Goal: Feedback & Contribution: Contribute content

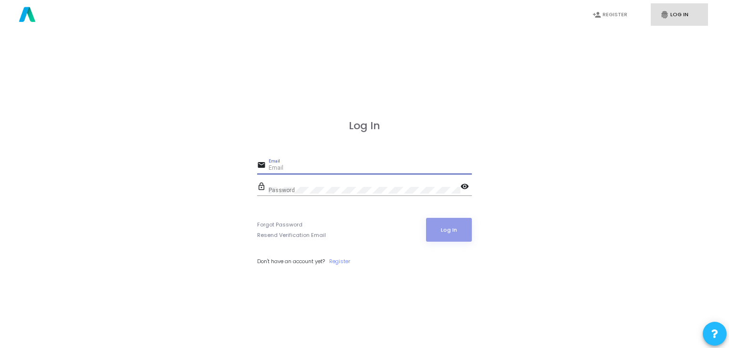
click at [316, 165] on input "Email" at bounding box center [370, 168] width 203 height 7
paste input "[EMAIL_ADDRESS][DOMAIN_NAME]"
type input "[EMAIL_ADDRESS][DOMAIN_NAME]"
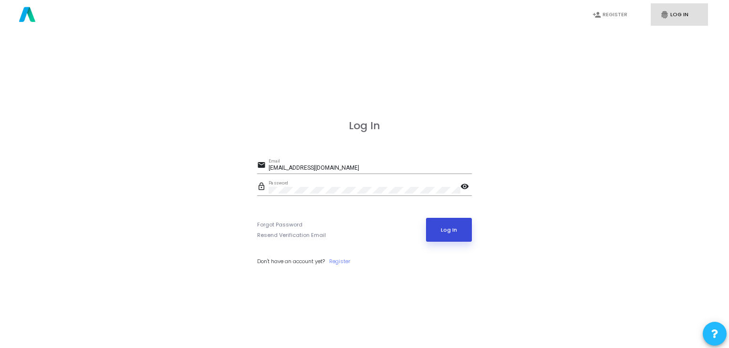
click at [460, 232] on button "Log In" at bounding box center [449, 230] width 46 height 24
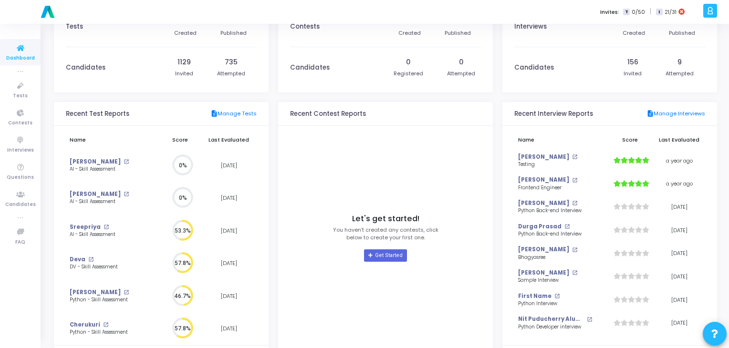
scroll to position [30, 0]
click at [21, 172] on icon at bounding box center [21, 168] width 20 height 12
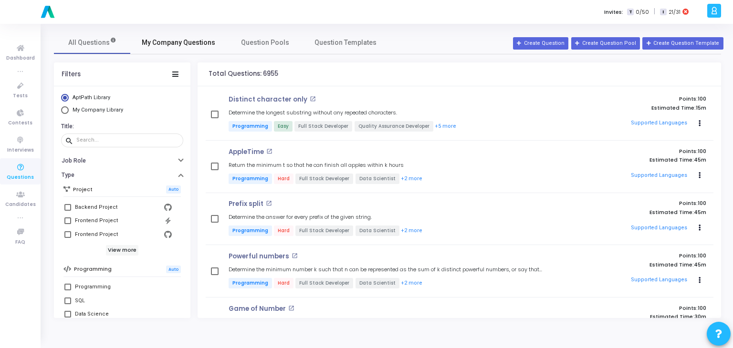
click at [168, 37] on link "My Company Questions" at bounding box center [178, 42] width 96 height 23
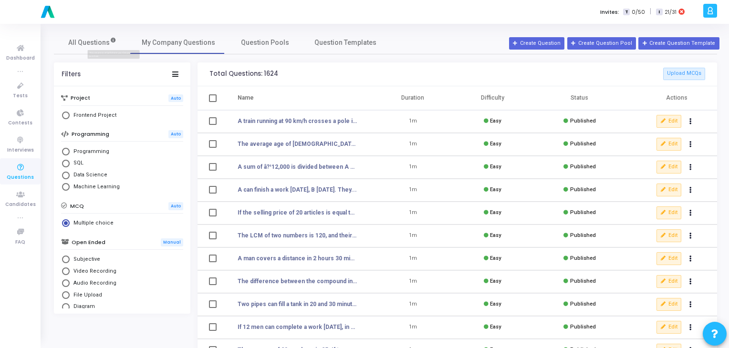
click at [108, 44] on mat-tooltip-component "This comprises of AptPath and your Company questions" at bounding box center [113, 59] width 133 height 33
click at [93, 45] on mat-tooltip-component "This comprises of AptPath and your Company questions" at bounding box center [113, 59] width 133 height 33
click at [79, 46] on span "All Questions" at bounding box center [92, 43] width 48 height 10
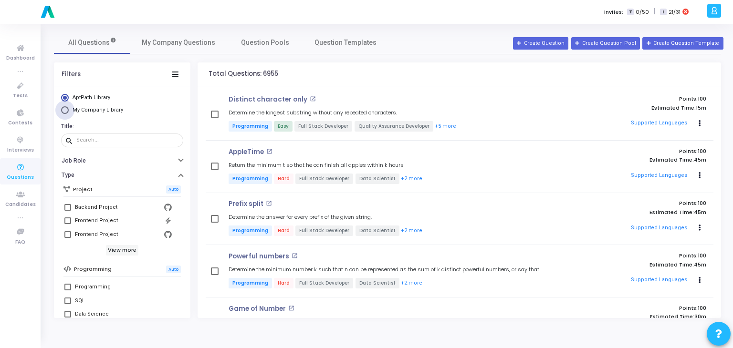
click at [63, 111] on span "Select Library" at bounding box center [65, 110] width 8 height 8
click at [63, 111] on input "My Company Library" at bounding box center [65, 110] width 8 height 8
radio input "true"
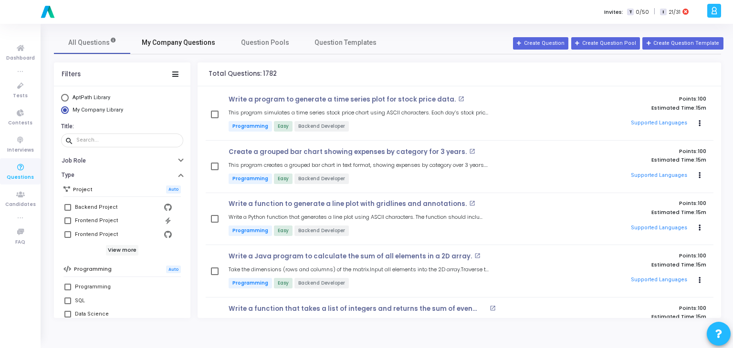
click at [188, 42] on span "My Company Questions" at bounding box center [179, 43] width 74 height 10
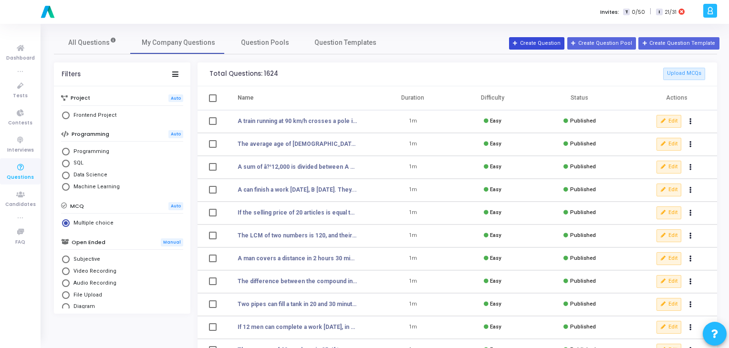
click at [556, 42] on button "Create Question" at bounding box center [536, 43] width 55 height 12
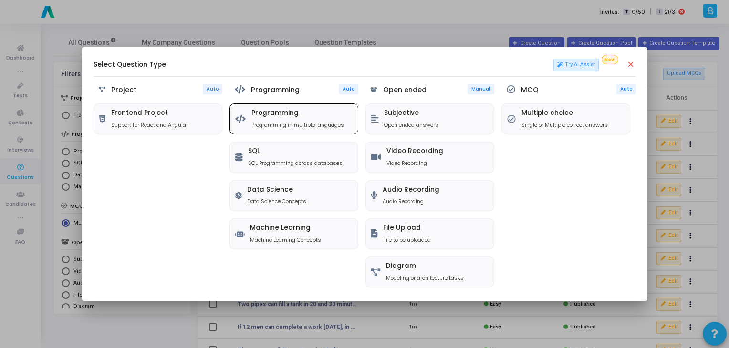
click at [298, 109] on h5 "Programming" at bounding box center [298, 113] width 93 height 8
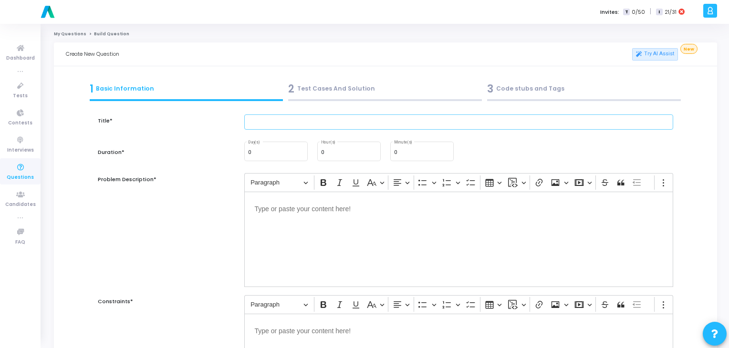
click at [309, 127] on input "text" at bounding box center [459, 123] width 430 height 16
paste input "Count the Number of Words in a File"
type input "Count the Number of Words in a File"
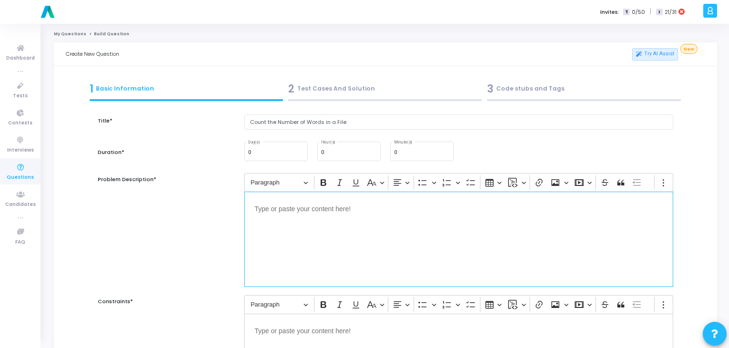
click at [318, 230] on div "Editor editing area: main" at bounding box center [459, 239] width 430 height 95
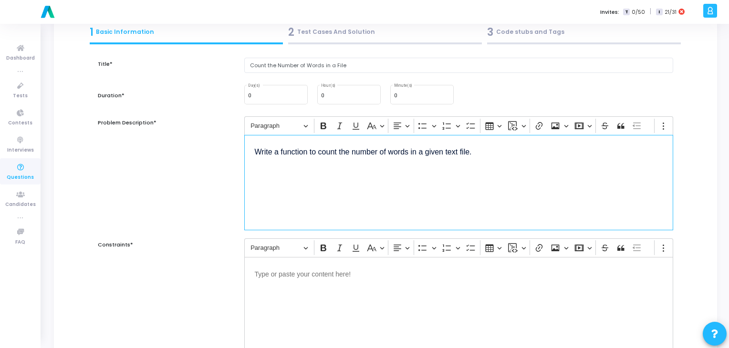
scroll to position [57, 0]
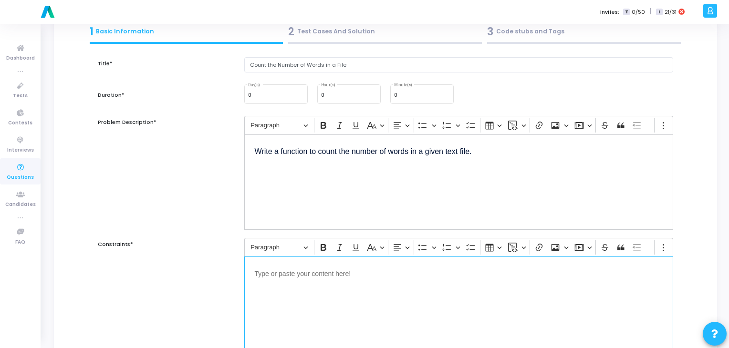
click at [328, 303] on div "Editor editing area: main" at bounding box center [459, 304] width 430 height 95
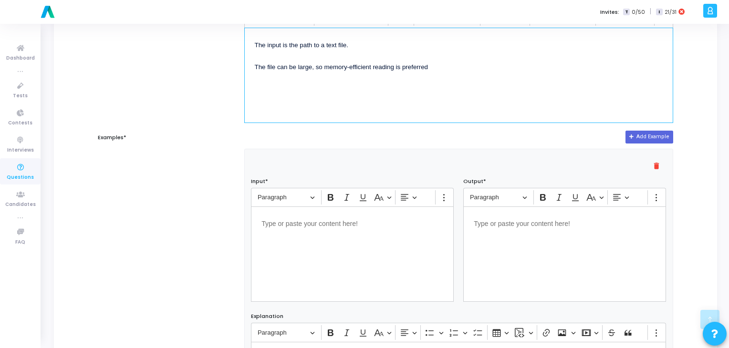
scroll to position [293, 0]
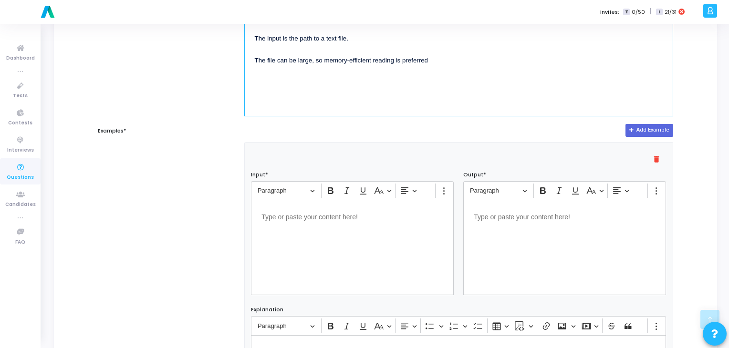
click at [296, 244] on div "Editor editing area: main" at bounding box center [352, 247] width 203 height 95
click at [567, 223] on div "Editor editing area: main" at bounding box center [565, 247] width 203 height 95
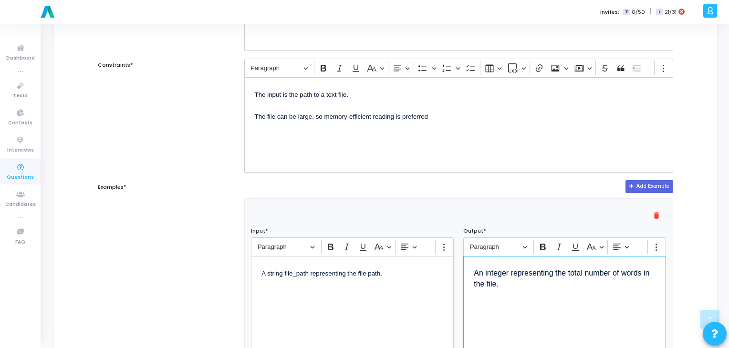
scroll to position [238, 0]
click at [309, 276] on p "A string file_path representing the file path." at bounding box center [353, 276] width 182 height 23
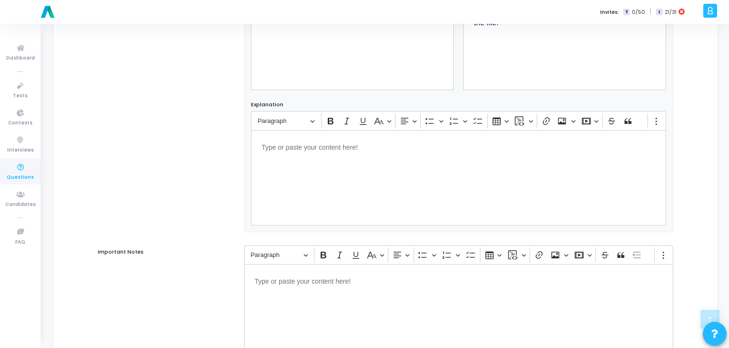
scroll to position [584, 0]
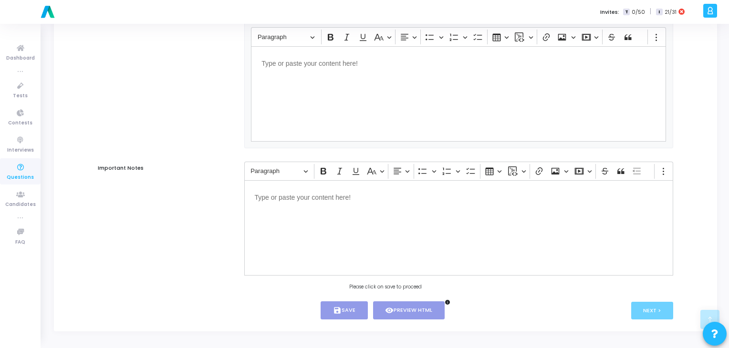
drag, startPoint x: 327, startPoint y: 315, endPoint x: 302, endPoint y: 314, distance: 24.8
click at [302, 314] on div "save Save visibility Preview HTML info" at bounding box center [386, 311] width 288 height 19
click at [358, 289] on div "Please click on save to proceed" at bounding box center [386, 287] width 293 height 7
drag, startPoint x: 358, startPoint y: 289, endPoint x: 447, endPoint y: 300, distance: 89.9
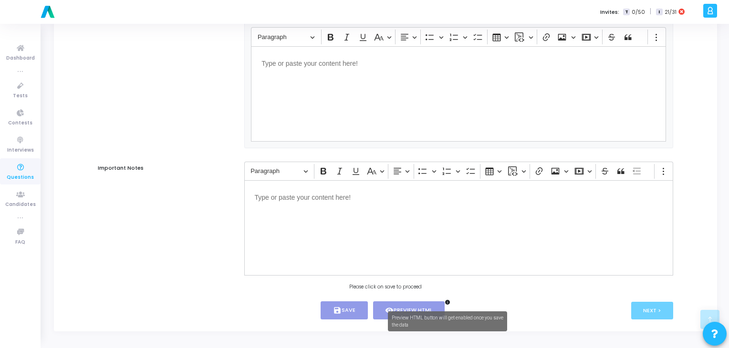
click at [447, 302] on div "save Save visibility Preview HTML info" at bounding box center [386, 311] width 288 height 19
click at [448, 306] on div "save Save visibility Preview HTML info" at bounding box center [386, 311] width 288 height 19
click at [666, 8] on span "21/31" at bounding box center [671, 12] width 12 height 8
drag, startPoint x: 681, startPoint y: 12, endPoint x: 668, endPoint y: 42, distance: 33.3
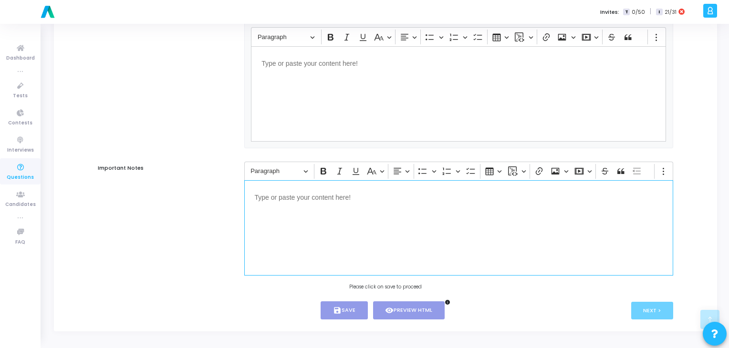
click at [330, 214] on div "Editor editing area: main" at bounding box center [459, 227] width 430 height 95
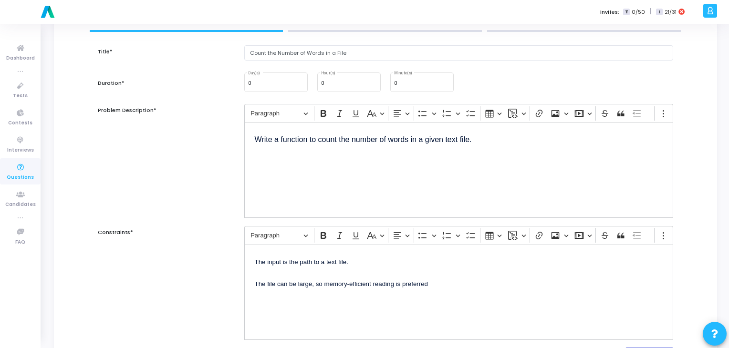
scroll to position [0, 0]
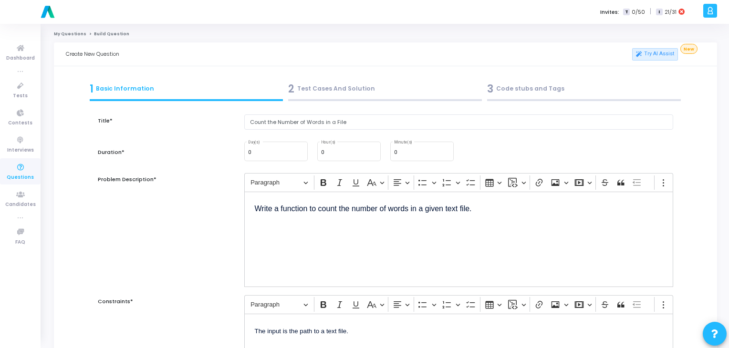
click at [324, 93] on div "2 Test Cases And Solution" at bounding box center [385, 89] width 194 height 16
click at [332, 90] on div "2 Test Cases And Solution" at bounding box center [385, 89] width 194 height 16
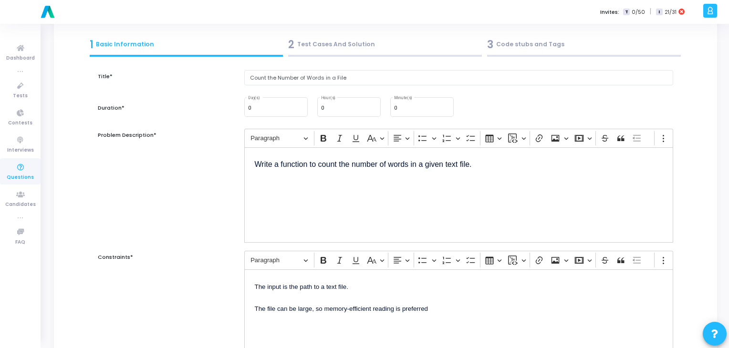
scroll to position [44, 0]
click at [409, 114] on div "0 Minute(s)" at bounding box center [422, 106] width 56 height 21
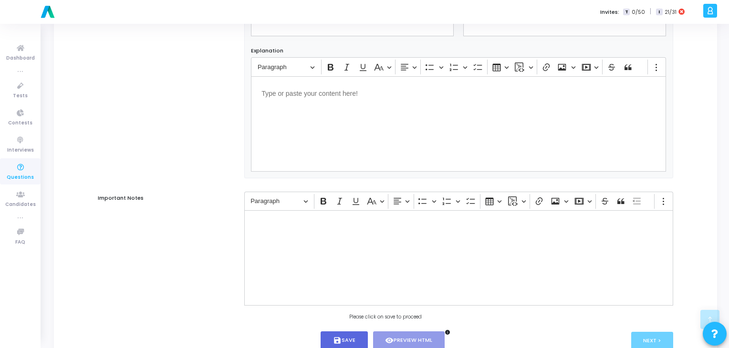
scroll to position [584, 0]
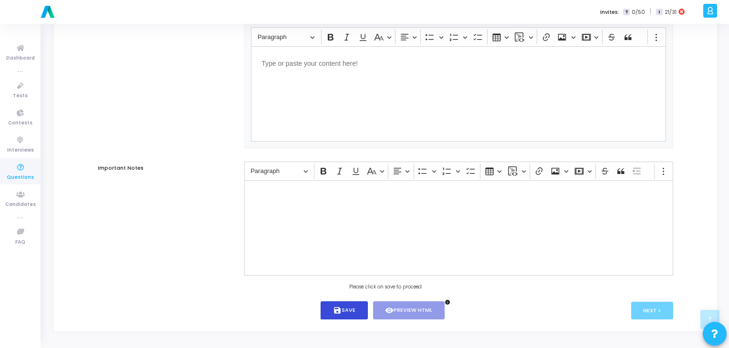
type input "15"
click at [358, 306] on button "save Save" at bounding box center [344, 311] width 47 height 19
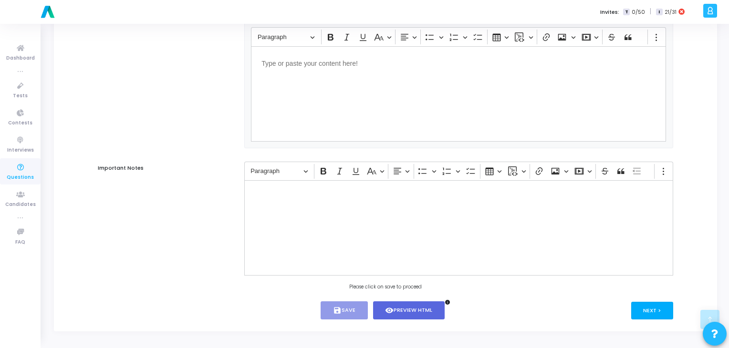
click at [648, 308] on button "Next >" at bounding box center [653, 311] width 42 height 18
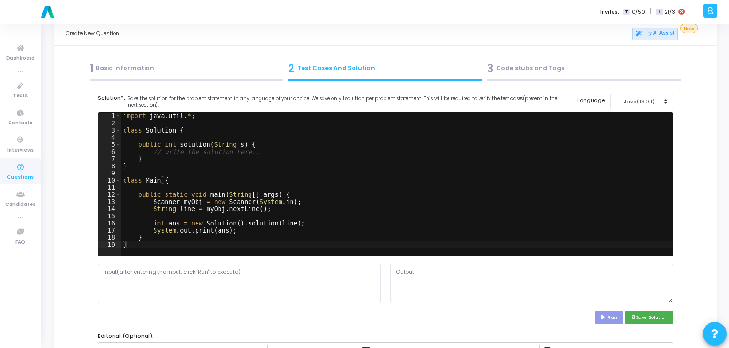
scroll to position [0, 0]
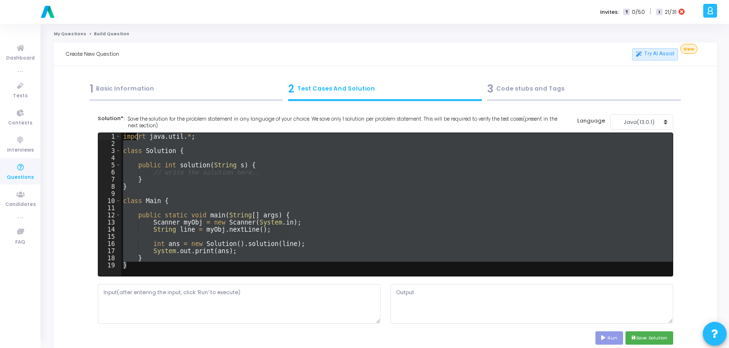
drag, startPoint x: 215, startPoint y: 268, endPoint x: 134, endPoint y: 136, distance: 155.0
click at [134, 136] on div "import java . util . * ; class Solution { public int solution ( String s ) { //…" at bounding box center [397, 212] width 552 height 158
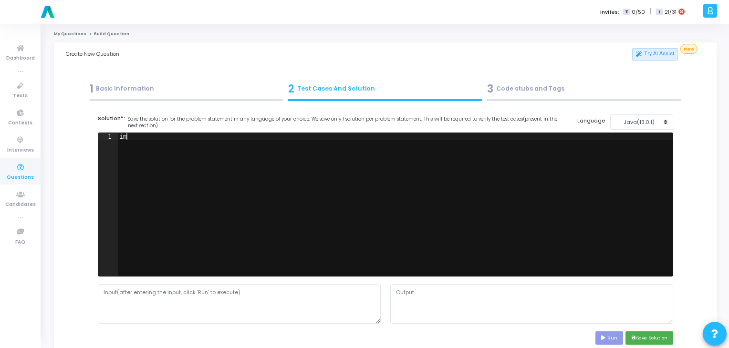
type textarea "i"
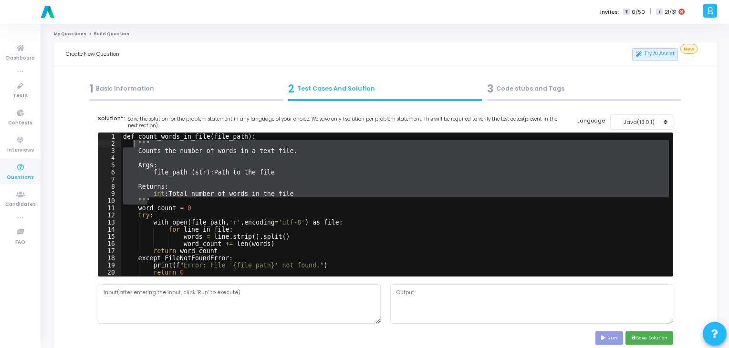
drag, startPoint x: 151, startPoint y: 200, endPoint x: 133, endPoint y: 144, distance: 59.5
click at [133, 144] on div "def count_words_in_file ( file_path ) : "" " Counts the number of words in a te…" at bounding box center [395, 212] width 548 height 158
type textarea """" Counts the number of words in a text file."
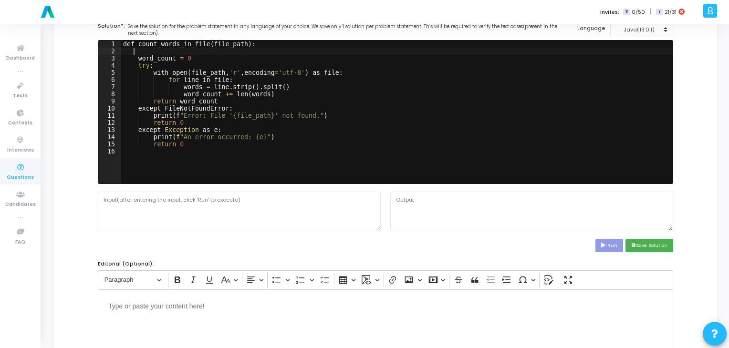
scroll to position [94, 0]
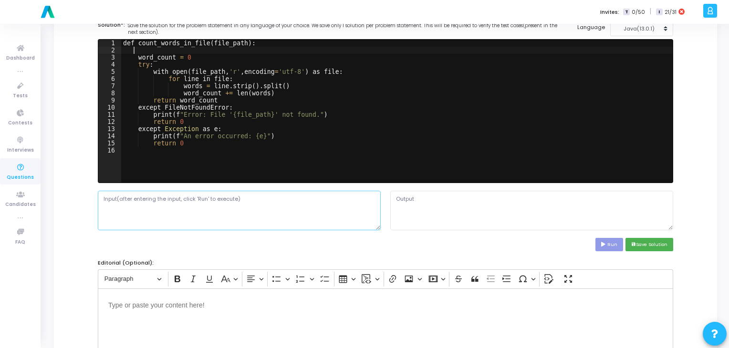
click at [191, 222] on textarea at bounding box center [239, 210] width 283 height 39
paste textarea "Hello world This is a test file. It has multiple lines and words."
type textarea "Hello world This is a test file. It has multiple lines and words."
click at [610, 248] on button "Run" at bounding box center [610, 244] width 28 height 13
type textarea "Main.java:1: error: class, interface, or enum expected def count_words_in_file(…"
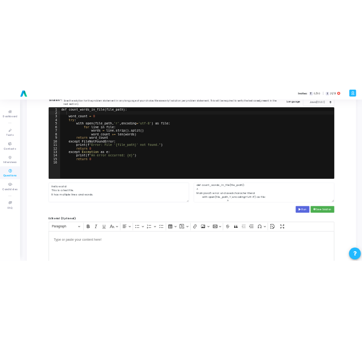
scroll to position [0, 0]
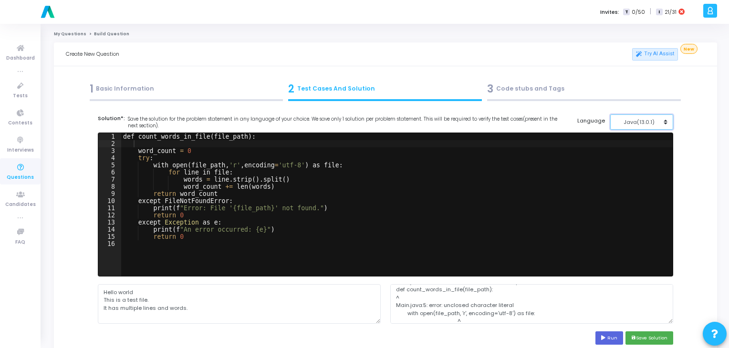
click at [664, 120] on button "Java(13.0.1)" at bounding box center [642, 123] width 63 height 16
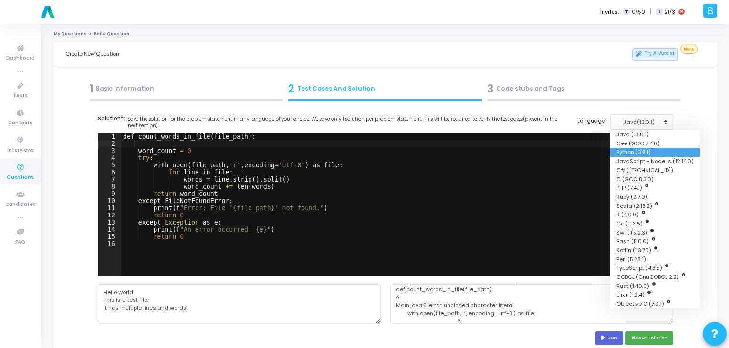
click at [643, 149] on button "Python (3.8.1)" at bounding box center [656, 152] width 90 height 9
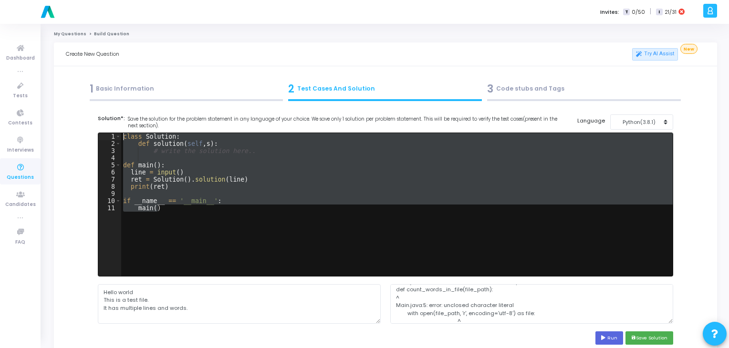
drag, startPoint x: 313, startPoint y: 222, endPoint x: 149, endPoint y: 128, distance: 188.4
click at [149, 128] on cj-code-editor "Solution*: Save the solution for the problem statement in any language of your …" at bounding box center [386, 230] width 576 height 231
type textarea "class Solution: def solution(self,s):"
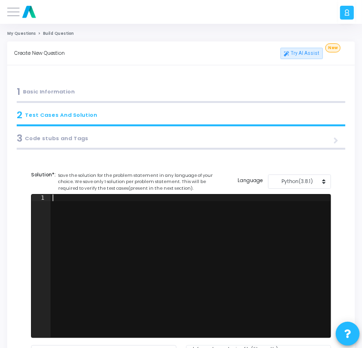
click at [120, 216] on div at bounding box center [191, 273] width 281 height 157
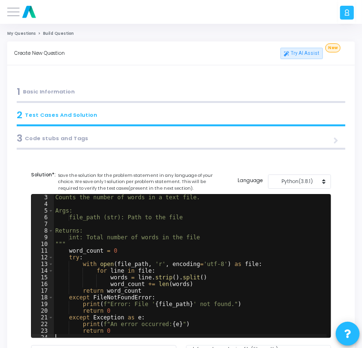
scroll to position [5, 0]
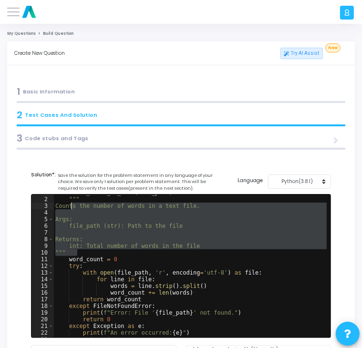
drag, startPoint x: 81, startPoint y: 253, endPoint x: 72, endPoint y: 203, distance: 50.1
click at [72, 203] on div "def count_words_in_file ( file_path ) : """ Counts the number of words in a tex…" at bounding box center [190, 268] width 274 height 157
type textarea "C"
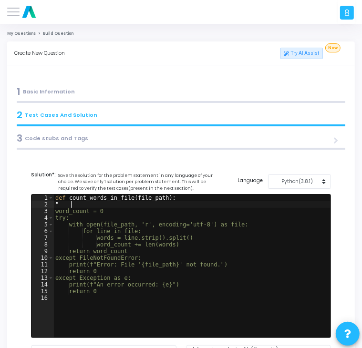
type textarea """
type textarea "def count_words_in_file(file_path):"
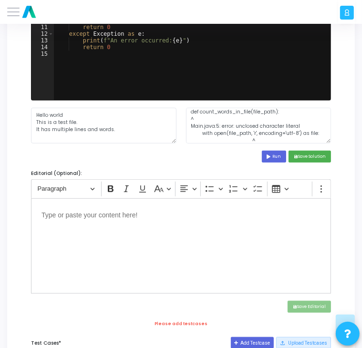
scroll to position [258, 0]
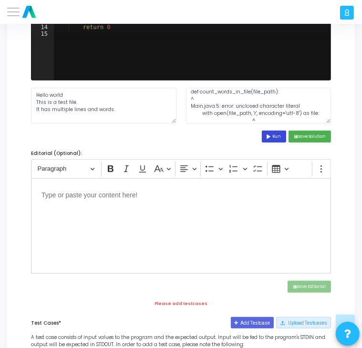
click at [275, 138] on button "Run" at bounding box center [274, 137] width 25 height 12
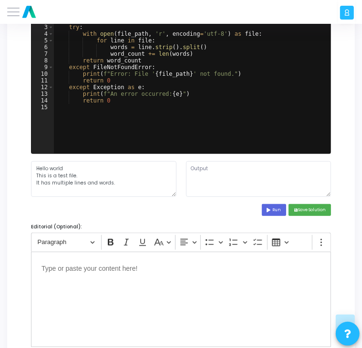
scroll to position [169, 0]
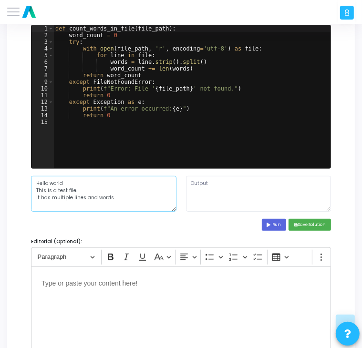
click at [95, 194] on textarea "Hello world This is a test file. It has multiple lines and words." at bounding box center [104, 194] width 146 height 36
click at [109, 194] on textarea "Hello world This is a test file. It has multiple lines and words." at bounding box center [104, 194] width 146 height 36
click at [265, 226] on button "Run" at bounding box center [274, 225] width 25 height 12
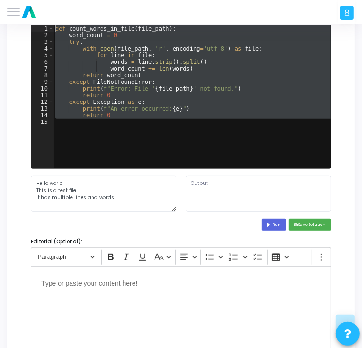
drag, startPoint x: 117, startPoint y: 119, endPoint x: 53, endPoint y: 27, distance: 111.8
click at [53, 27] on div "def count_words_in_file ( file_path ) : word_count = 0 try : with open ( file_p…" at bounding box center [192, 103] width 278 height 157
type textarea "def count_words_in_file(file_path): word_count = 0"
paste textarea
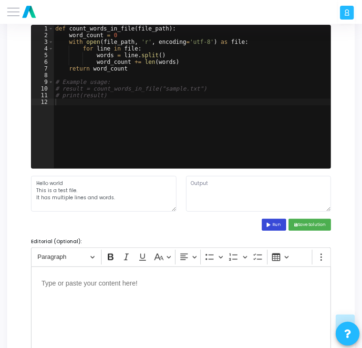
click at [265, 223] on button "Run" at bounding box center [274, 225] width 25 height 12
click at [209, 178] on textarea at bounding box center [259, 194] width 146 height 36
drag, startPoint x: 132, startPoint y: 196, endPoint x: 31, endPoint y: 191, distance: 101.8
click at [31, 191] on textarea "Hello world This is a test file. It has multiple lines and words." at bounding box center [104, 194] width 146 height 36
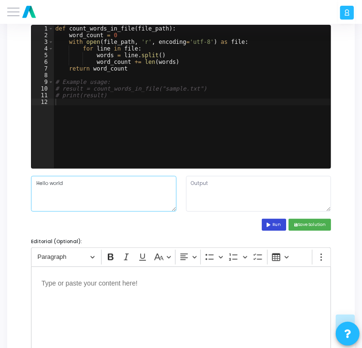
type textarea "Hello world"
click at [274, 230] on button "Run" at bounding box center [274, 225] width 25 height 12
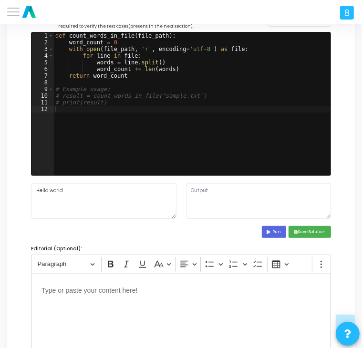
scroll to position [120, 0]
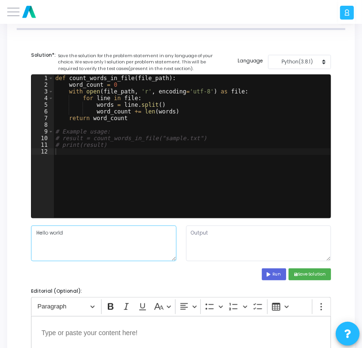
drag, startPoint x: 79, startPoint y: 238, endPoint x: 19, endPoint y: 227, distance: 61.2
click at [19, 227] on div "Title* Count the Number of Words in a File Duration* 0 Day(s) 0 Hour(s) 15 Minu…" at bounding box center [181, 320] width 334 height 556
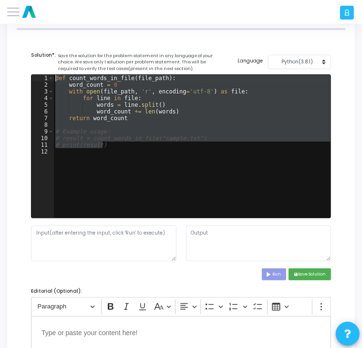
drag, startPoint x: 116, startPoint y: 143, endPoint x: 43, endPoint y: 65, distance: 106.7
click at [43, 65] on cj-code-editor "Solution*: Save the solution for the problem statement in any language of your …" at bounding box center [181, 166] width 300 height 229
type textarea "def count_words_in_file(file_path): word_count = 0"
paste textarea
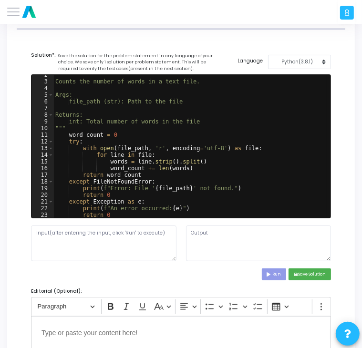
scroll to position [11, 0]
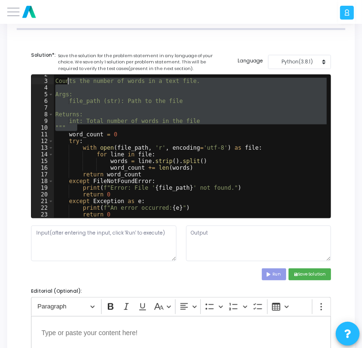
drag, startPoint x: 85, startPoint y: 128, endPoint x: 69, endPoint y: 79, distance: 51.3
click at [69, 79] on div """" Counts the number of words in a text file. Args: file_path (str): Path to t…" at bounding box center [190, 149] width 274 height 157
type textarea "Counts the number of words in a text file."
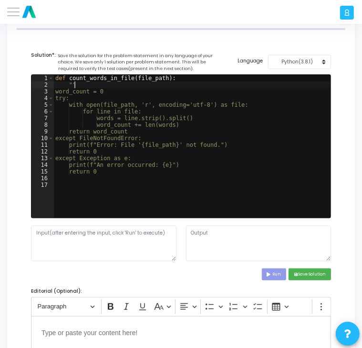
type textarea """
type textarea "def count_words_in_file(file_path):"
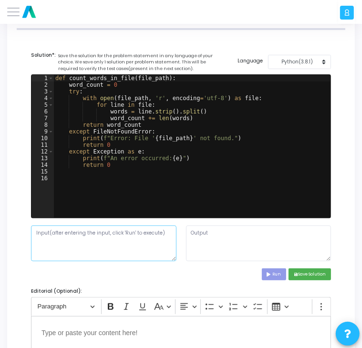
click at [69, 236] on textarea at bounding box center [104, 244] width 146 height 36
drag, startPoint x: 59, startPoint y: 230, endPoint x: 36, endPoint y: 237, distance: 24.5
click at [36, 237] on textarea "hello mu" at bounding box center [104, 244] width 146 height 36
paste textarea "Hello world This is a test file. It has multiple lines and words."
click at [34, 234] on textarea "Hello world This is a test file. It has multiple lines and words." at bounding box center [104, 244] width 146 height 36
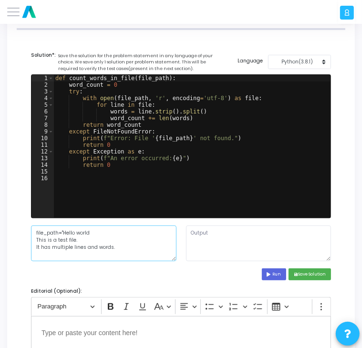
click at [128, 244] on textarea "file_path="Hello world This is a test file. It has multiple lines and words." at bounding box center [104, 244] width 146 height 36
type textarea "file_path="Hello world This is a test file. It has multiple lines and words.""
click at [273, 273] on button "Run" at bounding box center [274, 275] width 25 height 12
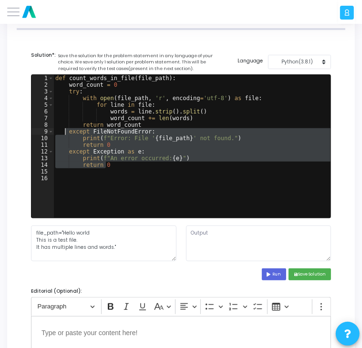
drag, startPoint x: 132, startPoint y: 163, endPoint x: 66, endPoint y: 130, distance: 73.2
click at [66, 130] on div "def count_words_in_file ( file_path ) : word_count = 0 try : with open ( file_p…" at bounding box center [192, 153] width 278 height 157
type textarea "except FileNotFoundError: print(f"Error: File '{file_path}' not found.")"
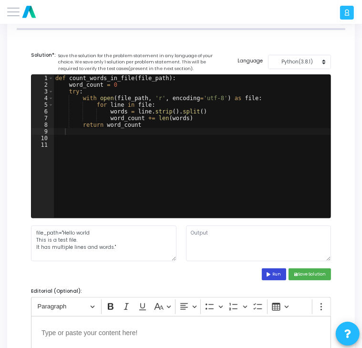
click at [263, 272] on button "Run" at bounding box center [274, 275] width 25 height 12
type textarea "File "script.py", line 11 ^ SyntaxError: unexpected EOF while parsing"
click at [64, 132] on div "def count_words_in_file ( file_path ) : word_count = 0 try : with open ( file_p…" at bounding box center [192, 153] width 278 height 157
paste textarea "print("Word count:", count_words_in_file(file_name))"
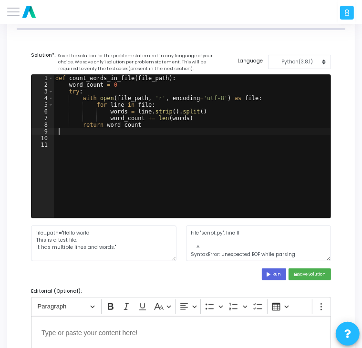
type textarea "print("Word count:", count_words_in_file(file_name))"
click at [270, 273] on icon at bounding box center [270, 275] width 6 height 4
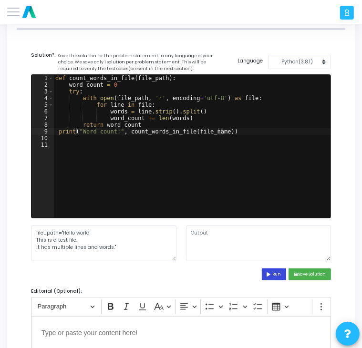
type textarea "File "script.py", line 9 print("Word count:", count_words_in_file(file_name)) ^…"
click at [216, 126] on div "def count_words_in_file ( file_path ) : word_count = 0 try : with open ( file_p…" at bounding box center [192, 153] width 278 height 157
click at [216, 134] on div "def count_words_in_file ( file_path ) : word_count = 0 try : with open ( file_p…" at bounding box center [192, 153] width 278 height 157
type textarea "print("Word count:", count_words_in_file(file_path))"
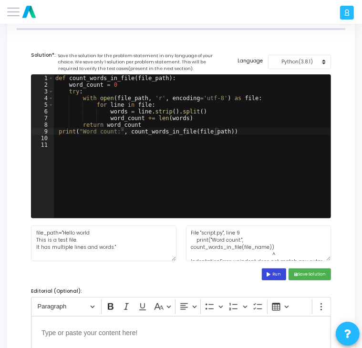
click at [271, 277] on button "Run" at bounding box center [274, 275] width 25 height 12
type textarea "File "script.py", line 9 print("Word count:", count_words_in_file(file_path)) ^…"
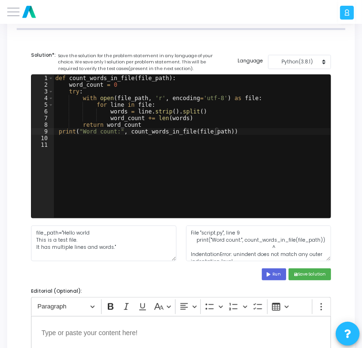
scroll to position [0, 8]
click at [90, 78] on div "def count_words_in_file ( file_path ) : word_count = 0 try : with open ( file_p…" at bounding box center [192, 153] width 278 height 157
click at [149, 133] on div "def count_words_in_file ( file_path ) : word_count = 0 try : with open ( file_p…" at bounding box center [192, 153] width 278 height 157
click at [150, 142] on div "count_w ords_in_file local" at bounding box center [194, 148] width 142 height 24
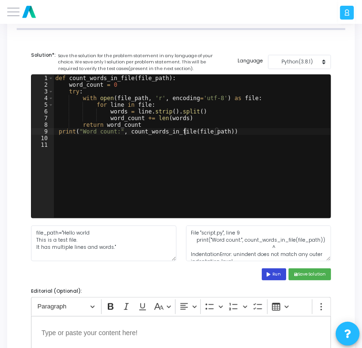
type textarea "print("Word count:", count_words_in_file(file_path))"
click at [268, 272] on button "Run" at bounding box center [274, 275] width 25 height 12
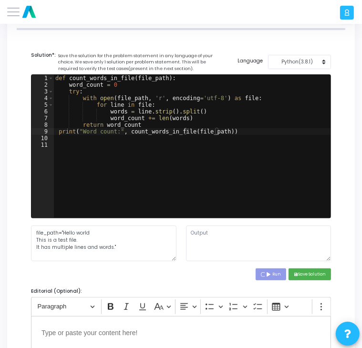
type textarea "File "script.py", line 9 print("Word count:", count_words_in_file(file_path)) ^…"
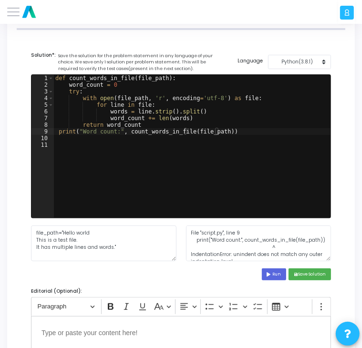
scroll to position [14, 0]
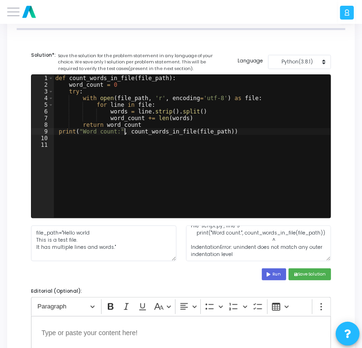
click at [124, 132] on div "def count_words_in_file ( file_path ) : word_count = 0 try : with open ( file_p…" at bounding box center [192, 153] width 278 height 157
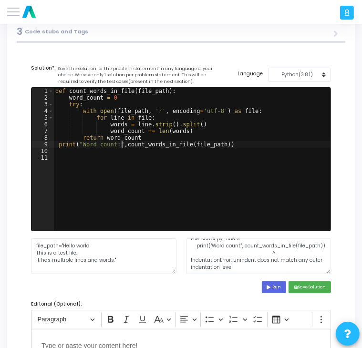
scroll to position [0, 0]
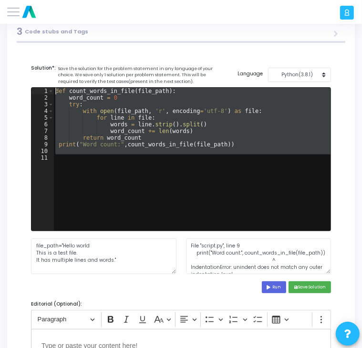
drag, startPoint x: 229, startPoint y: 158, endPoint x: 55, endPoint y: 82, distance: 189.8
click at [55, 82] on cj-code-editor "Solution*: Save the solution for the problem statement in any language of your …" at bounding box center [181, 178] width 300 height 229
type textarea "def count_words_in_file(file_path): word_count = 0"
paste textarea
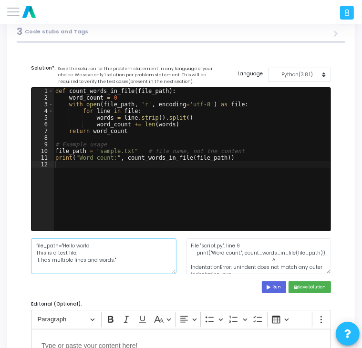
drag, startPoint x: 60, startPoint y: 243, endPoint x: 30, endPoint y: 245, distance: 30.6
click at [30, 245] on div "file_path="Hello world This is a test file. It has multiple lines and words."" at bounding box center [103, 257] width 155 height 36
click at [117, 256] on textarea "Hello world This is a test file. It has multiple lines and words."" at bounding box center [104, 257] width 146 height 36
type textarea "Hello world This is a test file. It has multiple lines and words."
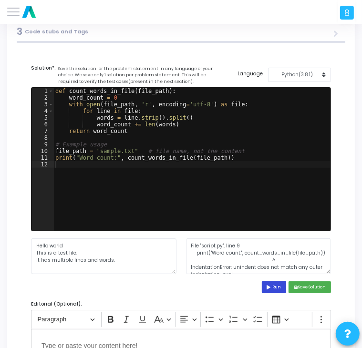
click at [277, 286] on button "Run" at bounding box center [274, 288] width 25 height 12
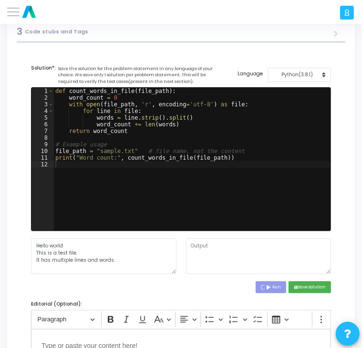
type textarea "Traceback (most recent call last): File "script.py", line 11, in <module> print…"
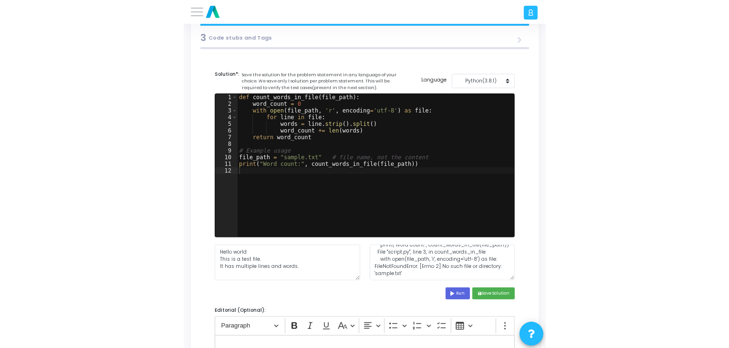
scroll to position [100, 0]
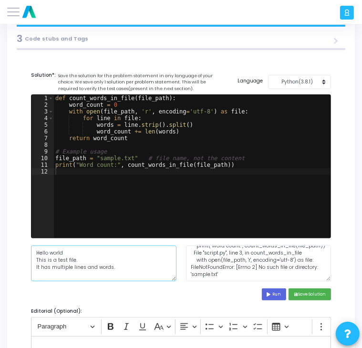
drag, startPoint x: 112, startPoint y: 266, endPoint x: 28, endPoint y: 253, distance: 85.5
click at [28, 253] on div "Hello world This is a test file. It has multiple lines and words." at bounding box center [103, 264] width 155 height 36
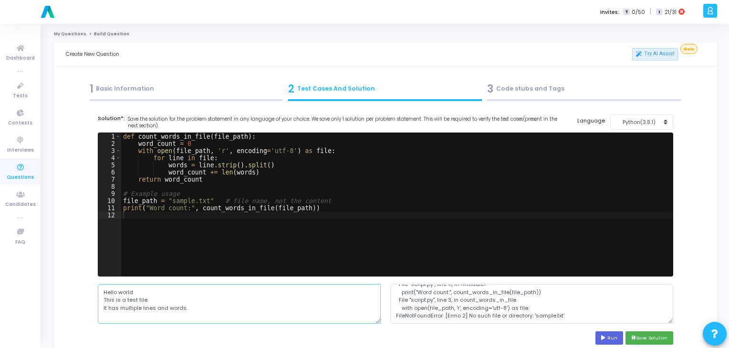
scroll to position [337, 0]
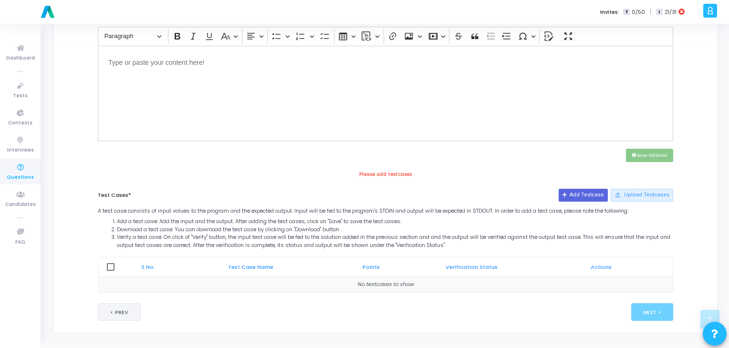
click at [128, 306] on button "< Prev" at bounding box center [119, 313] width 43 height 18
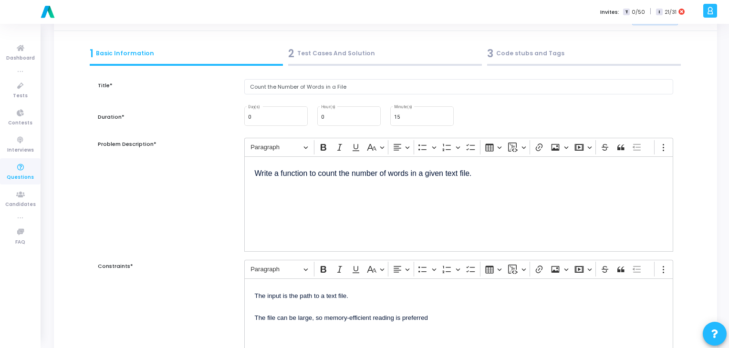
scroll to position [0, 0]
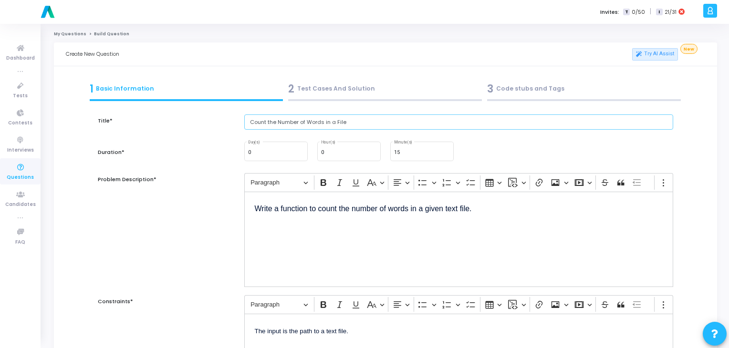
drag, startPoint x: 384, startPoint y: 122, endPoint x: 244, endPoint y: 111, distance: 140.3
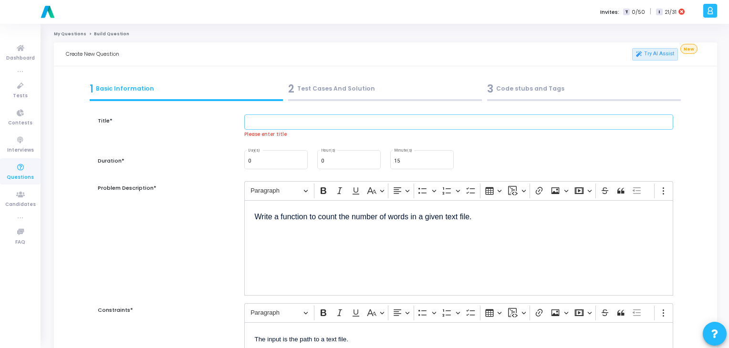
paste input "Write a function that finds all unique triplets in a list that sum up to zero."
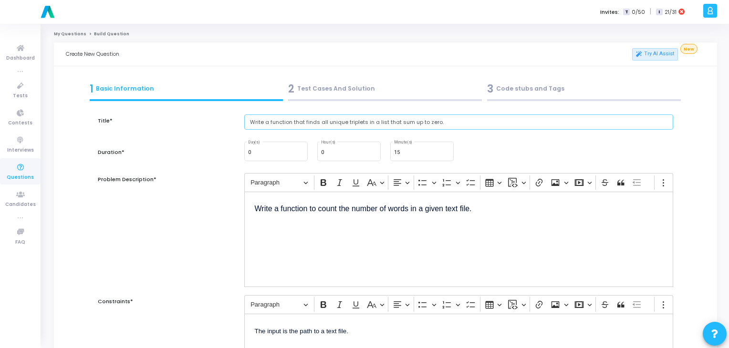
type input "Write a function that finds all unique triplets in a list that sum up to zero."
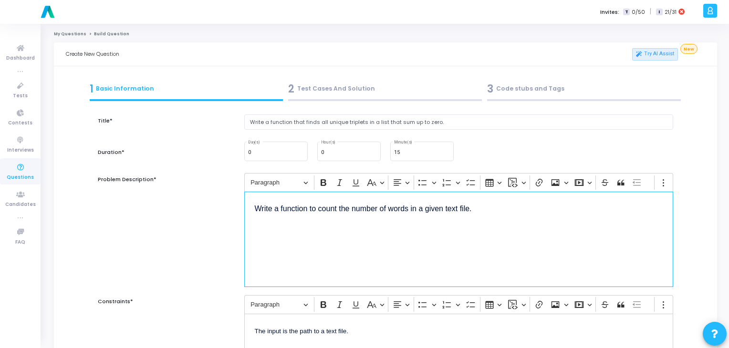
drag, startPoint x: 485, startPoint y: 216, endPoint x: 240, endPoint y: 211, distance: 245.4
click at [240, 211] on div "Rich Text Editor Paragraph Bold Italic Underline Basic styles Text alignment Bu…" at bounding box center [459, 230] width 439 height 114
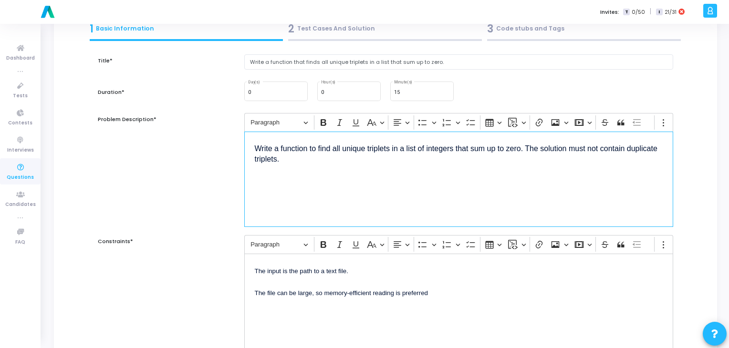
scroll to position [63, 0]
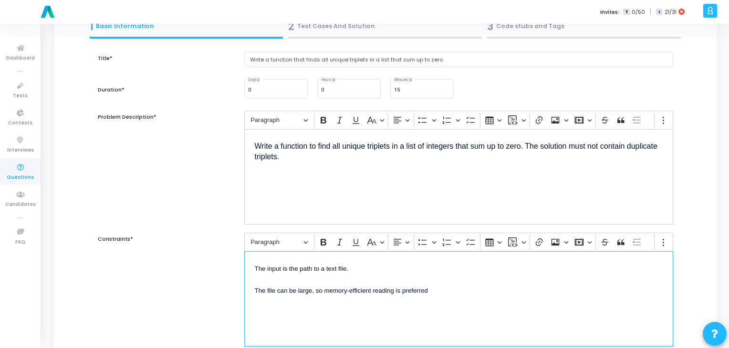
drag, startPoint x: 456, startPoint y: 295, endPoint x: 251, endPoint y: 264, distance: 207.5
click at [251, 264] on div "The input is the path to a text file. The file can be large, so memory-efficien…" at bounding box center [459, 299] width 430 height 95
copy p "The input is the path to a text file. The file can be large, so memory-efficien…"
drag, startPoint x: 434, startPoint y: 294, endPoint x: 253, endPoint y: 264, distance: 182.9
click at [253, 264] on div "The input is the path to a text file. The file can be large, so memory-efficien…" at bounding box center [459, 299] width 430 height 95
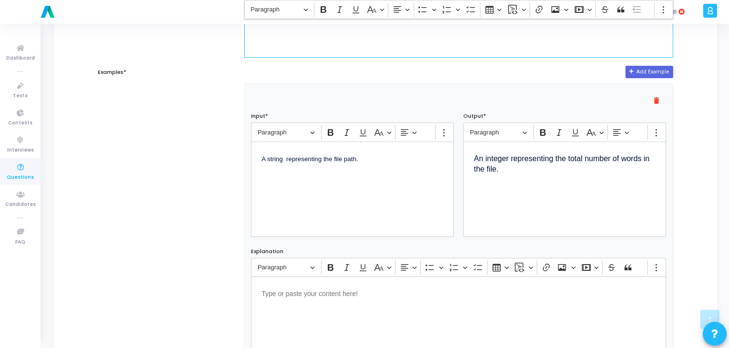
scroll to position [353, 0]
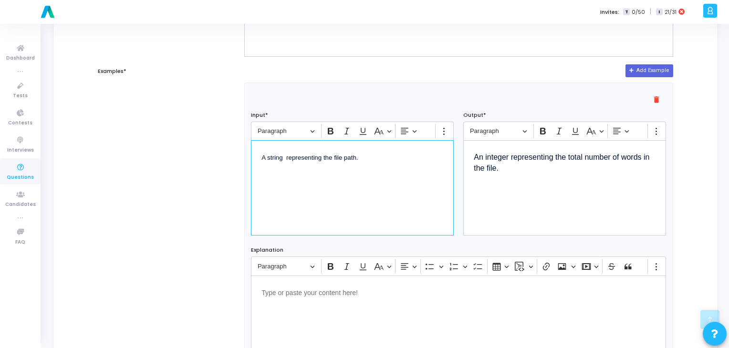
drag, startPoint x: 378, startPoint y: 159, endPoint x: 252, endPoint y: 155, distance: 126.1
click at [252, 155] on div "A string representing the file path." at bounding box center [352, 187] width 203 height 95
drag, startPoint x: 516, startPoint y: 167, endPoint x: 459, endPoint y: 154, distance: 59.2
click at [459, 154] on div "Rich Text Editor Paragraph Bold Italic Underline Basic styles Text alignment Sh…" at bounding box center [565, 179] width 212 height 114
click at [321, 155] on span "A list of integers nums." at bounding box center [294, 157] width 64 height 7
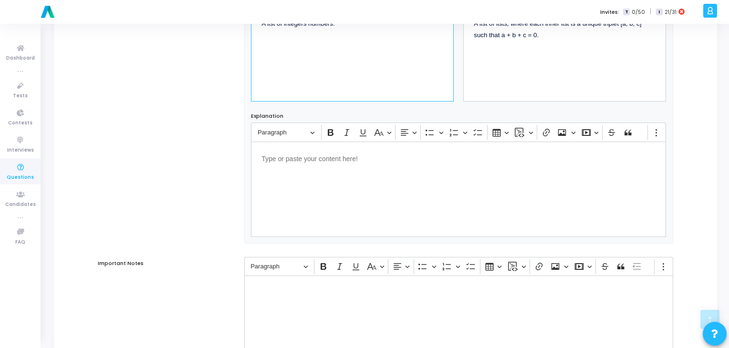
scroll to position [584, 0]
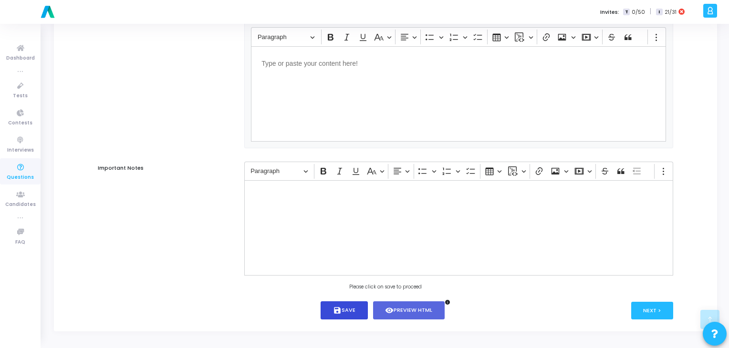
click at [346, 314] on button "save Save" at bounding box center [344, 311] width 47 height 19
click at [639, 306] on button "Next >" at bounding box center [653, 311] width 42 height 18
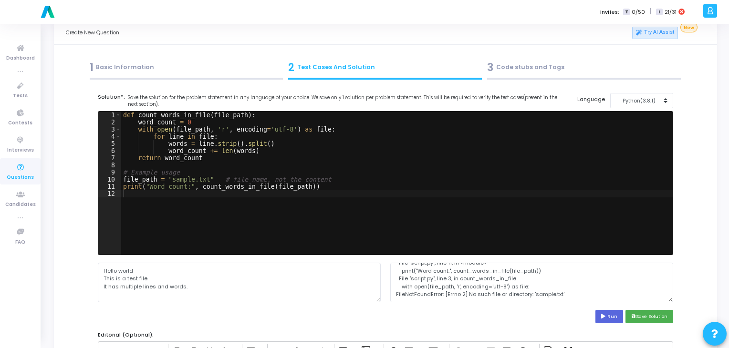
scroll to position [0, 0]
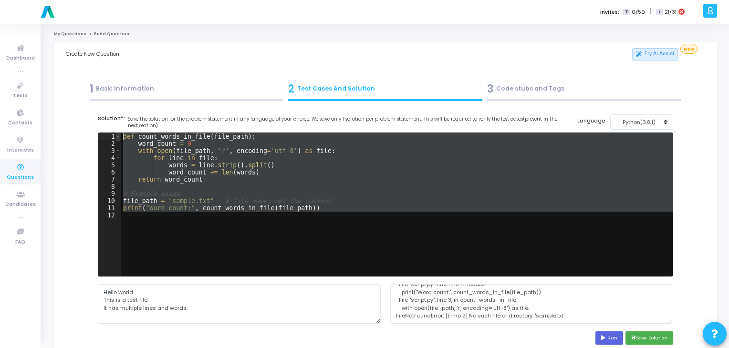
drag, startPoint x: 285, startPoint y: 242, endPoint x: 119, endPoint y: 136, distance: 196.5
click at [119, 136] on div "1 2 3 4 5 6 7 8 9 10 11 12 def count_words_in_file ( file_path ) : word_count =…" at bounding box center [385, 204] width 575 height 143
paste textarea """
type textarea """
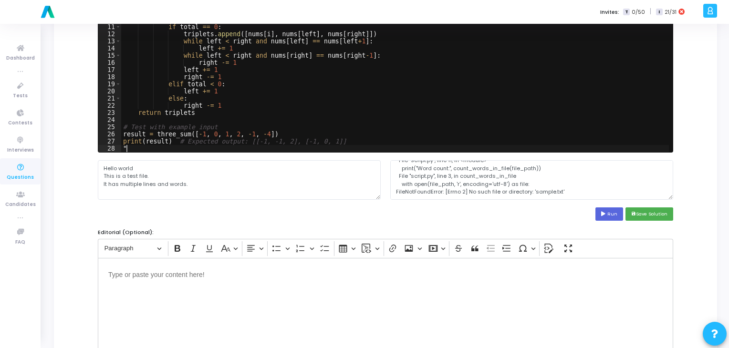
scroll to position [126, 0]
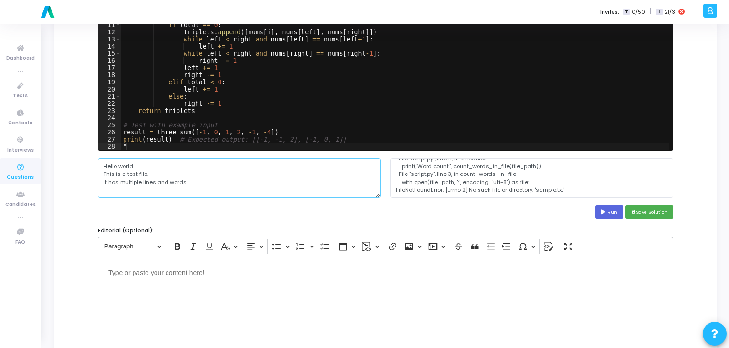
drag, startPoint x: 221, startPoint y: 177, endPoint x: 132, endPoint y: 159, distance: 90.6
click at [132, 159] on textarea "Hello world This is a test file. It has multiple lines and words." at bounding box center [239, 177] width 283 height 39
drag, startPoint x: 208, startPoint y: 188, endPoint x: 95, endPoint y: 167, distance: 115.1
click at [95, 167] on div "Hello world This is a test file. It has multiple lines and words." at bounding box center [239, 177] width 293 height 39
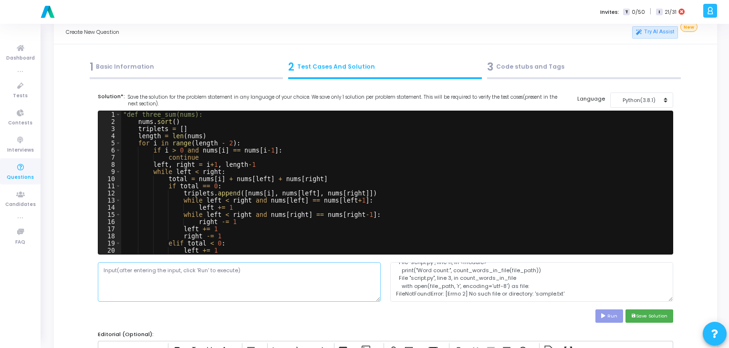
scroll to position [57, 0]
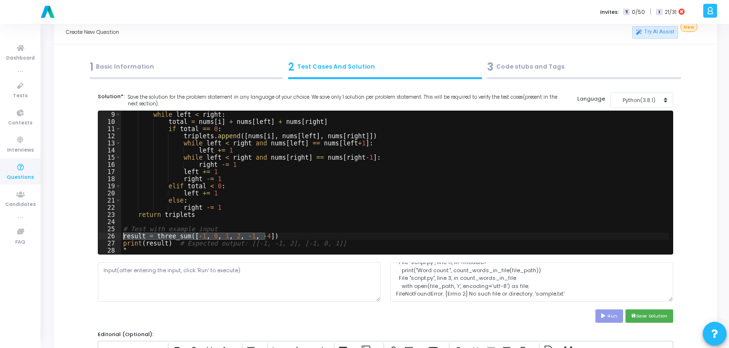
drag, startPoint x: 285, startPoint y: 235, endPoint x: 121, endPoint y: 234, distance: 163.7
click at [121, 234] on div "while left < right : total = nums [ i ] + nums [ left ] + nums [ right ] if tot…" at bounding box center [413, 190] width 585 height 158
click at [153, 232] on div "while left < right : total = nums [ i ] + nums [ left ] + nums [ right ] if tot…" at bounding box center [413, 190] width 585 height 158
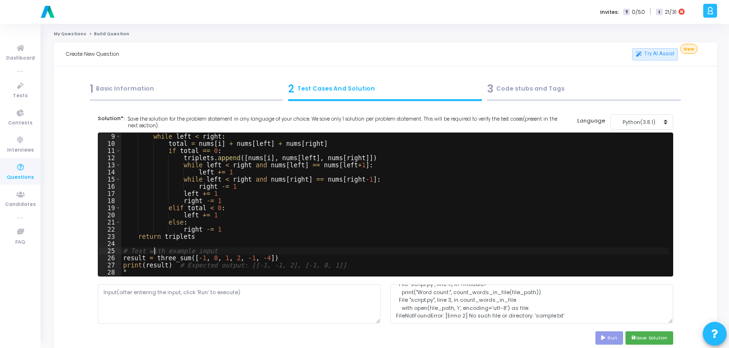
scroll to position [57, 0]
click at [152, 258] on div "left , right = i + 1 , length - 1 while left < right : total = nums [ i ] + num…" at bounding box center [413, 205] width 585 height 158
drag, startPoint x: 152, startPoint y: 258, endPoint x: 126, endPoint y: 258, distance: 25.3
click at [126, 258] on div "left , right = i + 1 , length - 1 while left < right : total = nums [ i ] + num…" at bounding box center [413, 205] width 585 height 158
type textarea "three_sum([-1, 0, 1, 2, -1, -4])"
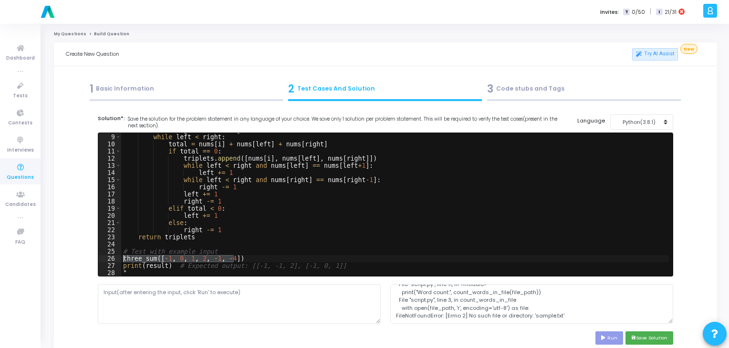
drag, startPoint x: 236, startPoint y: 258, endPoint x: 97, endPoint y: 259, distance: 138.4
click at [98, 259] on div "three_sum([-1, 0, 1, 2, -1, -4]) 8 9 10 11 12 13 14 15 16 17 18 19 20 21 22 23 …" at bounding box center [386, 205] width 576 height 144
click at [149, 296] on textarea at bounding box center [239, 304] width 283 height 39
paste textarea "three_sum([-1, 0, 1, 2, -1, -4])"
type textarea "three_sum([-1, 0, 1, 2, -1, -4])"
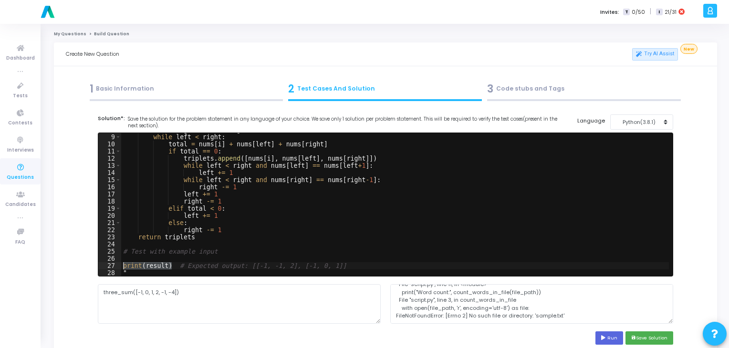
drag, startPoint x: 173, startPoint y: 265, endPoint x: 116, endPoint y: 265, distance: 57.3
click at [116, 265] on div "print(result) # Expected output: [[-1, -1, 2], [-1, 0, 1]] 8 9 10 11 12 13 14 1…" at bounding box center [385, 204] width 575 height 143
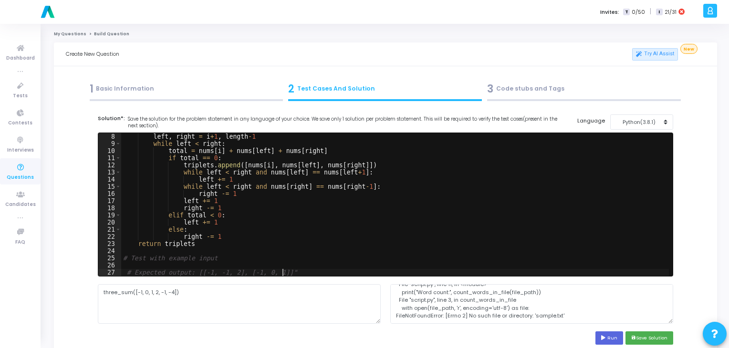
type textarea "# Expected output: [[-1, -1, 2], [-1, 0, 1]]"
click at [120, 296] on textarea "three_sum([-1, 0, 1, 2, -1, -4])" at bounding box center [239, 304] width 283 height 39
click at [133, 294] on textarea "three_sum([-1, 0, 1, 2, -1, -4])" at bounding box center [239, 304] width 283 height 39
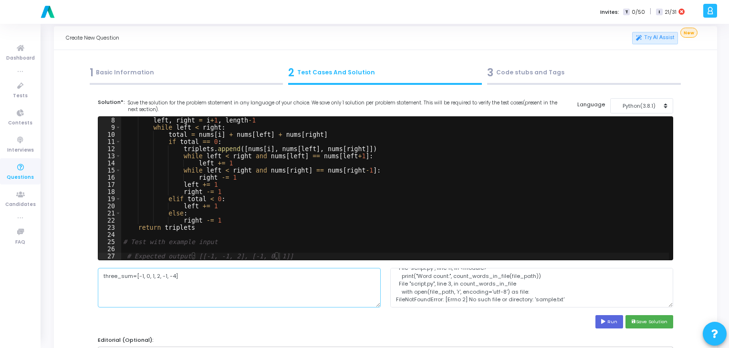
drag, startPoint x: 198, startPoint y: 281, endPoint x: 103, endPoint y: 274, distance: 94.8
click at [103, 274] on textarea "three_sum=[-1, 0, 1, 2, -1, -4]" at bounding box center [239, 287] width 283 height 39
paste textarea "nums = [-1, 0, 1, 2, -1, -4] print(three_sum(nums))"
drag, startPoint x: 173, startPoint y: 282, endPoint x: 102, endPoint y: 291, distance: 71.6
click at [102, 291] on textarea "nums = [-1, 0, 1, 2, -1, -4] print(three_sum(nums))" at bounding box center [239, 287] width 283 height 39
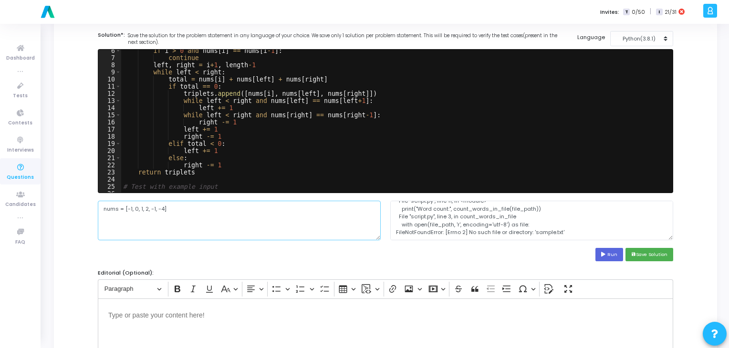
scroll to position [84, 0]
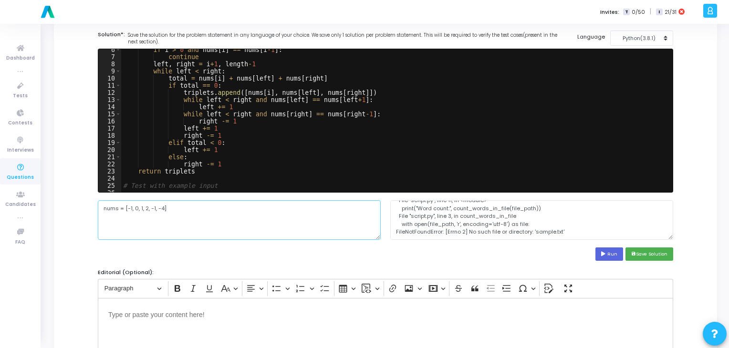
type textarea "nums = [-1, 0, 1, 2, -1, -4]"
click at [196, 178] on div "if i > 0 and nums [ i ] == nums [ i - 1 ] : continue left , right = i + 1 , len…" at bounding box center [413, 125] width 585 height 158
paste textarea "print(three_sum(nums))"
type textarea "print(three_sum(nums))"
click at [601, 253] on button "Run" at bounding box center [610, 254] width 28 height 13
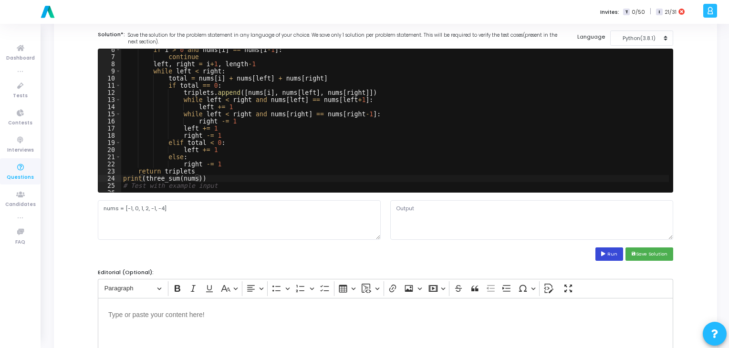
scroll to position [0, 0]
type textarea "File "script.py", line 1 "def three_sum(nums): ^ SyntaxError: EOL while scannin…"
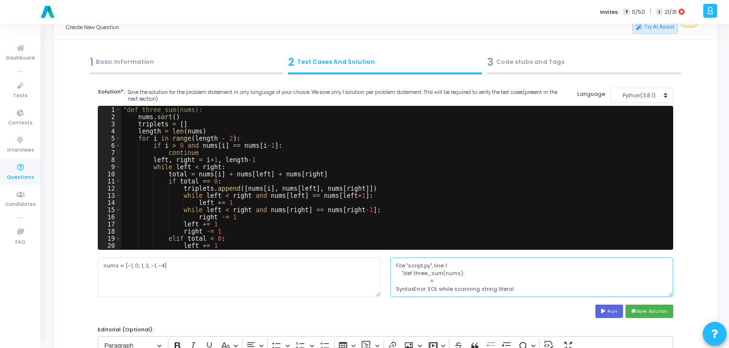
drag, startPoint x: 517, startPoint y: 289, endPoint x: 391, endPoint y: 263, distance: 128.6
click at [391, 263] on textarea "File "script.py", line 1 "def three_sum(nums): ^ SyntaxError: EOL while scannin…" at bounding box center [531, 277] width 283 height 39
click at [127, 109] on div ""def three_sum(nums): nums . sort ( ) triplets = [ ] length = len ( nums ) for …" at bounding box center [413, 185] width 585 height 158
type textarea "def three_sum(nums):"
click at [611, 314] on button "Run" at bounding box center [610, 311] width 28 height 13
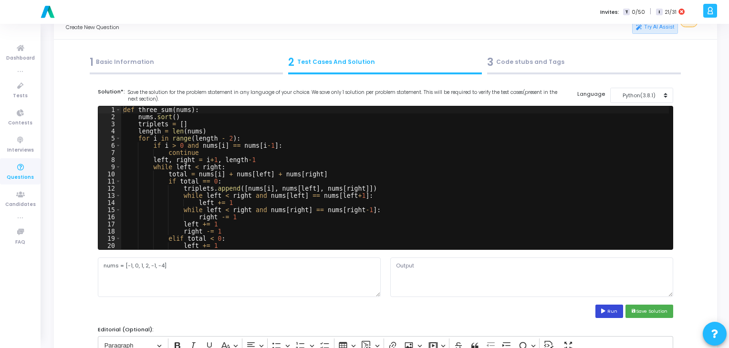
type textarea "Traceback (most recent call last): File "script.py", line 24, in <module> print…"
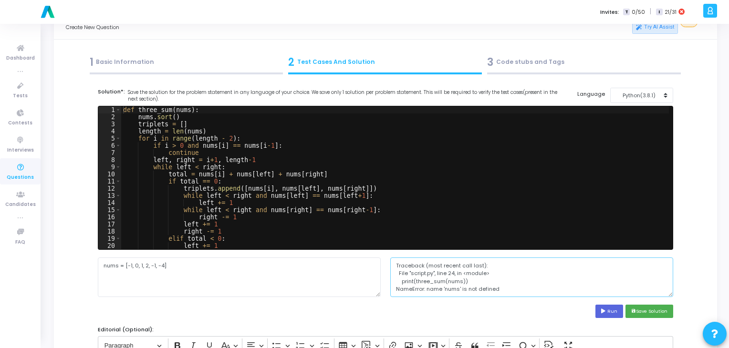
drag, startPoint x: 500, startPoint y: 285, endPoint x: 381, endPoint y: 249, distance: 124.3
click at [381, 249] on cj-code-editor "Solution*: Save the solution for the problem statement in any language of your …" at bounding box center [386, 203] width 576 height 231
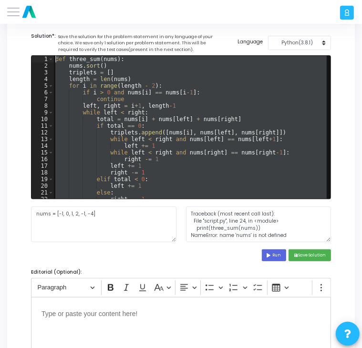
drag, startPoint x: 204, startPoint y: 193, endPoint x: 97, endPoint y: 40, distance: 187.5
click at [97, 40] on cj-code-editor "Solution*: Save the solution for the problem statement in any language of your …" at bounding box center [181, 146] width 300 height 229
type textarea "def three_sum(nums): nums.sort()"
paste textarea
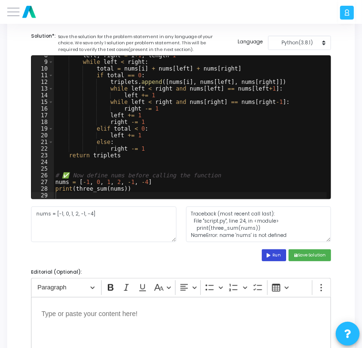
click at [267, 254] on icon at bounding box center [270, 255] width 6 height 4
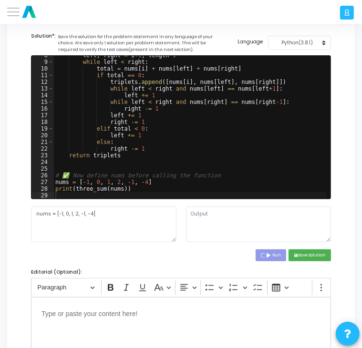
type textarea "[[-1, -1, 2], [-1, 0, 1]]"
type textarea "nums = [-1, 0, 1, 2, -1, -4]"
drag, startPoint x: 157, startPoint y: 179, endPoint x: 49, endPoint y: 182, distance: 107.9
click at [49, 182] on div "nums = [-1, 0, 1, 2, -1, -4] 8 9 10 11 12 13 14 15 16 17 18 19 20 21 22 23 24 2…" at bounding box center [181, 127] width 299 height 143
click at [268, 253] on button "Run" at bounding box center [274, 256] width 25 height 12
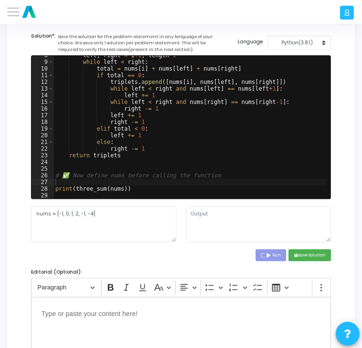
type textarea "Traceback (most recent call last): File "script.py", line 28, in <module> print…"
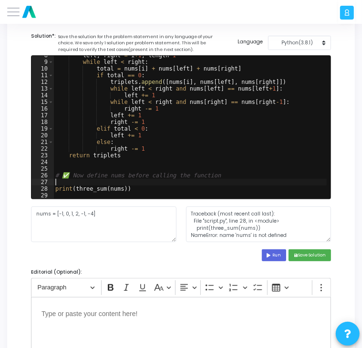
click at [88, 181] on div "left , right = i + 1 , length - 1 while left < right : total = nums [ i ] + num…" at bounding box center [190, 130] width 274 height 157
click at [74, 175] on div "left , right = i + 1 , length - 1 while left < right : total = nums [ i ] + num…" at bounding box center [190, 130] width 274 height 157
click at [71, 175] on div "left , right = i + 1 , length - 1 while left < right : total = nums [ i ] + num…" at bounding box center [190, 130] width 274 height 157
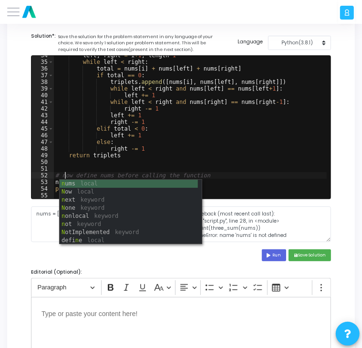
click at [263, 147] on div "left , right = i + 1 , length - 1 while left < right : total = nums [ i ] + num…" at bounding box center [190, 130] width 274 height 157
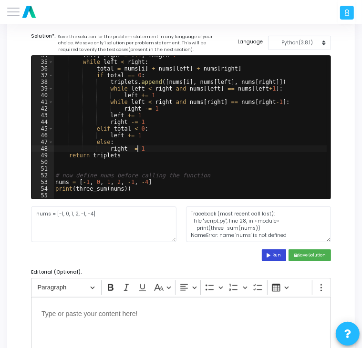
type textarea "right -= 1"
click at [273, 258] on button "Run" at bounding box center [274, 256] width 25 height 12
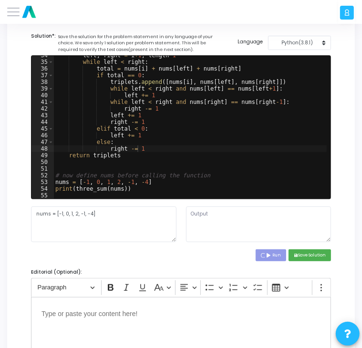
type textarea "[[-1, -1, 2], [-1, 0, 1]] [[-1, -1, 2], [-1, 0, 1]]"
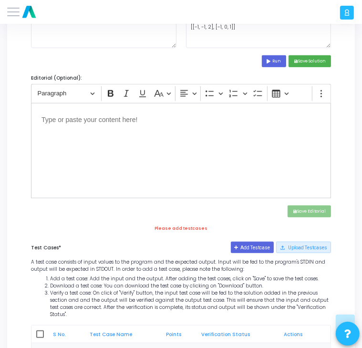
scroll to position [334, 0]
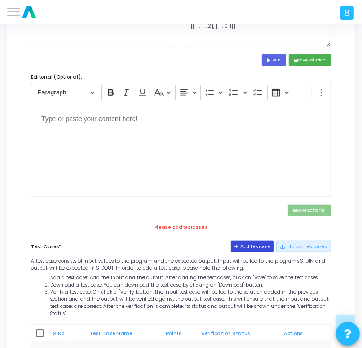
click at [243, 244] on button "Add Testcase" at bounding box center [252, 246] width 43 height 11
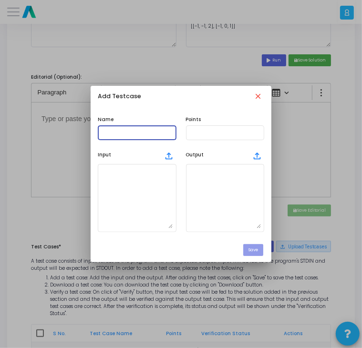
click at [162, 134] on input "text" at bounding box center [137, 133] width 72 height 6
type input "testcase"
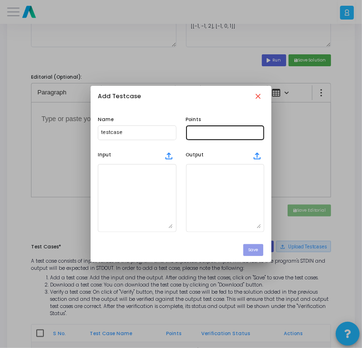
click at [225, 126] on div at bounding box center [226, 132] width 72 height 16
type input "100"
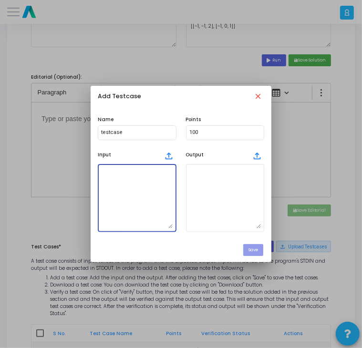
click at [112, 199] on textarea at bounding box center [137, 198] width 72 height 61
paste textarea "nums = [-1, 0, 1, 2, -1, -4]"
type textarea "nums = [-1, 0, 1, 2, -1, -4]"
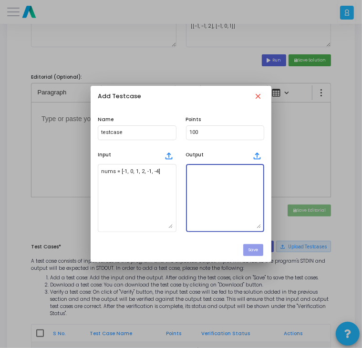
click at [203, 195] on textarea at bounding box center [226, 198] width 72 height 61
paste textarea "[[-1, -1, 2], [-1, 0, 1]]"
type textarea "[[-1, -1, 2], [-1, 0, 1]]"
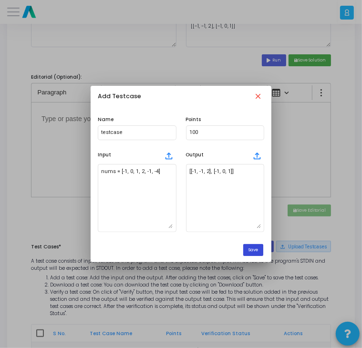
click at [262, 247] on button "Save" at bounding box center [253, 250] width 20 height 12
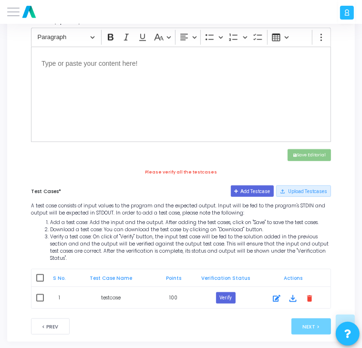
scroll to position [391, 0]
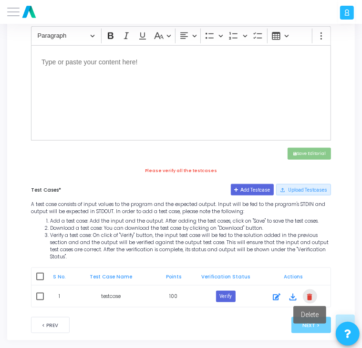
click at [309, 292] on mat-icon "delete" at bounding box center [310, 297] width 11 height 11
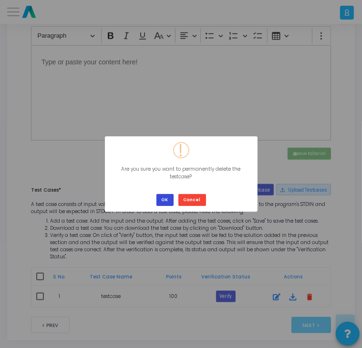
click at [169, 194] on button "OK" at bounding box center [165, 200] width 17 height 12
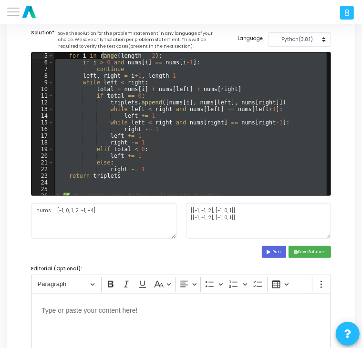
scroll to position [0, 0]
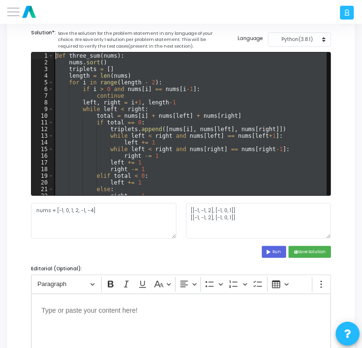
drag, startPoint x: 169, startPoint y: 192, endPoint x: 102, endPoint y: 50, distance: 157.1
click at [102, 50] on cj-code-editor "Solution*: Save the solution for the problem statement in any language of your …" at bounding box center [181, 143] width 300 height 229
type textarea "def three_sum(nums): nums.sort()"
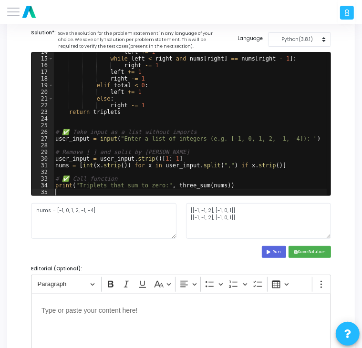
scroll to position [91, 0]
click at [54, 206] on textarea "nums = [-1, 0, 1, 2, -1, -4]" at bounding box center [104, 221] width 146 height 36
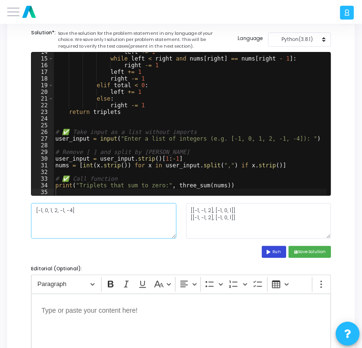
type textarea "[-1, 0, 1, 2, -1, -4]"
click at [275, 250] on button "Run" at bounding box center [274, 252] width 25 height 12
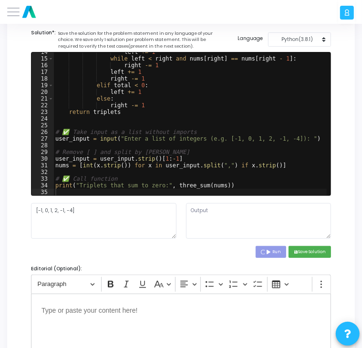
type textarea "Enter a list of integers (e.g. [-1, 0, 1, 2, -1, -4]): Triplets that sum to zer…"
click at [286, 139] on div "left += 1 while left < right and nums [ right ] == nums [ right - 1 ] : right -…" at bounding box center [190, 127] width 274 height 157
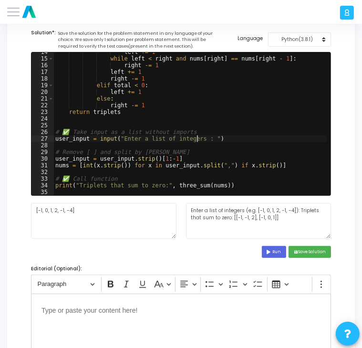
type textarea "user_input = input("Enter a list of integers: ")"
click at [272, 251] on button "Run" at bounding box center [274, 252] width 25 height 12
type textarea "Enter a list of integers: Triplets that sum to zero: [[-1, -1, 2], [-1, 0, 1]]"
click at [196, 140] on div "left += 1 while left < right and nums [ right ] == nums [ right - 1 ] : right -…" at bounding box center [190, 127] width 274 height 157
type textarea "user_input = input()"
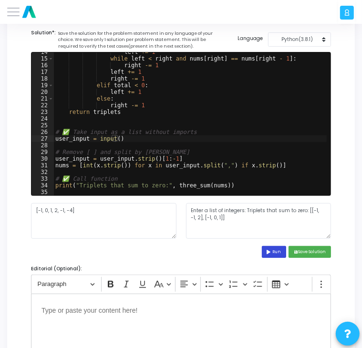
click at [264, 246] on button "Run" at bounding box center [274, 252] width 25 height 12
type textarea "Triplets that sum to zero: [[-1, -1, 2], [-1, 0, 1]]"
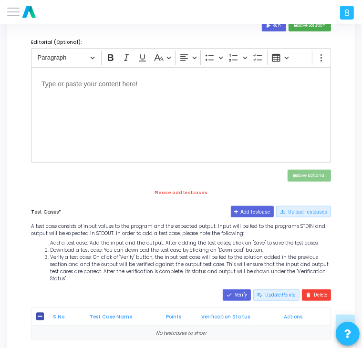
scroll to position [375, 0]
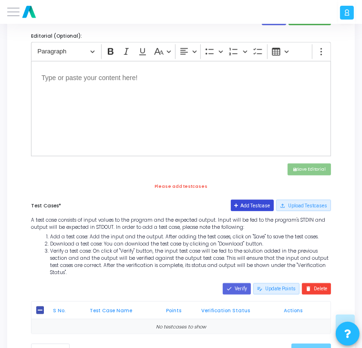
click at [245, 209] on button "Add Testcase" at bounding box center [252, 205] width 43 height 11
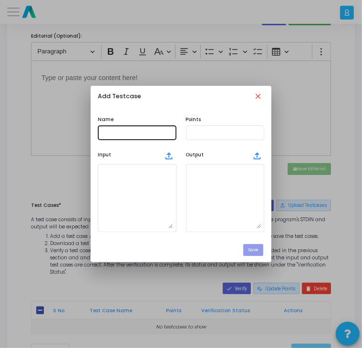
click at [146, 138] on div at bounding box center [137, 132] width 72 height 16
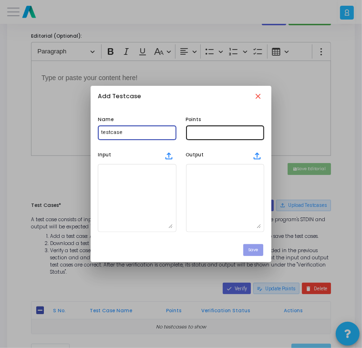
type input "testcase"
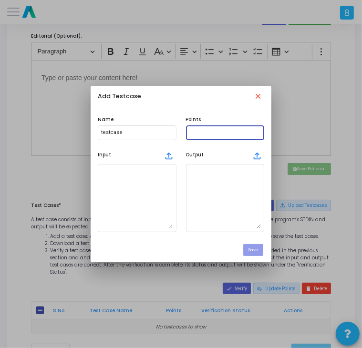
click at [206, 132] on input "text" at bounding box center [226, 133] width 72 height 6
type input "100"
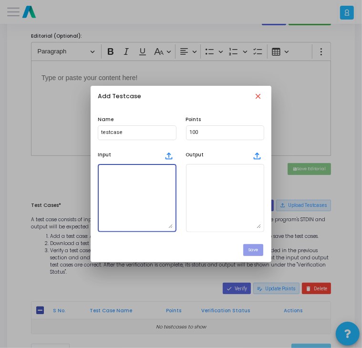
click at [140, 183] on textarea at bounding box center [137, 198] width 72 height 61
click at [149, 198] on textarea at bounding box center [137, 198] width 72 height 61
paste textarea "[-1, 0, 1, 2, -1, -4]"
type textarea "[-1, 0, 1, 2, -1, -4]"
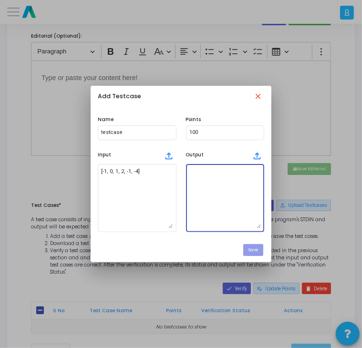
click at [228, 186] on textarea at bounding box center [226, 198] width 72 height 61
paste textarea "Triplets that sum to zero: [[-1, -1, 2], [-1, 0, 1]]"
type textarea "Triplets that sum to zero: [[-1, -1, 2], [-1, 0, 1]]"
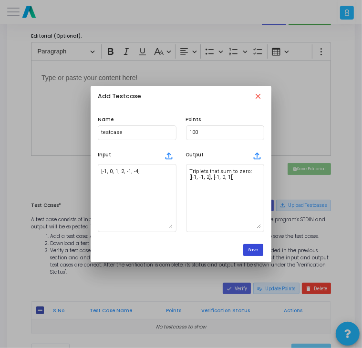
click at [250, 250] on button "Save" at bounding box center [253, 250] width 20 height 12
checkbox input "true"
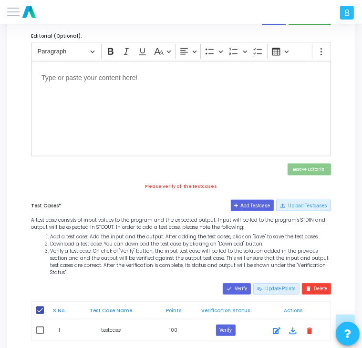
scroll to position [409, 0]
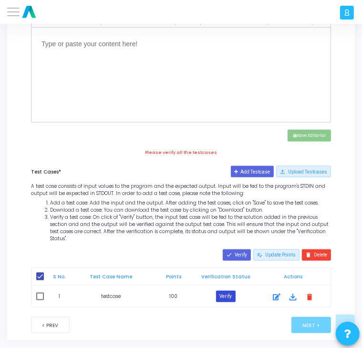
click at [222, 291] on button "Verify" at bounding box center [226, 296] width 20 height 11
click at [232, 291] on button "Verify" at bounding box center [226, 296] width 20 height 11
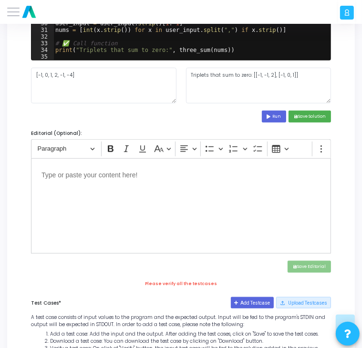
scroll to position [276, 0]
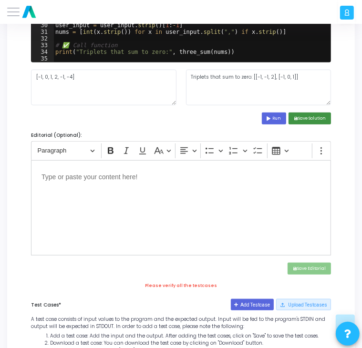
click at [309, 116] on button "save Save Solution" at bounding box center [310, 119] width 42 height 12
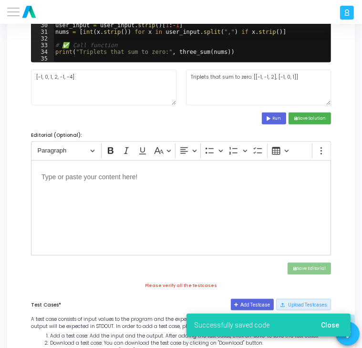
scroll to position [409, 0]
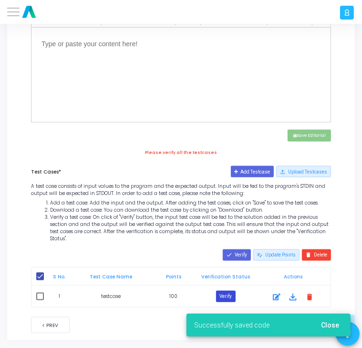
click at [224, 291] on button "Verify" at bounding box center [226, 296] width 20 height 11
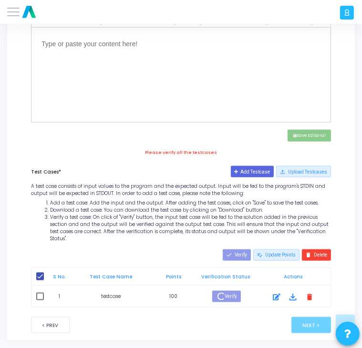
scroll to position [401, 0]
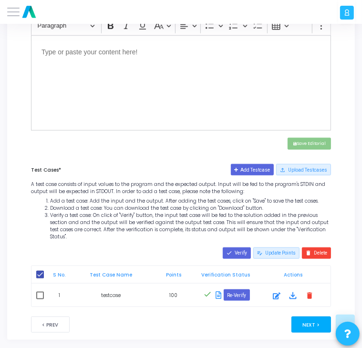
click at [302, 317] on button "Next >" at bounding box center [312, 325] width 40 height 16
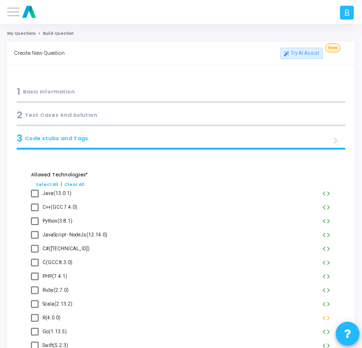
scroll to position [36, 0]
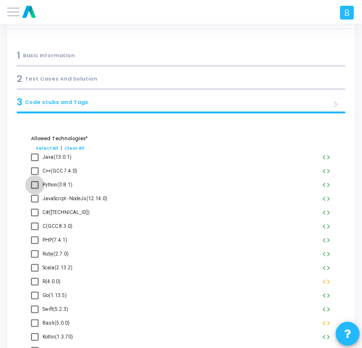
click at [34, 185] on span at bounding box center [35, 185] width 8 height 8
click at [34, 189] on input "Python(3.8.1)" at bounding box center [34, 189] width 0 height 0
checkbox input "true"
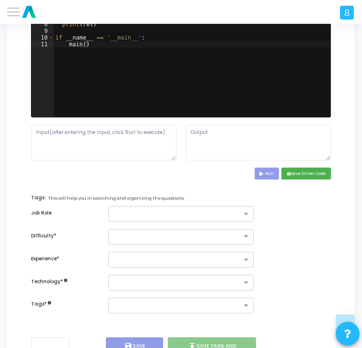
scroll to position [621, 0]
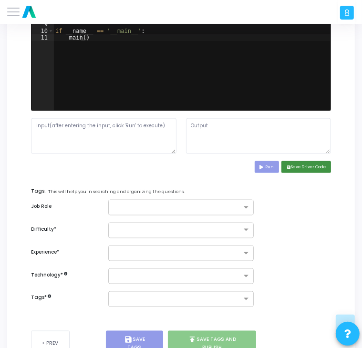
click at [311, 172] on button "save Save Driver Code" at bounding box center [307, 167] width 50 height 12
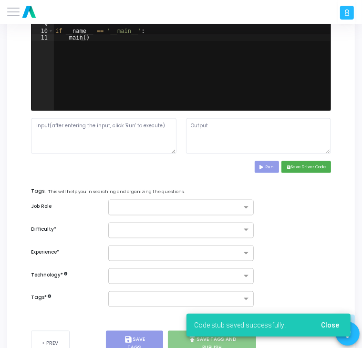
scroll to position [651, 0]
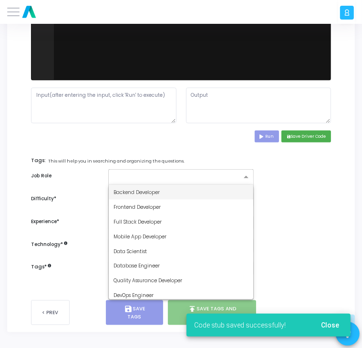
click at [213, 174] on input "text" at bounding box center [178, 177] width 128 height 7
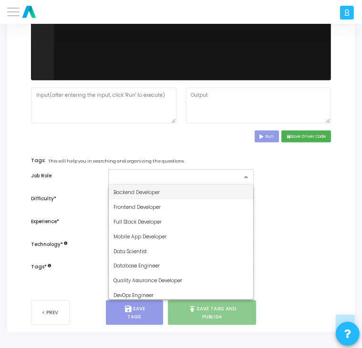
click at [199, 195] on div "Backend Developer" at bounding box center [181, 192] width 145 height 15
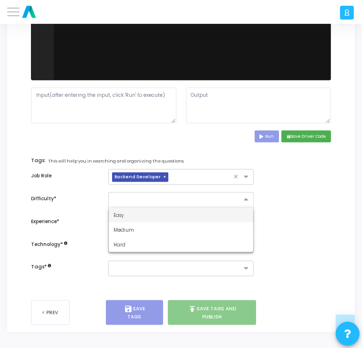
click at [199, 195] on input "text" at bounding box center [172, 198] width 116 height 7
click at [185, 216] on div "Easy" at bounding box center [181, 215] width 145 height 15
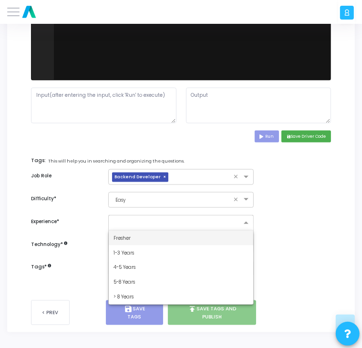
click at [185, 222] on input "text" at bounding box center [178, 223] width 128 height 7
click at [179, 232] on div "Fresher" at bounding box center [181, 238] width 145 height 15
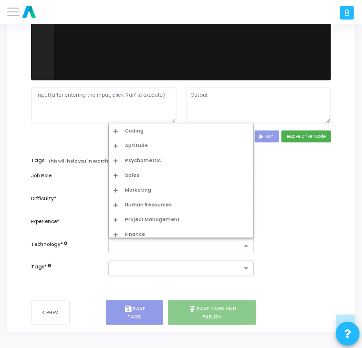
click at [176, 246] on input "text" at bounding box center [178, 246] width 128 height 7
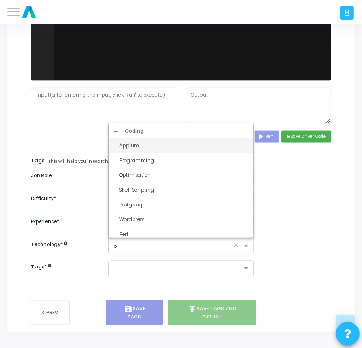
type input "py"
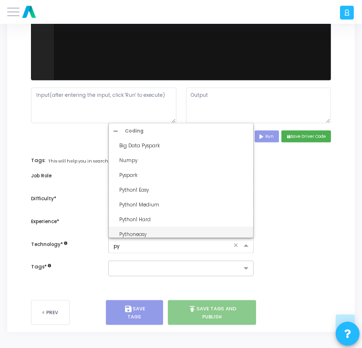
click at [161, 228] on div "Pythoneasy" at bounding box center [181, 234] width 145 height 15
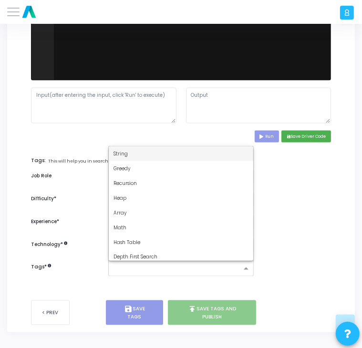
click at [162, 274] on div at bounding box center [181, 269] width 146 height 16
type input "dy"
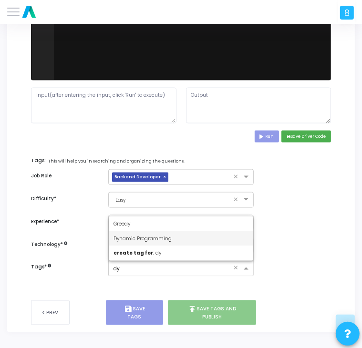
click at [164, 232] on div "Dynamic Programming" at bounding box center [181, 239] width 145 height 15
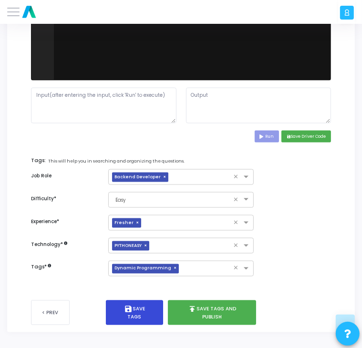
click at [139, 315] on button "save Save Tags" at bounding box center [134, 313] width 57 height 25
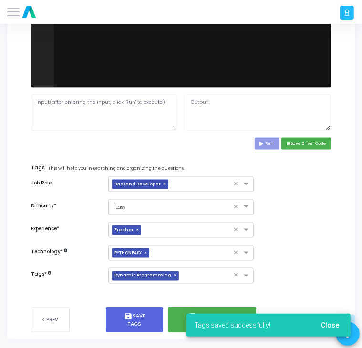
click at [176, 319] on div "Tags saved successfully! Close" at bounding box center [268, 326] width 187 height 46
click at [335, 330] on button "Close" at bounding box center [330, 325] width 33 height 17
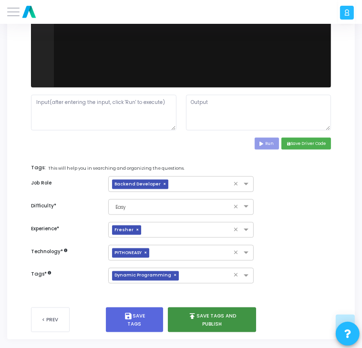
click at [223, 322] on button "publish Save Tags and Publish" at bounding box center [212, 320] width 88 height 25
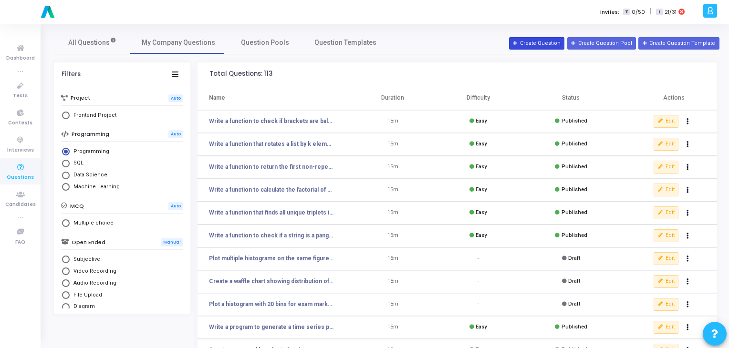
click at [548, 44] on button "Create Question" at bounding box center [536, 43] width 55 height 12
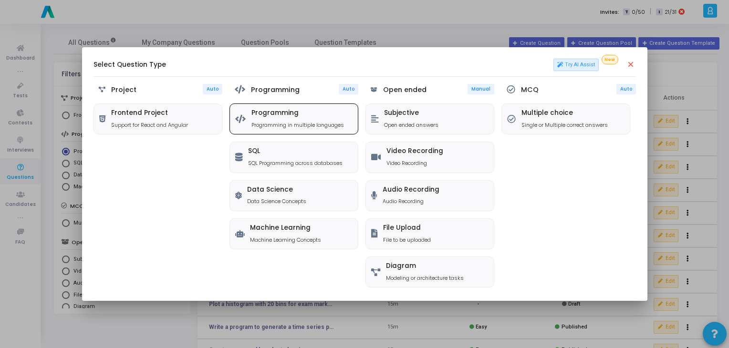
click at [283, 123] on p "Programming in multiple languages" at bounding box center [298, 125] width 93 height 8
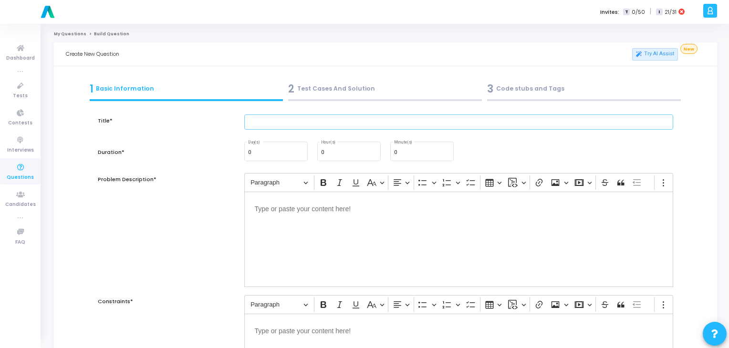
click at [293, 119] on input "text" at bounding box center [459, 123] width 430 height 16
paste input "Write a function that validates a Sudoku board configuration."
type input "Write a function that validates a Sudoku board configuration."
click at [405, 157] on div "0 Minute(s)" at bounding box center [422, 150] width 56 height 21
type input "15"
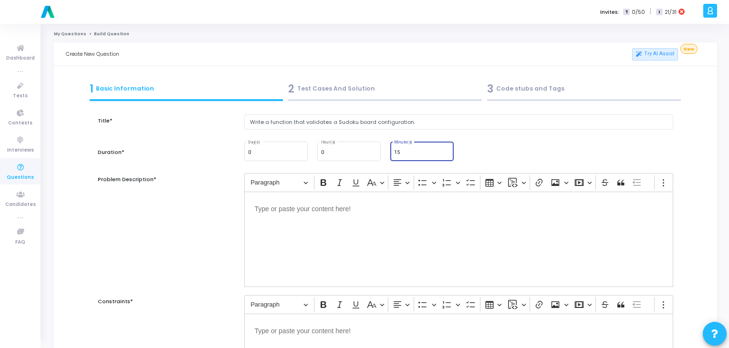
click at [272, 235] on div "Editor editing area: main" at bounding box center [459, 239] width 430 height 95
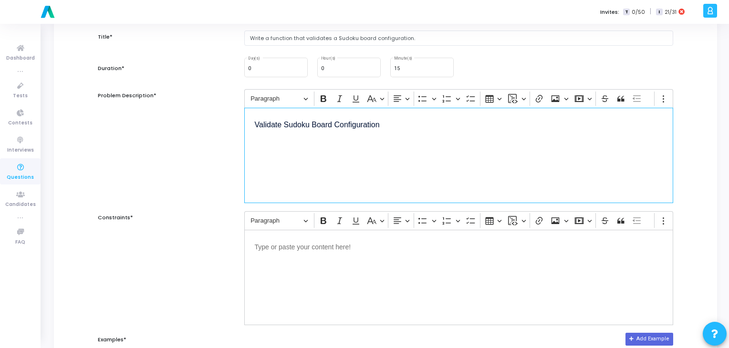
scroll to position [110, 0]
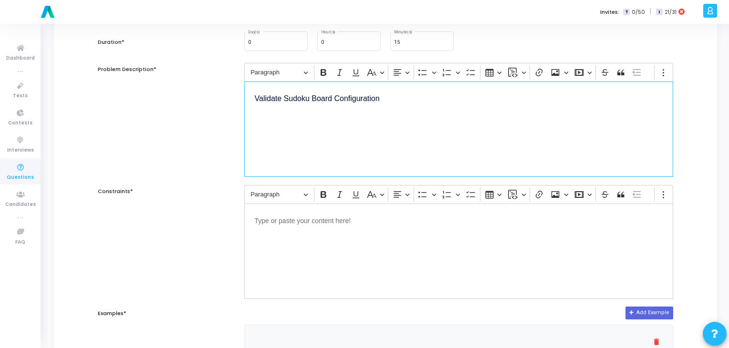
drag, startPoint x: 438, startPoint y: 101, endPoint x: 254, endPoint y: 97, distance: 183.8
click at [255, 97] on p "Validate Sudoku Board Configuration" at bounding box center [459, 98] width 409 height 12
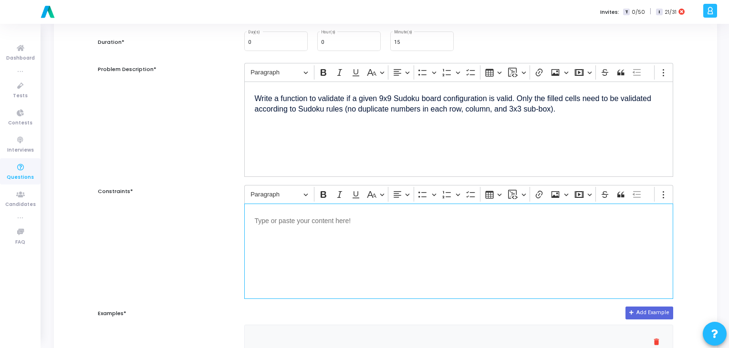
click at [346, 234] on div "Editor editing area: main" at bounding box center [459, 251] width 430 height 95
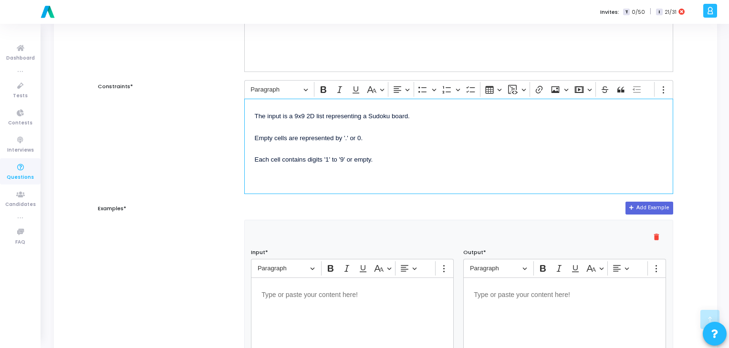
scroll to position [233, 0]
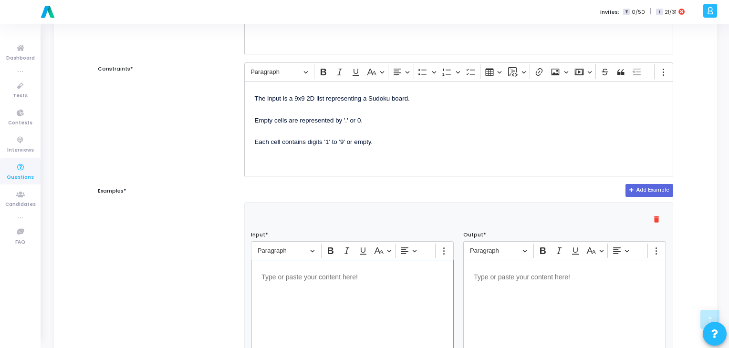
click at [309, 302] on div "Editor editing area: main" at bounding box center [352, 307] width 203 height 95
click at [580, 328] on div "Editor editing area: main" at bounding box center [565, 307] width 203 height 95
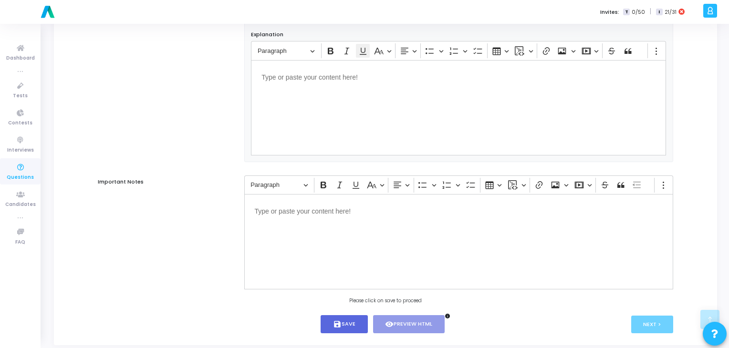
scroll to position [584, 0]
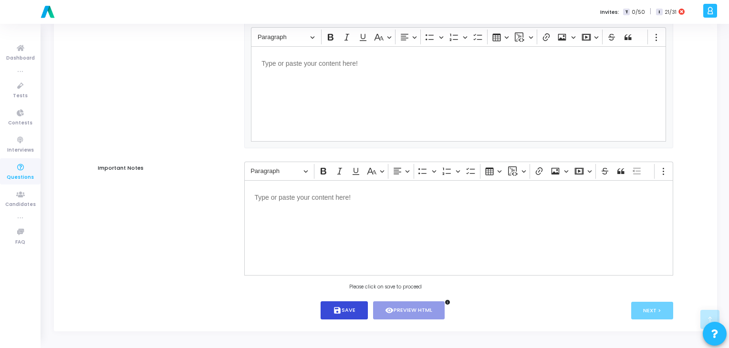
click at [358, 310] on button "save Save" at bounding box center [344, 311] width 47 height 19
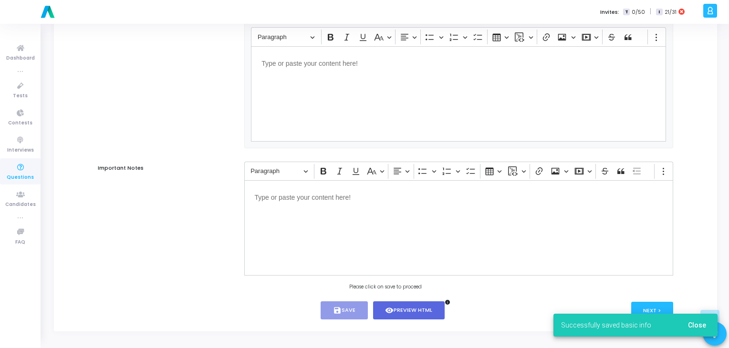
click at [655, 312] on div "Successfully saved basic info Close" at bounding box center [635, 326] width 187 height 46
click at [656, 307] on div "Successfully saved basic info Close" at bounding box center [635, 326] width 187 height 46
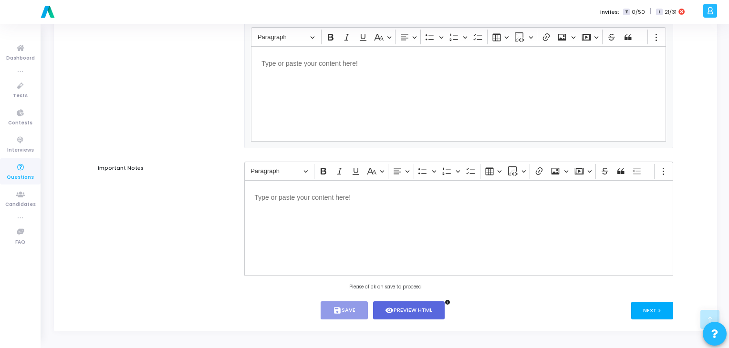
click at [661, 313] on button "Next >" at bounding box center [653, 311] width 42 height 18
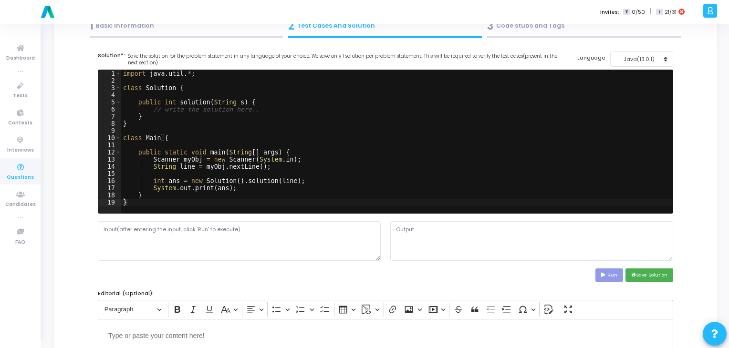
scroll to position [0, 0]
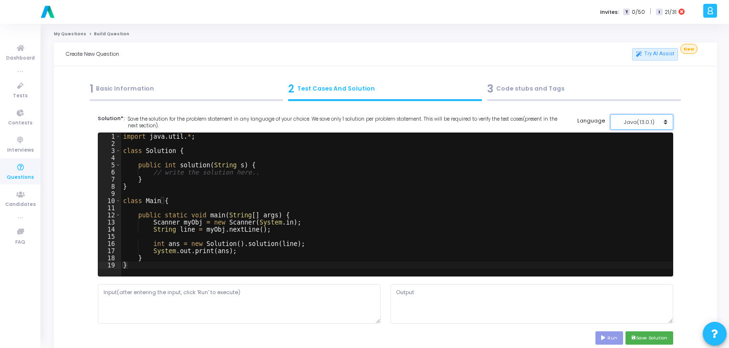
click at [628, 126] on button "Java(13.0.1)" at bounding box center [642, 123] width 63 height 16
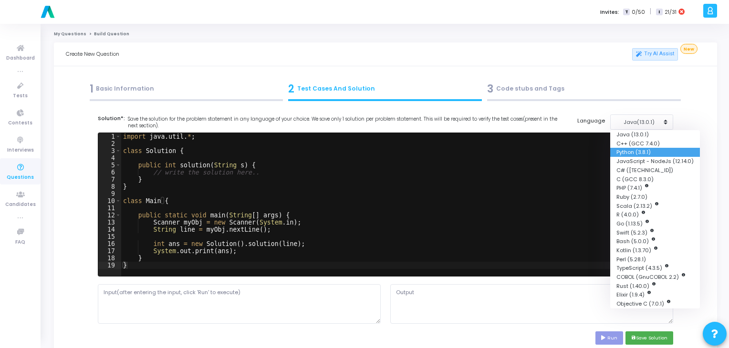
click at [629, 153] on button "Python (3.8.1)" at bounding box center [656, 152] width 90 height 9
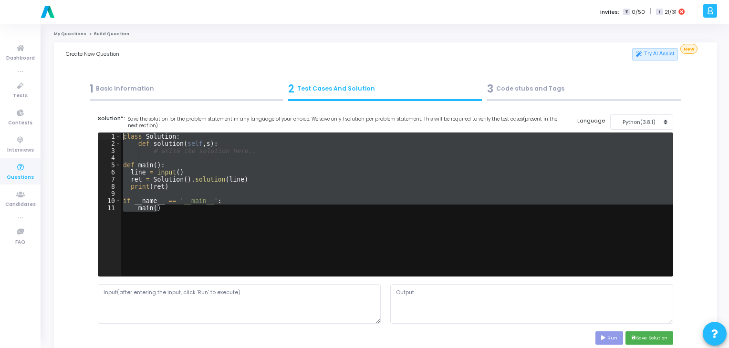
drag, startPoint x: 193, startPoint y: 217, endPoint x: 122, endPoint y: 138, distance: 106.8
click at [122, 138] on div "class Solution : def solution ( self , s ) : # write the solution here.. def ma…" at bounding box center [397, 212] width 552 height 158
paste textarea """
type textarea """
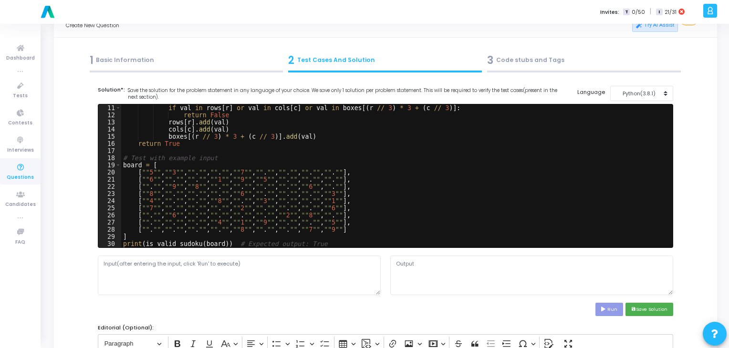
scroll to position [73, 0]
click at [288, 262] on textarea at bounding box center [239, 275] width 283 height 39
type textarea "h"
click at [609, 310] on button "Run" at bounding box center [610, 309] width 28 height 13
type textarea "File "script.py", line 1 "def is_valid_sudoku(board): ^ SyntaxError: EOL while …"
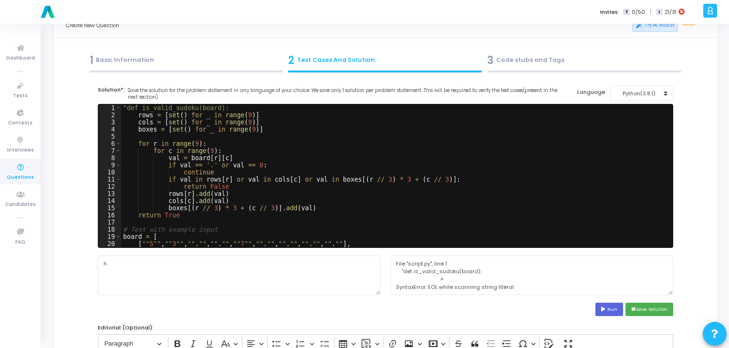
scroll to position [0, 0]
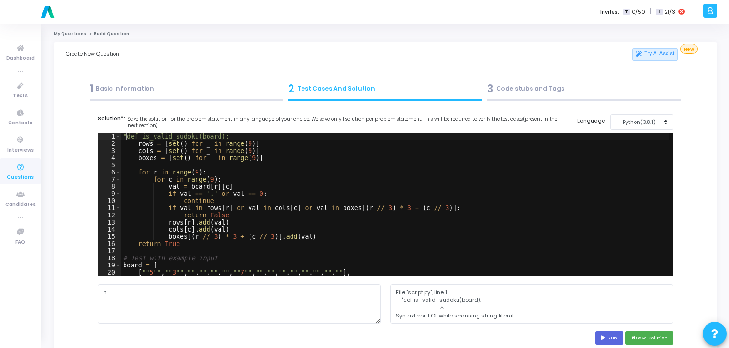
click at [127, 138] on div ""def is_valid_sudoku(board): rows = [ set ( ) for _ in range ( 9 )] cols = [ se…" at bounding box center [395, 212] width 548 height 158
type textarea "def is_valid_sudoku(board):"
click at [600, 337] on button "Run" at bounding box center [610, 338] width 28 height 13
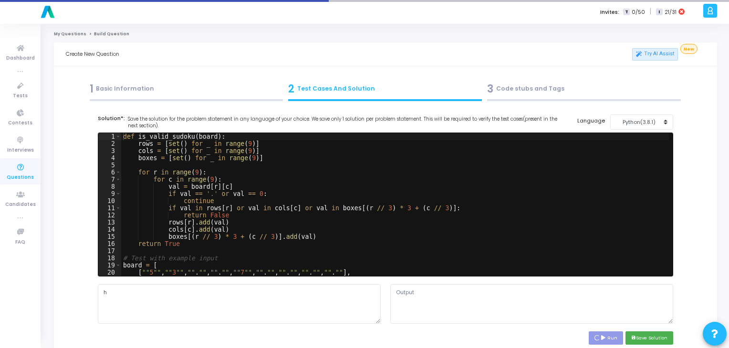
type textarea "File "script.py", line 20 [""5"",""3"",""."",""."",""7"",""."",""."",""."",""."…"
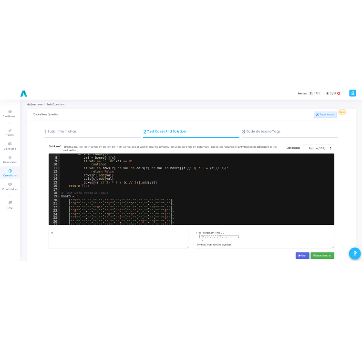
scroll to position [46, 0]
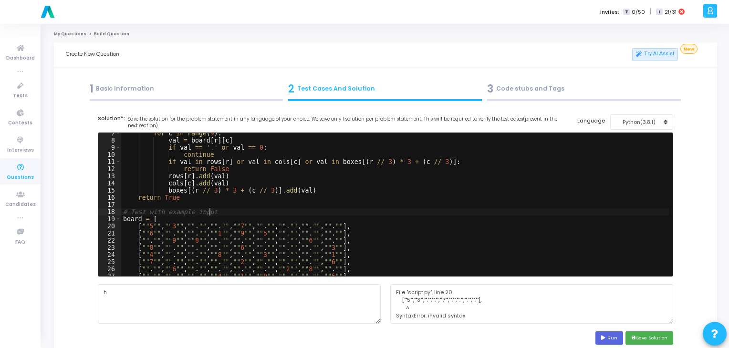
click at [260, 213] on div "for c in range ( 9 ) : val = board [ r ] [ c ] if val == '.' or val == 0 : cont…" at bounding box center [395, 209] width 548 height 158
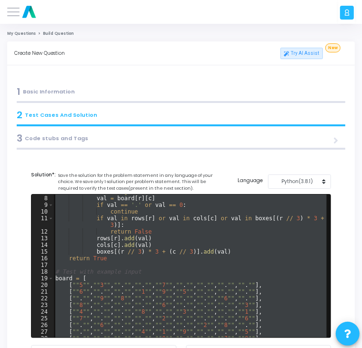
scroll to position [71, 0]
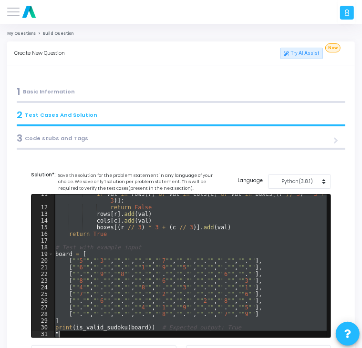
click at [150, 306] on div "if val in rows [ r ] or val in cols [ c ] or val in boxes [( r // 3 ) * 3 + ( c…" at bounding box center [190, 266] width 274 height 143
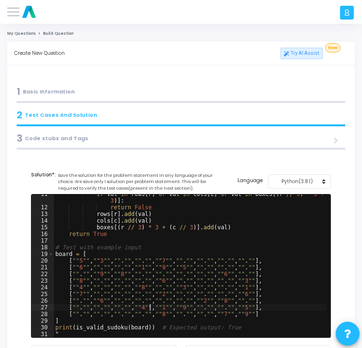
type textarea "print(is_valid_sudoku(board)) # Expected output: True ""
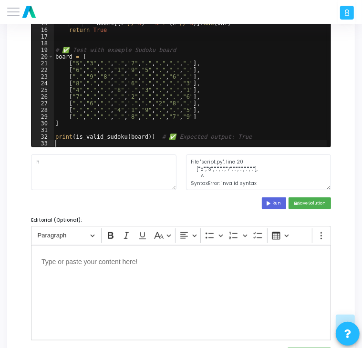
scroll to position [193, 0]
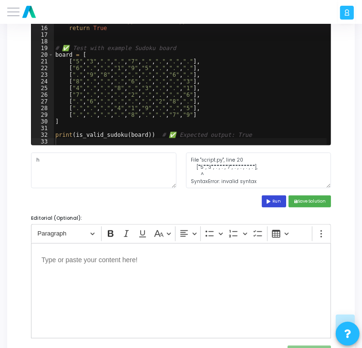
click at [271, 200] on icon at bounding box center [270, 202] width 6 height 4
type textarea "True"
click at [229, 87] on div "return False rows [ r ] . add ( val ) cols [ c ] . add ( val ) boxes [( r // 3 …" at bounding box center [190, 76] width 274 height 157
type textarea "print(is_valid_sudoku(board)) # ✅ Expected output: True"
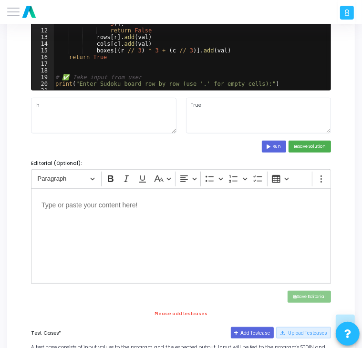
scroll to position [248, 0]
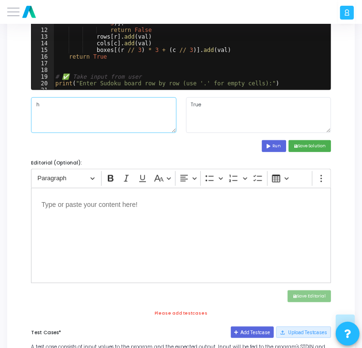
click at [142, 109] on textarea "h" at bounding box center [104, 115] width 146 height 36
click at [117, 121] on textarea at bounding box center [104, 115] width 146 height 36
paste textarea "Row 1: 5 3 . . 7 . . . . Row 2: 6 . . 1 9 5 . . . Row 3: . 9 8 . . . . 6 . Row …"
type textarea "Row 1: 5 3 . . 7 . . . . Row 2: 6 . . 1 9 5 . . . Row 3: . 9 8 . . . . 6 . Row …"
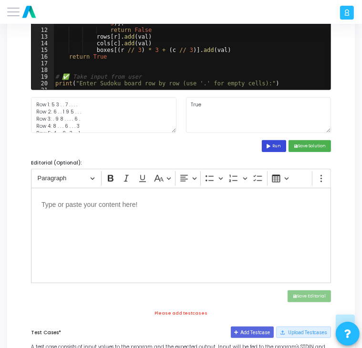
click at [280, 148] on button "Run" at bounding box center [274, 146] width 25 height 12
type textarea "Enter Sudoku board row by row (use '.' for empty cells): Row 1: ❌ Each row must…"
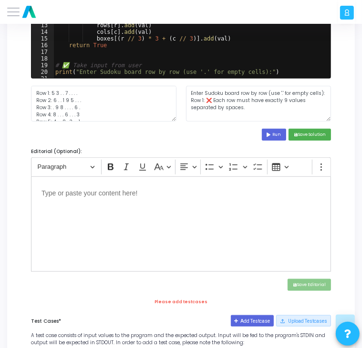
scroll to position [260, 0]
drag, startPoint x: 241, startPoint y: 108, endPoint x: 180, endPoint y: 90, distance: 63.7
click at [180, 90] on div "Row 1: 5 3 . . 7 . . . . Row 2: 6 . . 1 9 5 . . . Row 3: . 9 8 . . . . 6 . Row …" at bounding box center [181, 104] width 310 height 36
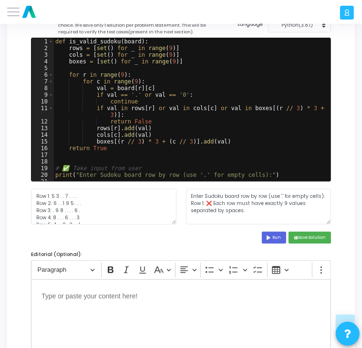
scroll to position [156, 0]
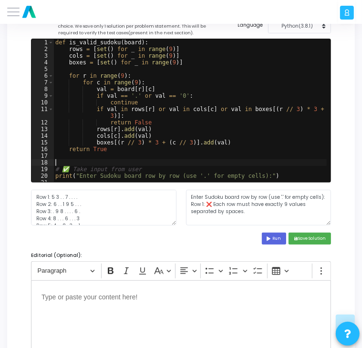
click at [200, 160] on div "def is_valid_sudoku ( board ) : rows = [ set ( ) for _ in range ( 9 )] cols = […" at bounding box center [190, 117] width 274 height 157
type textarea "print("\nSudoku Board is valid?", is_valid_sudoku(board))"
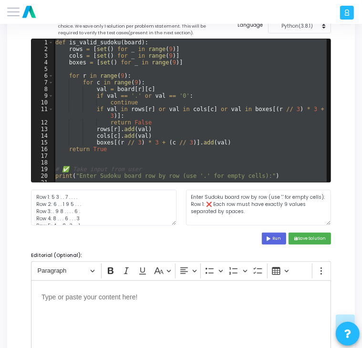
paste textarea
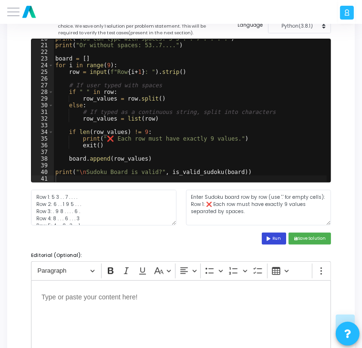
click at [273, 234] on button "Run" at bounding box center [274, 239] width 25 height 12
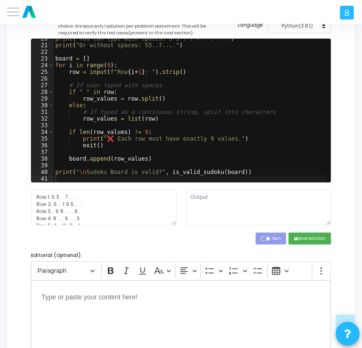
type textarea "Enter Sudoku board row by row (use '.' for empty cells). You can type with spac…"
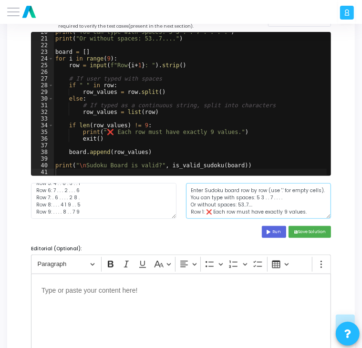
scroll to position [0, 0]
drag, startPoint x: 304, startPoint y: 205, endPoint x: 179, endPoint y: 187, distance: 125.9
click at [179, 187] on div "Row 1: 5 3 . . 7 . . . . Row 2: 6 . . 1 9 5 . . . Row 3: . 9 8 . . . . 6 . Row …" at bounding box center [181, 201] width 310 height 36
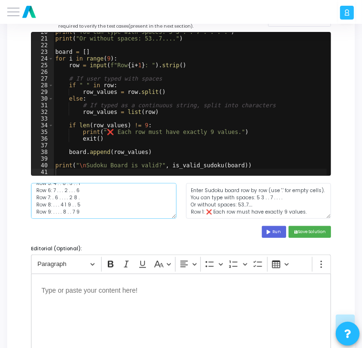
click at [111, 207] on textarea "Row 1: 5 3 . . 7 . . . . Row 2: 6 . . 1 9 5 . . . Row 3: . 9 8 . . . . 6 . Row …" at bounding box center [104, 201] width 146 height 36
paste textarea
paste textarea "Row 1: 5 3 . . 7 . . . . Row 2: 6 . . 1 9 5 . . . Row 3: . 9 8 . . . . 6 . Row …"
type textarea "Row 1: 5 3 . . 7 . . . . Row 2: 6 . . 1 9 5 . . . Row 3: . 9 8 . . . . 6 . Row …"
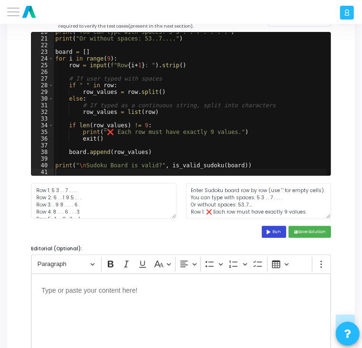
click at [271, 233] on icon at bounding box center [270, 232] width 6 height 4
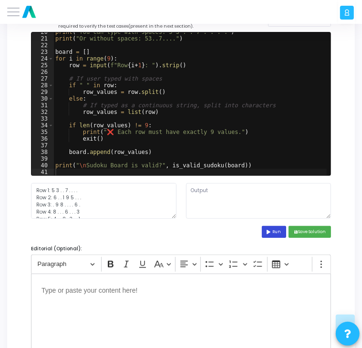
type textarea "Enter Sudoku board row by row (use '.' for empty cells). You can type with spac…"
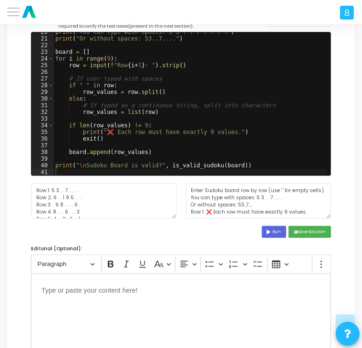
scroll to position [7, 0]
click at [181, 119] on div "print ( "You can type with spaces: 5 3 . . 7 . . . ." ) print ( "Or without spa…" at bounding box center [190, 107] width 274 height 157
type textarea "print("\nSudoku Board is valid?", is_valid_sudoku(board))"
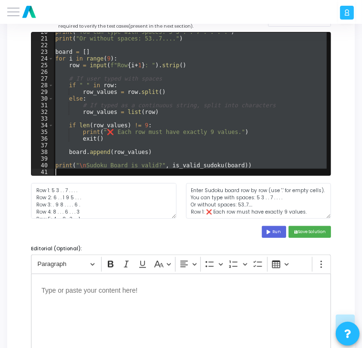
paste textarea
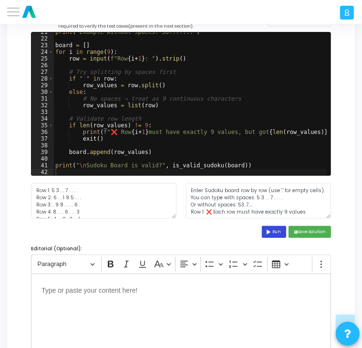
click at [269, 231] on icon at bounding box center [270, 232] width 6 height 4
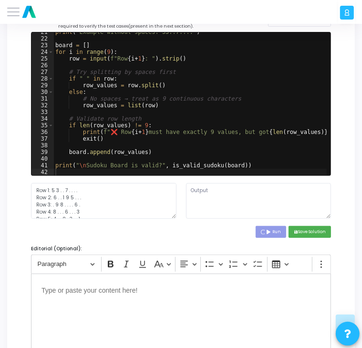
scroll to position [0, 0]
type textarea "Enter Sudoku board row by row (use '.' for empty cells): Example with spaces: 5…"
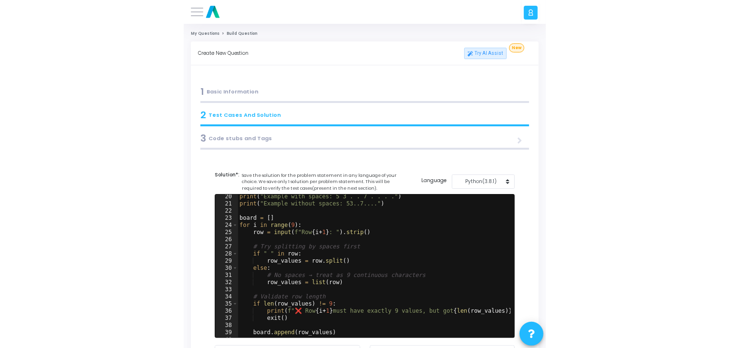
scroll to position [137, 0]
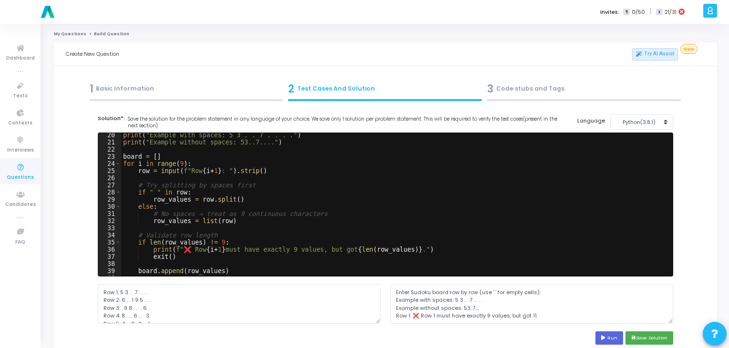
click at [113, 84] on div "1 Basic Information" at bounding box center [187, 89] width 194 height 16
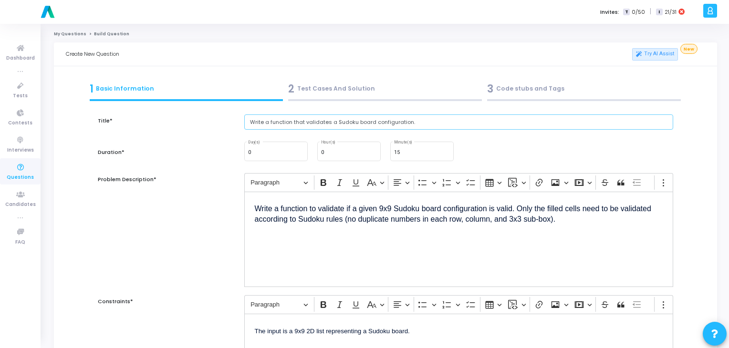
drag, startPoint x: 415, startPoint y: 125, endPoint x: 242, endPoint y: 132, distance: 173.4
click at [242, 132] on div "Write a function that validates a Sudoku board configuration." at bounding box center [459, 128] width 439 height 26
paste input "o print all prime factors of a given number"
type input "Write a function to print all prime factors of a given number."
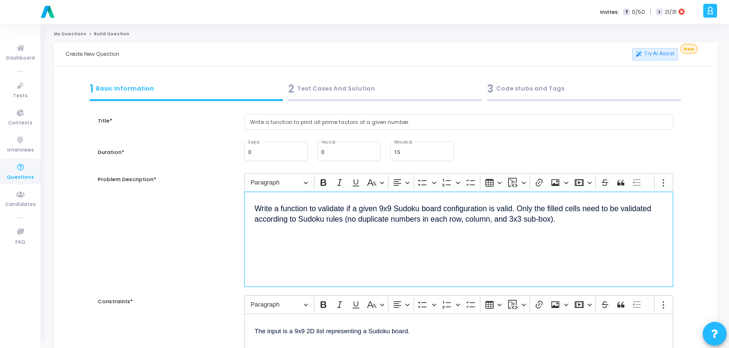
click at [352, 223] on span "Write a function to validate if a given 9x9 Sudoku board configuration is valid…" at bounding box center [453, 214] width 397 height 19
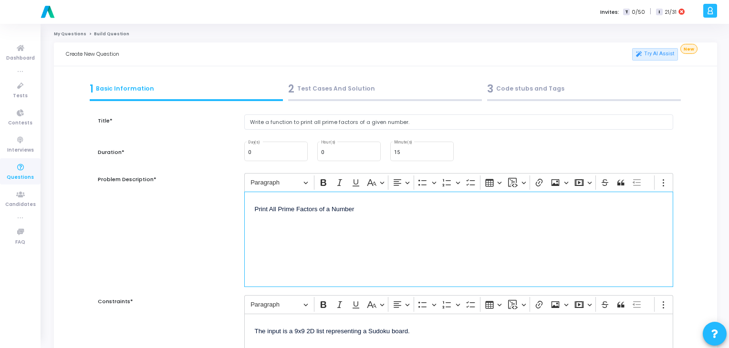
click at [311, 207] on span "Print All Prime Factors of a Number" at bounding box center [305, 209] width 100 height 7
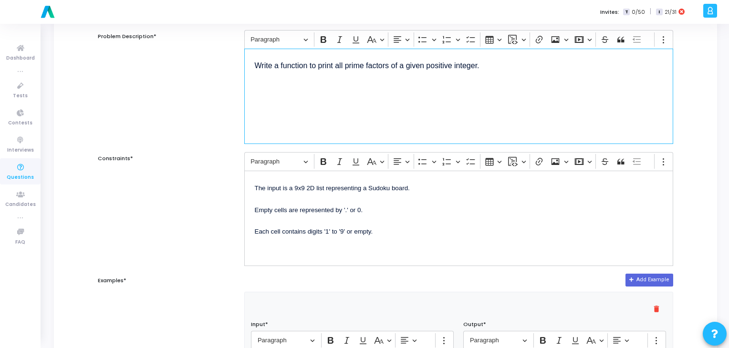
scroll to position [144, 0]
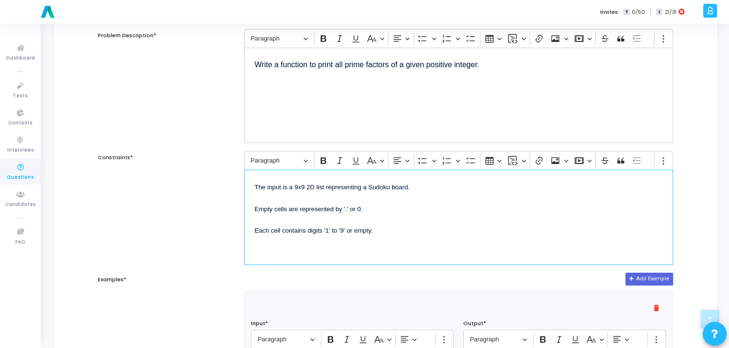
drag, startPoint x: 394, startPoint y: 225, endPoint x: 252, endPoint y: 180, distance: 149.8
click at [252, 180] on div "The input is a 9x9 2D list representing a Sudoku board. Empty cells are represe…" at bounding box center [459, 217] width 430 height 95
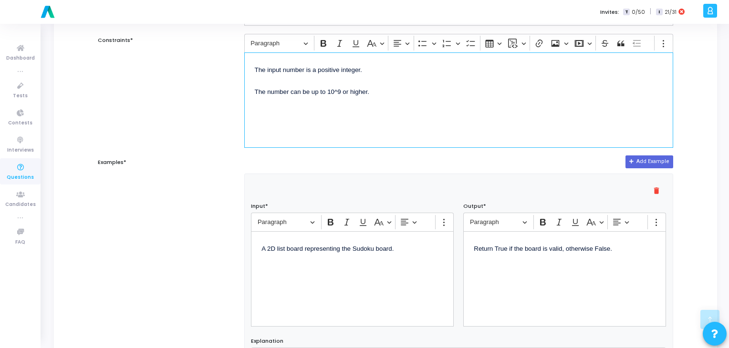
scroll to position [263, 0]
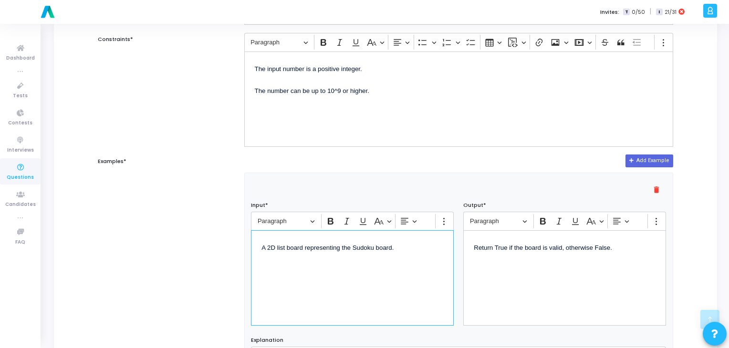
drag, startPoint x: 405, startPoint y: 248, endPoint x: 254, endPoint y: 243, distance: 150.9
click at [254, 243] on div "A 2D list board representing the Sudoku board." at bounding box center [352, 278] width 203 height 95
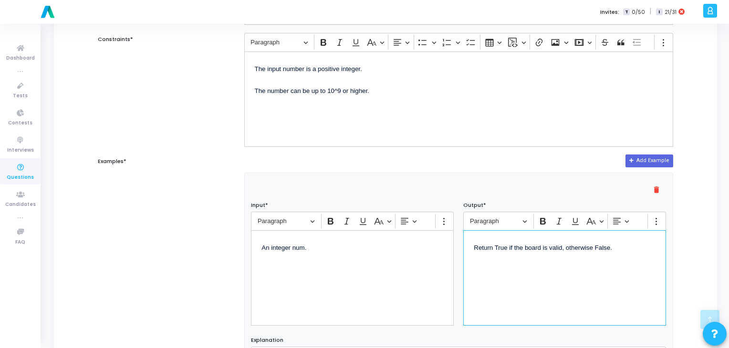
click at [586, 246] on span "Return True if the board is valid, otherwise False." at bounding box center [543, 247] width 138 height 7
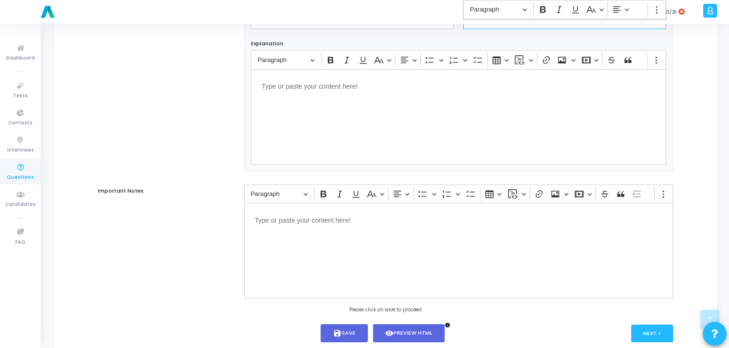
scroll to position [584, 0]
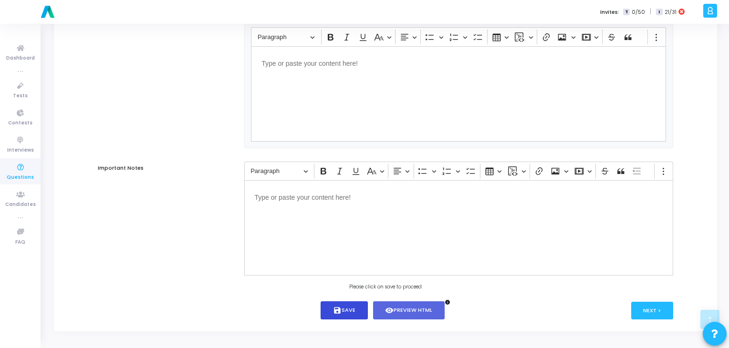
click at [343, 308] on button "save Save" at bounding box center [344, 311] width 47 height 19
click at [653, 308] on button "Next >" at bounding box center [653, 311] width 42 height 18
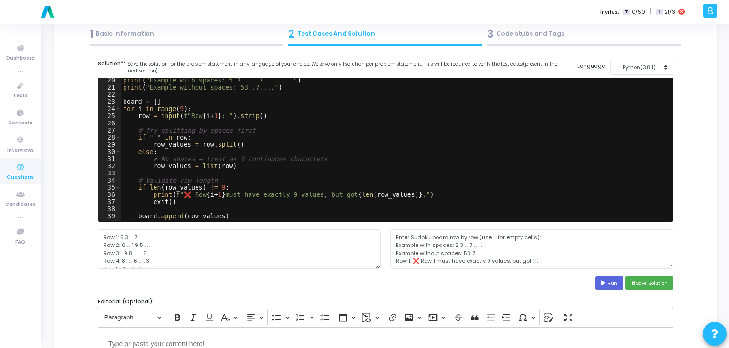
scroll to position [0, 0]
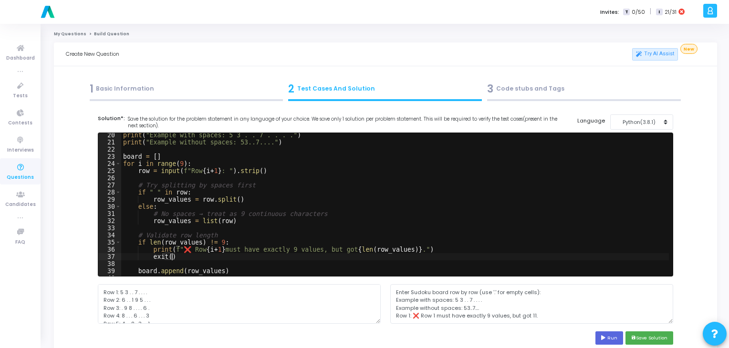
click at [271, 258] on div "print ( "Example with spaces: 5 3 . . 7 . . . ." ) print ( "Example without spa…" at bounding box center [414, 211] width 586 height 158
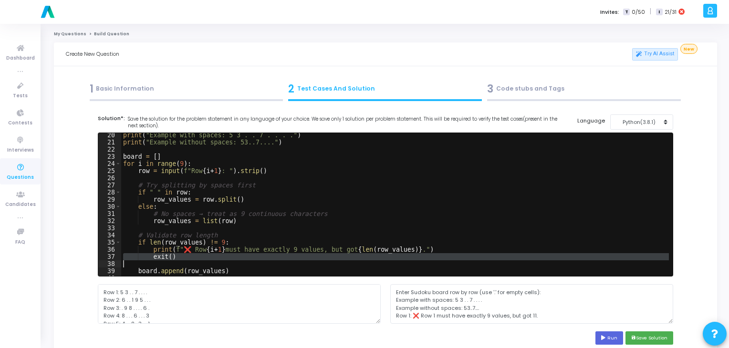
click at [271, 258] on div "print ( "Example with spaces: 5 3 . . 7 . . . ." ) print ( "Example without spa…" at bounding box center [414, 211] width 586 height 158
type textarea "print("\nSudoku Board is valid?", is_valid_sudoku(board))"
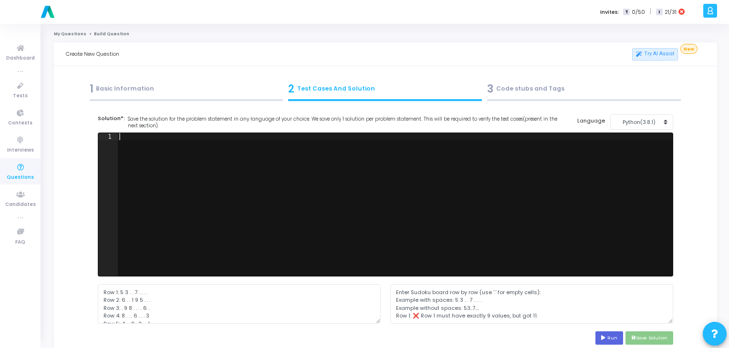
paste textarea """
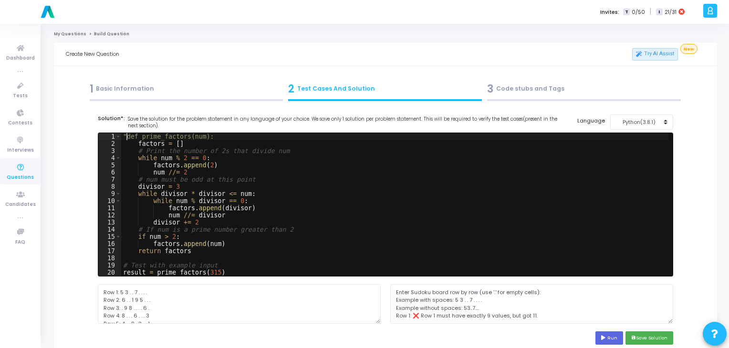
click at [126, 137] on div ""def prime_factors(num): factors = [ ] # Print the number of 2s that divide num…" at bounding box center [414, 212] width 586 height 158
type textarea "def prime_factors(num):"
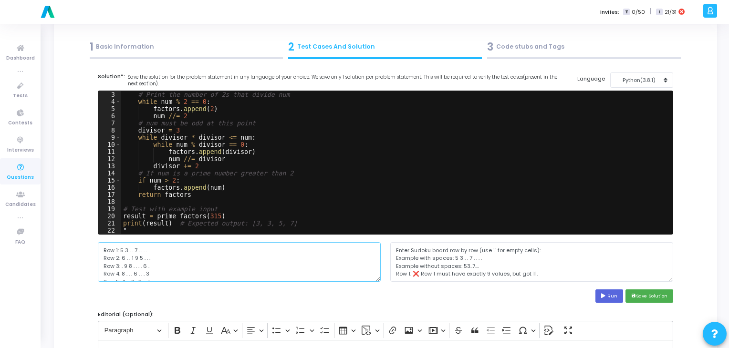
drag, startPoint x: 165, startPoint y: 279, endPoint x: 96, endPoint y: 233, distance: 83.0
click at [98, 233] on cj-code-editor "Solution*: Save the solution for the problem statement in any language of your …" at bounding box center [386, 188] width 576 height 231
type textarea "Row 6: 7 . . . 2 . . . 6 Row 7: . 6 . . . . 2 8 . Row 8: . . . 4 1 9 . . 5 Row …"
type textarea "h"
click at [621, 294] on button "Run" at bounding box center [610, 296] width 28 height 13
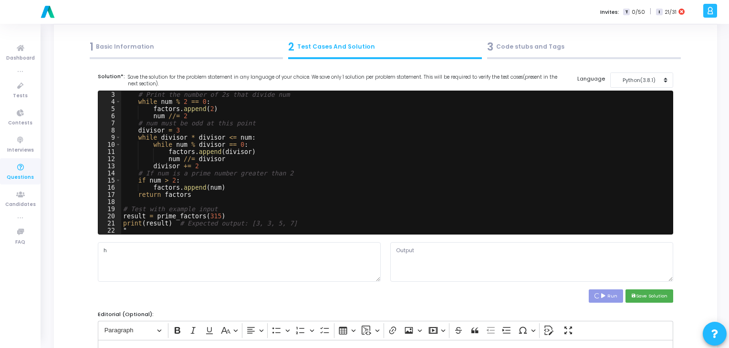
type textarea "File "script.py", line 22 " ^ SyntaxError: EOL while scanning string literal"
type textarea """
click at [183, 228] on div "# Print the number of 2s that divide num while num % 2 == 0 : factors . append …" at bounding box center [414, 170] width 586 height 158
click at [605, 295] on icon at bounding box center [604, 296] width 6 height 5
type textarea "[3, 3, 5, 7]"
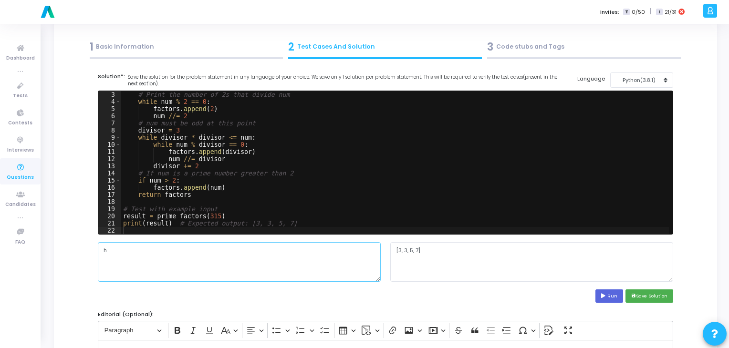
click at [130, 250] on textarea "h" at bounding box center [239, 261] width 283 height 39
type textarea "315"
click at [608, 299] on button "Run" at bounding box center [610, 296] width 28 height 13
type textarea "[3, 3, 5, 7]"
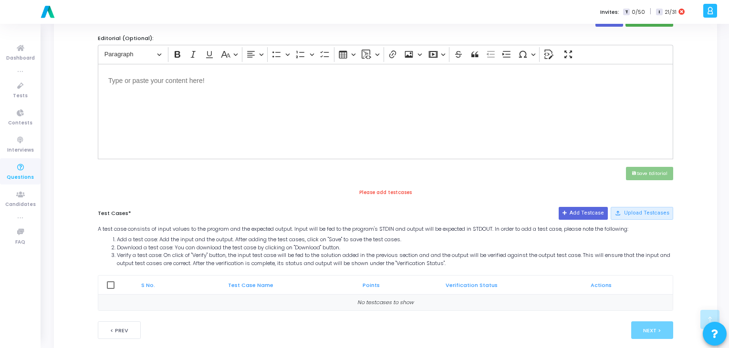
scroll to position [337, 0]
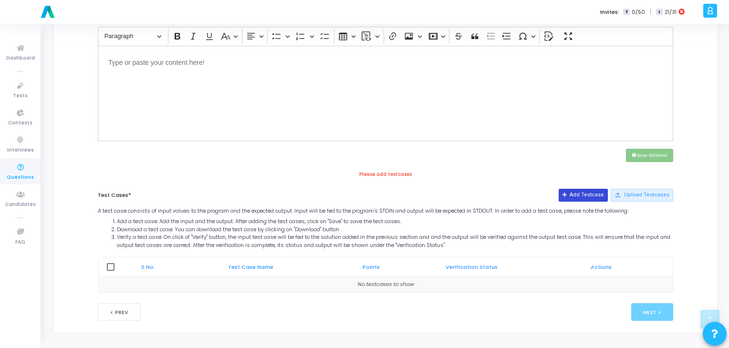
click at [568, 193] on icon at bounding box center [565, 195] width 5 height 5
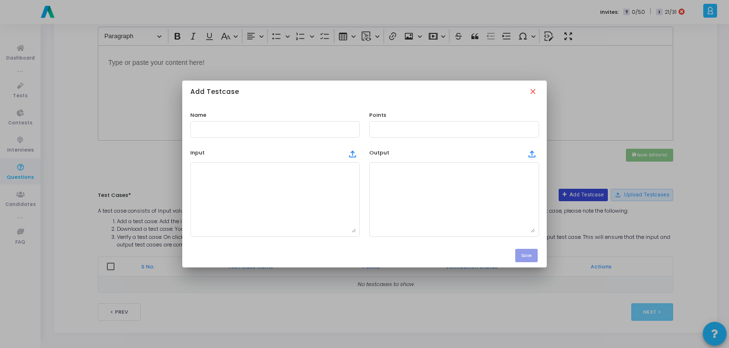
scroll to position [0, 0]
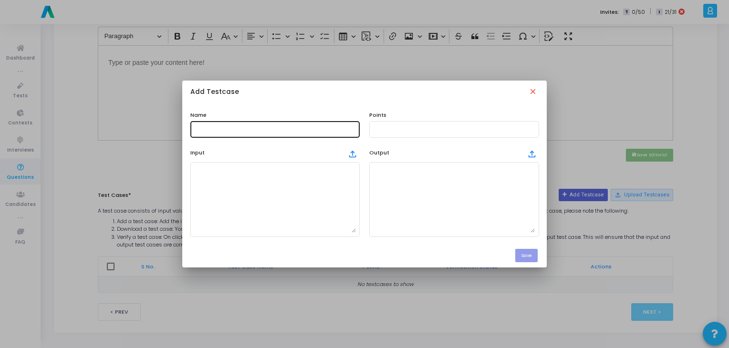
click at [305, 134] on div at bounding box center [275, 129] width 162 height 18
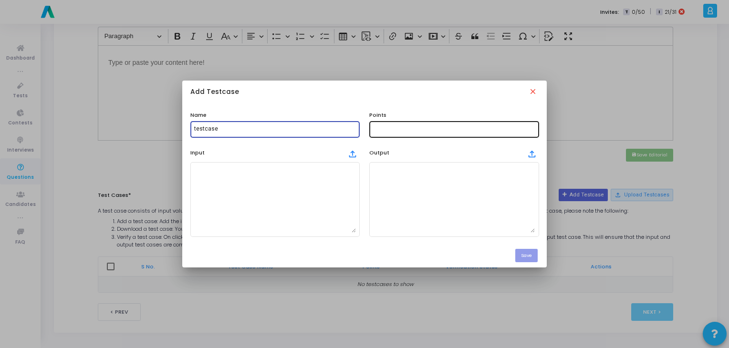
type input "testcase"
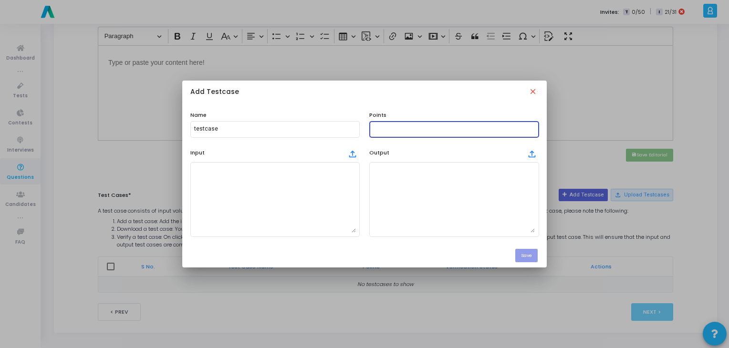
click at [454, 131] on input "text" at bounding box center [454, 129] width 162 height 7
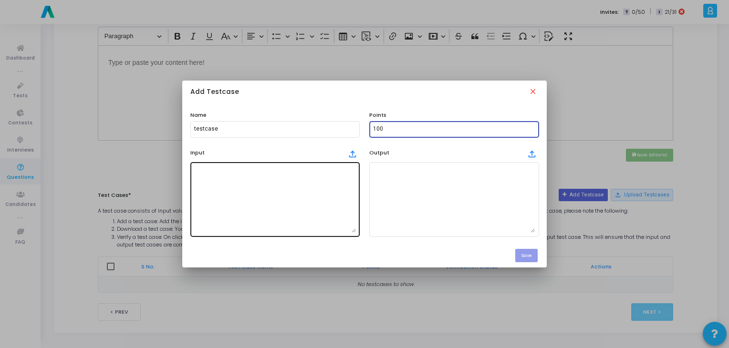
type input "100"
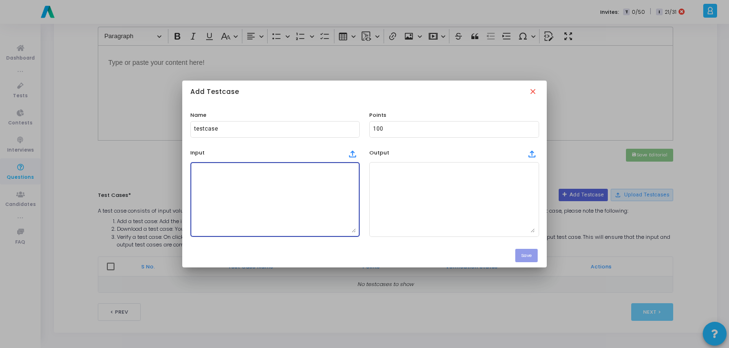
click at [321, 190] on textarea at bounding box center [275, 199] width 162 height 67
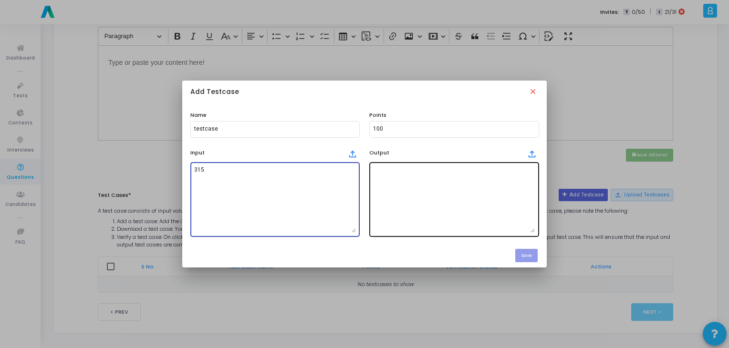
type textarea "315"
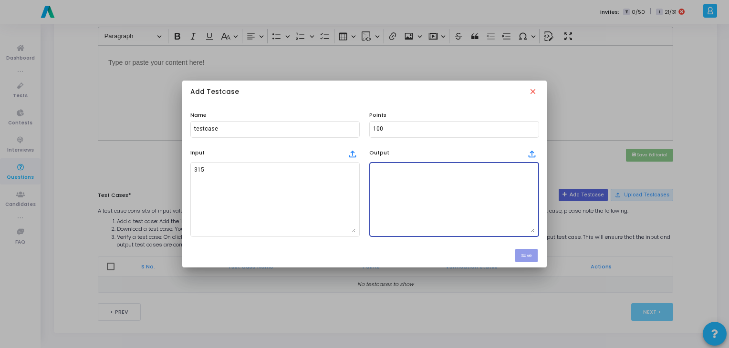
click at [447, 178] on textarea at bounding box center [454, 199] width 162 height 67
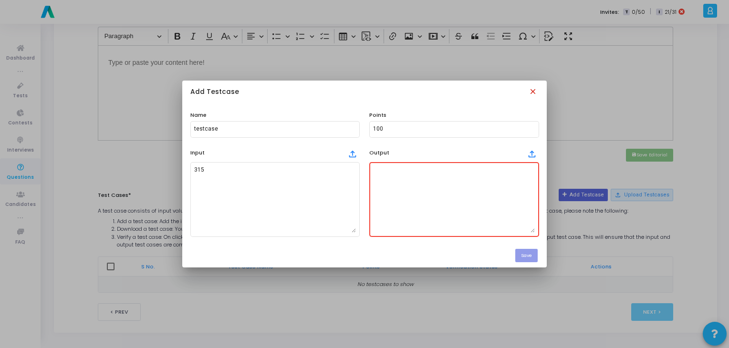
click at [533, 93] on mat-icon "close" at bounding box center [534, 92] width 11 height 11
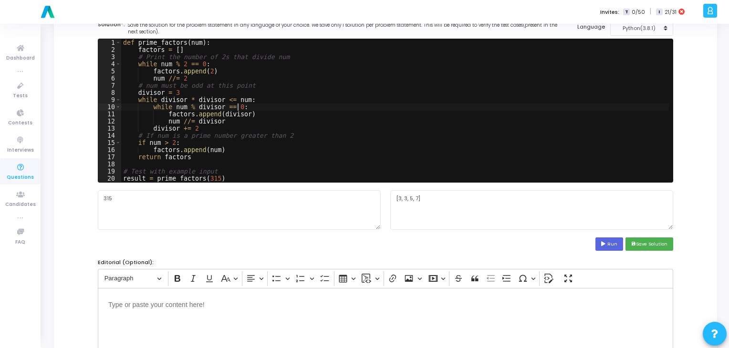
click at [440, 110] on div "def prime_factors ( num ) : factors = [ ] # Print the number of 2s that divide …" at bounding box center [414, 118] width 586 height 158
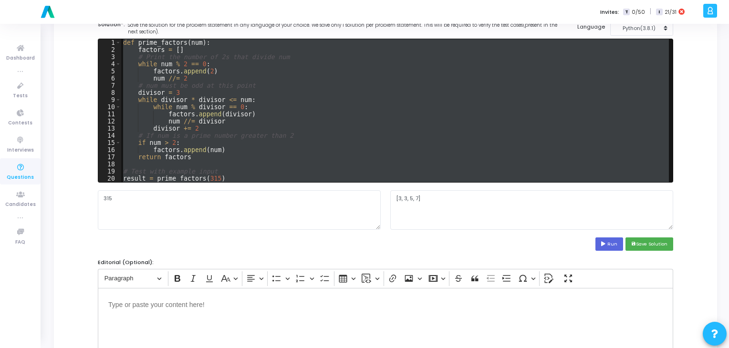
click at [276, 148] on div "def prime_factors ( num ) : factors = [ ] # Print the number of 2s that divide …" at bounding box center [395, 110] width 548 height 143
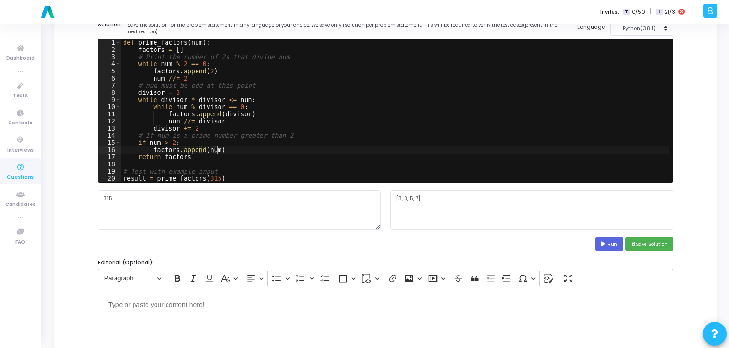
type textarea "print(result) # Expected output: [3, 3, 5, 7]"
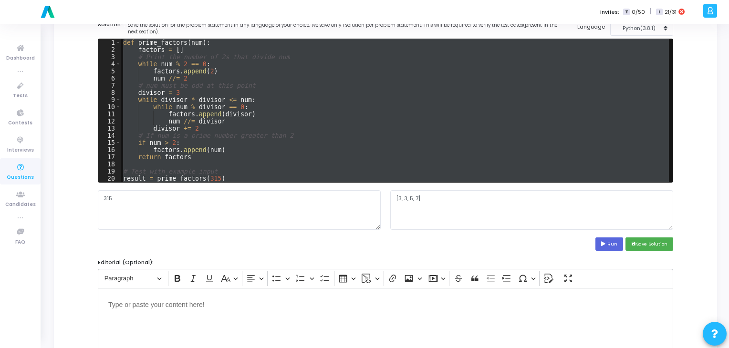
paste textarea
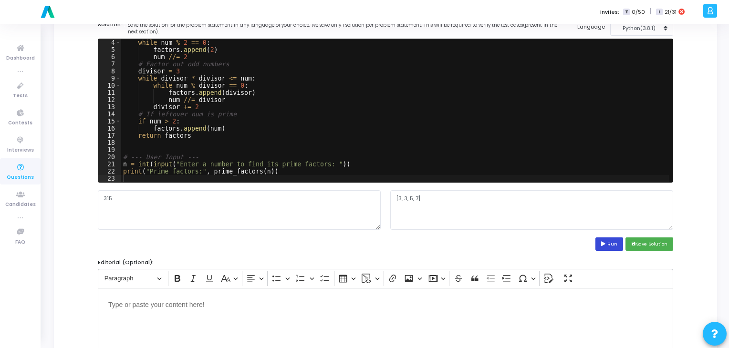
click at [615, 241] on button "Run" at bounding box center [610, 244] width 28 height 13
type textarea "Enter a number to find its prime factors: Prime factors: [3, 3, 5, 7]"
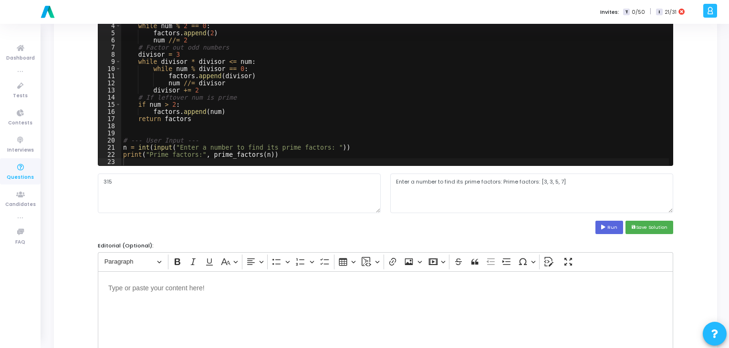
scroll to position [111, 0]
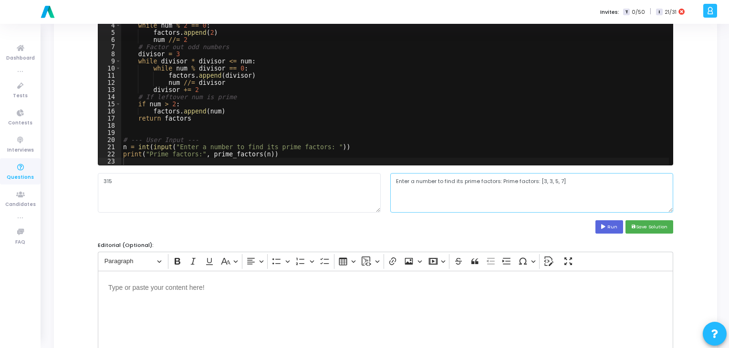
drag, startPoint x: 569, startPoint y: 178, endPoint x: 539, endPoint y: 181, distance: 29.8
click at [539, 181] on textarea "Enter a number to find its prime factors: Prime factors: [3, 3, 5, 7]" at bounding box center [531, 192] width 283 height 39
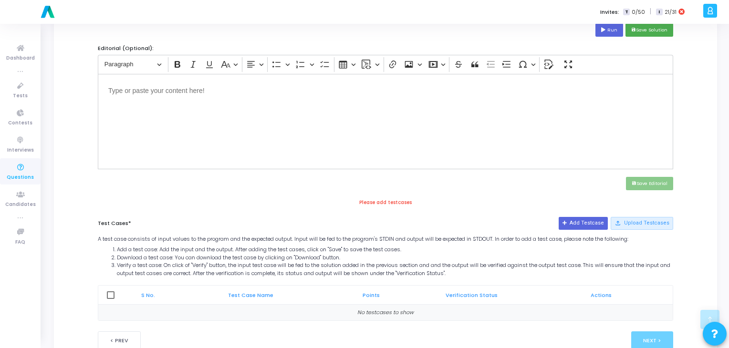
scroll to position [337, 0]
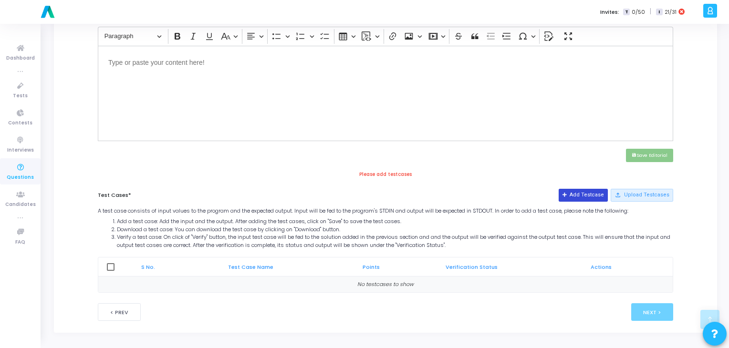
click at [577, 194] on button "Add Testcase" at bounding box center [583, 195] width 49 height 12
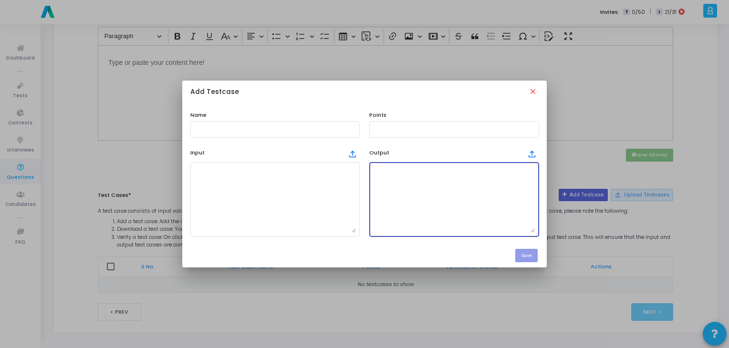
click at [407, 196] on textarea at bounding box center [454, 199] width 162 height 67
paste textarea "[3, 3, 5, 7]"
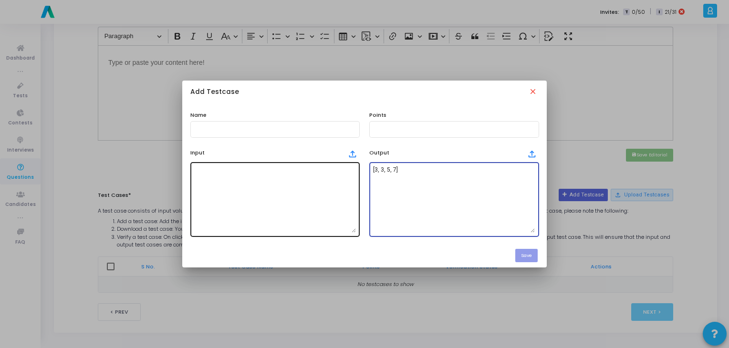
type textarea "[3, 3, 5, 7]"
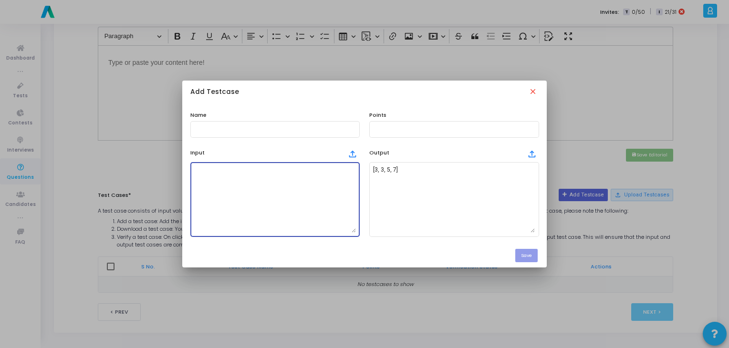
click at [317, 175] on textarea at bounding box center [275, 199] width 162 height 67
type textarea "5"
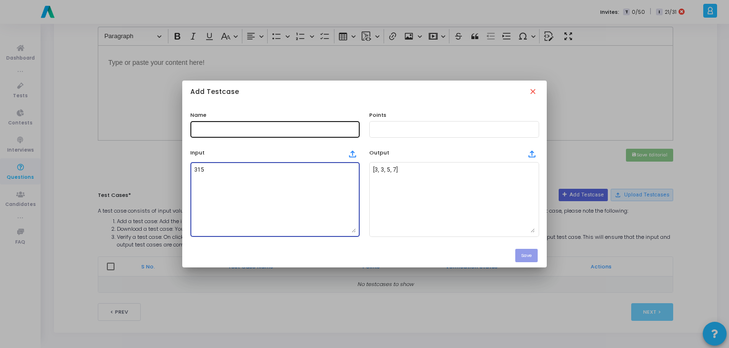
type textarea "315"
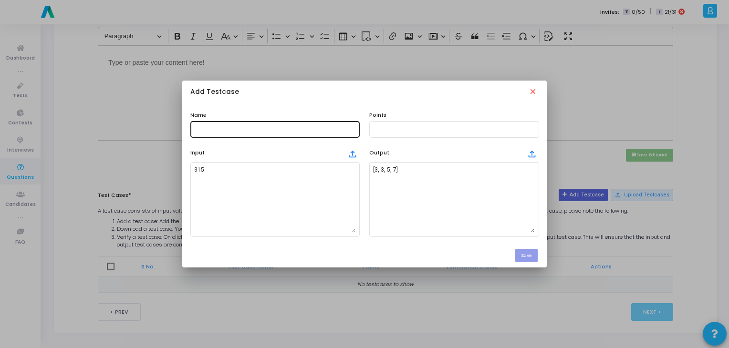
click at [288, 133] on div at bounding box center [275, 129] width 162 height 18
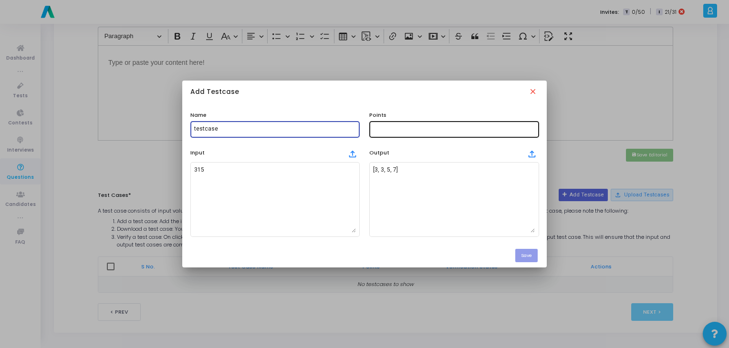
type input "testcase"
click at [397, 125] on div at bounding box center [454, 129] width 162 height 18
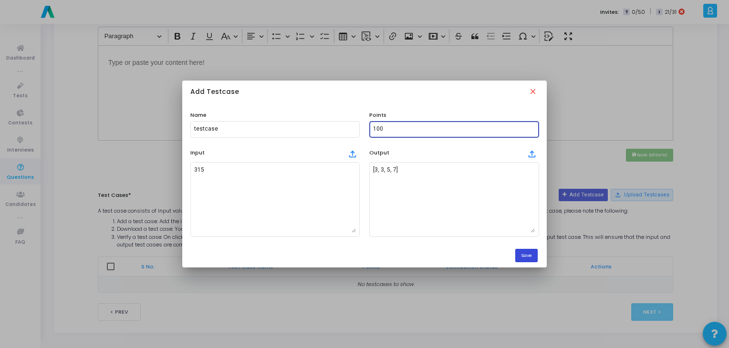
type input "100"
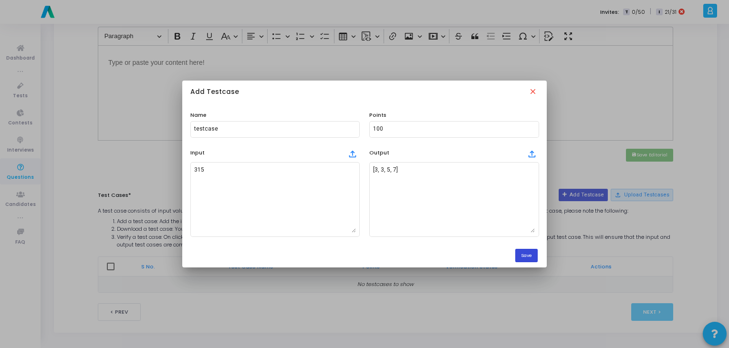
click at [533, 251] on button "Save" at bounding box center [527, 255] width 22 height 13
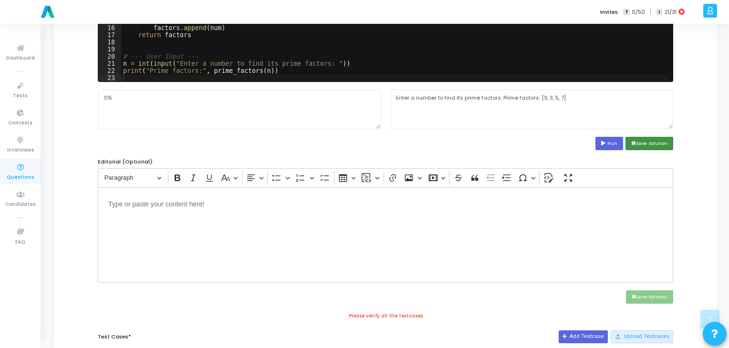
scroll to position [194, 0]
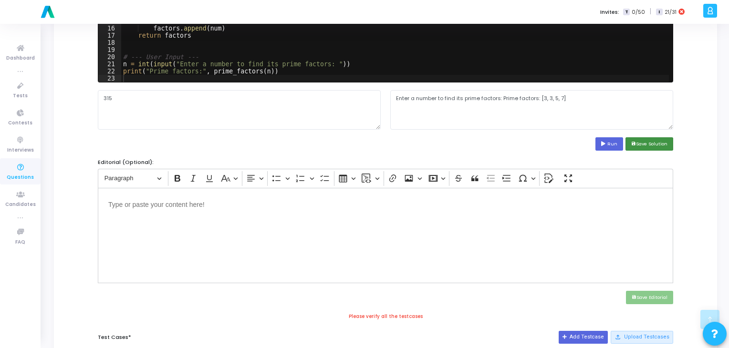
click at [647, 144] on button "save Save Solution" at bounding box center [650, 143] width 48 height 13
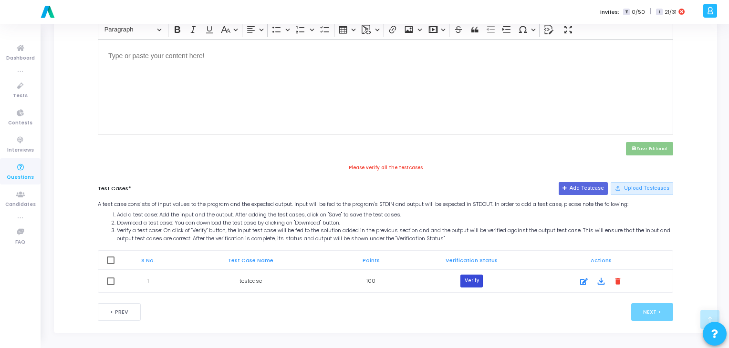
click at [474, 279] on button "Verify" at bounding box center [472, 281] width 22 height 12
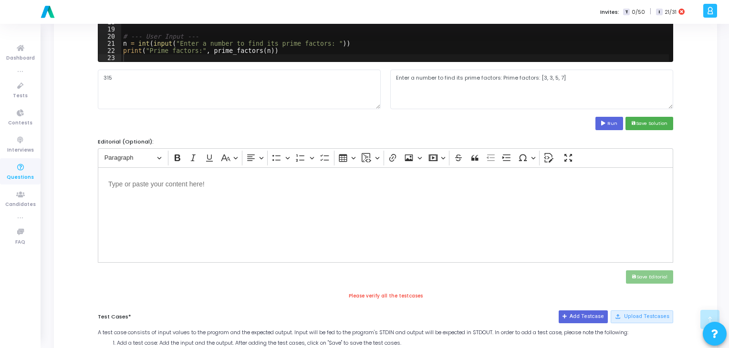
scroll to position [214, 0]
click at [651, 126] on button "save Save Solution" at bounding box center [650, 123] width 48 height 13
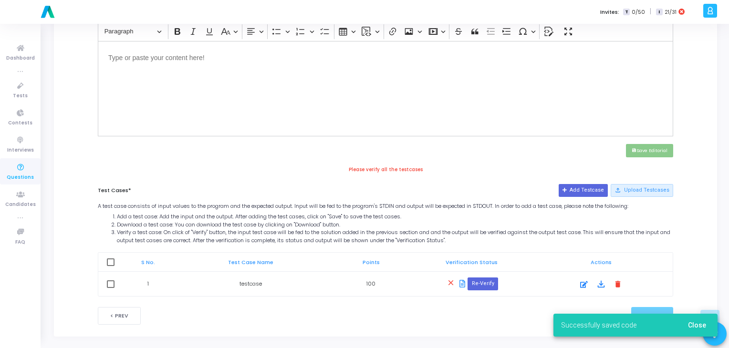
scroll to position [342, 0]
click at [485, 287] on button "Re-Verify" at bounding box center [483, 283] width 30 height 12
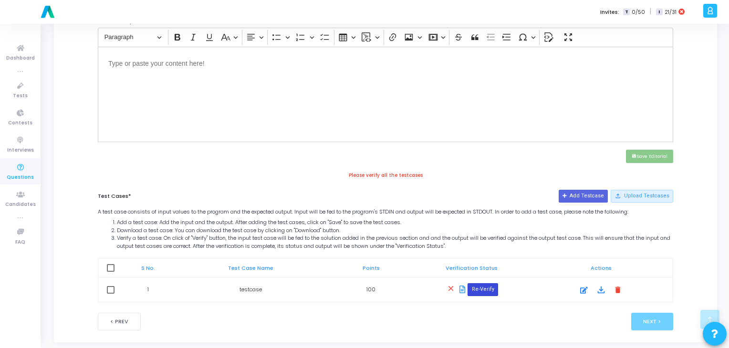
scroll to position [346, 0]
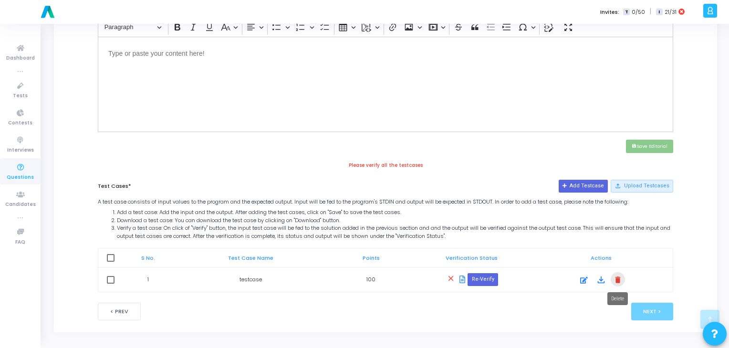
click at [618, 281] on mat-icon "delete" at bounding box center [618, 279] width 11 height 11
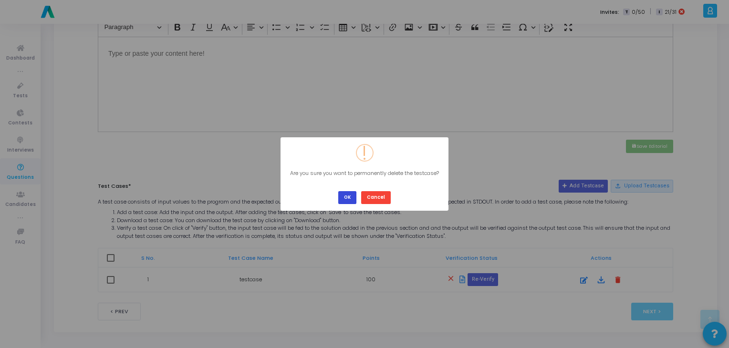
click at [346, 195] on button "OK" at bounding box center [347, 197] width 18 height 13
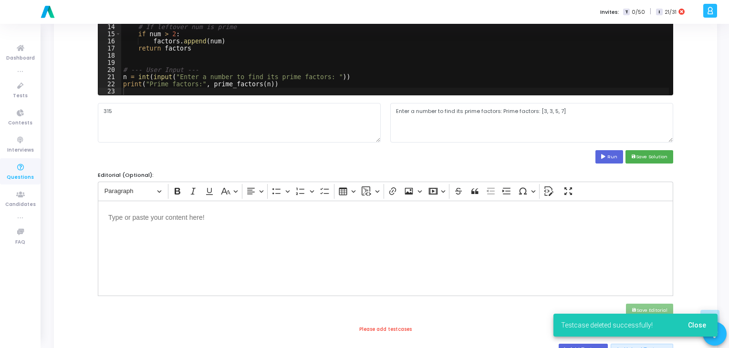
scroll to position [181, 0]
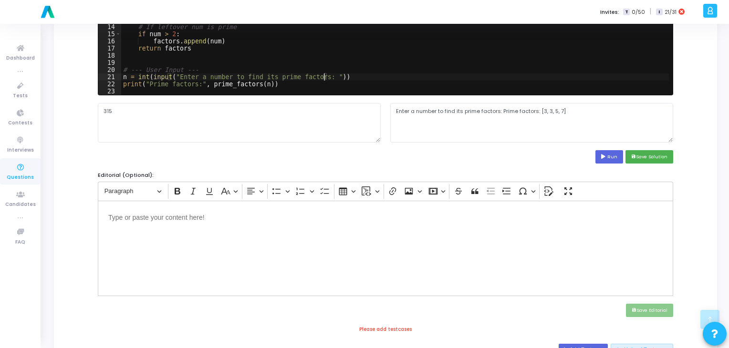
click at [324, 77] on div "while num % 2 == 0 : factors . append ( 2 ) num //= 2 # Factor out odd numbers …" at bounding box center [414, 31] width 586 height 158
drag, startPoint x: 324, startPoint y: 77, endPoint x: 258, endPoint y: 75, distance: 66.4
click at [258, 75] on div "while num % 2 == 0 : factors . append ( 2 ) num //= 2 # Factor out odd numbers …" at bounding box center [414, 31] width 586 height 158
type textarea "n = int(input())"
click at [606, 155] on icon at bounding box center [604, 157] width 6 height 5
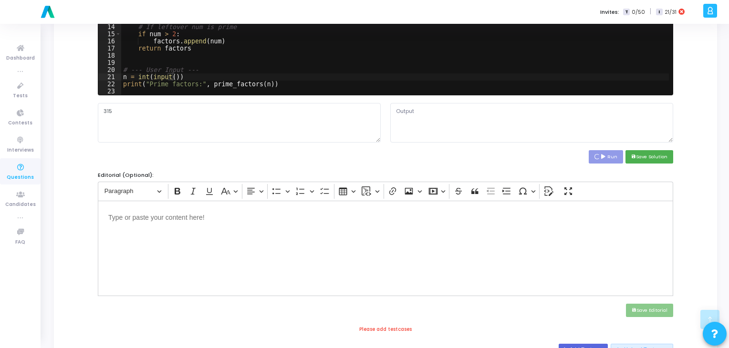
type textarea "Prime factors: [3, 3, 5, 7]"
click at [446, 110] on textarea "Prime factors: [3, 3, 5, 7]" at bounding box center [531, 122] width 283 height 39
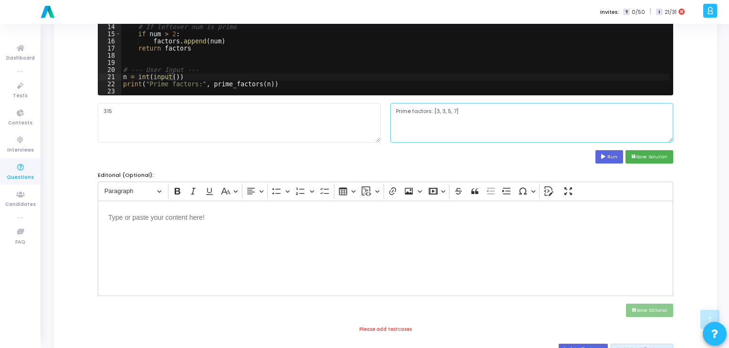
click at [446, 110] on textarea "Prime factors: [3, 3, 5, 7]" at bounding box center [531, 122] width 283 height 39
click at [488, 137] on textarea "Prime factors: [3, 3, 5, 7]" at bounding box center [531, 122] width 283 height 39
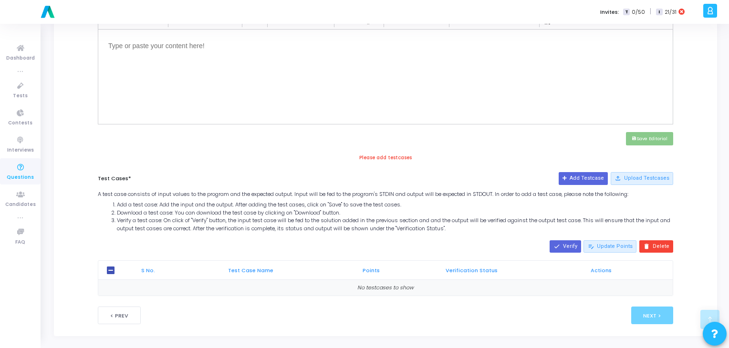
scroll to position [357, 0]
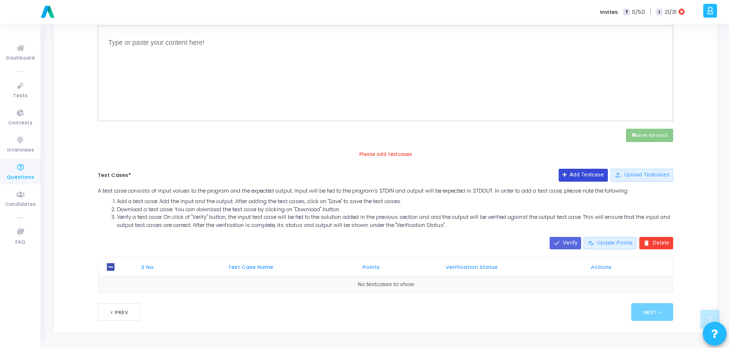
click at [588, 176] on button "Add Testcase" at bounding box center [583, 175] width 49 height 12
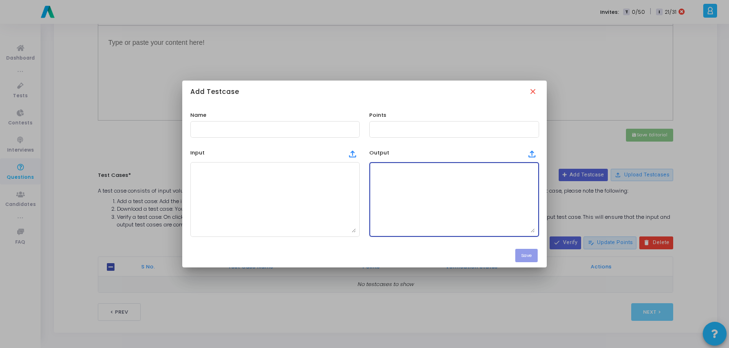
click at [405, 191] on textarea at bounding box center [454, 199] width 162 height 67
paste textarea "Prime factors: [3, 3, 5, 7]"
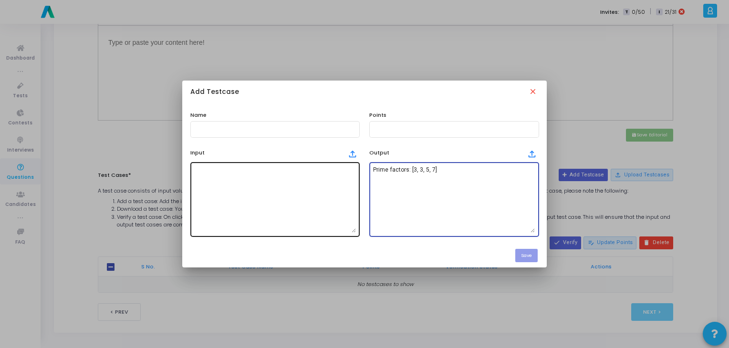
type textarea "Prime factors: [3, 3, 5, 7]"
click at [263, 177] on textarea at bounding box center [275, 199] width 162 height 67
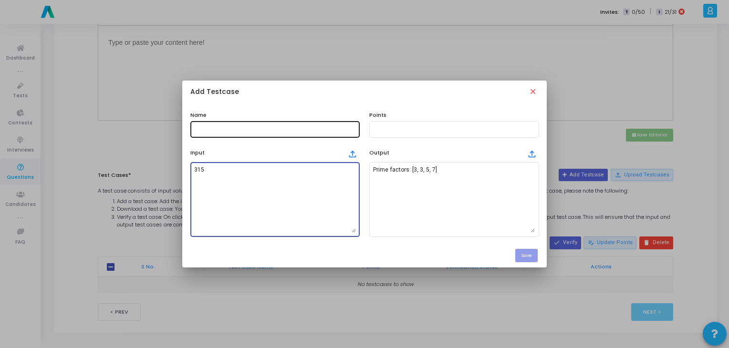
type textarea "315"
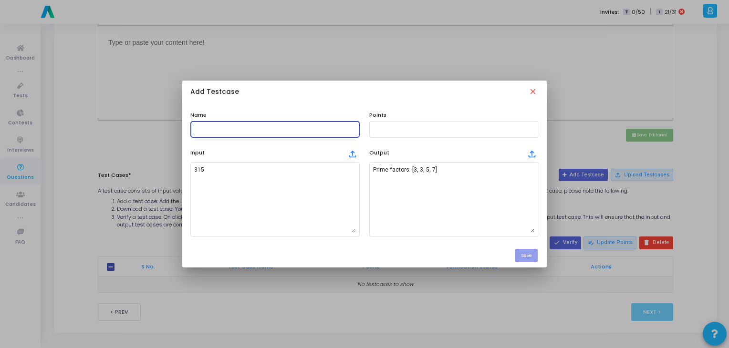
click at [305, 127] on input "text" at bounding box center [275, 129] width 162 height 7
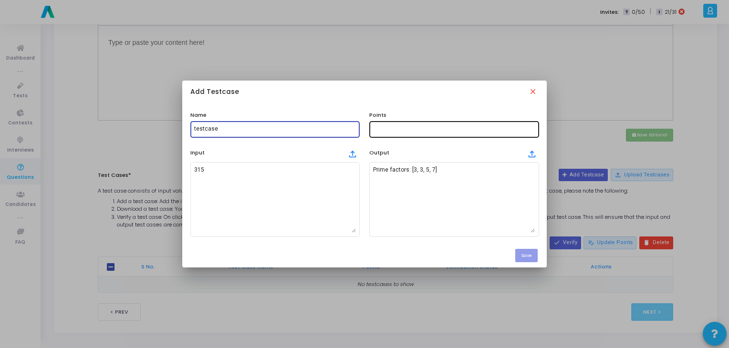
type input "testcase"
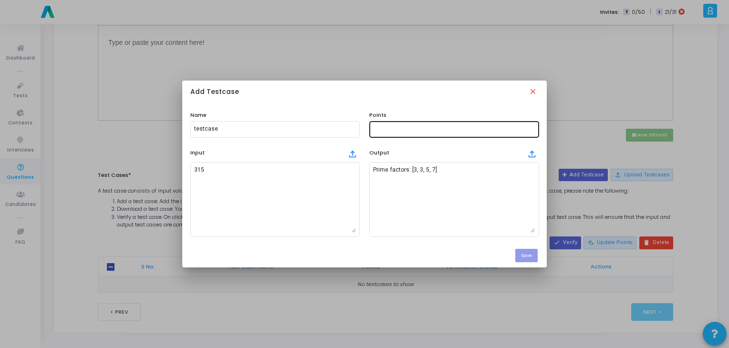
click at [440, 135] on div at bounding box center [454, 129] width 162 height 18
type input "100"
click at [527, 258] on button "Save" at bounding box center [527, 255] width 22 height 13
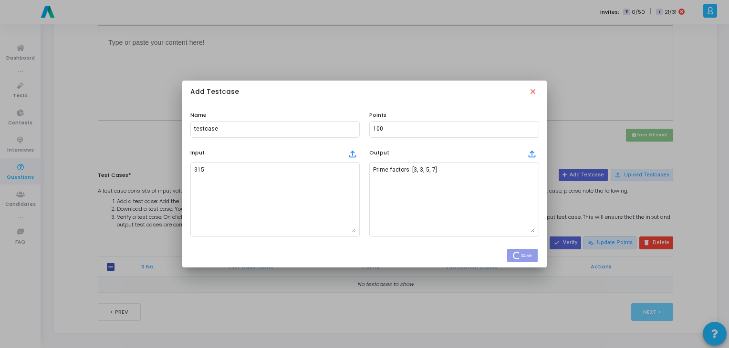
checkbox input "true"
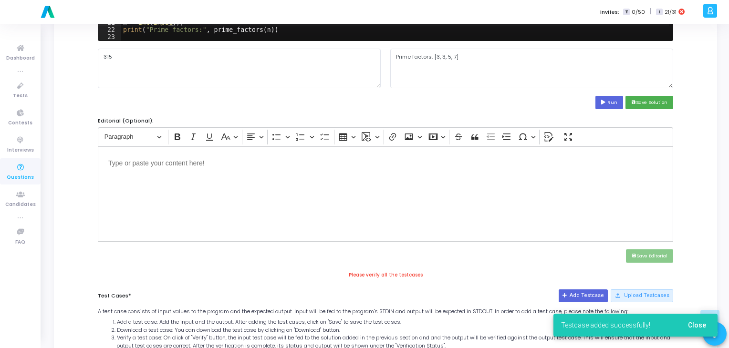
scroll to position [228, 0]
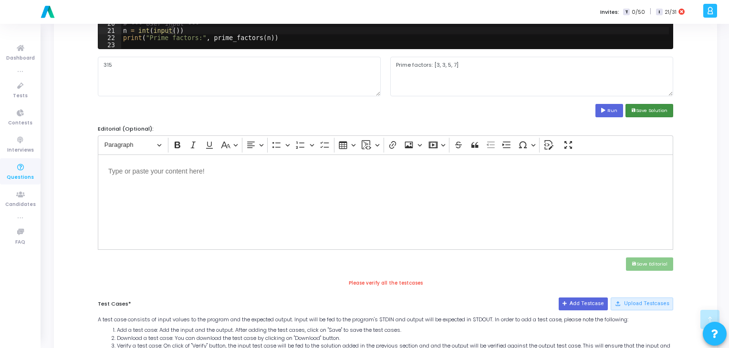
click at [653, 112] on button "save Save Solution" at bounding box center [650, 110] width 48 height 13
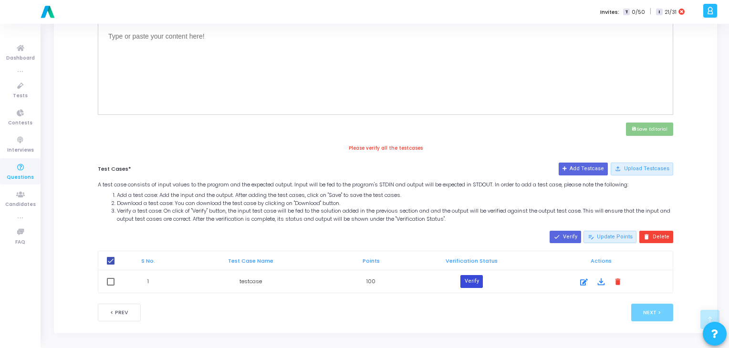
click at [476, 277] on button "Verify" at bounding box center [472, 281] width 22 height 12
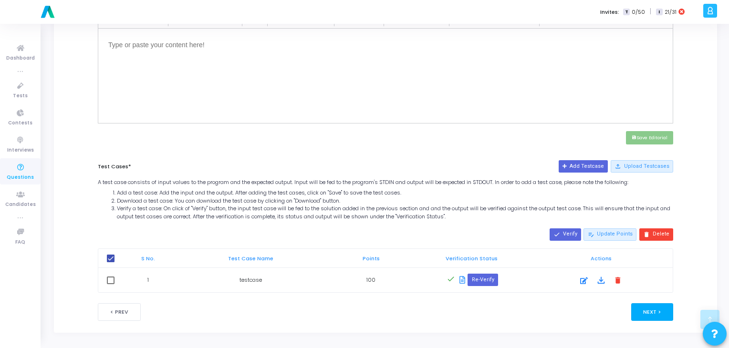
click at [644, 308] on button "Next >" at bounding box center [653, 313] width 42 height 18
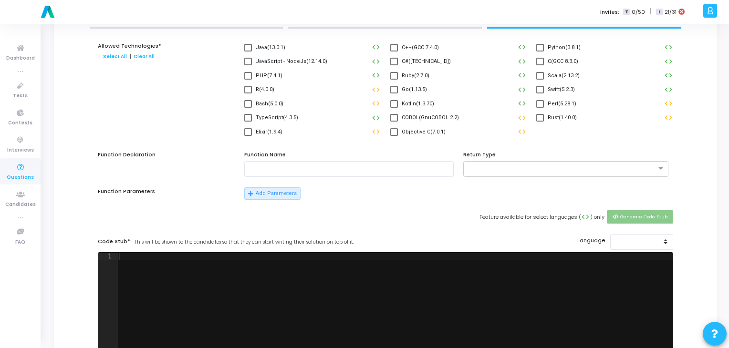
scroll to position [0, 0]
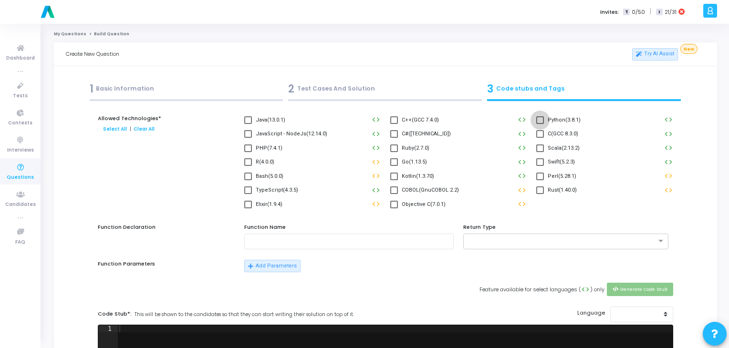
click at [544, 117] on label "Python(3.8.1)" at bounding box center [559, 120] width 44 height 11
click at [540, 124] on input "Python(3.8.1)" at bounding box center [540, 124] width 0 height 0
checkbox input "true"
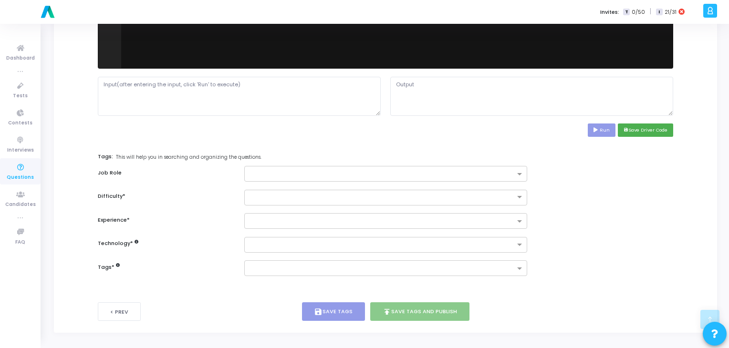
scroll to position [401, 0]
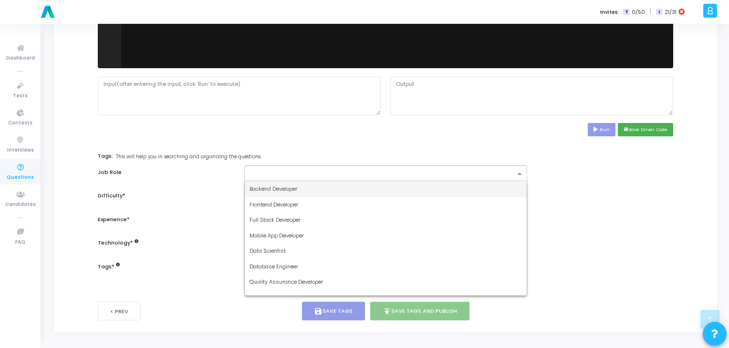
click at [497, 176] on input "text" at bounding box center [382, 174] width 265 height 8
click at [400, 192] on div "Backend Developer" at bounding box center [386, 189] width 282 height 16
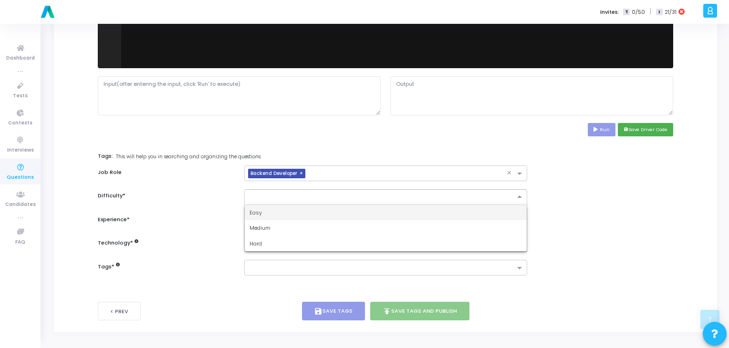
click at [400, 192] on input "text" at bounding box center [376, 196] width 253 height 8
click at [369, 214] on div "Easy" at bounding box center [386, 213] width 282 height 16
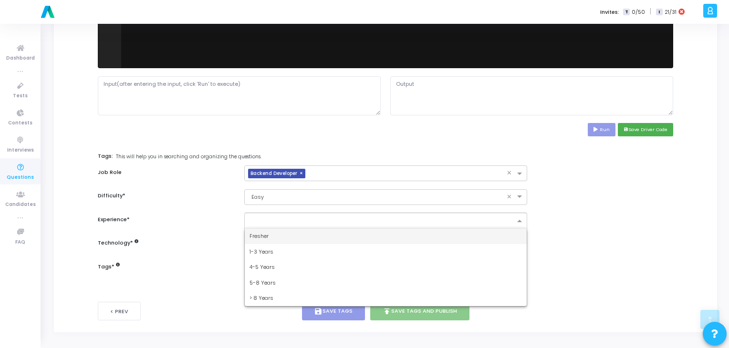
click at [369, 222] on input "text" at bounding box center [382, 222] width 265 height 8
click at [358, 233] on div "Fresher" at bounding box center [386, 237] width 282 height 16
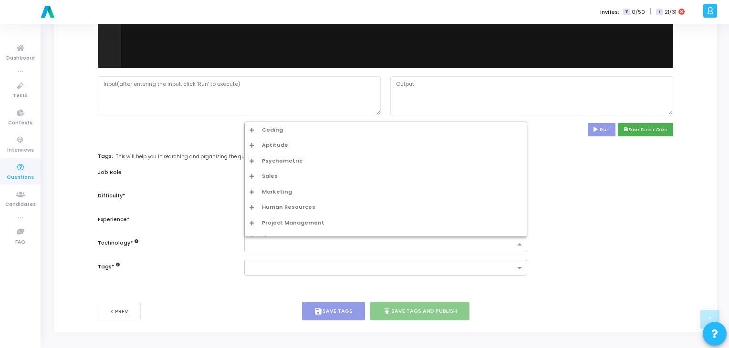
click at [351, 246] on input "text" at bounding box center [382, 245] width 265 height 8
type input "py"
click at [309, 194] on div "Python1 Easy" at bounding box center [388, 192] width 267 height 8
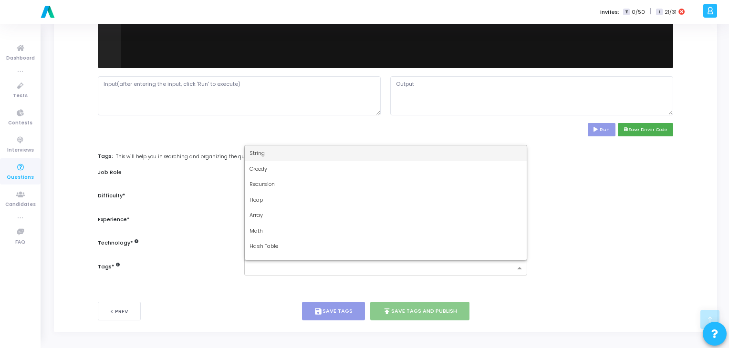
click at [290, 260] on div at bounding box center [385, 268] width 283 height 16
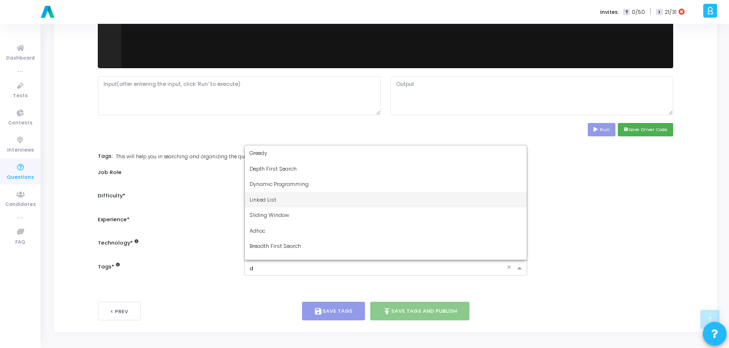
type input "dy"
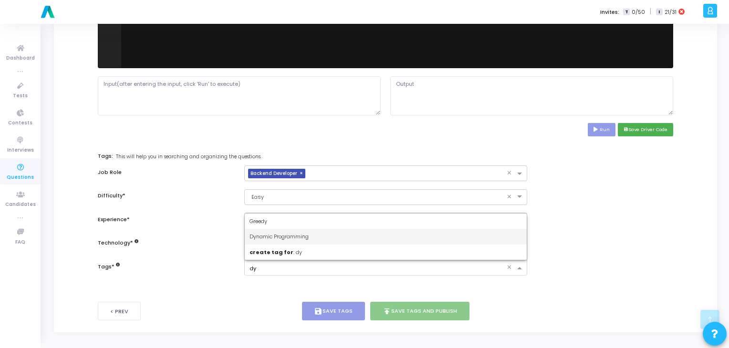
click at [282, 241] on div "Dynamic Programming" at bounding box center [386, 237] width 282 height 16
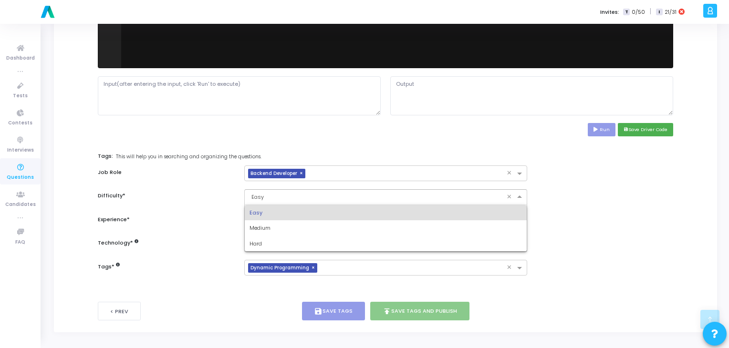
click at [389, 200] on div "× Easy" at bounding box center [376, 197] width 262 height 8
click at [368, 211] on div "Easy" at bounding box center [386, 213] width 282 height 16
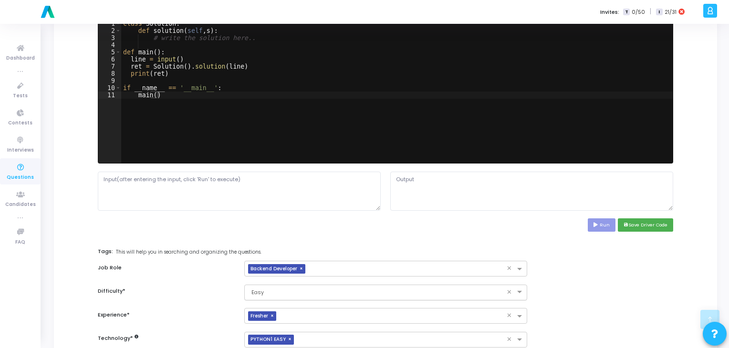
scroll to position [307, 0]
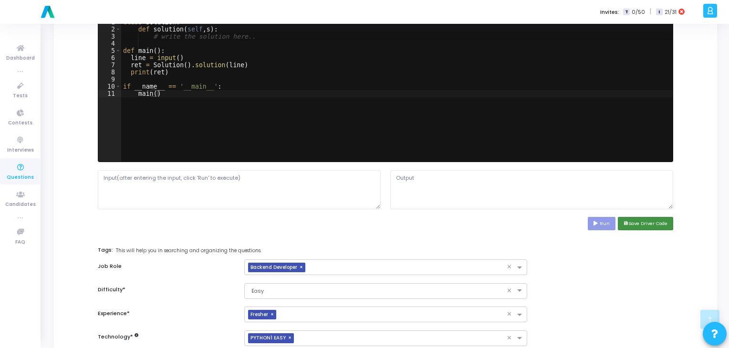
click at [653, 223] on button "save Save Driver Code" at bounding box center [645, 223] width 55 height 13
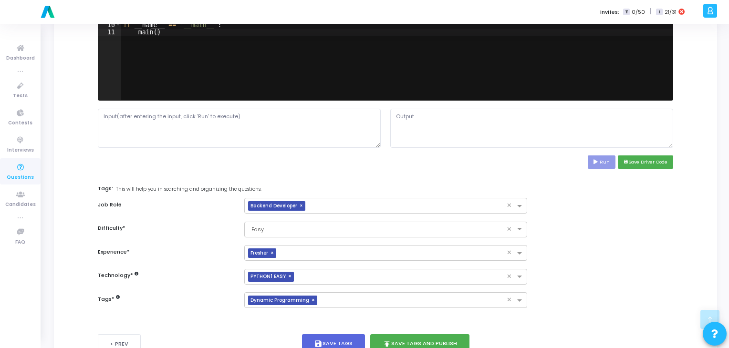
scroll to position [401, 0]
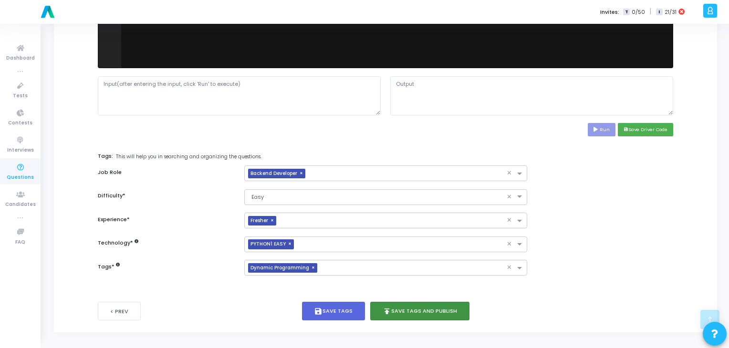
click at [419, 312] on button "publish Save Tags and Publish" at bounding box center [419, 311] width 99 height 19
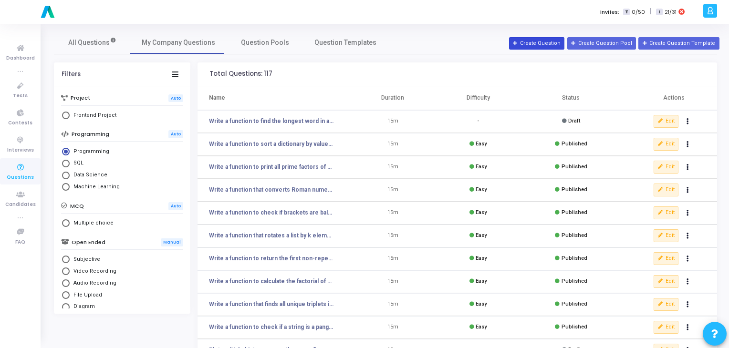
click at [546, 45] on button "Create Question" at bounding box center [536, 43] width 55 height 12
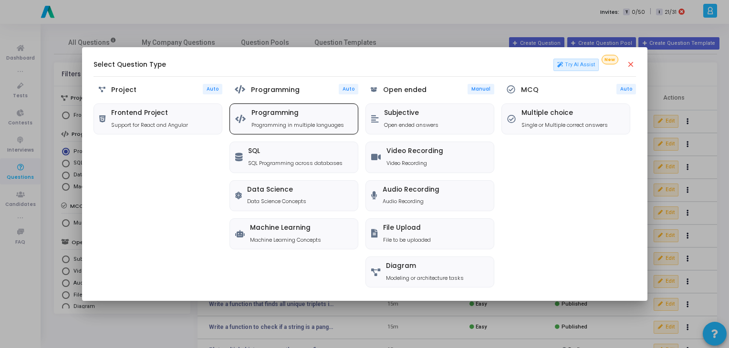
click at [325, 120] on div "Programming Programming in multiple languages" at bounding box center [298, 119] width 93 height 20
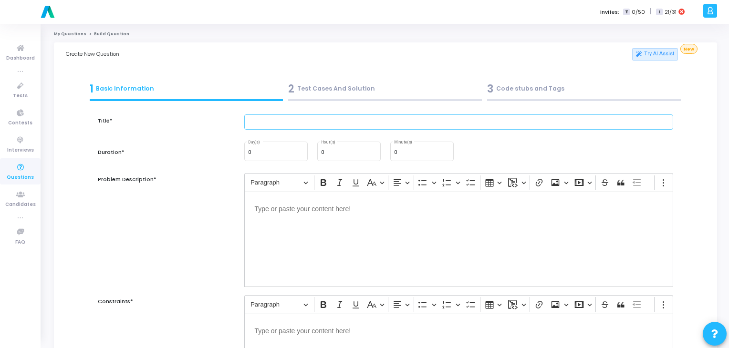
click at [326, 125] on input "text" at bounding box center [459, 123] width 430 height 16
paste input "Write a function that reverses a linked list (using Python lists to simulate)."
type input "Write a function that reverses a linked list (using Python lists to simulate)."
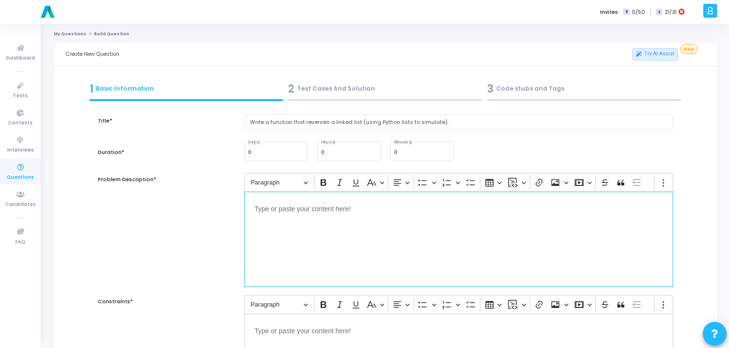
click at [306, 220] on div "Editor editing area: main" at bounding box center [459, 239] width 430 height 95
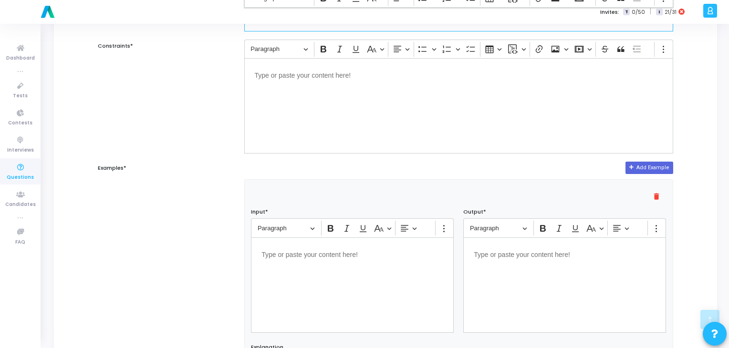
scroll to position [259, 0]
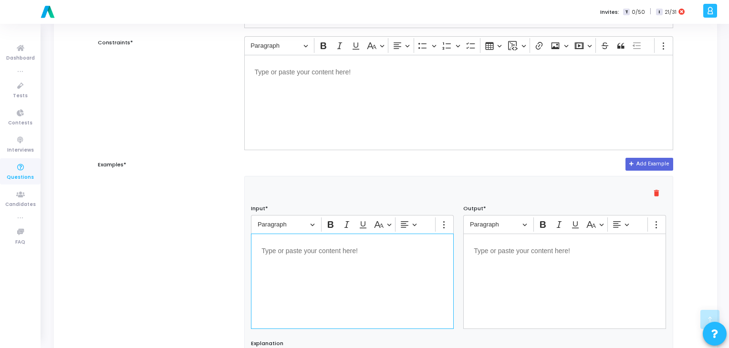
click at [319, 255] on p "Editor editing area: main" at bounding box center [353, 250] width 182 height 12
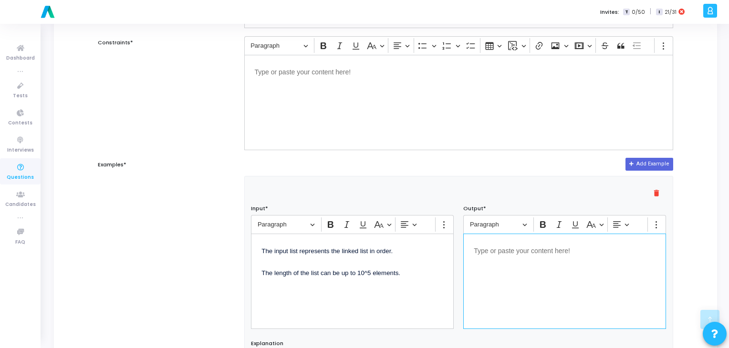
click at [505, 244] on p "Editor editing area: main" at bounding box center [565, 250] width 182 height 12
click at [528, 253] on span "A list linked_list representing node values in linked list order." at bounding box center [558, 251] width 169 height 7
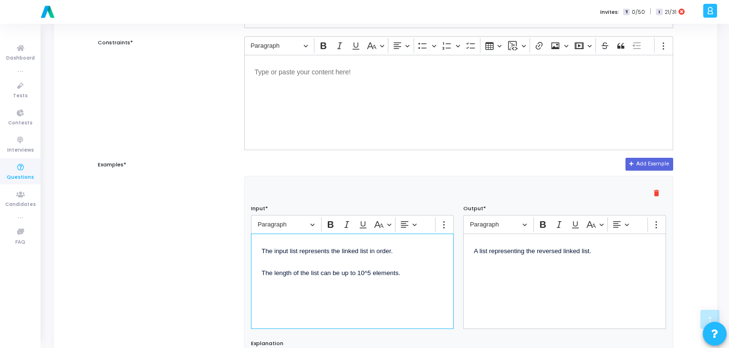
click at [400, 273] on span "The length of the list can be up to 10^5 elements." at bounding box center [331, 273] width 139 height 7
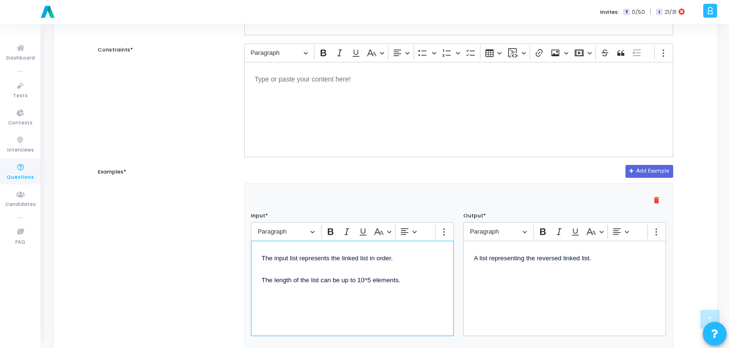
scroll to position [253, 0]
click at [426, 286] on div "The input list represents the linked list in order. The length of the list can …" at bounding box center [352, 287] width 203 height 95
drag, startPoint x: 426, startPoint y: 286, endPoint x: 253, endPoint y: 256, distance: 175.0
click at [253, 256] on div "The input list represents the linked list in order. The length of the list can …" at bounding box center [352, 287] width 203 height 95
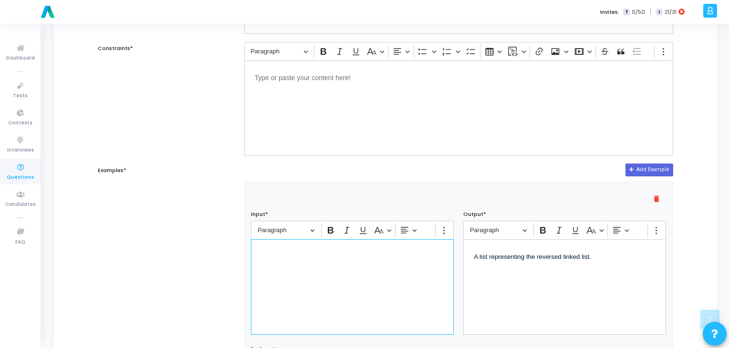
click at [296, 110] on div "Editor editing area: main" at bounding box center [459, 108] width 430 height 95
click at [364, 299] on div "⁠⁠⁠⁠⁠⁠⁠" at bounding box center [352, 287] width 203 height 95
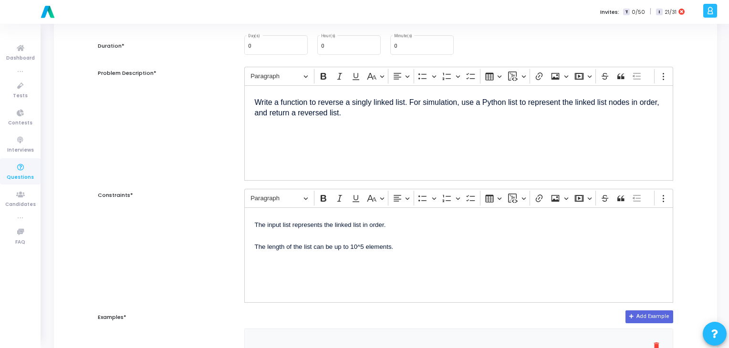
scroll to position [84, 0]
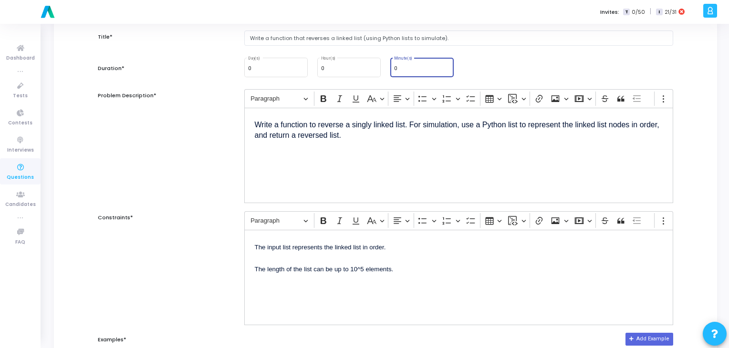
click at [409, 71] on input "0" at bounding box center [422, 69] width 56 height 6
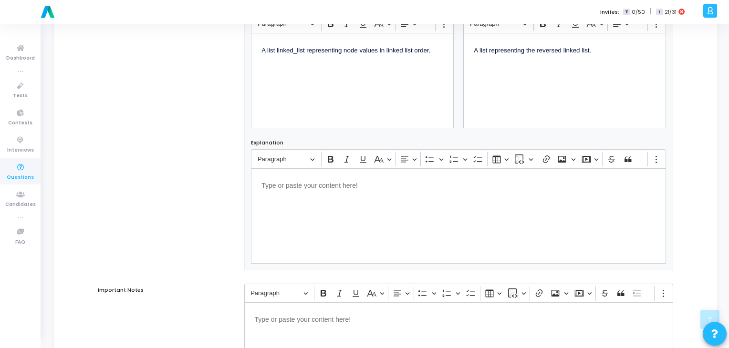
scroll to position [584, 0]
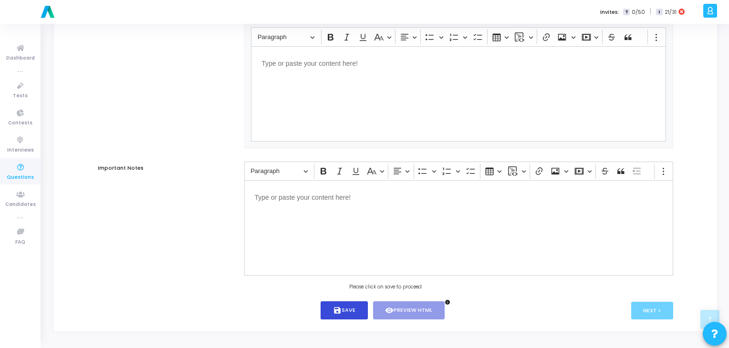
type input "14"
click at [357, 316] on button "save Save" at bounding box center [344, 311] width 47 height 19
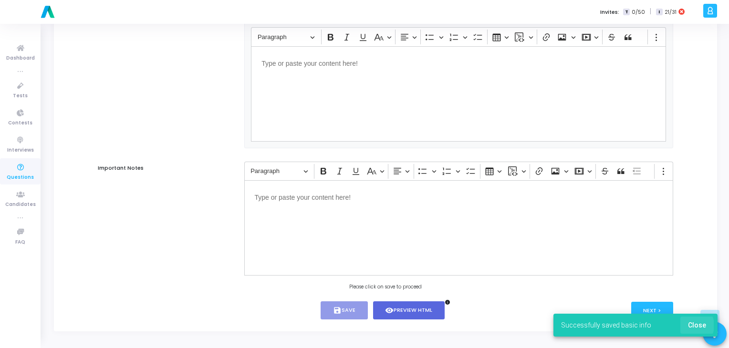
click at [690, 326] on span "Close" at bounding box center [697, 326] width 18 height 8
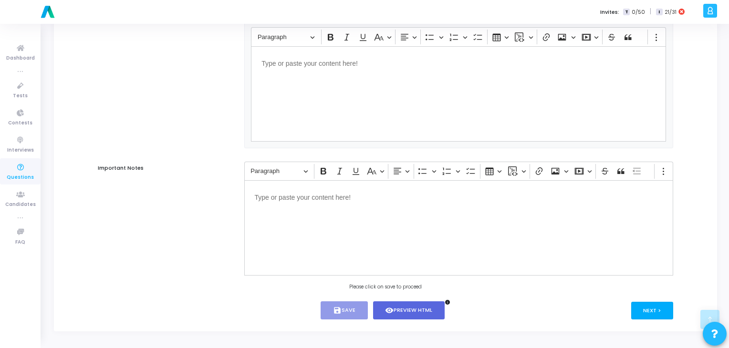
click at [650, 308] on button "Next >" at bounding box center [653, 311] width 42 height 18
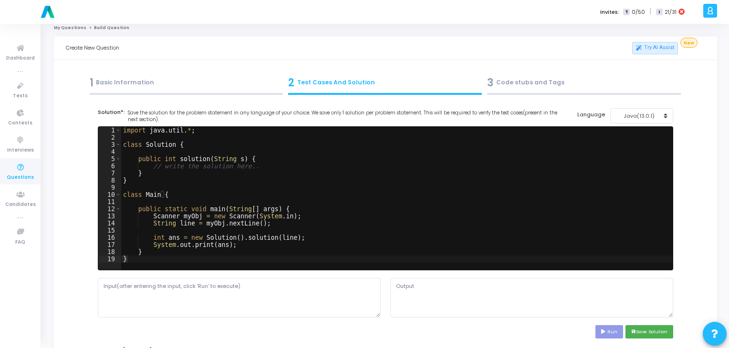
scroll to position [0, 0]
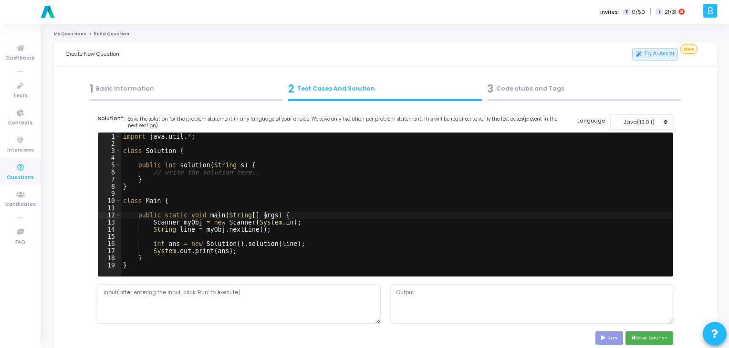
click at [264, 215] on div "import java . util . * ; class Solution { public int solution ( String s ) { //…" at bounding box center [397, 212] width 552 height 158
type textarea "} }"
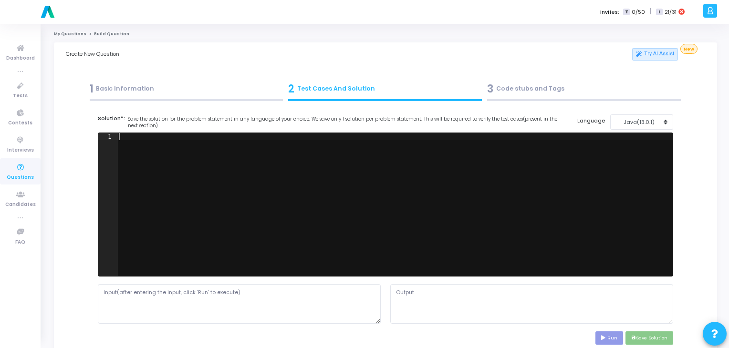
paste textarea """
type textarea """
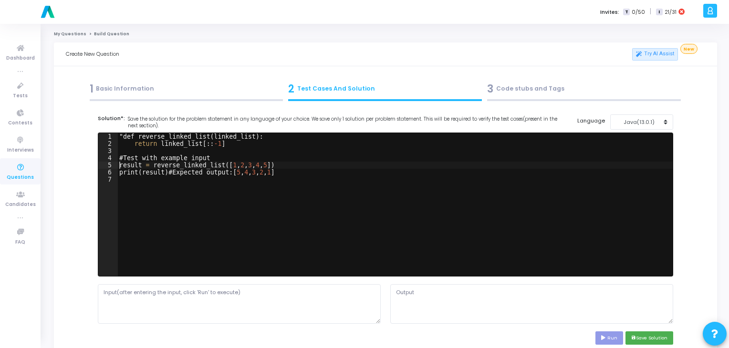
type textarea "# Test with example input"
click at [134, 144] on div "def reverse_linked_list ( linked_list ) : return linked_list [ :: -1 ] # Test w…" at bounding box center [395, 212] width 556 height 158
type textarea "return linked_list[::-1]"
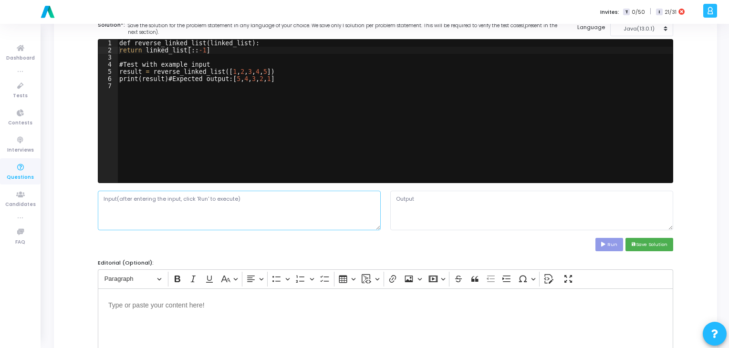
click at [270, 209] on textarea at bounding box center [239, 210] width 283 height 39
type textarea "f"
click at [611, 247] on button "Run" at bounding box center [610, 244] width 28 height 13
type textarea "Main.java:1: error: class, interface, or enum expected def reverse_linked_list(…"
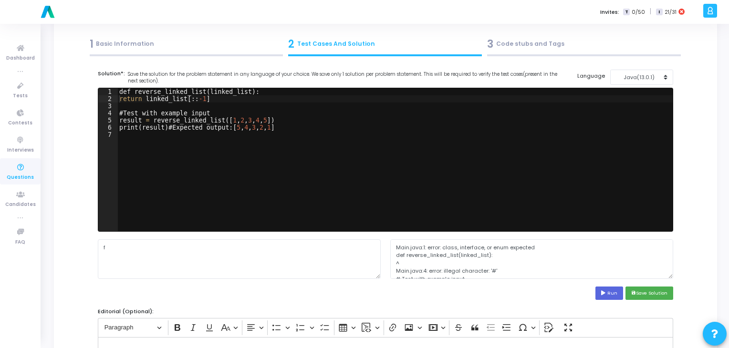
scroll to position [43, 0]
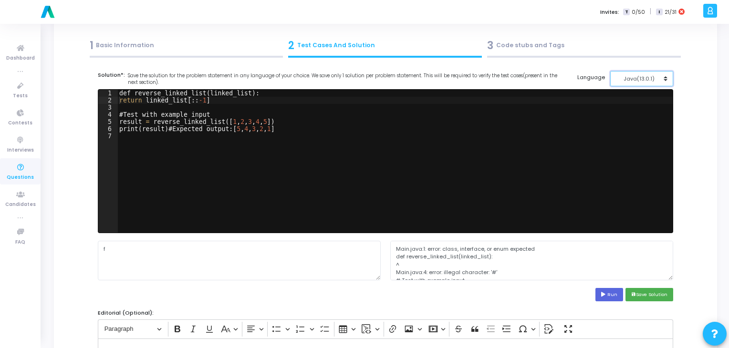
click at [639, 84] on button "Java(13.0.1)" at bounding box center [642, 79] width 63 height 16
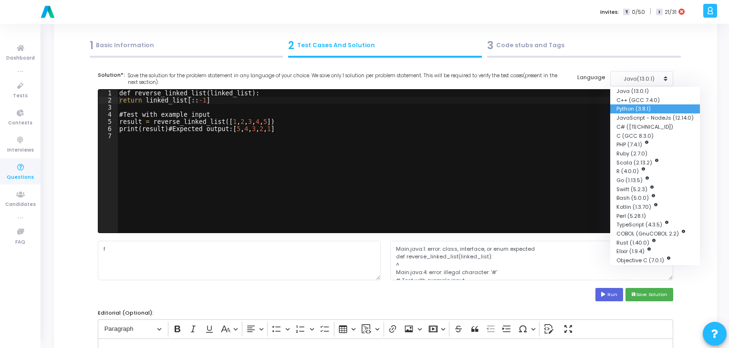
click at [636, 105] on button "Python (3.8.1)" at bounding box center [656, 109] width 90 height 9
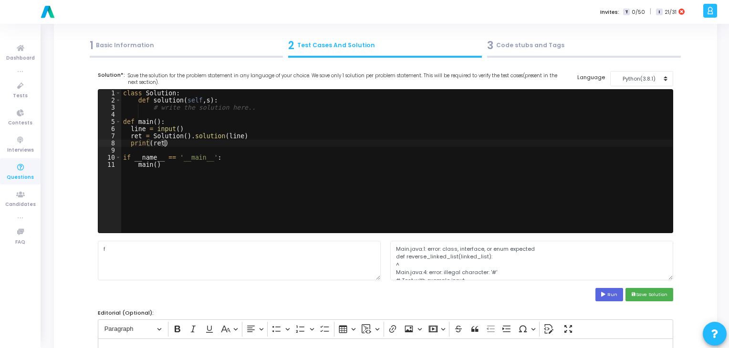
click at [333, 147] on div "class Solution : def solution ( self , s ) : # write the solution here.. def ma…" at bounding box center [397, 169] width 552 height 158
type textarea "if __name__ == '__main__': main()"
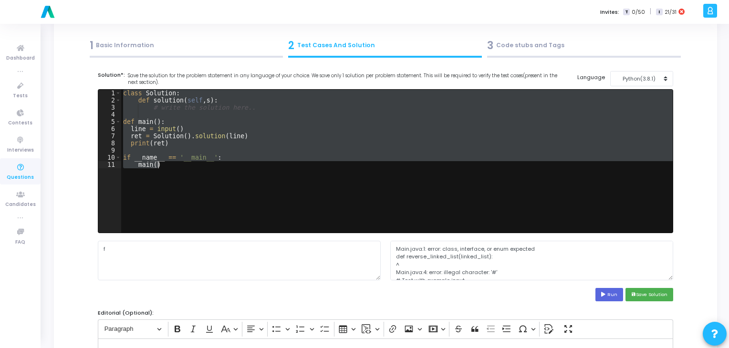
scroll to position [0, 0]
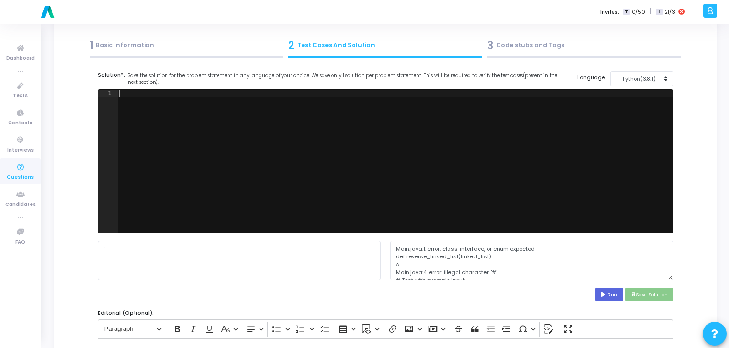
paste textarea """
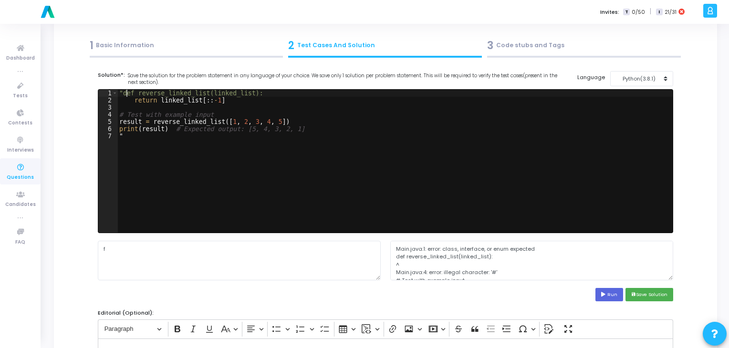
click at [127, 94] on div ""def reverse_linked_list(linked_list): return linked_list [ :: - 1 ] # Test wit…" at bounding box center [395, 169] width 556 height 158
click at [127, 140] on div "def reverse_linked_list ( linked_list ) : return linked_list [ :: - 1 ] # Test …" at bounding box center [395, 169] width 556 height 158
type textarea """
click at [336, 269] on textarea "f" at bounding box center [239, 260] width 283 height 39
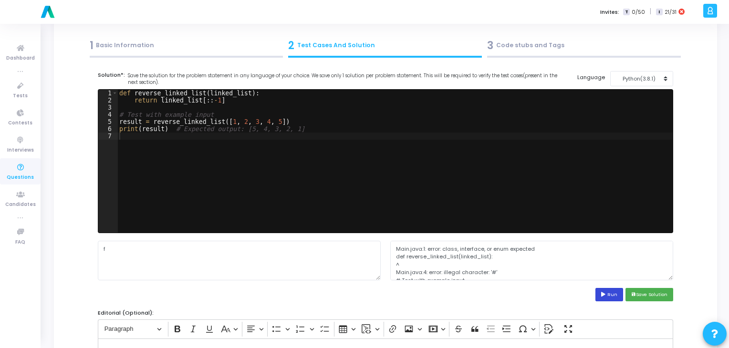
click at [601, 296] on button "Run" at bounding box center [610, 294] width 28 height 13
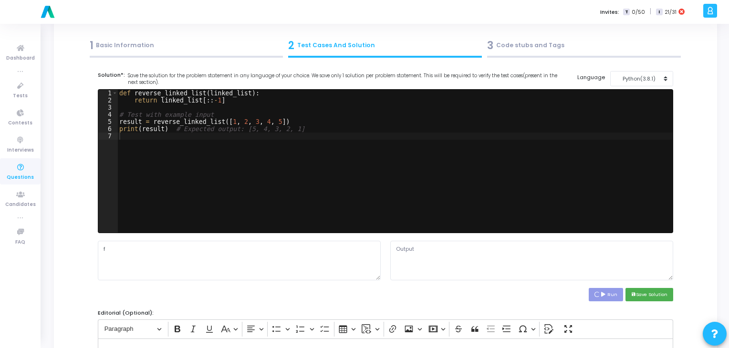
type textarea "[5, 4, 3, 2, 1]"
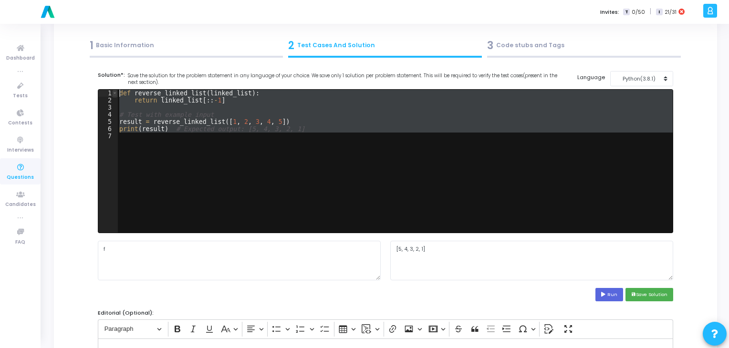
drag, startPoint x: 311, startPoint y: 136, endPoint x: 112, endPoint y: 90, distance: 204.3
click at [112, 90] on div "1 2 3 4 5 6 7 def reverse_linked_list ( linked_list ) : return linked_list [ ::…" at bounding box center [385, 161] width 575 height 143
type textarea "def reverse_linked_list(linked_list): return linked_list[::-1]"
click at [282, 157] on div "def reverse_linked_list ( linked_list ) : return linked_list [ :: - 1 ] # Test …" at bounding box center [395, 161] width 556 height 143
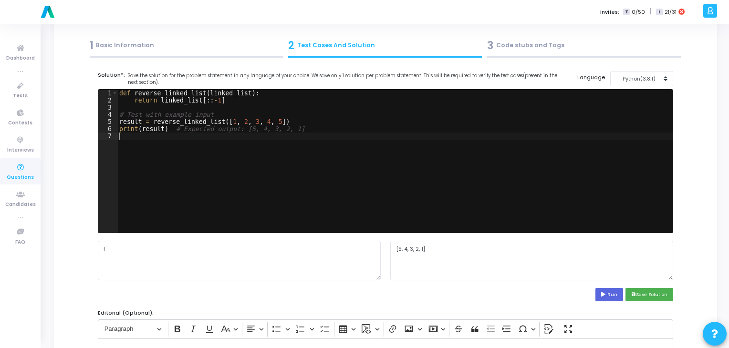
type textarea "print(result) # Expected output: [5, 4, 3, 2, 1]"
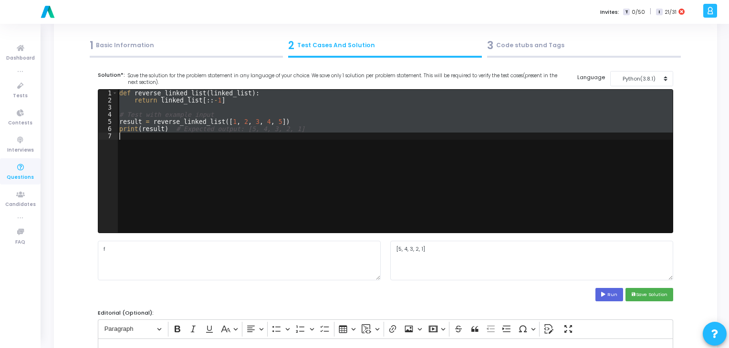
paste textarea
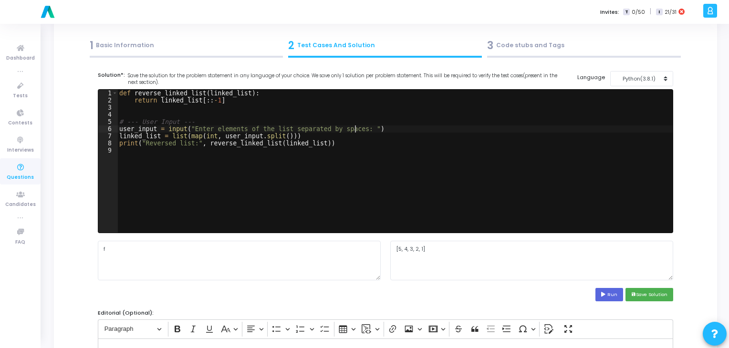
click at [353, 130] on div "def reverse_linked_list ( linked_list ) : return linked_list [ :: - 1 ] # --- U…" at bounding box center [395, 169] width 556 height 158
type textarea "user_input = input()"
click at [259, 269] on textarea "f" at bounding box center [239, 260] width 283 height 39
paste textarea "1 2 3 4 5"
type textarea "1 2 3 4 5"
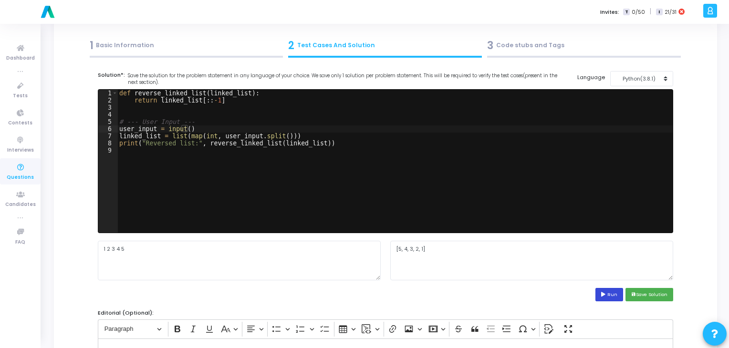
click at [609, 295] on button "Run" at bounding box center [610, 294] width 28 height 13
type textarea "Reversed list: [5, 4, 3, 2, 1]"
drag, startPoint x: 478, startPoint y: 253, endPoint x: 405, endPoint y: 253, distance: 73.5
click at [405, 253] on textarea "Reversed list: [5, 4, 3, 2, 1]" at bounding box center [531, 260] width 283 height 39
drag, startPoint x: 461, startPoint y: 248, endPoint x: 389, endPoint y: 252, distance: 72.2
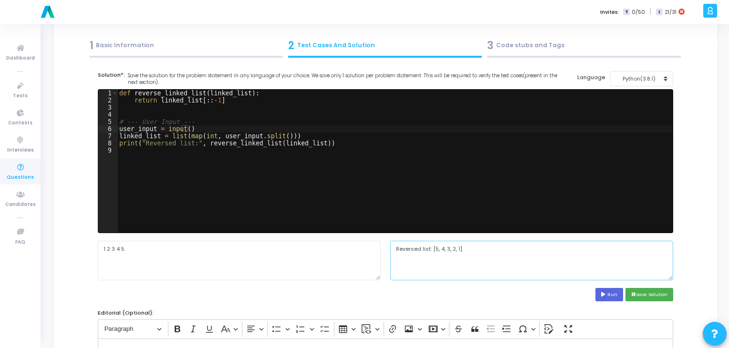
click at [389, 252] on div "Reversed list: [5, 4, 3, 2, 1]" at bounding box center [532, 260] width 293 height 39
click at [638, 299] on button "save Save Solution" at bounding box center [650, 294] width 48 height 13
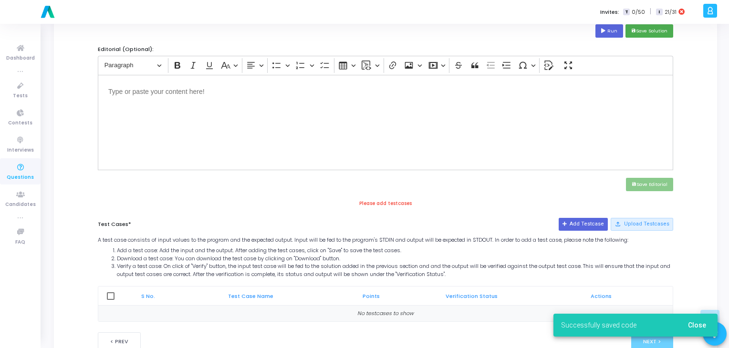
scroll to position [337, 0]
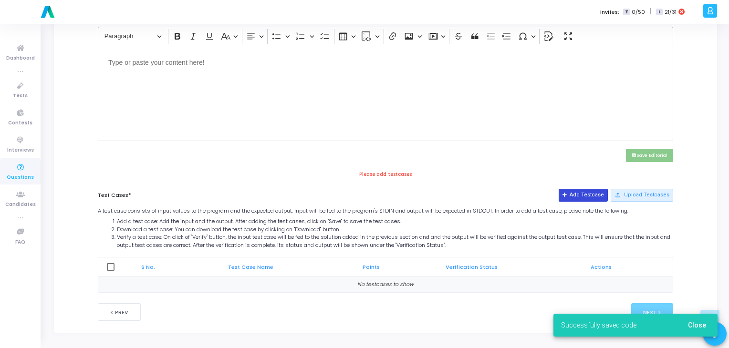
click at [588, 189] on button "Add Testcase" at bounding box center [583, 195] width 49 height 12
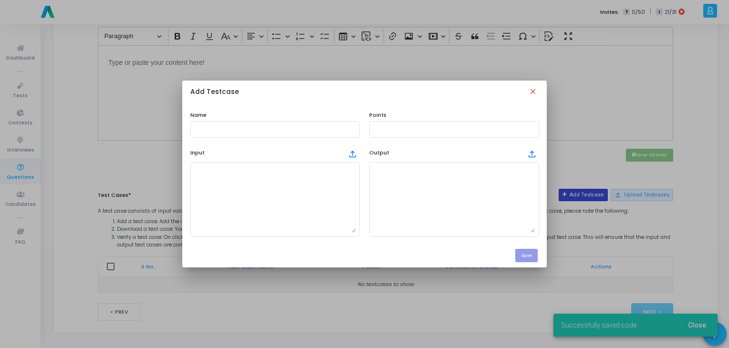
scroll to position [0, 0]
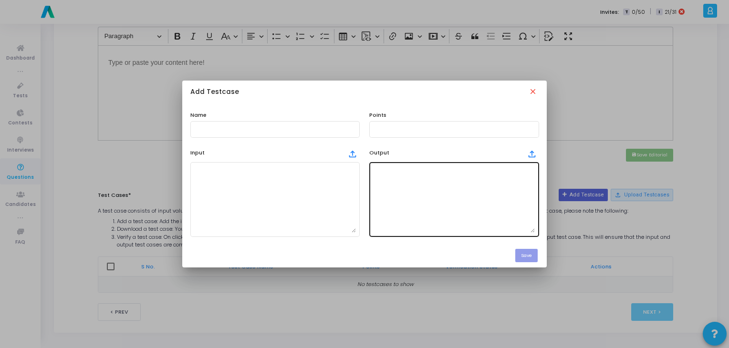
click at [473, 191] on textarea at bounding box center [454, 199] width 162 height 67
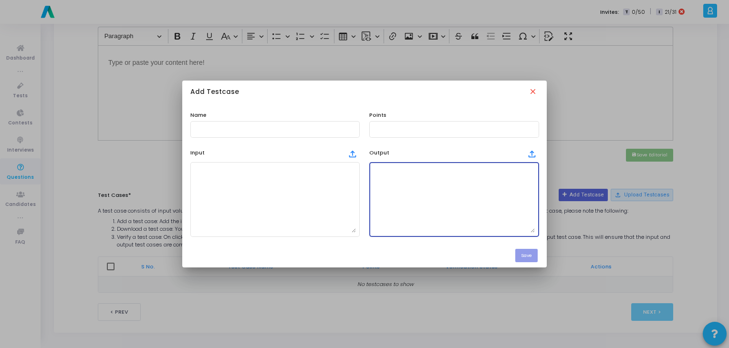
paste textarea "Reversed list: [5, 4, 3, 2, 1]"
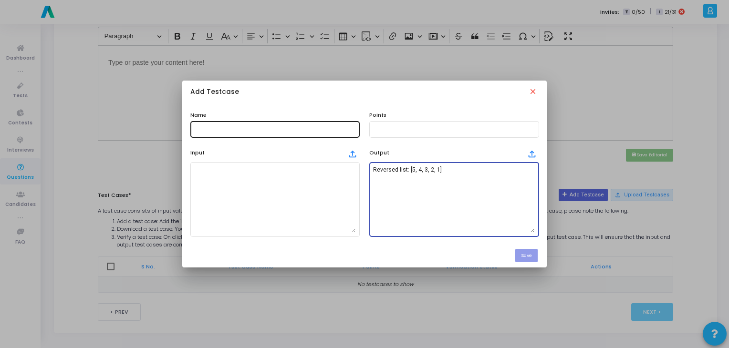
type textarea "Reversed list: [5, 4, 3, 2, 1]"
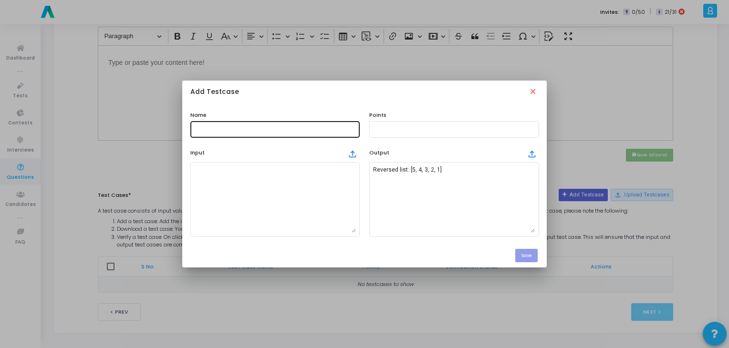
click at [276, 121] on div at bounding box center [275, 129] width 162 height 18
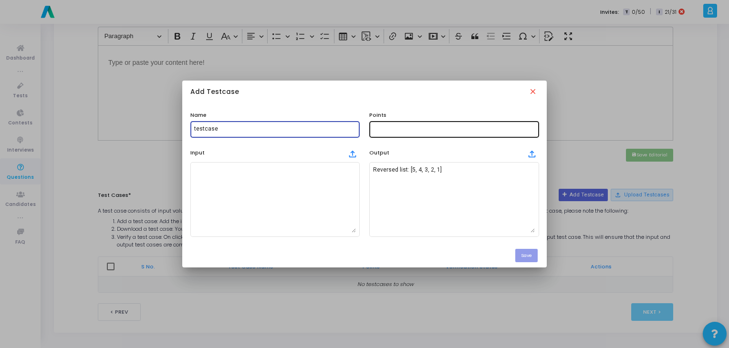
type input "testcase"
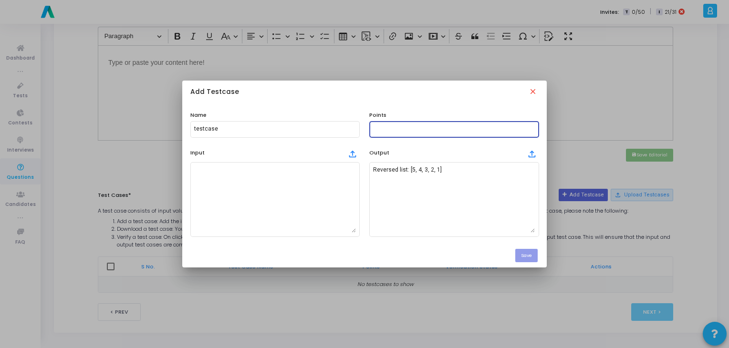
click at [408, 126] on input "text" at bounding box center [454, 129] width 162 height 7
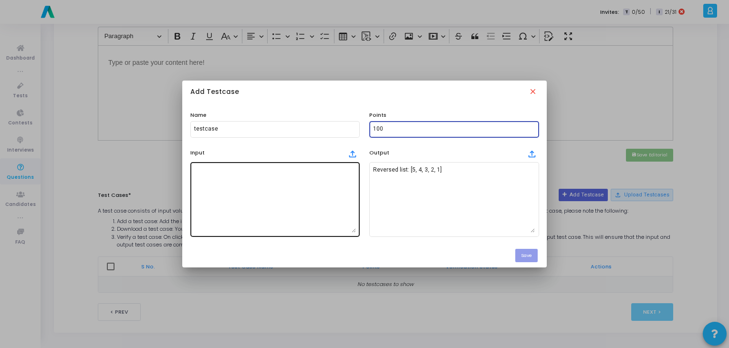
type input "100"
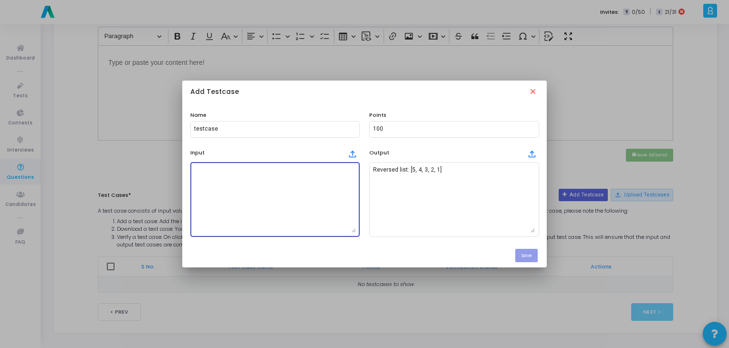
click at [335, 172] on textarea at bounding box center [275, 199] width 162 height 67
type textarea "1 2 3 4 5"
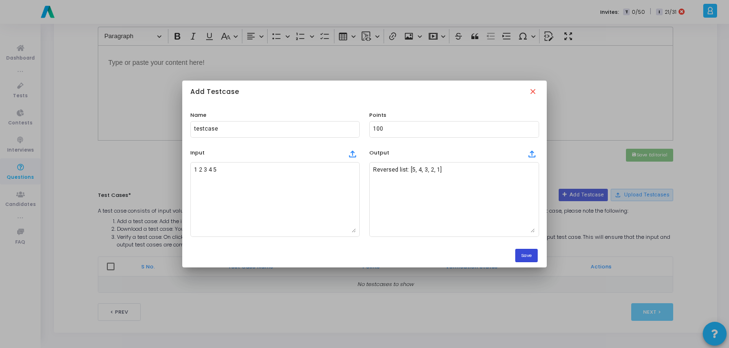
click at [523, 257] on button "Save" at bounding box center [527, 255] width 22 height 13
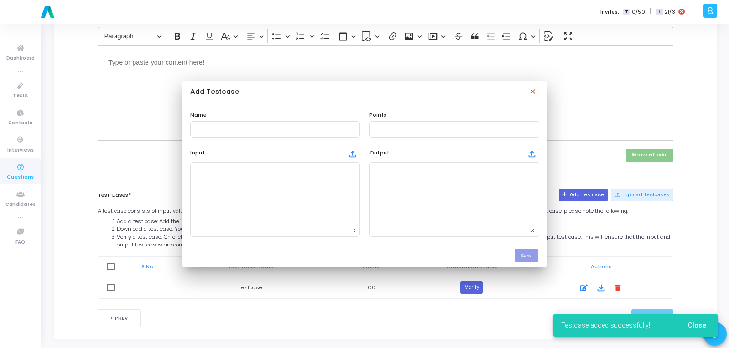
scroll to position [337, 0]
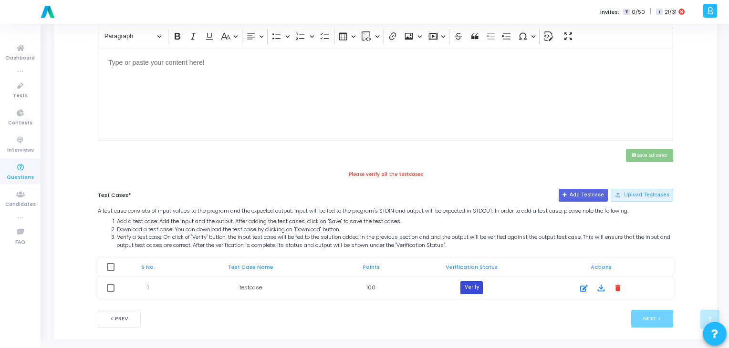
click at [468, 287] on button "Verify" at bounding box center [472, 288] width 22 height 12
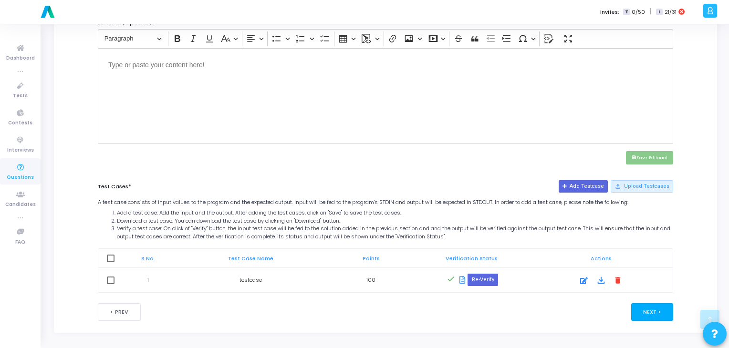
click at [644, 308] on button "Next >" at bounding box center [653, 313] width 42 height 18
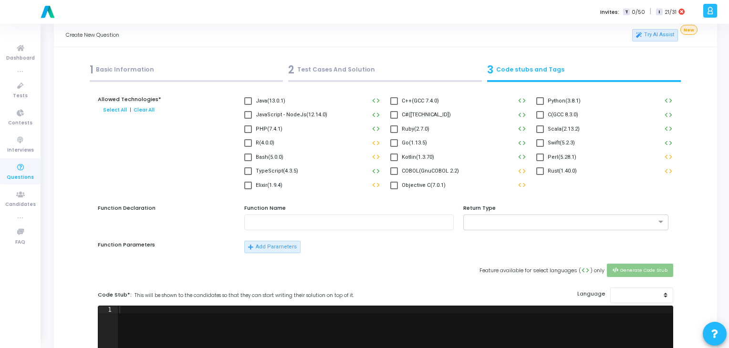
scroll to position [0, 0]
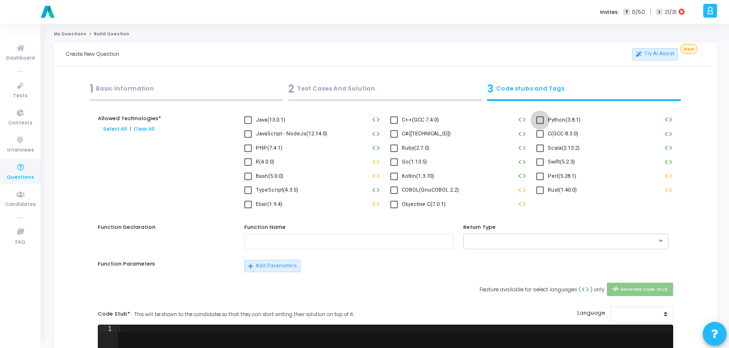
click at [544, 120] on label "Python(3.8.1)" at bounding box center [559, 120] width 44 height 11
click at [540, 124] on input "Python(3.8.1)" at bounding box center [540, 124] width 0 height 0
checkbox input "true"
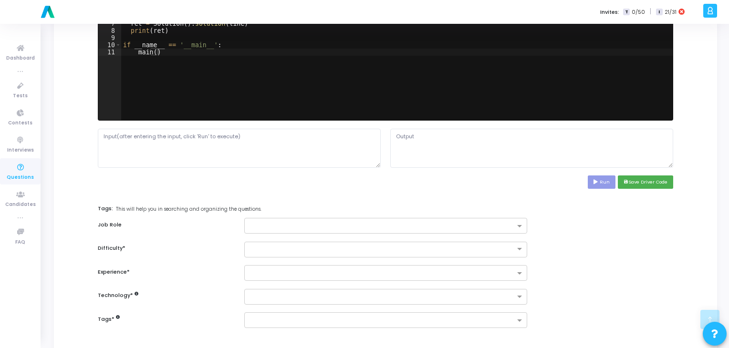
scroll to position [349, 0]
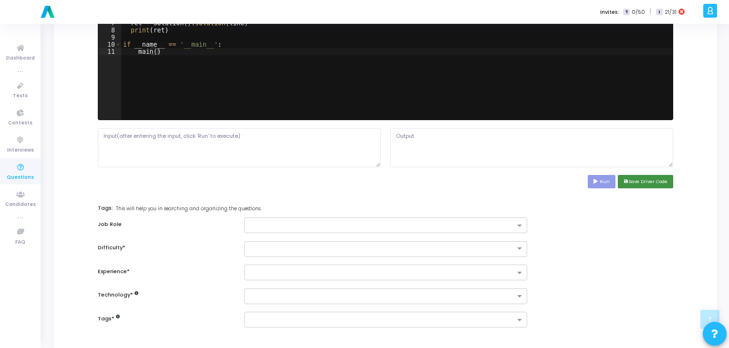
click at [638, 178] on button "save Save Driver Code" at bounding box center [645, 181] width 55 height 13
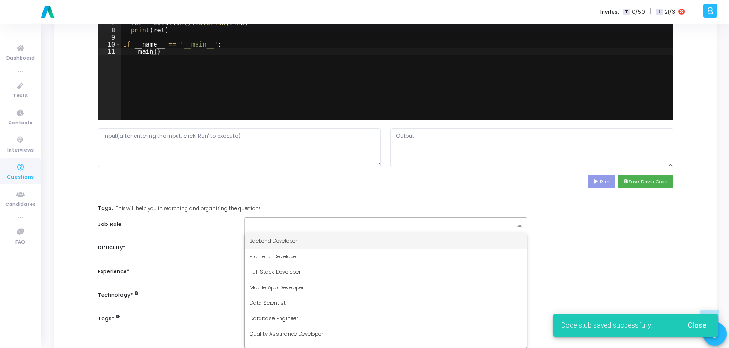
click at [468, 218] on div at bounding box center [385, 226] width 283 height 16
click at [411, 243] on div "Backend Developer" at bounding box center [386, 241] width 282 height 16
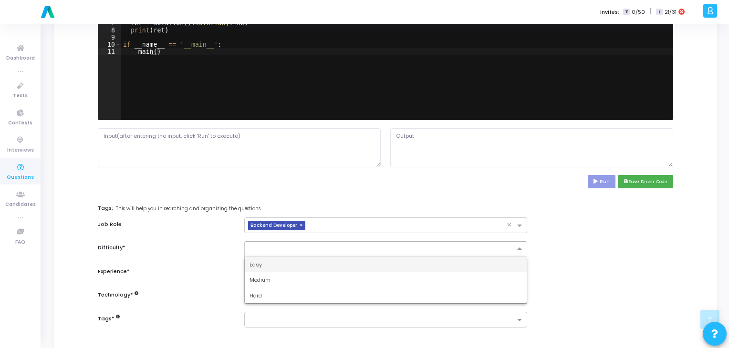
click at [408, 246] on input "text" at bounding box center [376, 248] width 253 height 8
click at [378, 268] on div "Easy" at bounding box center [386, 265] width 282 height 16
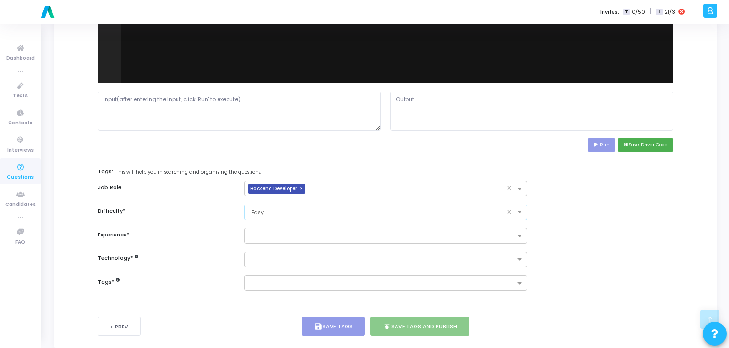
scroll to position [387, 0]
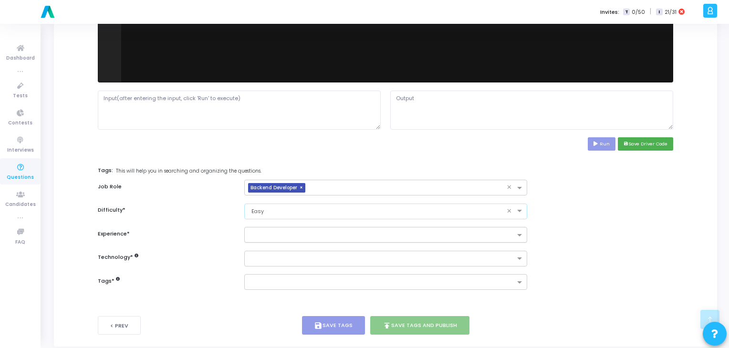
click at [392, 237] on input "text" at bounding box center [382, 236] width 265 height 8
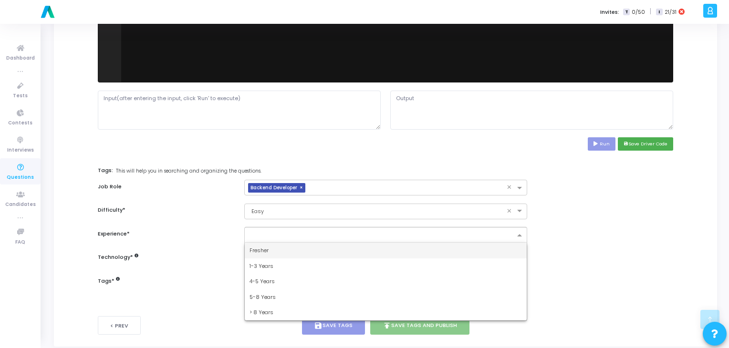
click at [344, 254] on div "Fresher" at bounding box center [386, 251] width 282 height 16
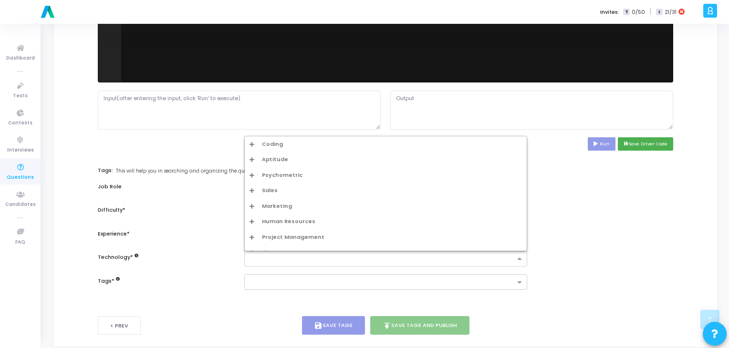
click at [332, 263] on div at bounding box center [381, 260] width 267 height 10
type input "py"
click at [307, 203] on div "Python1 Easy" at bounding box center [388, 206] width 267 height 8
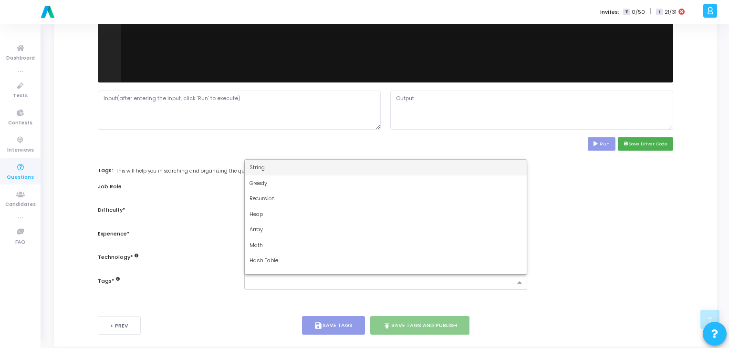
click at [282, 281] on input "text" at bounding box center [382, 283] width 265 height 8
type input "dy"
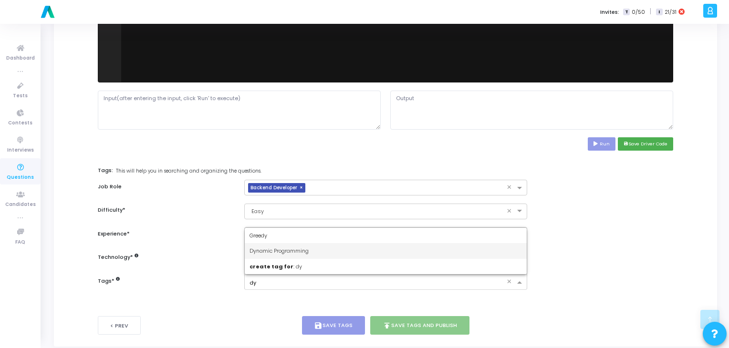
click at [306, 253] on span "Dynamic Programming" at bounding box center [279, 251] width 59 height 8
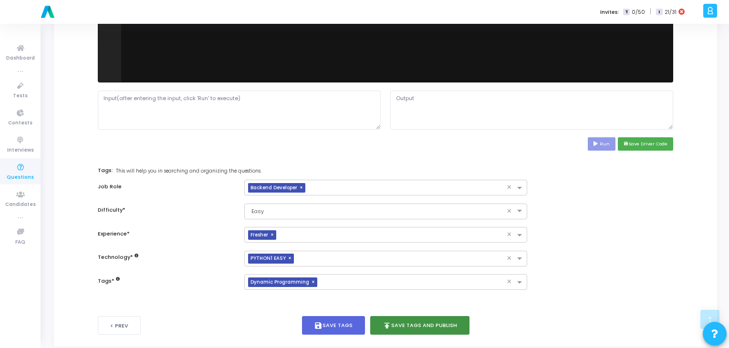
click at [444, 326] on button "publish Save Tags and Publish" at bounding box center [419, 325] width 99 height 19
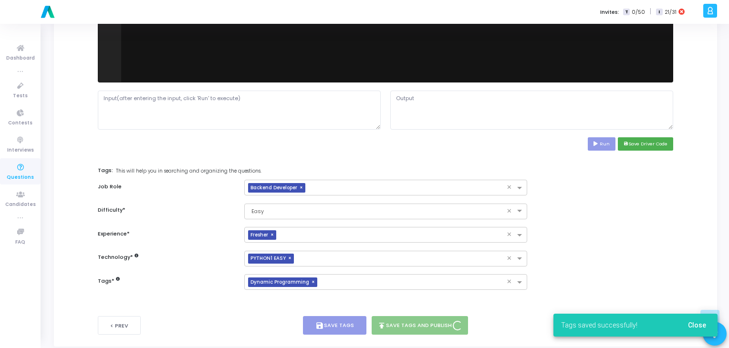
click at [699, 325] on span "Close" at bounding box center [697, 326] width 18 height 8
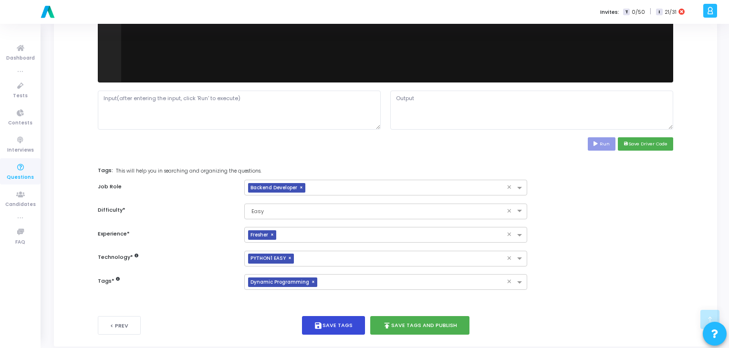
click at [344, 327] on button "save Save Tags" at bounding box center [333, 325] width 63 height 19
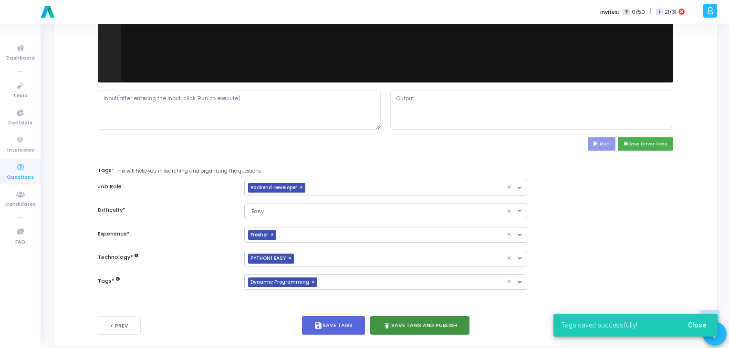
click at [416, 322] on button "publish Save Tags and Publish" at bounding box center [419, 325] width 99 height 19
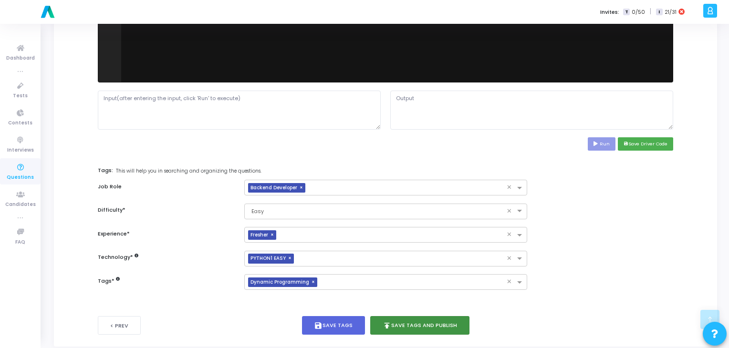
click at [406, 319] on button "publish Save Tags and Publish" at bounding box center [419, 325] width 99 height 19
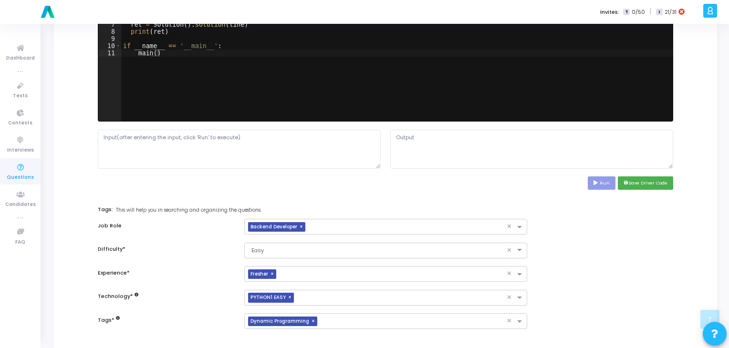
scroll to position [401, 0]
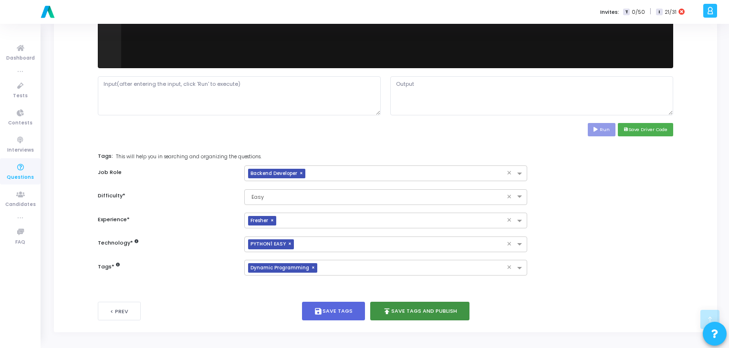
click at [428, 310] on button "publish Save Tags and Publish" at bounding box center [419, 311] width 99 height 19
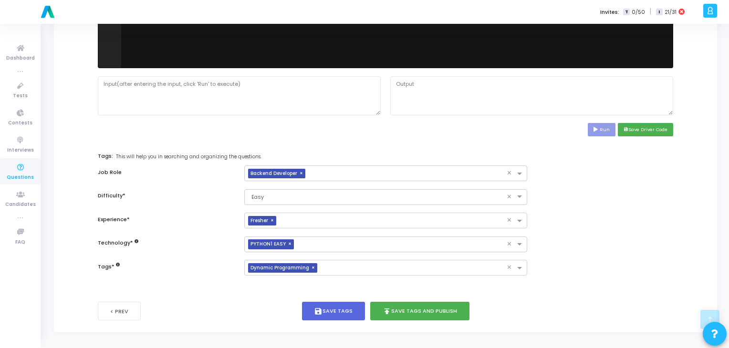
click at [697, 144] on div "Title* Write a function that reverses a linked list (using Python lists to simu…" at bounding box center [386, 12] width 640 height 618
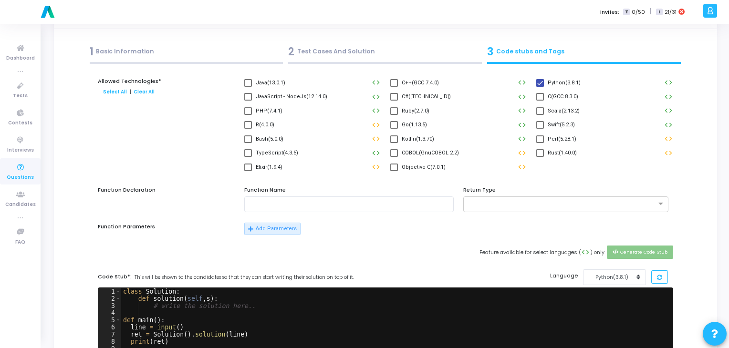
scroll to position [36, 0]
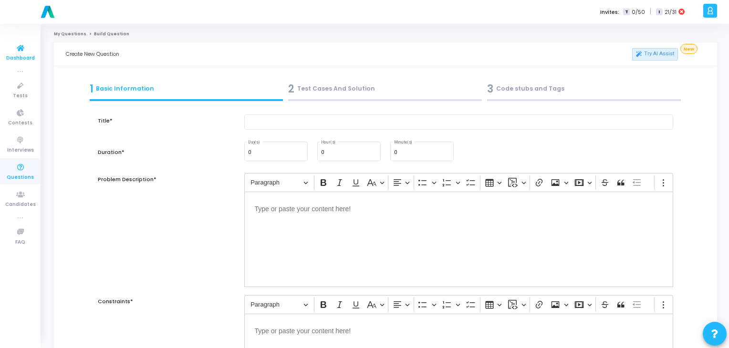
click at [21, 55] on span "Dashboard" at bounding box center [20, 58] width 29 height 8
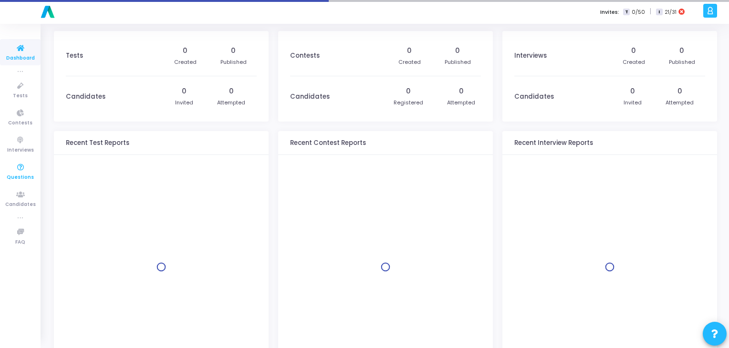
click at [22, 171] on icon at bounding box center [21, 168] width 20 height 12
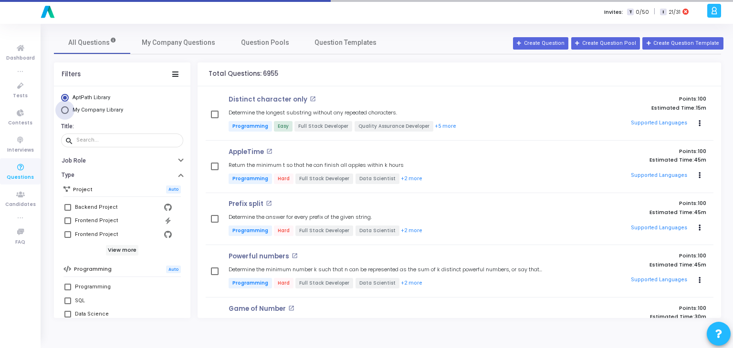
click at [65, 111] on span "Select Library" at bounding box center [65, 110] width 8 height 8
click at [65, 111] on input "My Company Library" at bounding box center [65, 110] width 8 height 8
radio input "true"
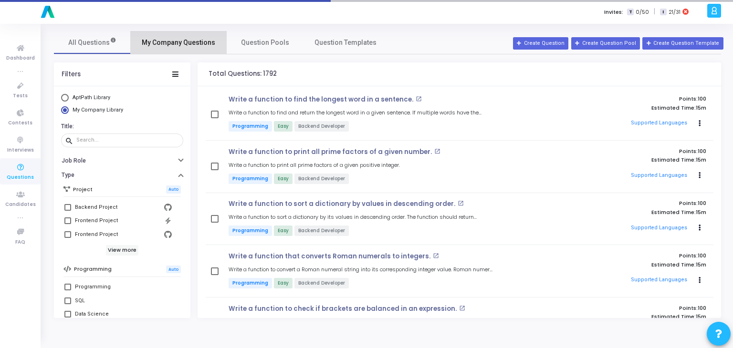
click at [194, 44] on span "My Company Questions" at bounding box center [179, 43] width 74 height 10
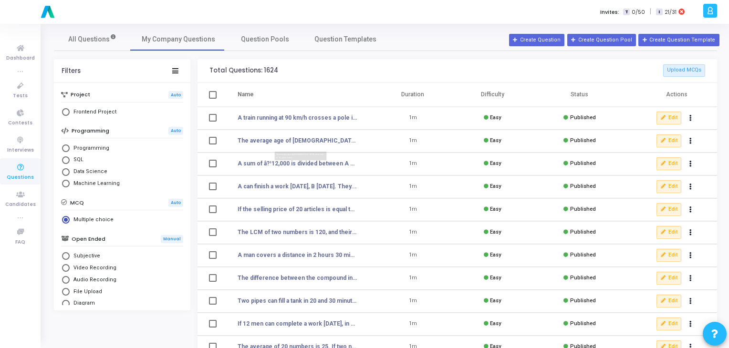
scroll to position [4, 0]
click at [67, 146] on span "Select Library" at bounding box center [66, 148] width 8 height 8
click at [67, 146] on input "Programming" at bounding box center [66, 148] width 8 height 8
radio input "true"
radio input "false"
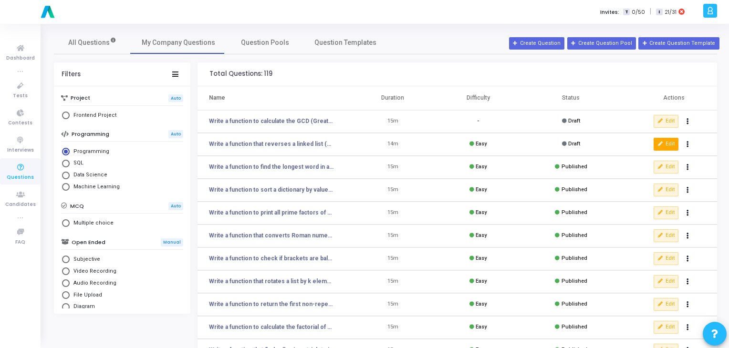
click at [669, 143] on button "Edit" at bounding box center [666, 144] width 25 height 12
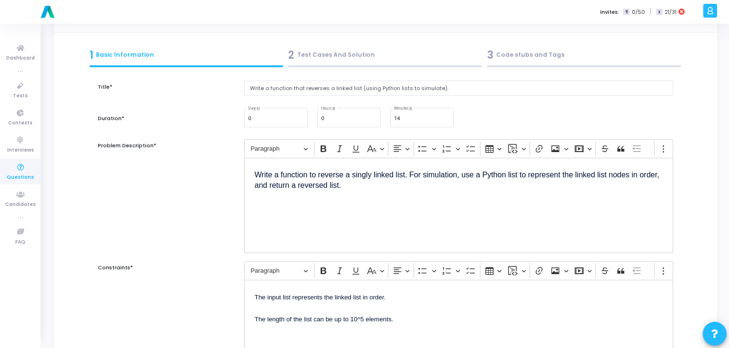
scroll to position [30, 0]
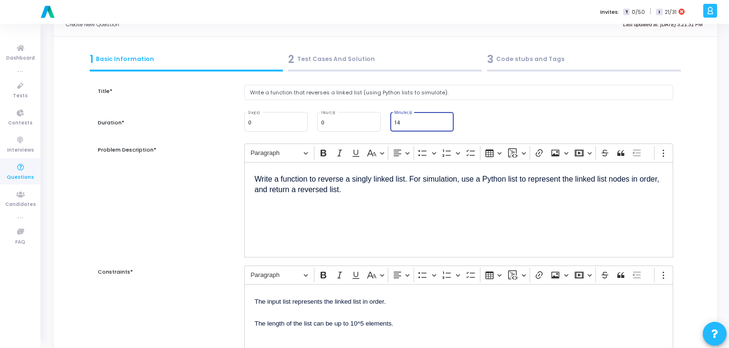
click at [412, 123] on input "14" at bounding box center [422, 123] width 56 height 6
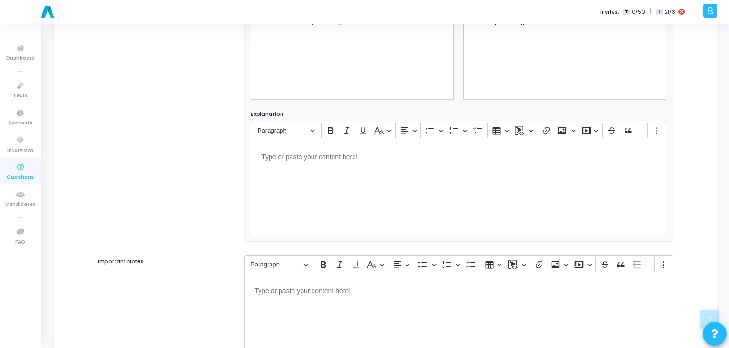
scroll to position [584, 0]
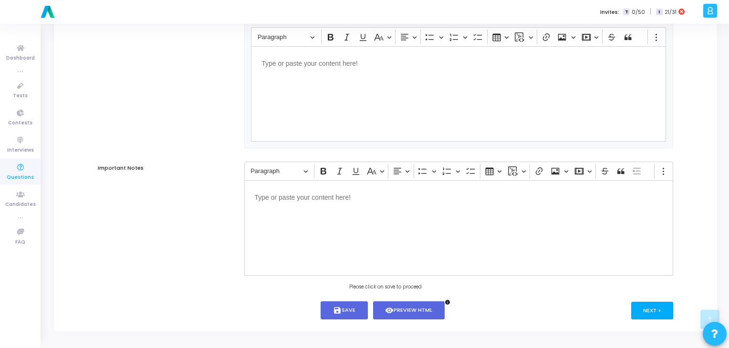
type input "15"
click at [664, 310] on button "Next >" at bounding box center [653, 311] width 42 height 18
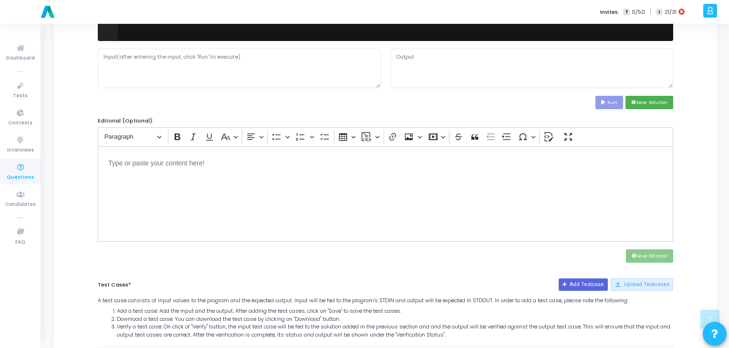
scroll to position [334, 0]
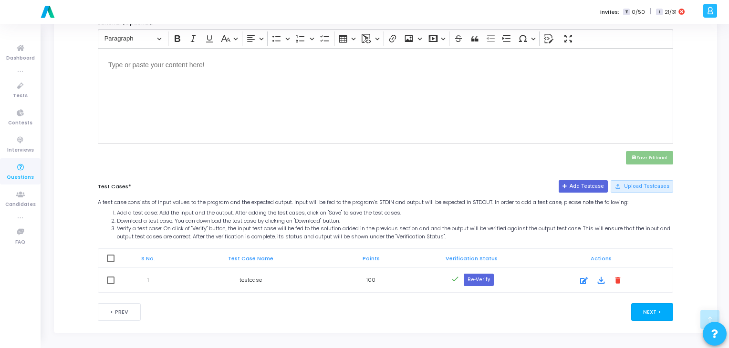
click at [654, 307] on button "Next >" at bounding box center [653, 313] width 42 height 18
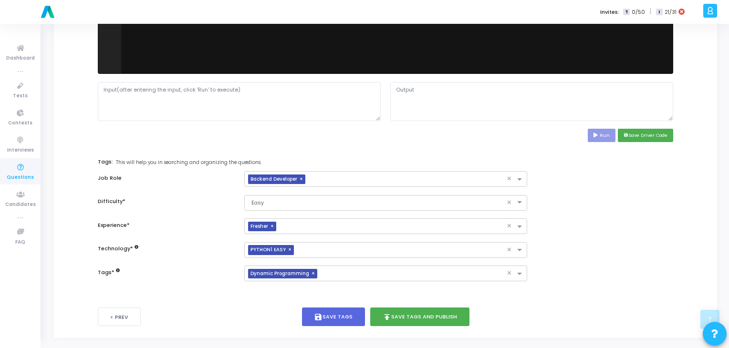
scroll to position [401, 0]
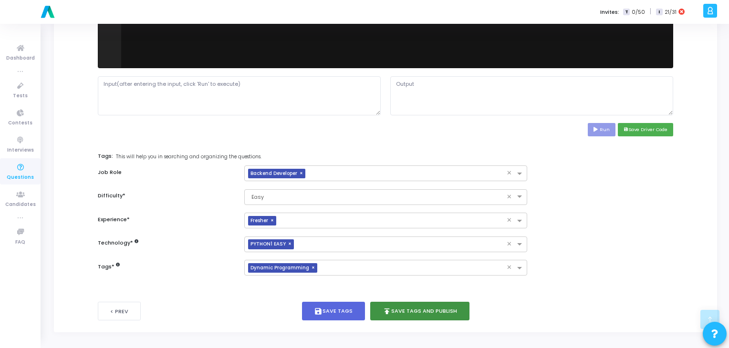
click at [424, 307] on button "publish Save Tags and Publish" at bounding box center [419, 311] width 99 height 19
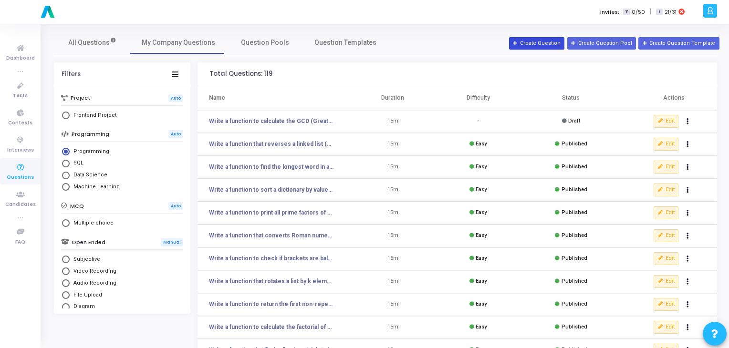
click at [548, 46] on button "Create Question" at bounding box center [536, 43] width 55 height 12
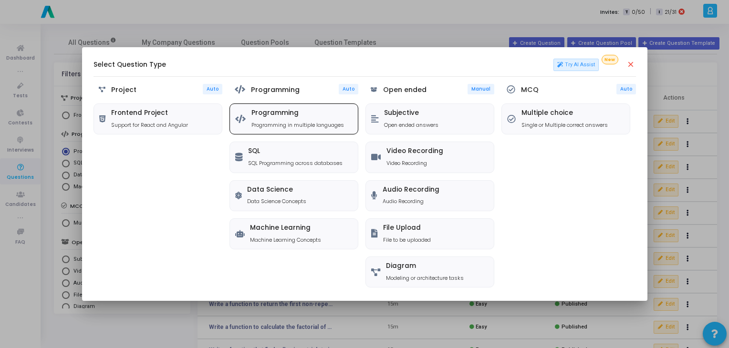
click at [272, 130] on div "Programming Programming in multiple languages" at bounding box center [294, 119] width 128 height 30
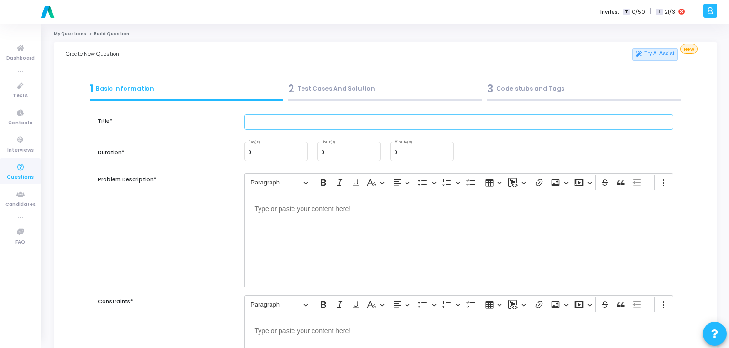
click at [272, 130] on input "text" at bounding box center [459, 123] width 430 height 16
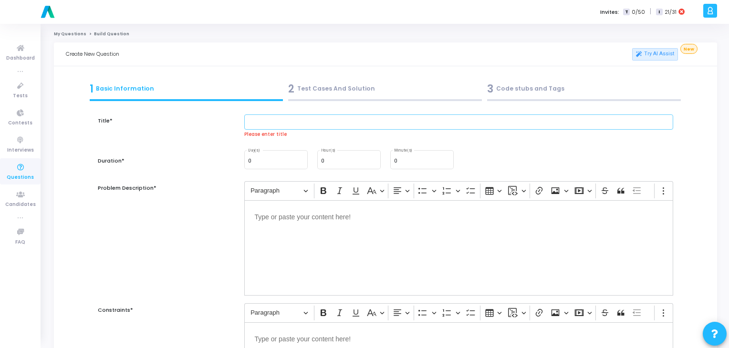
click at [254, 128] on input "text" at bounding box center [459, 123] width 430 height 16
paste input "Write a function to calculate the number of set bits (1s) in the binary represe…"
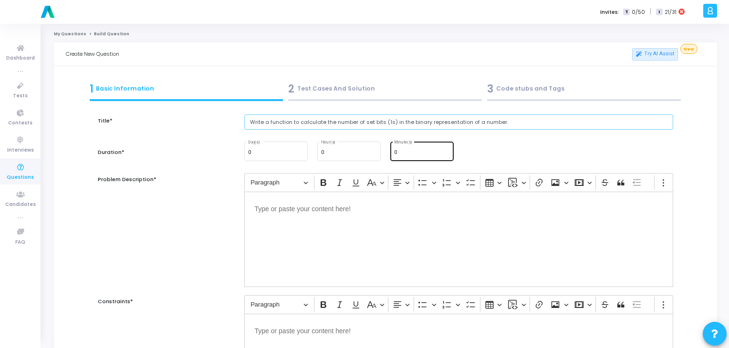
type input "Write a function to calculate the number of set bits (1s) in the binary represe…"
click at [412, 149] on div "0 Minute(s)" at bounding box center [422, 150] width 56 height 21
type input "15"
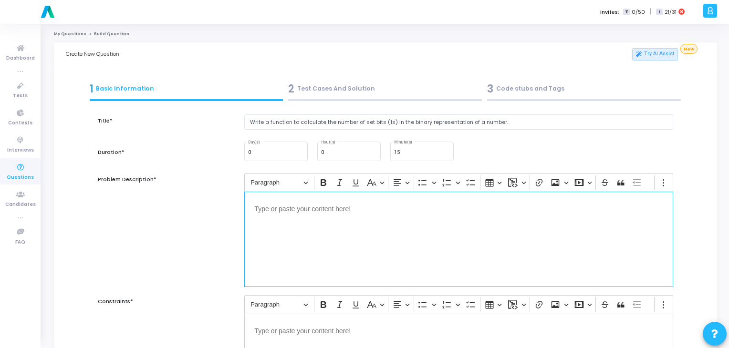
click at [307, 230] on div "Editor editing area: main" at bounding box center [459, 239] width 430 height 95
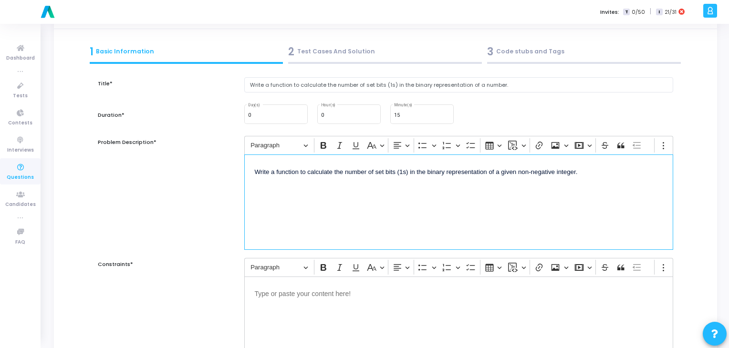
scroll to position [38, 0]
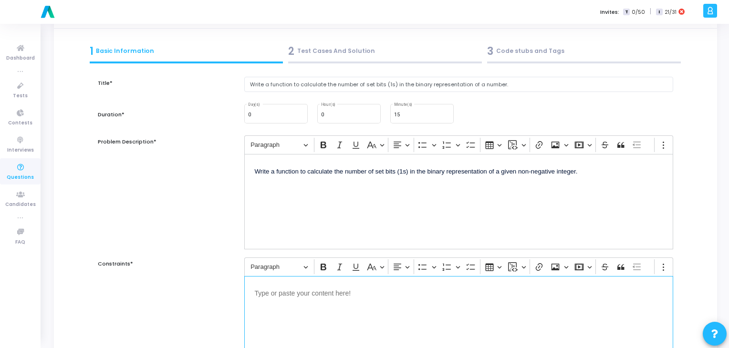
click at [277, 289] on p "Editor editing area: main" at bounding box center [459, 293] width 409 height 12
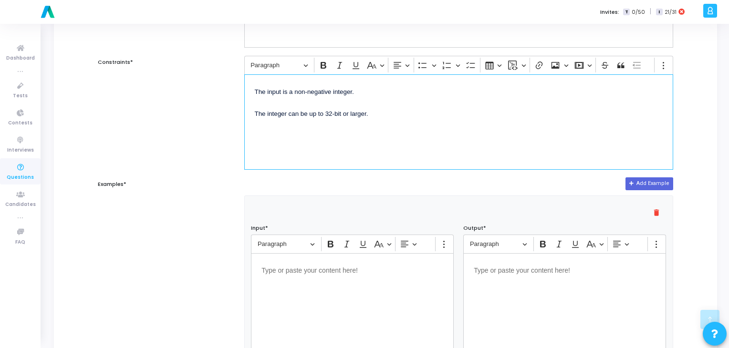
scroll to position [246, 0]
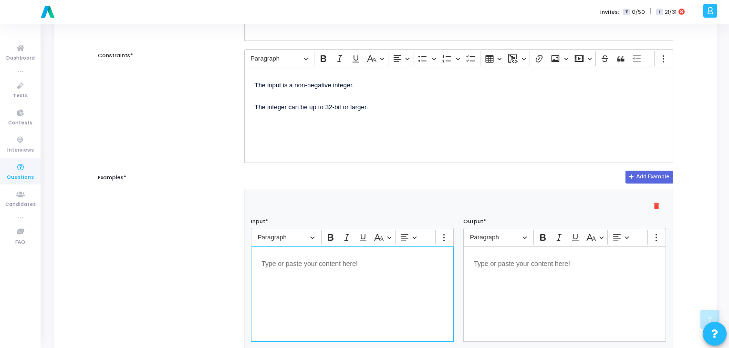
click at [325, 280] on div "Editor editing area: main" at bounding box center [352, 294] width 203 height 95
click at [511, 284] on div "Editor editing area: main" at bounding box center [565, 294] width 203 height 95
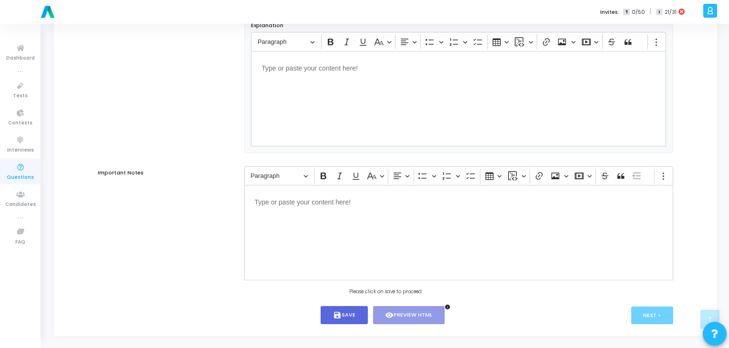
scroll to position [584, 0]
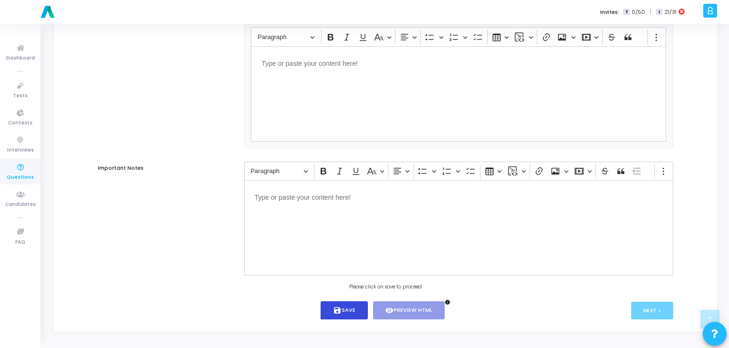
click at [346, 313] on button "save Save" at bounding box center [344, 311] width 47 height 19
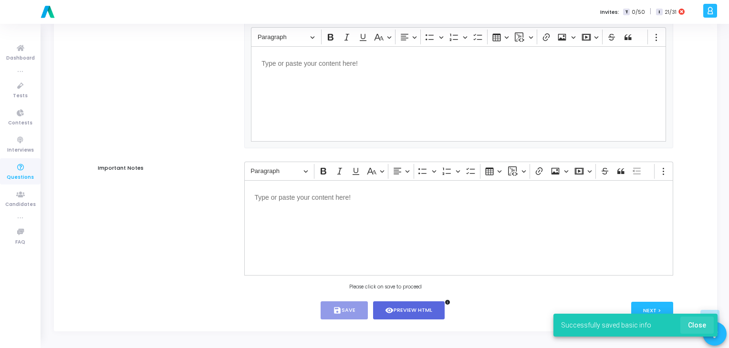
click at [701, 326] on span "Close" at bounding box center [697, 326] width 18 height 8
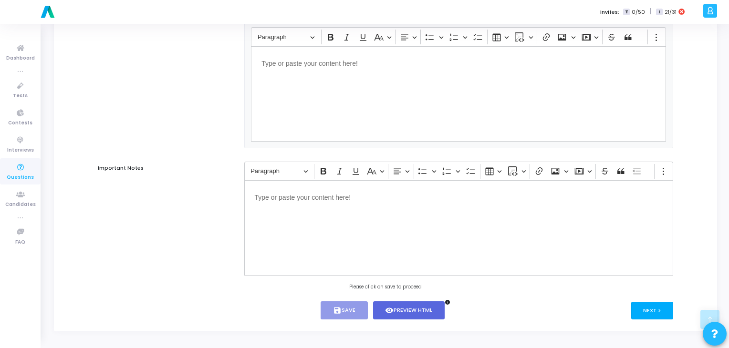
click at [653, 307] on button "Next >" at bounding box center [653, 311] width 42 height 18
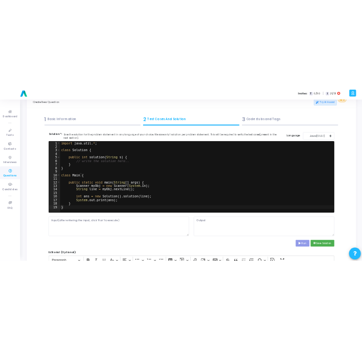
scroll to position [0, 0]
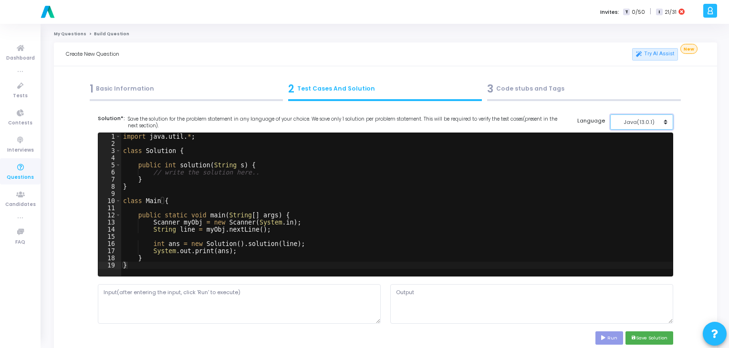
click at [652, 125] on div "Java(13.0.1)" at bounding box center [639, 122] width 47 height 8
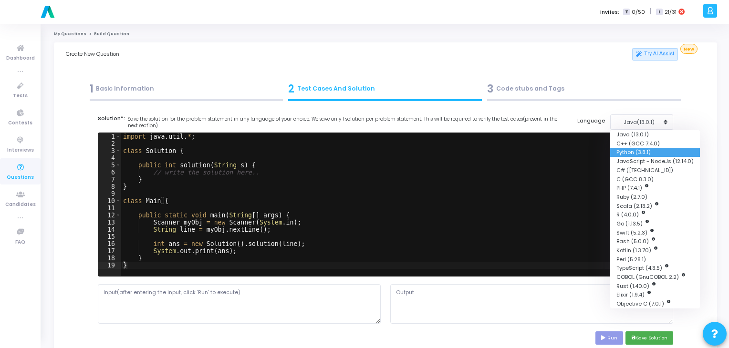
click at [637, 154] on button "Python (3.8.1)" at bounding box center [656, 152] width 90 height 9
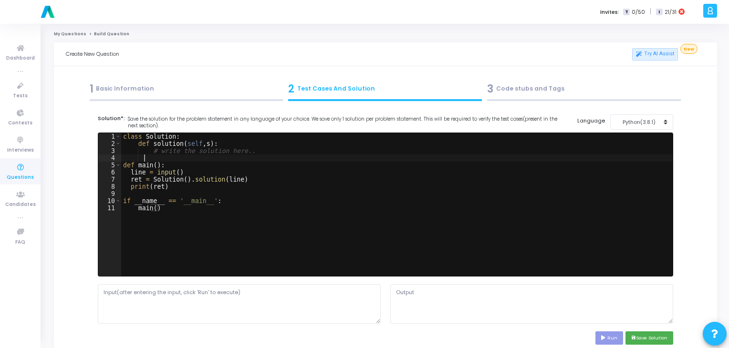
click at [184, 159] on div "class Solution : def solution ( self , s ) : # write the solution here.. def ma…" at bounding box center [397, 212] width 552 height 158
type textarea "if __name__ == '__main__': main()"
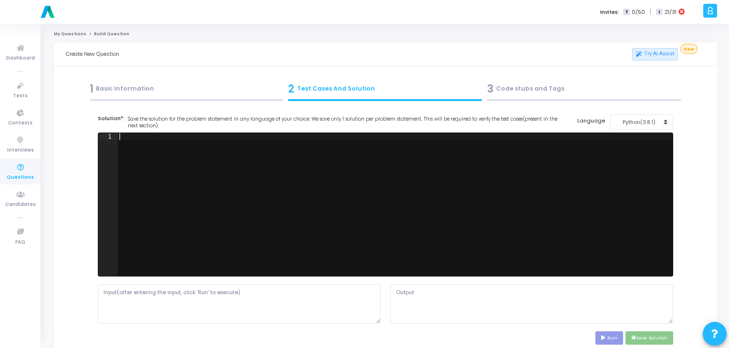
paste textarea """
type textarea """
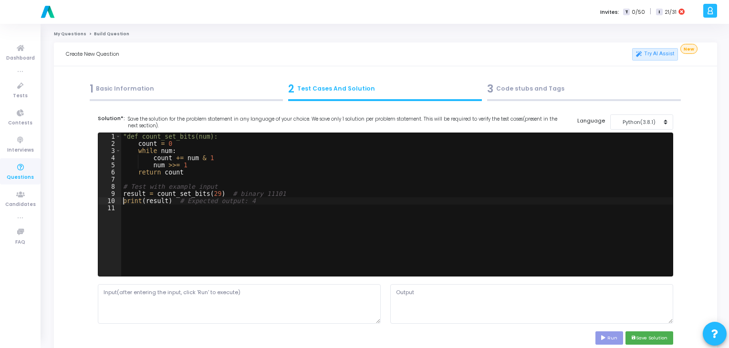
type textarea "# Test with example input"
type textarea "def count_set_bits(num):"
click at [239, 221] on div "def count_set_bits ( num ) : count = 0 while num : count += num & 1 num >>= 1 r…" at bounding box center [397, 212] width 552 height 158
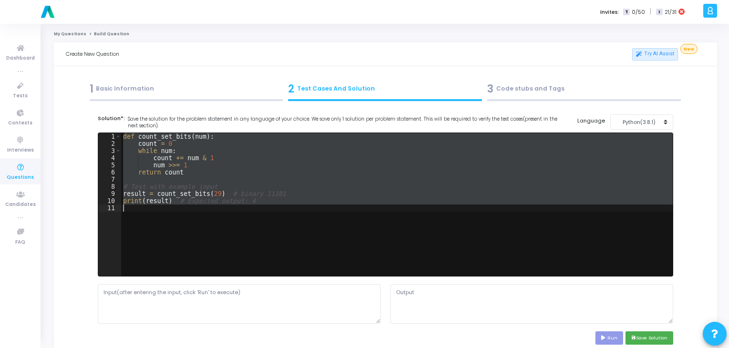
click at [244, 193] on div "def count_set_bits ( num ) : count = 0 while num : count += num & 1 num >>= 1 r…" at bounding box center [397, 204] width 552 height 143
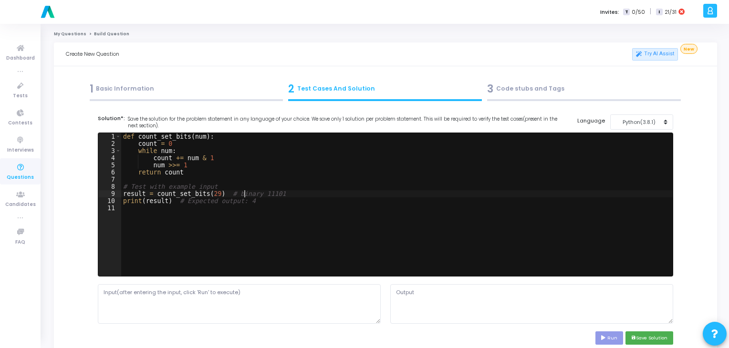
click at [244, 193] on div "def count_set_bits ( num ) : count = 0 while num : count += num & 1 num >>= 1 r…" at bounding box center [397, 212] width 552 height 158
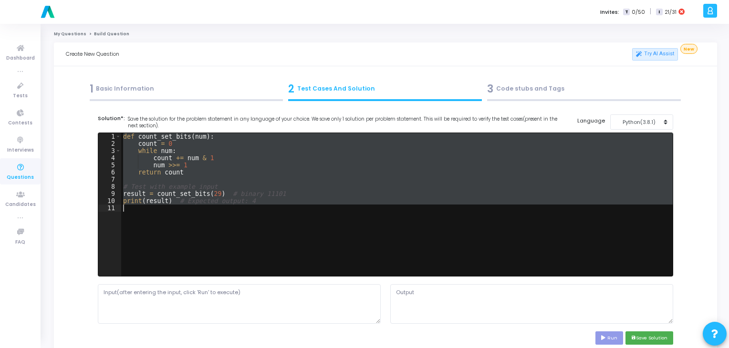
paste textarea ""Number of set bits:", count_set_bits(num))"
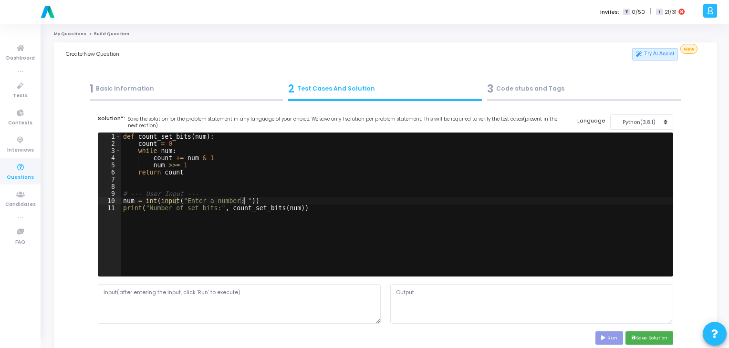
click at [242, 201] on div "def count_set_bits ( num ) : count = 0 while num : count += num & 1 num >>= 1 r…" at bounding box center [397, 212] width 552 height 158
drag, startPoint x: 242, startPoint y: 201, endPoint x: 161, endPoint y: 201, distance: 81.6
click at [161, 201] on div "def count_set_bits ( num ) : count = 0 while num : count += num & 1 num >>= 1 r…" at bounding box center [397, 212] width 552 height 158
type textarea "num = int()"
click at [240, 298] on textarea at bounding box center [239, 304] width 283 height 39
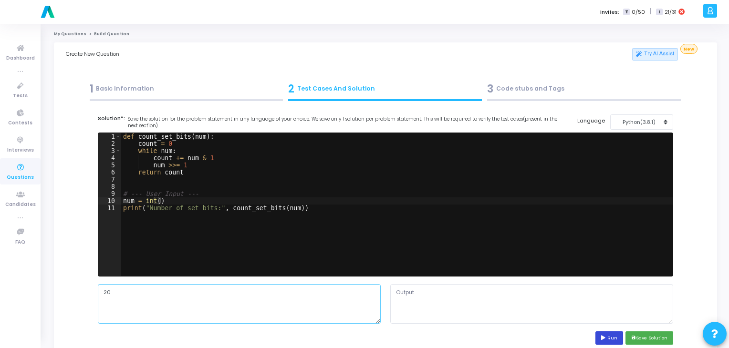
type textarea "20"
click at [617, 338] on button "Run" at bounding box center [610, 338] width 28 height 13
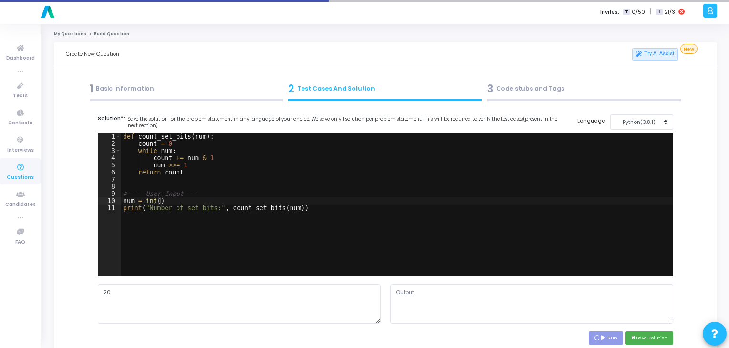
type textarea "Number of set bits: 0"
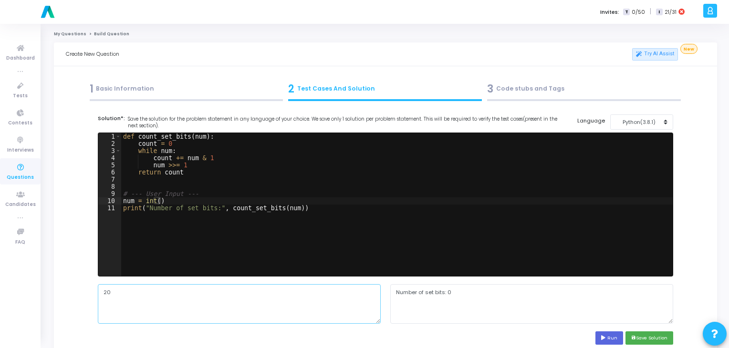
click at [184, 299] on textarea "20" at bounding box center [239, 304] width 283 height 39
type textarea "2"
type textarea "29"
click at [598, 339] on button "Run" at bounding box center [610, 338] width 28 height 13
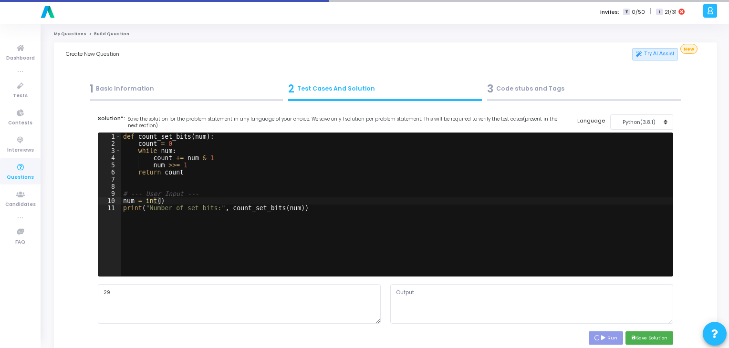
type textarea "Number of set bits: 0"
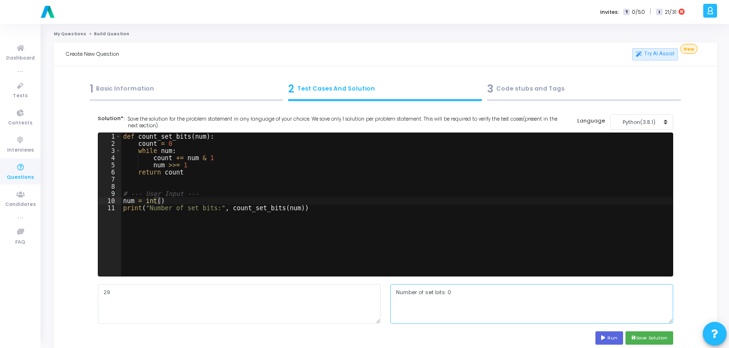
drag, startPoint x: 467, startPoint y: 290, endPoint x: 394, endPoint y: 295, distance: 72.7
click at [394, 295] on textarea "Number of set bits: 0" at bounding box center [531, 304] width 283 height 39
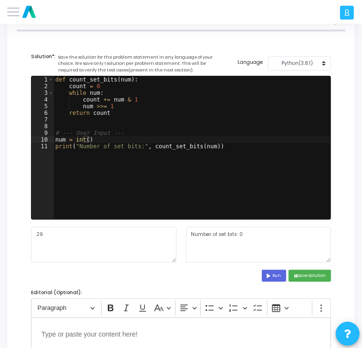
scroll to position [124, 0]
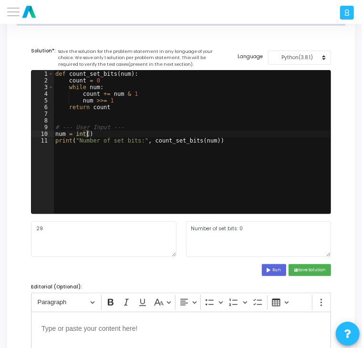
click at [86, 135] on div "def count_set_bits ( num ) : count = 0 while num : count += num & 1 num >>= 1 r…" at bounding box center [191, 149] width 277 height 157
click at [160, 133] on div "def count_set_bits ( num ) : count = 0 while num : count += num & 1 num >>= 1 r…" at bounding box center [191, 142] width 277 height 143
click at [162, 133] on div "def count_set_bits ( num ) : count = 0 while num : count += num & 1 num >>= 1 r…" at bounding box center [192, 149] width 278 height 157
click at [272, 268] on button "Run" at bounding box center [274, 270] width 25 height 12
drag, startPoint x: 256, startPoint y: 230, endPoint x: 180, endPoint y: 226, distance: 75.5
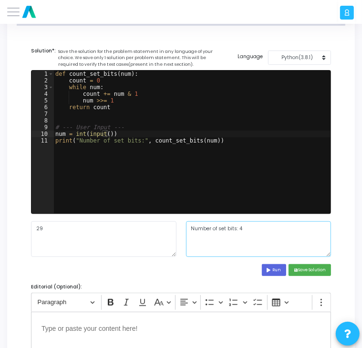
click at [180, 226] on div "29 Number of set bits: 4" at bounding box center [181, 239] width 310 height 36
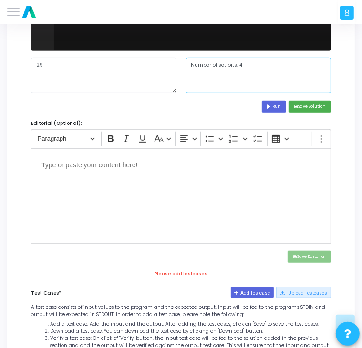
scroll to position [288, 0]
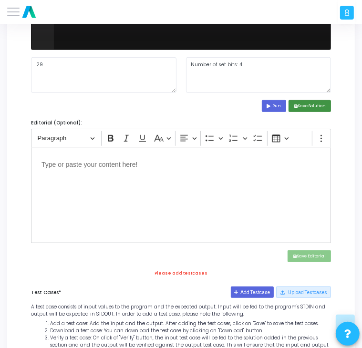
click at [316, 108] on button "save Save Solution" at bounding box center [310, 106] width 42 height 12
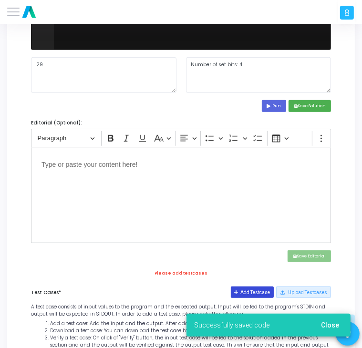
click at [255, 295] on button "Add Testcase" at bounding box center [252, 292] width 43 height 11
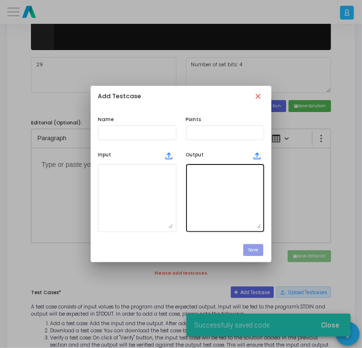
click at [216, 207] on textarea at bounding box center [226, 198] width 72 height 61
paste textarea "Number of set bits: 4"
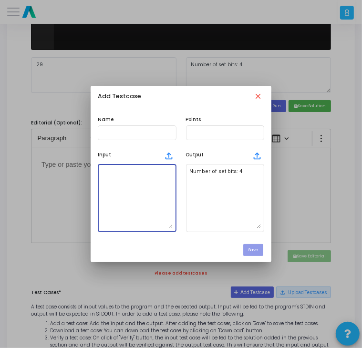
click at [150, 180] on textarea at bounding box center [137, 198] width 72 height 61
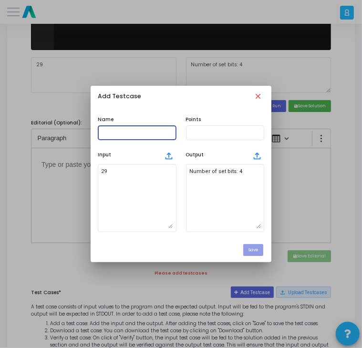
click at [157, 130] on input "text" at bounding box center [137, 133] width 72 height 6
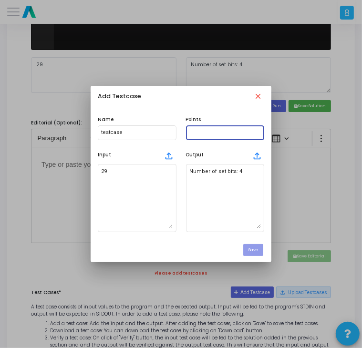
click at [233, 130] on input "text" at bounding box center [226, 133] width 72 height 6
click at [253, 252] on button "Save" at bounding box center [253, 250] width 20 height 12
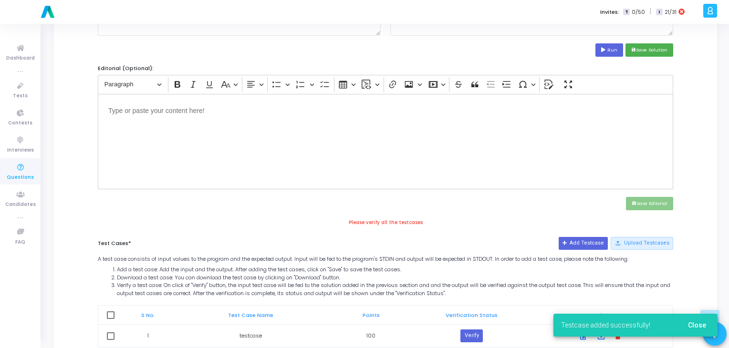
scroll to position [343, 0]
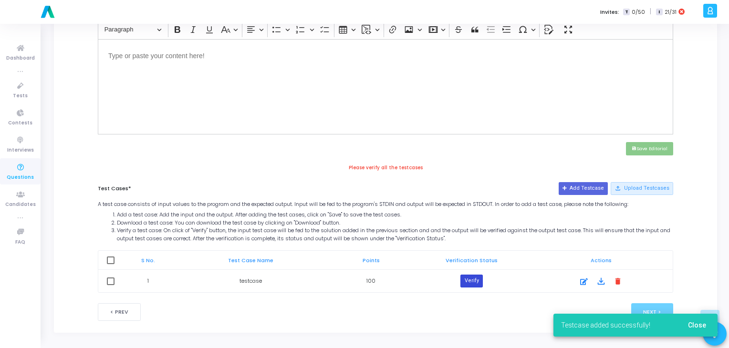
click at [482, 277] on button "Verify" at bounding box center [472, 281] width 22 height 12
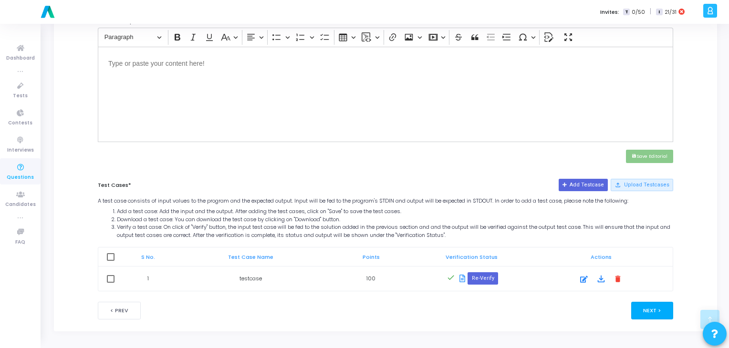
scroll to position [334, 0]
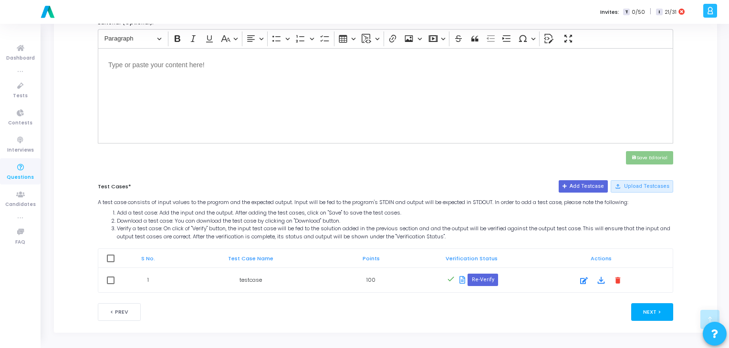
click at [642, 312] on button "Next >" at bounding box center [653, 313] width 42 height 18
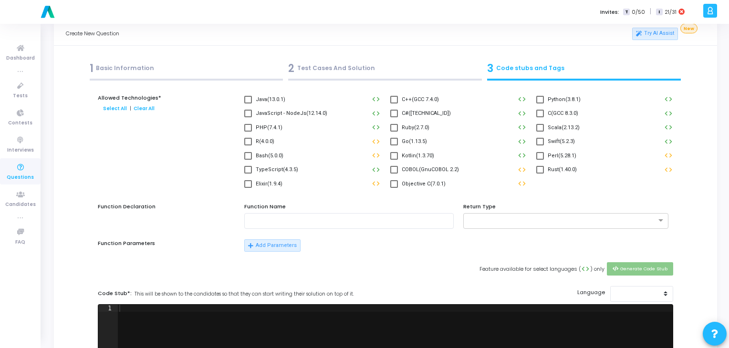
scroll to position [0, 0]
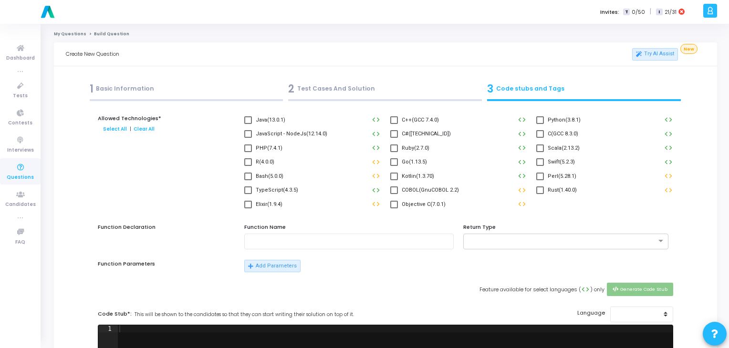
click at [539, 119] on span at bounding box center [541, 120] width 8 height 8
click at [540, 124] on input "Python(3.8.1)" at bounding box center [540, 124] width 0 height 0
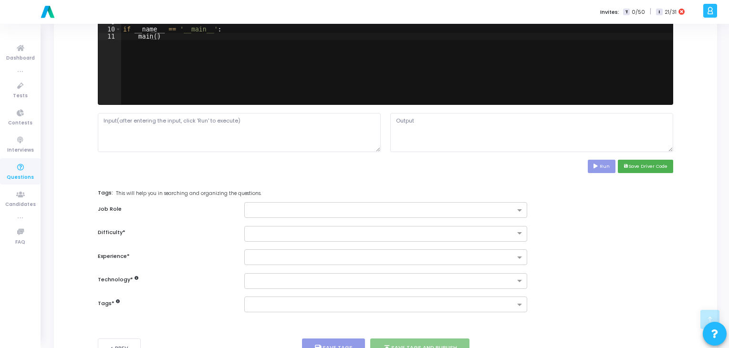
scroll to position [366, 0]
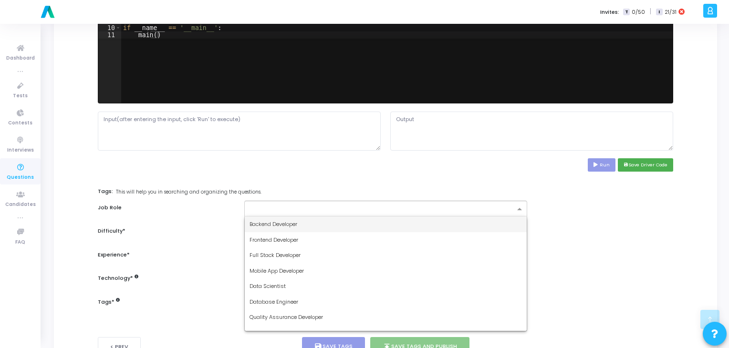
click at [416, 206] on input "text" at bounding box center [382, 210] width 265 height 8
click at [394, 227] on div "Backend Developer" at bounding box center [386, 225] width 282 height 16
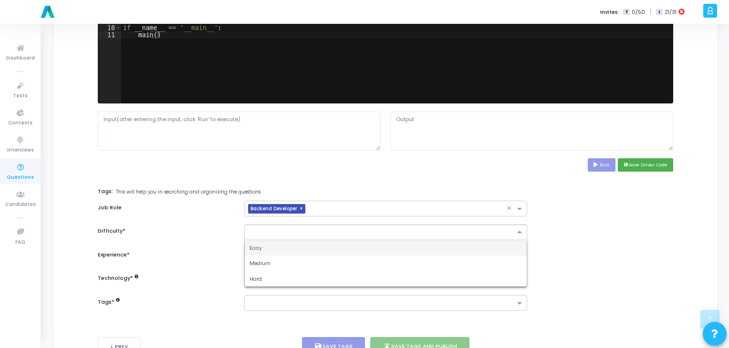
click at [391, 232] on input "text" at bounding box center [376, 232] width 253 height 8
click at [372, 253] on div "Easy" at bounding box center [386, 249] width 282 height 16
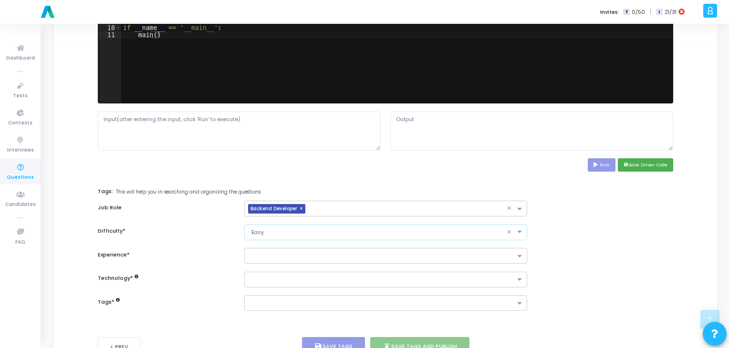
click at [372, 253] on input "text" at bounding box center [382, 257] width 265 height 8
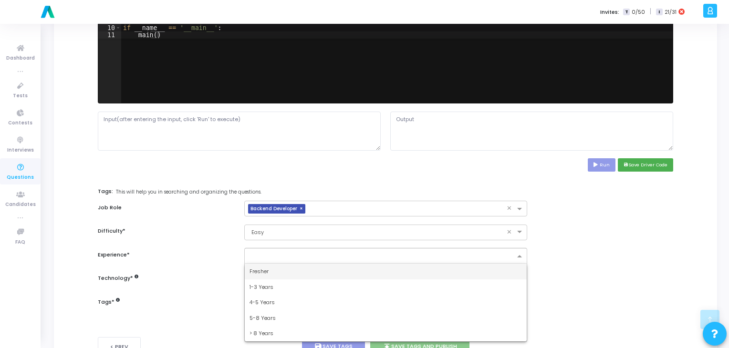
click at [360, 270] on div "Fresher" at bounding box center [386, 272] width 282 height 16
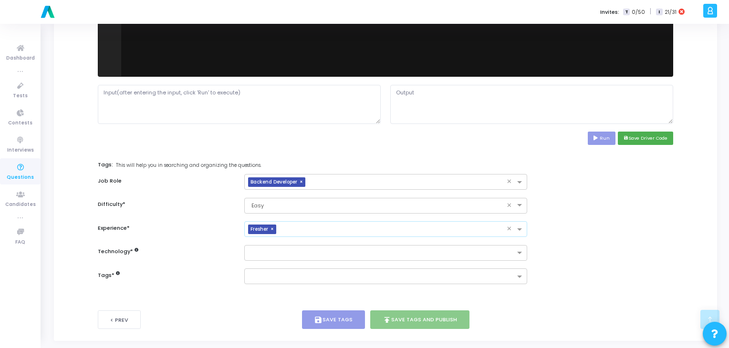
scroll to position [393, 0]
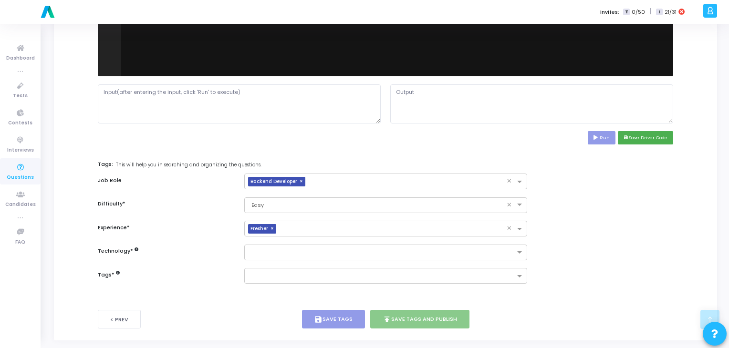
click at [367, 260] on div "Allowed Technologies* Select All | Clear All Java(13.0.1) code C++(GCC 7.4.0) c…" at bounding box center [386, 7] width 576 height 570
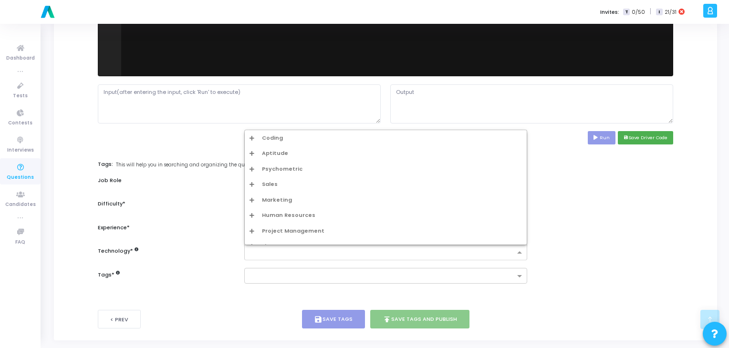
click at [390, 254] on input "text" at bounding box center [382, 253] width 265 height 8
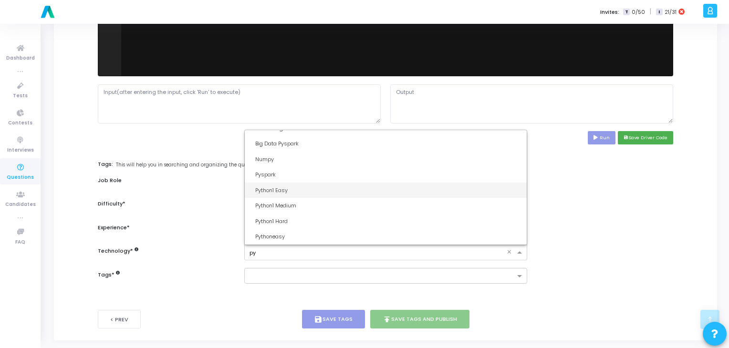
click at [315, 194] on div "Python1 Easy" at bounding box center [386, 191] width 282 height 16
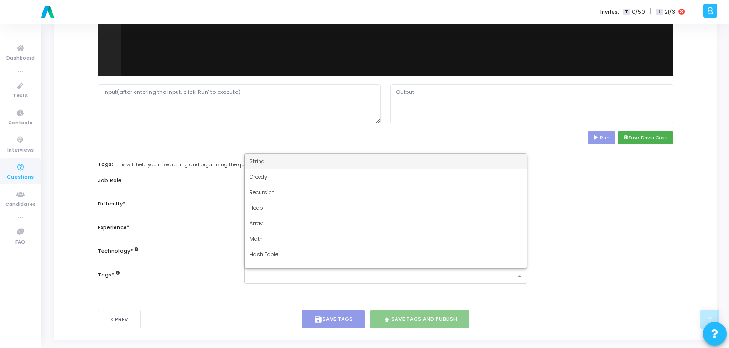
click at [290, 273] on input "text" at bounding box center [382, 277] width 265 height 8
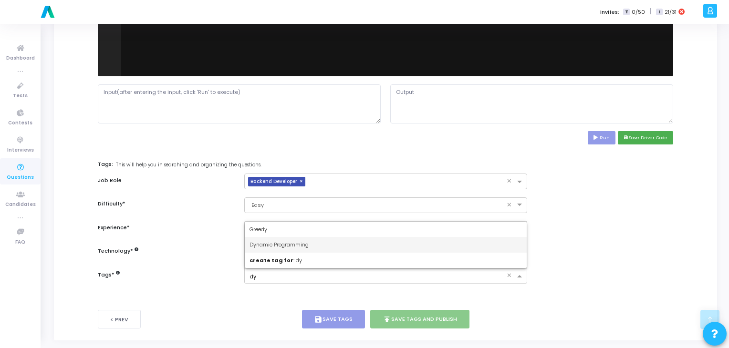
click at [319, 237] on div "Dynamic Programming" at bounding box center [386, 245] width 282 height 16
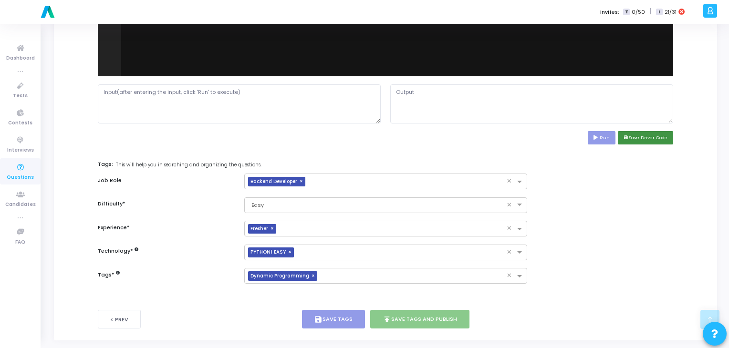
click at [642, 142] on button "save Save Driver Code" at bounding box center [645, 137] width 55 height 13
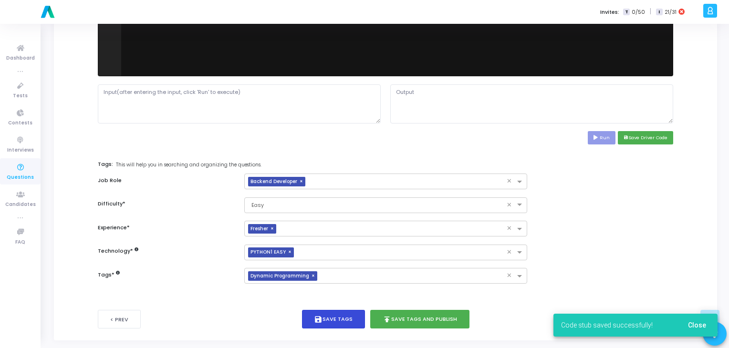
click at [351, 320] on button "save Save Tags" at bounding box center [333, 319] width 63 height 19
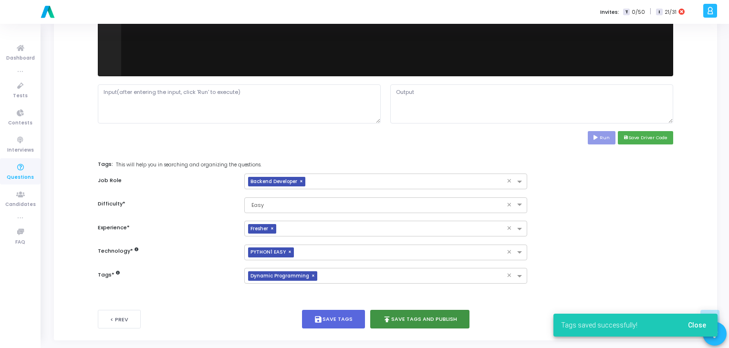
click at [394, 316] on button "publish Save Tags and Publish" at bounding box center [419, 319] width 99 height 19
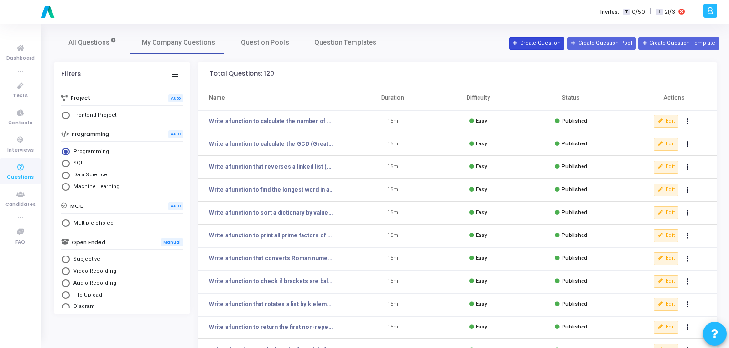
click at [545, 43] on button "Create Question" at bounding box center [536, 43] width 55 height 12
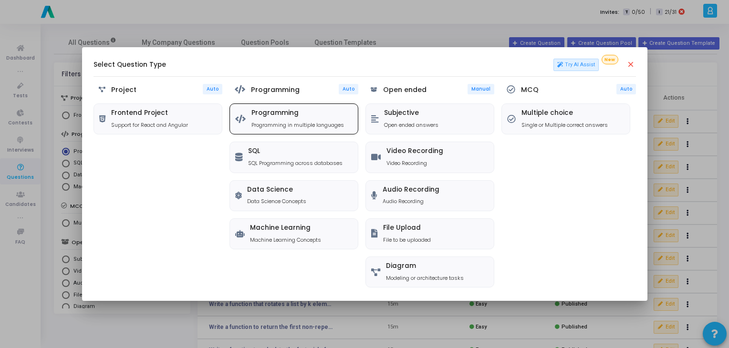
click at [305, 114] on h5 "Programming" at bounding box center [298, 113] width 93 height 8
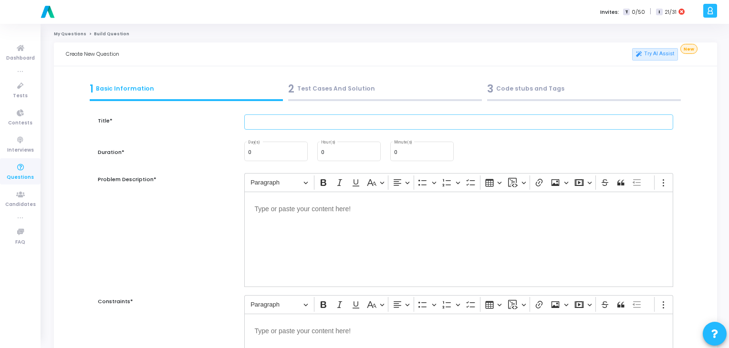
click at [290, 122] on input "text" at bounding box center [459, 123] width 430 height 16
paste input "Write a function to check if two strings are rotations of each other."
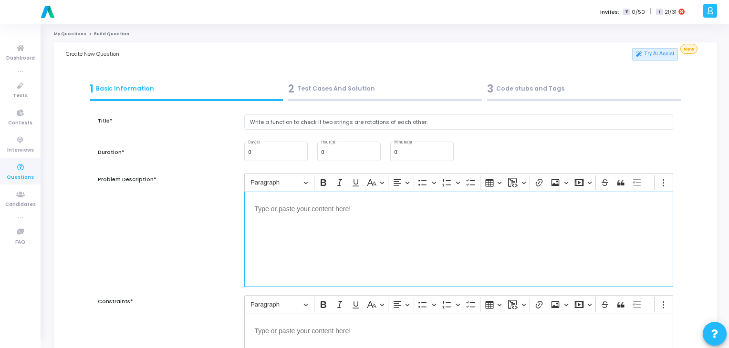
click at [325, 227] on div "Editor editing area: main" at bounding box center [459, 239] width 430 height 95
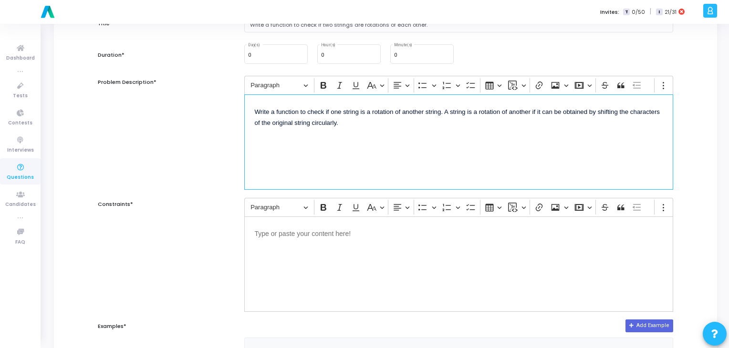
scroll to position [99, 0]
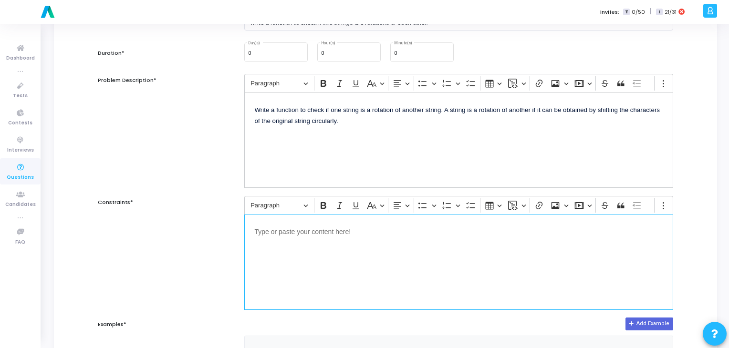
click at [319, 246] on div "Editor editing area: main" at bounding box center [459, 262] width 430 height 95
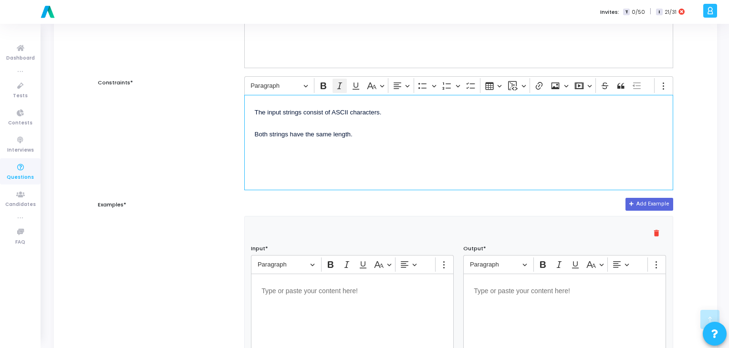
scroll to position [220, 0]
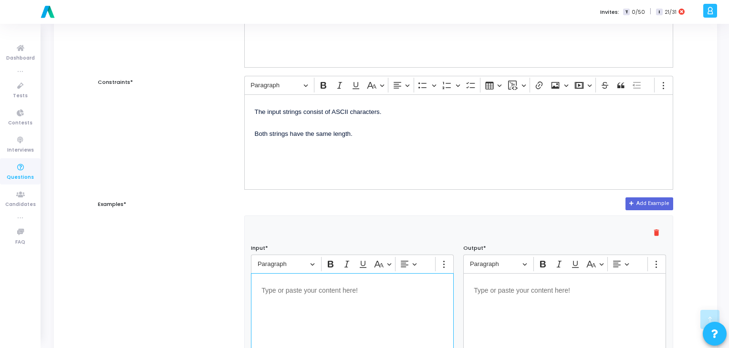
click at [323, 284] on p "Editor editing area: main" at bounding box center [353, 290] width 182 height 12
click at [546, 297] on div "Editor editing area: main" at bounding box center [565, 321] width 203 height 95
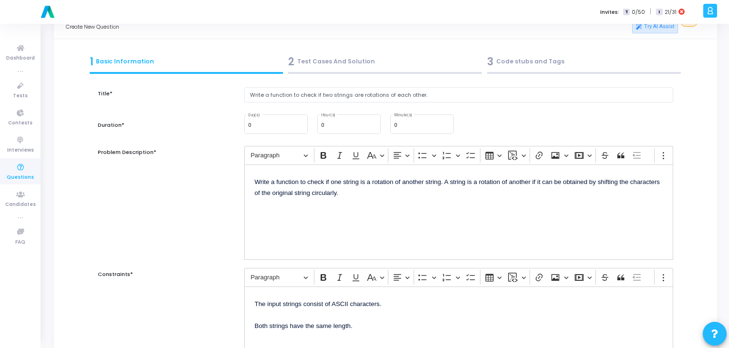
scroll to position [0, 0]
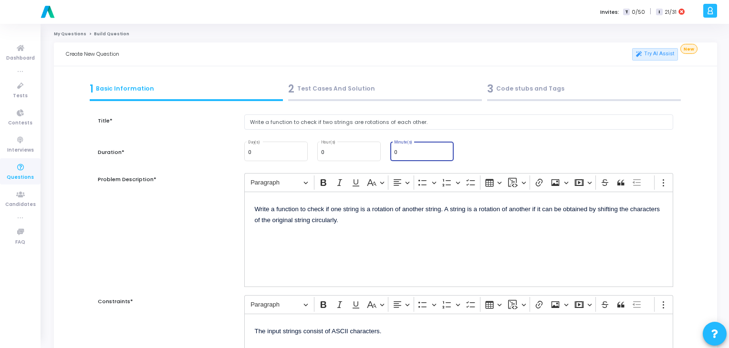
click at [401, 153] on input "0" at bounding box center [422, 153] width 56 height 6
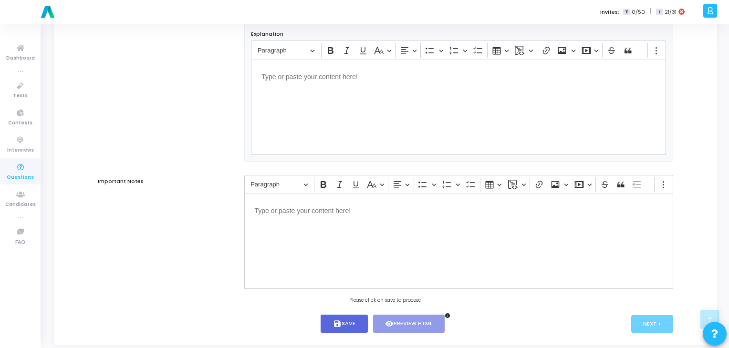
scroll to position [584, 0]
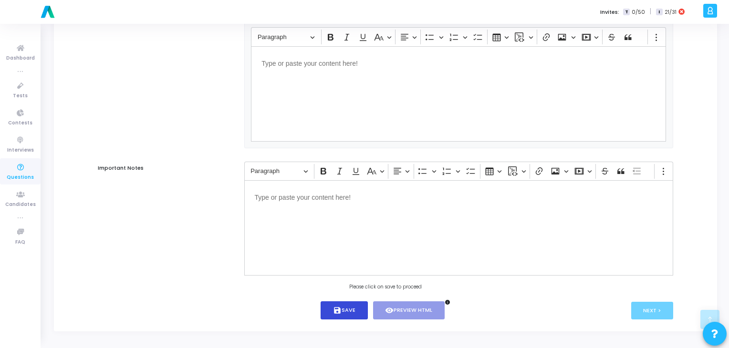
click at [357, 318] on button "save Save" at bounding box center [344, 311] width 47 height 19
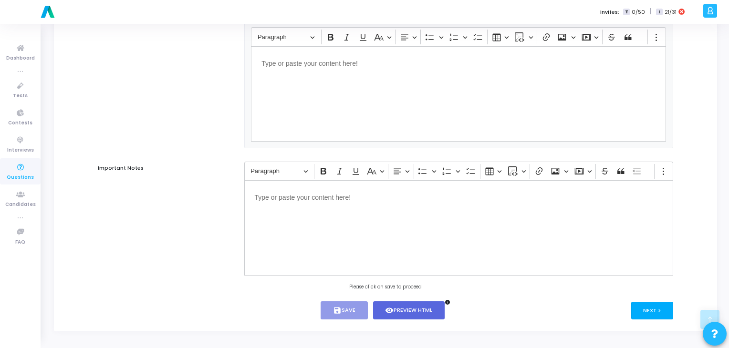
click at [644, 307] on button "Next >" at bounding box center [653, 311] width 42 height 18
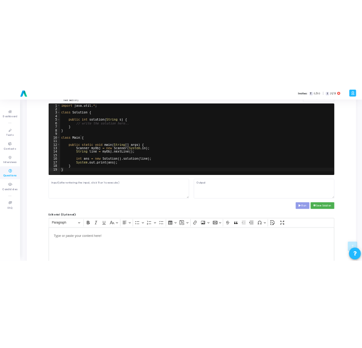
scroll to position [0, 0]
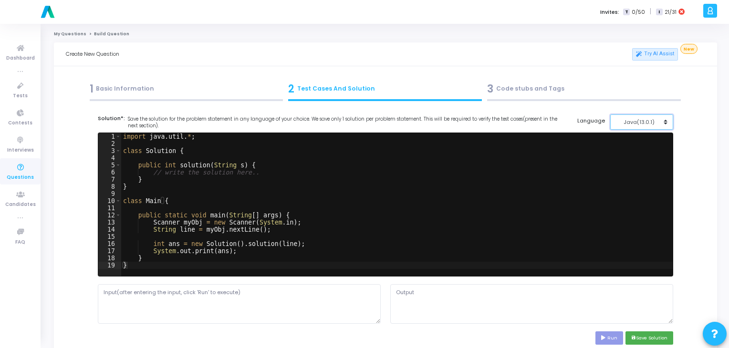
click at [641, 121] on div "Java(13.0.1)" at bounding box center [639, 122] width 47 height 8
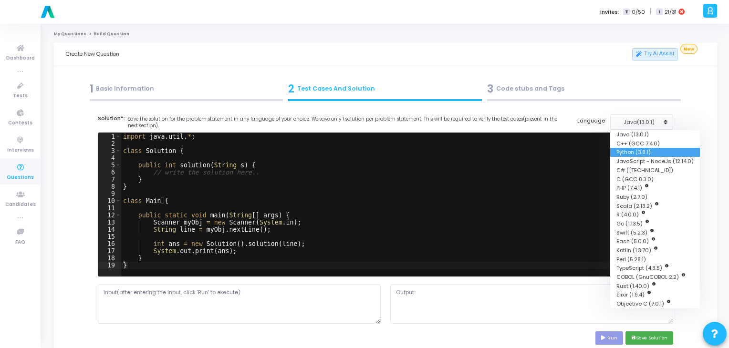
click at [632, 155] on button "Python (3.8.1)" at bounding box center [656, 152] width 90 height 9
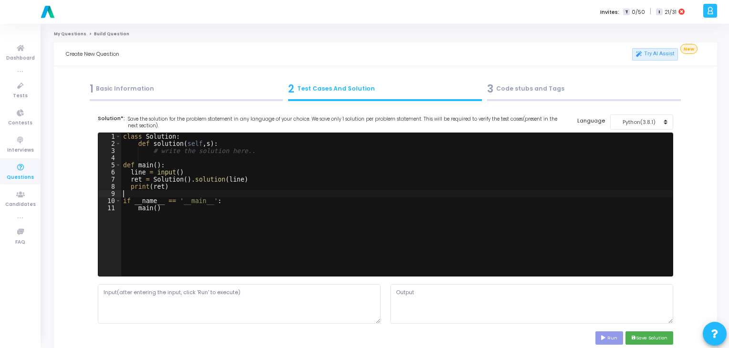
click at [413, 194] on div "class Solution : def solution ( self , s ) : # write the solution here.. def ma…" at bounding box center [397, 212] width 552 height 158
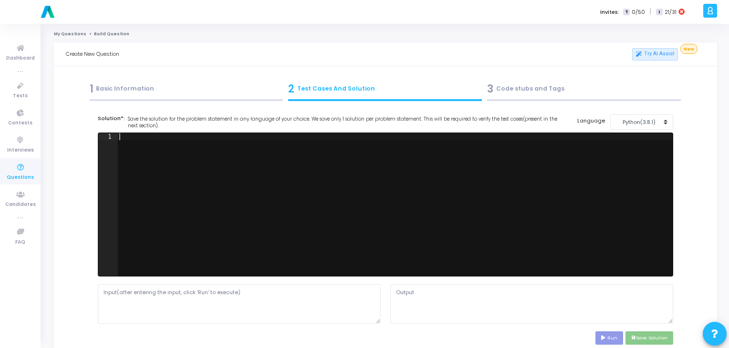
paste textarea """
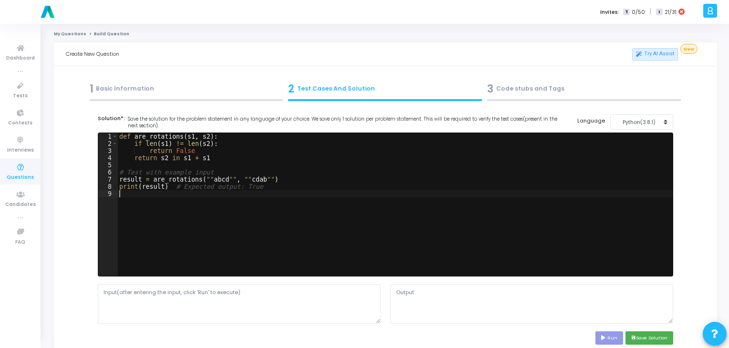
click at [341, 208] on div "def are_rotations ( s1 , s2 ) : if len ( s1 ) != len ( s2 ) : return False retu…" at bounding box center [395, 212] width 556 height 158
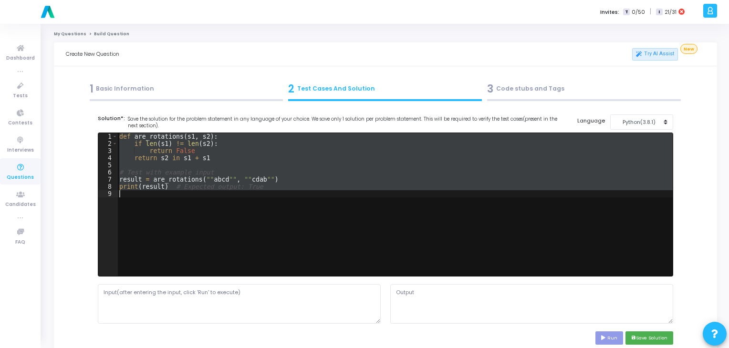
click at [275, 207] on div "def are_rotations ( s1 , s2 ) : if len ( s1 ) != len ( s2 ) : return False retu…" at bounding box center [395, 204] width 556 height 143
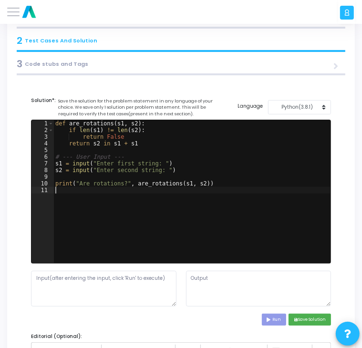
scroll to position [98, 0]
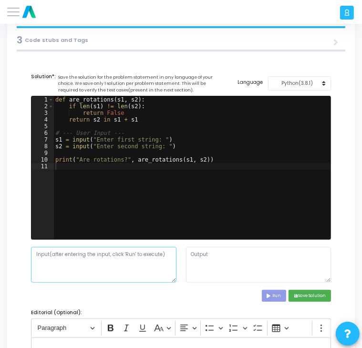
click at [147, 271] on textarea at bounding box center [104, 265] width 146 height 36
paste textarea "Enter first string: abcd Enter second string: cdab"
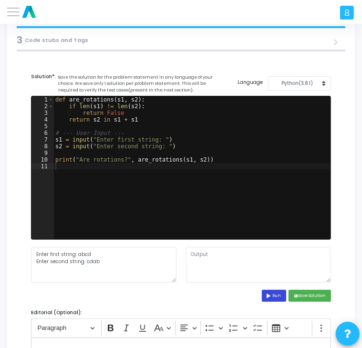
click at [277, 296] on button "Run" at bounding box center [274, 296] width 25 height 12
click at [158, 144] on div "def are_rotations ( s1 , s2 ) : if len ( s1 ) != len ( s2 ) : return False retu…" at bounding box center [192, 174] width 278 height 157
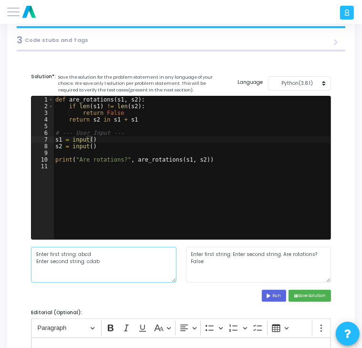
click at [73, 255] on textarea "Enter first string: abcd Enter second string: cdab" at bounding box center [104, 265] width 146 height 36
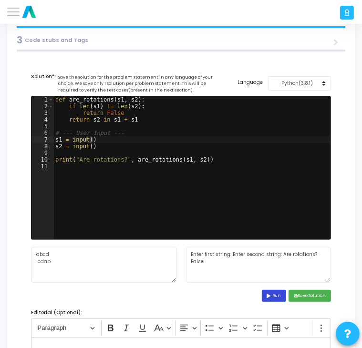
click at [268, 297] on icon at bounding box center [270, 296] width 6 height 4
click at [154, 175] on div "def are_rotations ( s1 , s2 ) : if len ( s1 ) != len ( s2 ) : return False retu…" at bounding box center [192, 174] width 278 height 157
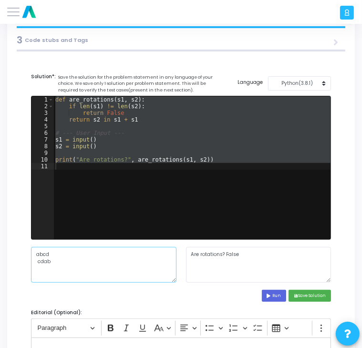
drag, startPoint x: 57, startPoint y: 258, endPoint x: 21, endPoint y: 252, distance: 36.3
click at [21, 252] on div "Title* Write a function to check if two strings are rotations of each other. Du…" at bounding box center [181, 341] width 334 height 556
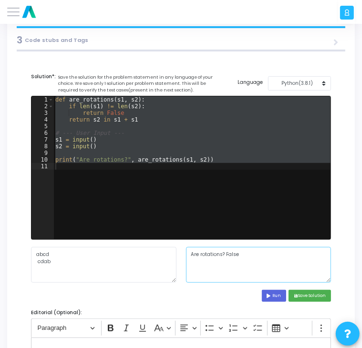
click at [252, 260] on textarea "Are rotations? False" at bounding box center [259, 265] width 146 height 36
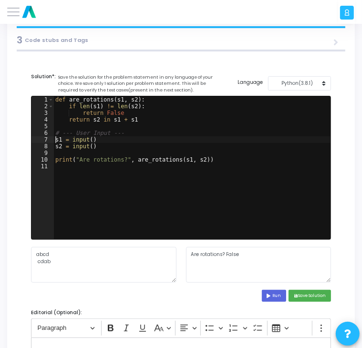
drag, startPoint x: 92, startPoint y: 145, endPoint x: 97, endPoint y: 148, distance: 6.6
click at [97, 148] on div "s1 = input() 1 2 3 4 5 6 7 8 9 10 11 def are_rotations ( s1 , s2 ) : if len ( s…" at bounding box center [181, 167] width 299 height 143
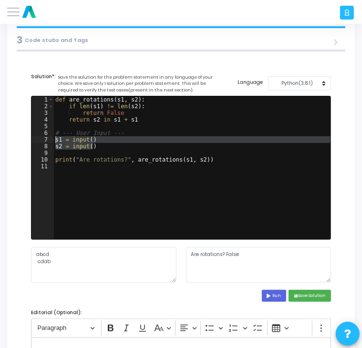
drag, startPoint x: 97, startPoint y: 148, endPoint x: 52, endPoint y: 140, distance: 46.1
click at [52, 140] on div "s1 = input() 1 2 3 4 5 6 7 8 9 10 11 def are_rotations ( s1 , s2 ) : if len ( s…" at bounding box center [181, 167] width 299 height 143
paste textarea "2 = input().strip"
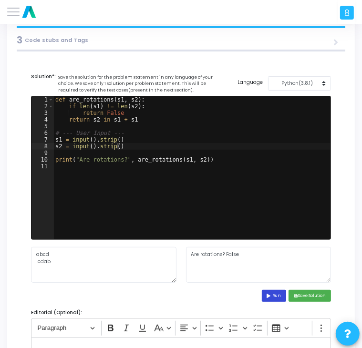
click at [277, 295] on button "Run" at bounding box center [274, 296] width 25 height 12
click at [300, 295] on button "save Save Solution" at bounding box center [310, 296] width 42 height 12
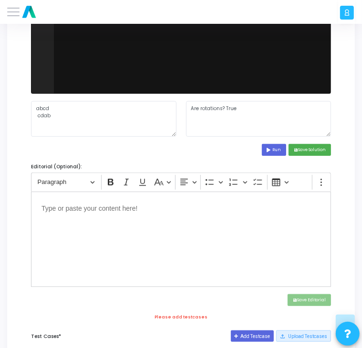
scroll to position [307, 0]
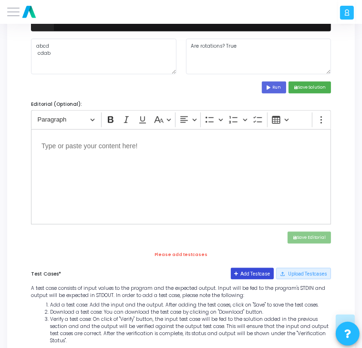
click at [250, 275] on button "Add Testcase" at bounding box center [252, 273] width 43 height 11
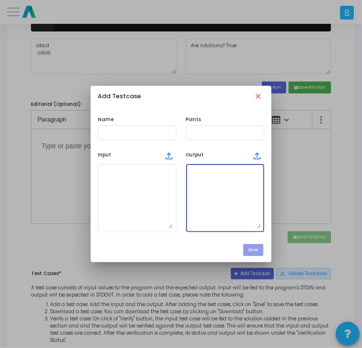
click at [244, 186] on textarea at bounding box center [226, 198] width 72 height 61
paste textarea "Are rotations? True"
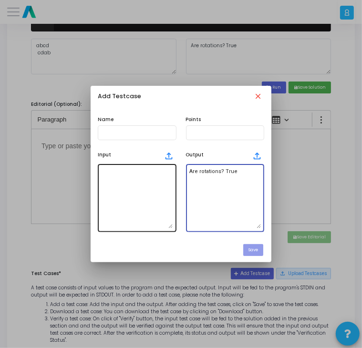
click at [142, 169] on textarea at bounding box center [137, 198] width 72 height 61
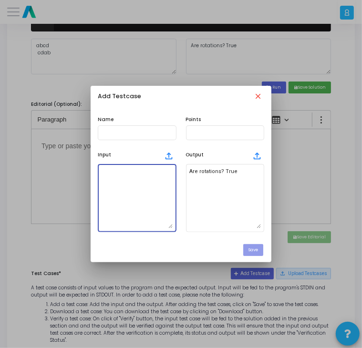
paste textarea "abcd cdab"
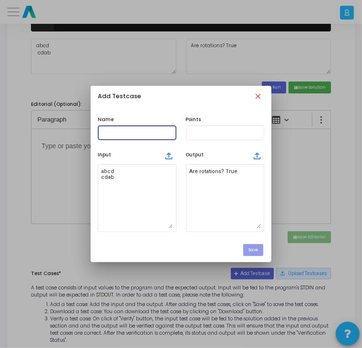
click at [153, 135] on input "text" at bounding box center [137, 133] width 72 height 6
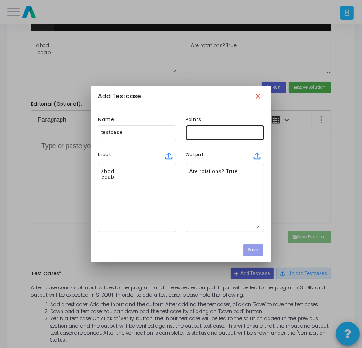
click at [212, 136] on div at bounding box center [226, 132] width 72 height 16
click at [257, 249] on button "Save" at bounding box center [253, 250] width 20 height 12
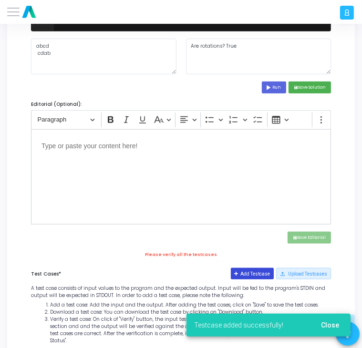
scroll to position [391, 0]
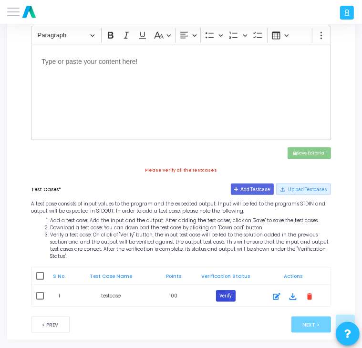
click at [230, 291] on button "Verify" at bounding box center [226, 296] width 20 height 11
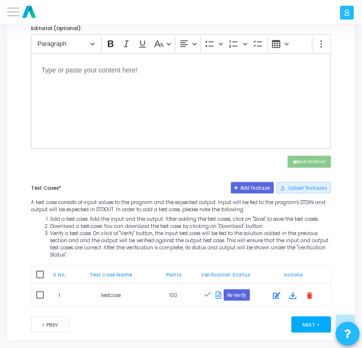
click at [306, 317] on button "Next >" at bounding box center [312, 325] width 40 height 16
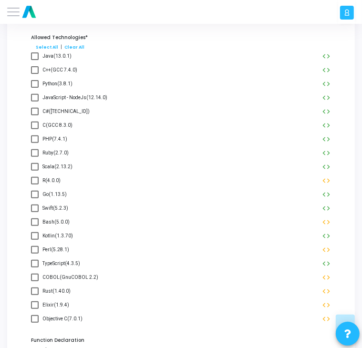
scroll to position [0, 0]
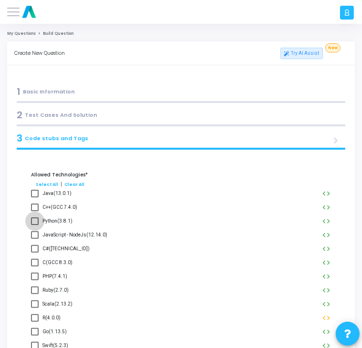
click at [67, 218] on span "Python(3.8.1)" at bounding box center [57, 221] width 30 height 11
click at [35, 225] on input "Python(3.8.1)" at bounding box center [34, 225] width 0 height 0
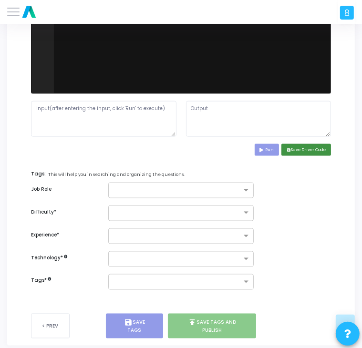
scroll to position [638, 0]
click at [304, 150] on button "save Save Driver Code" at bounding box center [307, 150] width 50 height 12
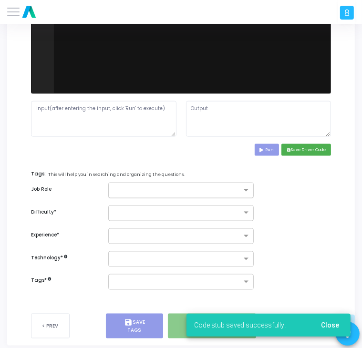
click at [186, 189] on input "text" at bounding box center [178, 191] width 128 height 7
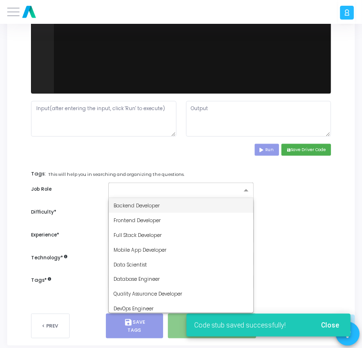
click at [164, 210] on div "Backend Developer" at bounding box center [181, 206] width 145 height 15
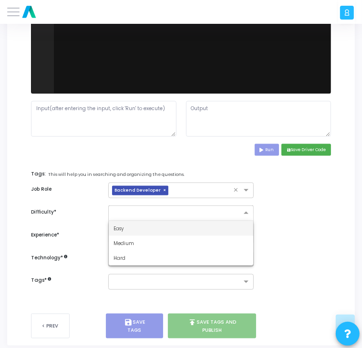
click at [164, 210] on input "text" at bounding box center [172, 212] width 116 height 7
click at [152, 230] on div "Easy" at bounding box center [181, 228] width 145 height 15
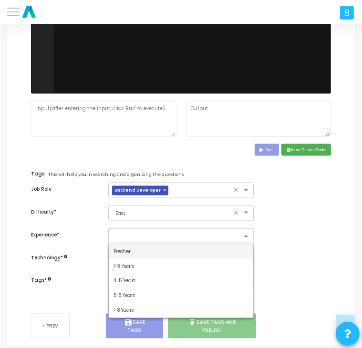
click at [152, 231] on div at bounding box center [175, 236] width 133 height 11
click at [138, 257] on div "Fresher" at bounding box center [181, 251] width 145 height 15
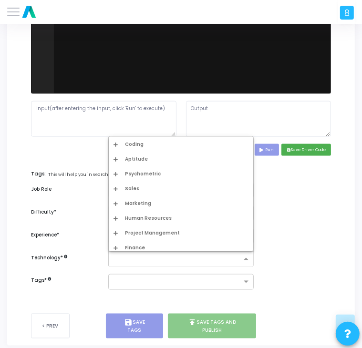
click at [138, 257] on input "text" at bounding box center [178, 259] width 128 height 7
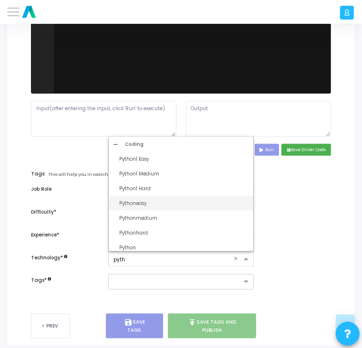
click at [170, 205] on div "Pythoneasy" at bounding box center [183, 203] width 129 height 7
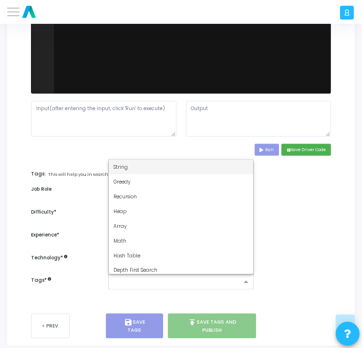
click at [204, 283] on input "text" at bounding box center [178, 282] width 128 height 7
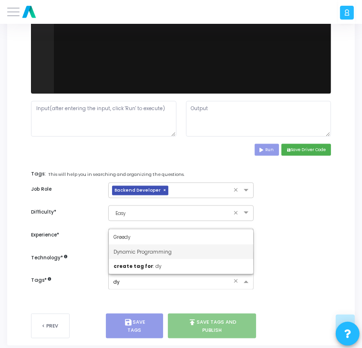
click at [178, 256] on div "Dynamic Programming" at bounding box center [181, 252] width 145 height 15
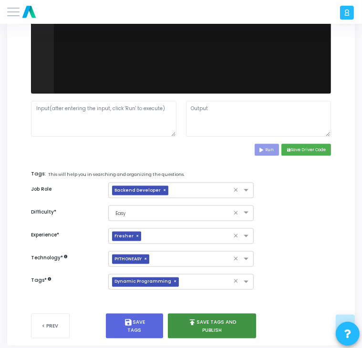
click at [185, 329] on button "publish Save Tags and Publish" at bounding box center [212, 326] width 88 height 25
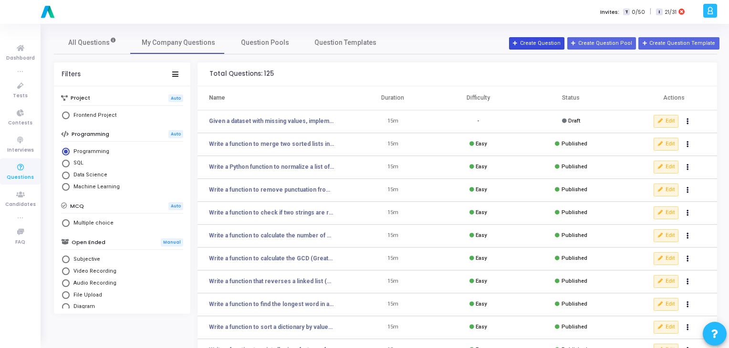
click at [535, 41] on button "Create Question" at bounding box center [536, 43] width 55 height 12
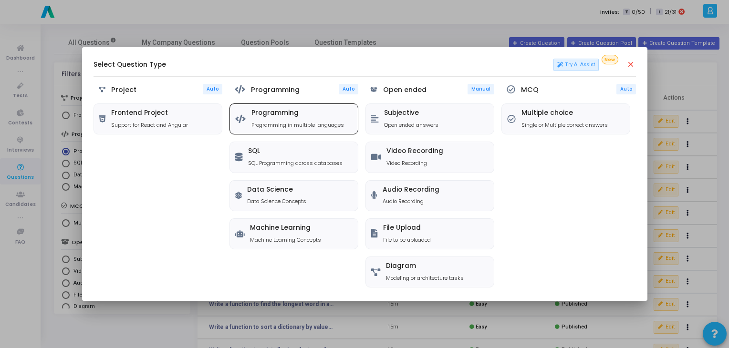
click at [306, 109] on h5 "Programming" at bounding box center [298, 113] width 93 height 8
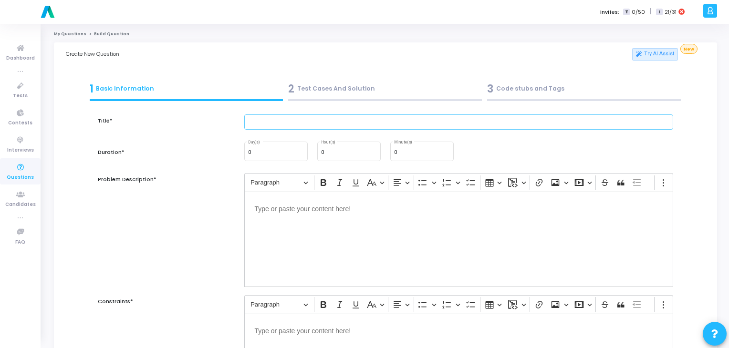
click at [277, 128] on input "text" at bounding box center [459, 123] width 430 height 16
paste input "Write a function to convert a list of tuples into a dictionary."
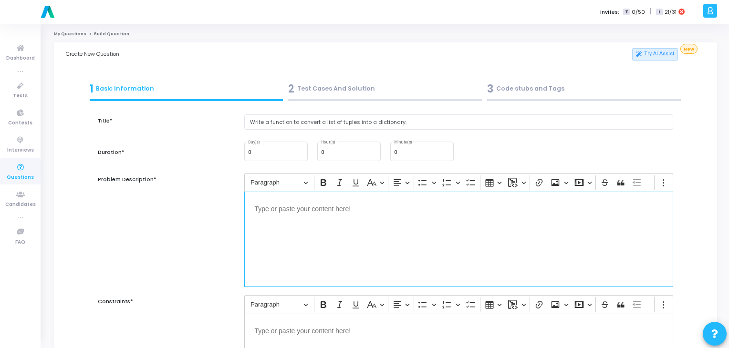
click at [318, 235] on div "Editor editing area: main" at bounding box center [459, 239] width 430 height 95
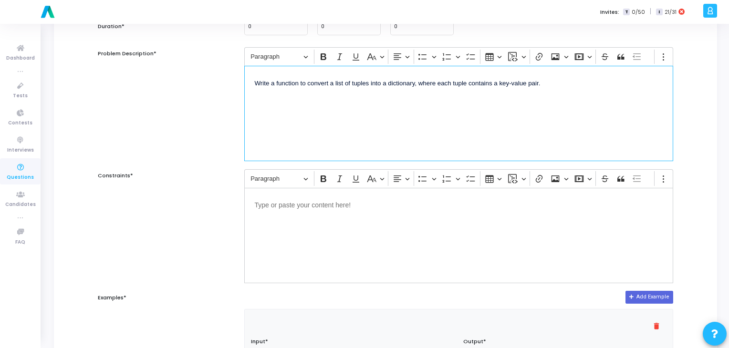
scroll to position [126, 0]
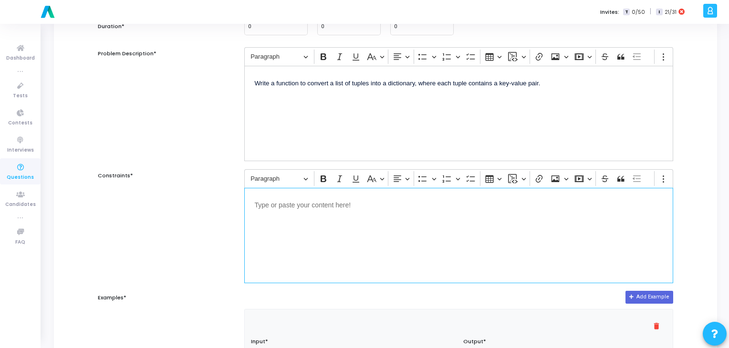
click at [332, 225] on div "Editor editing area: main" at bounding box center [459, 235] width 430 height 95
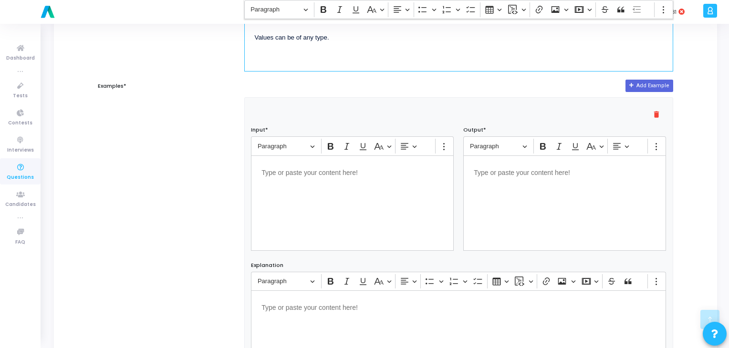
scroll to position [338, 0]
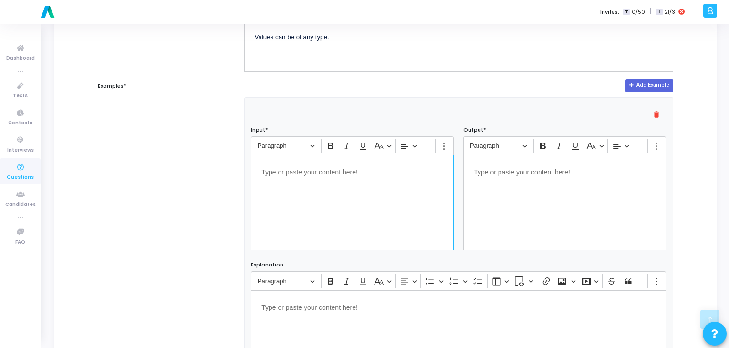
click at [329, 180] on div "Editor editing area: main" at bounding box center [352, 202] width 203 height 95
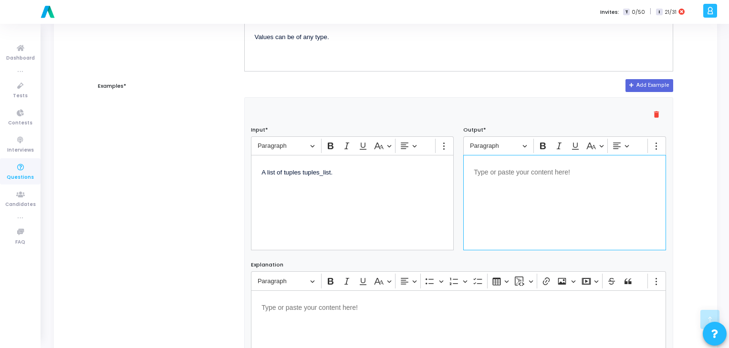
click at [523, 169] on p "Editor editing area: main" at bounding box center [565, 172] width 182 height 12
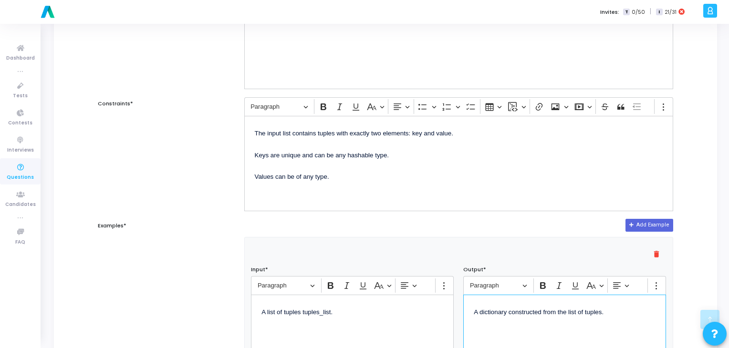
scroll to position [197, 0]
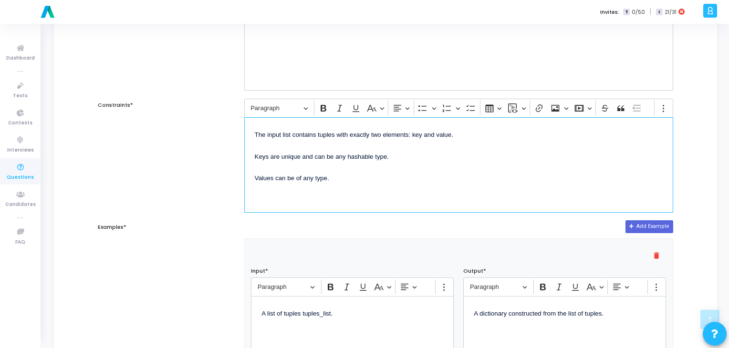
click at [369, 158] on span "Keys are unique and can be any hashable type." at bounding box center [322, 156] width 135 height 7
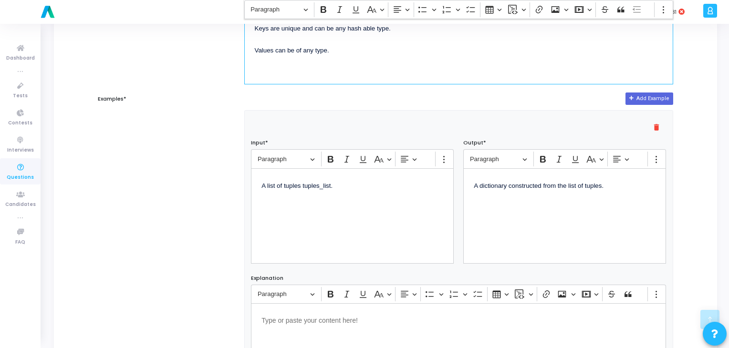
scroll to position [326, 0]
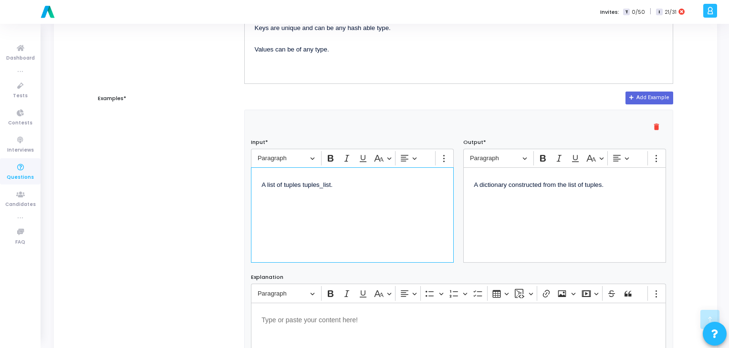
click at [316, 187] on span "A list of tuples tuples_list." at bounding box center [297, 184] width 71 height 7
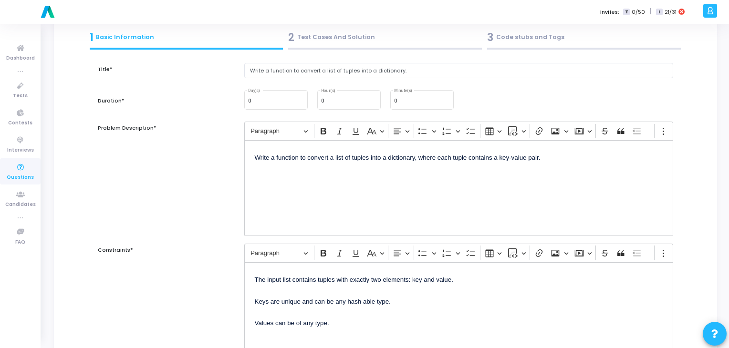
scroll to position [0, 0]
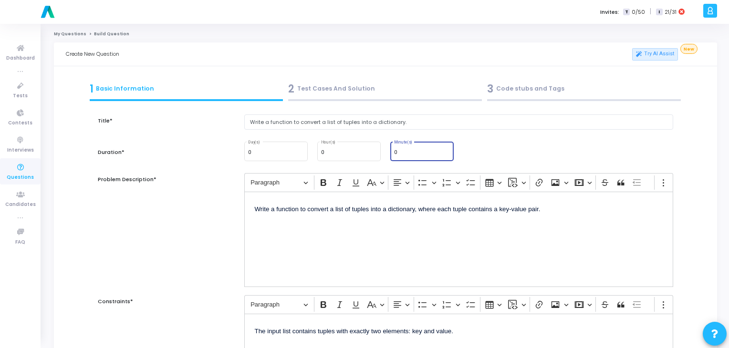
click at [428, 151] on input "0" at bounding box center [422, 153] width 56 height 6
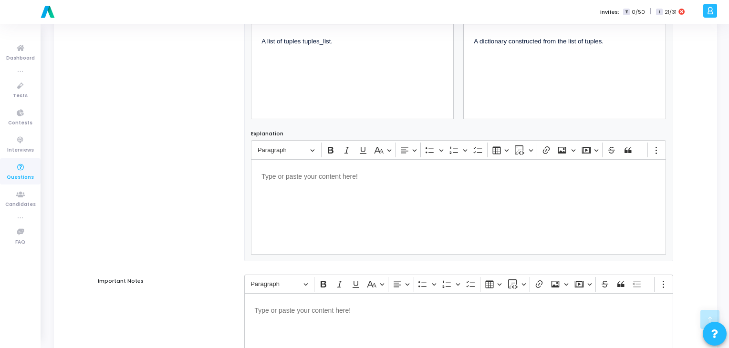
scroll to position [584, 0]
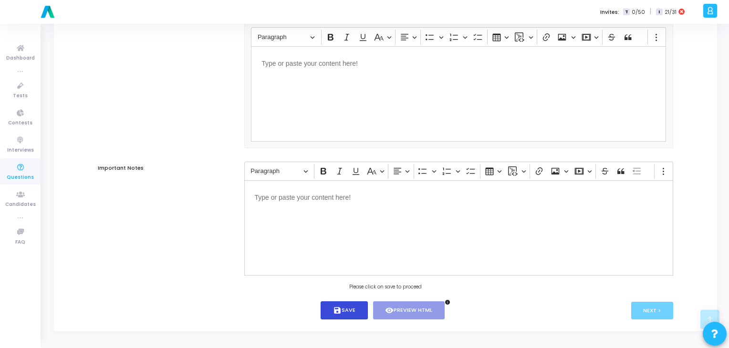
click at [353, 308] on button "save Save" at bounding box center [344, 311] width 47 height 19
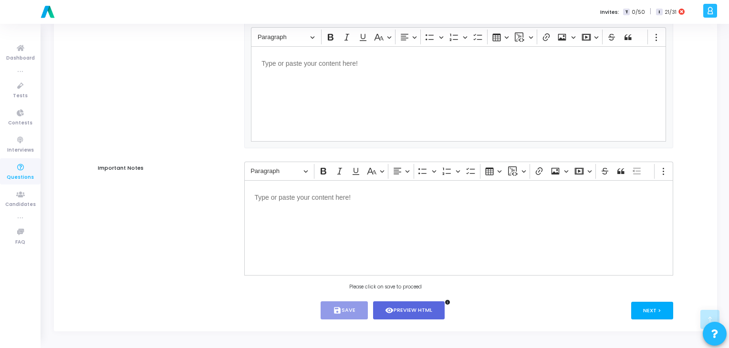
click at [642, 306] on button "Next >" at bounding box center [653, 311] width 42 height 18
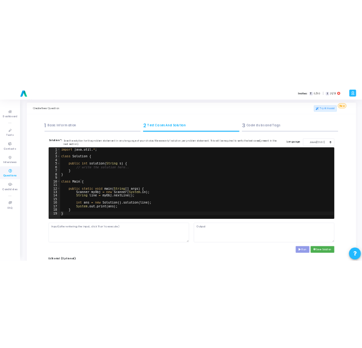
scroll to position [0, 0]
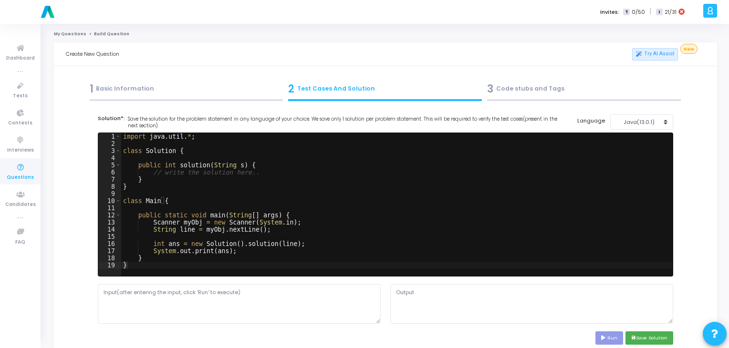
click at [290, 174] on div "import java . util . * ; class Solution { public int solution ( String s ) { //…" at bounding box center [397, 212] width 552 height 158
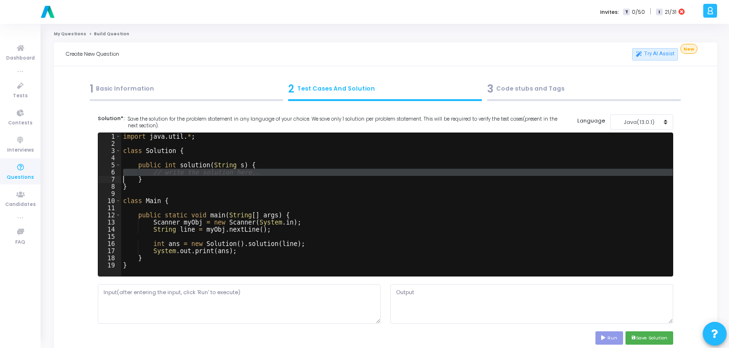
click at [290, 174] on div "import java . util . * ; class Solution { public int solution ( String s ) { //…" at bounding box center [397, 212] width 552 height 158
click at [636, 122] on div "Java(13.0.1)" at bounding box center [639, 122] width 47 height 8
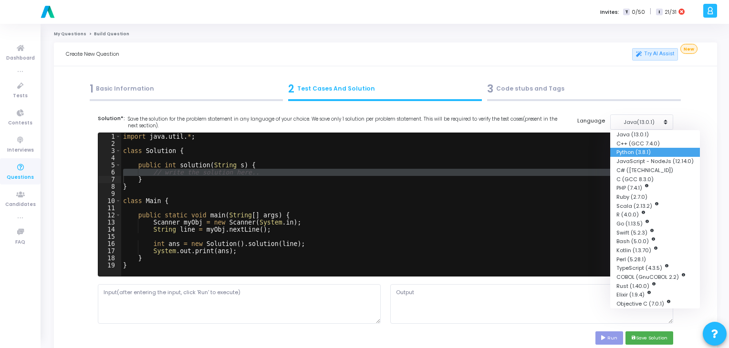
click at [634, 149] on button "Python (3.8.1)" at bounding box center [656, 152] width 90 height 9
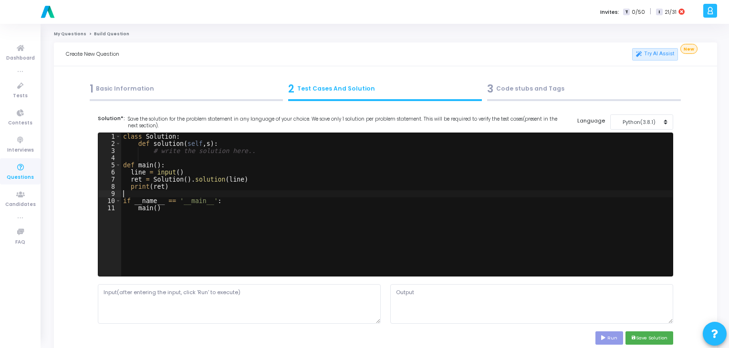
click at [504, 192] on div "class Solution : def solution ( self , s ) : # write the solution here.. def ma…" at bounding box center [397, 212] width 552 height 158
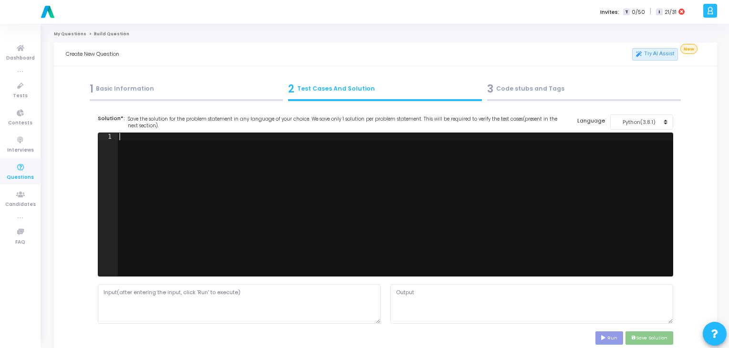
click at [203, 174] on div at bounding box center [395, 212] width 556 height 158
paste textarea """
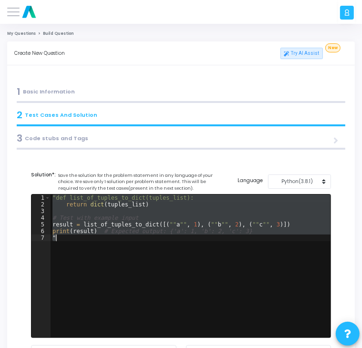
click at [299, 240] on div ""def list_of_tuples_to_dict(tuples_list): return dict ( tuples_list ) # Test wi…" at bounding box center [191, 266] width 281 height 143
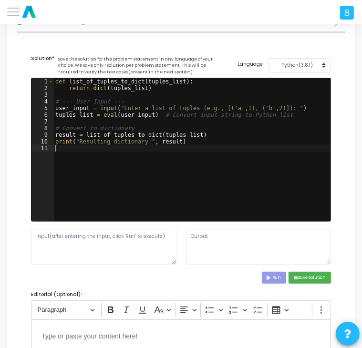
scroll to position [117, 0]
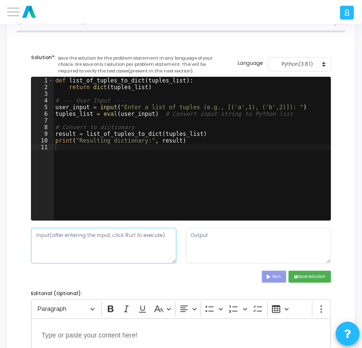
click at [84, 239] on textarea at bounding box center [104, 246] width 146 height 36
paste textarea "Enter a list of tuples (e.g., [('a',1), ('b',2)]): [('a',1), ('b',2), ('c',3)]"
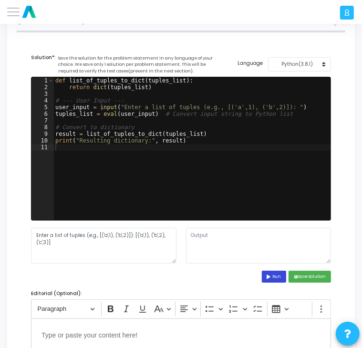
click at [278, 281] on button "Run" at bounding box center [274, 277] width 25 height 12
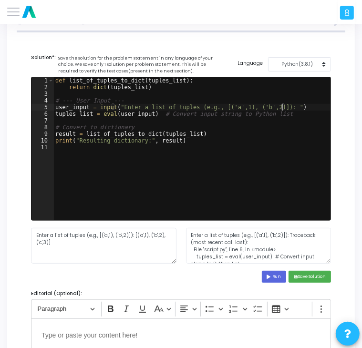
click at [281, 107] on div "def list_of_tuples_to_dict ( tuples_list ) : return dict ( tuples_list ) # --- …" at bounding box center [192, 155] width 278 height 157
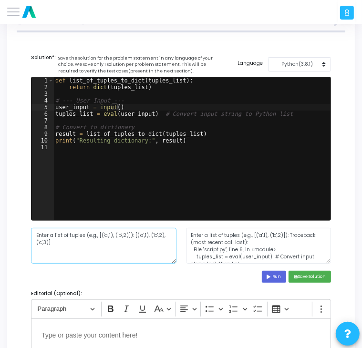
click at [95, 237] on textarea "Enter a list of tuples (e.g., [('a',1), ('b',2)]): [('a',1), ('b',2), ('c',3)]" at bounding box center [104, 246] width 146 height 36
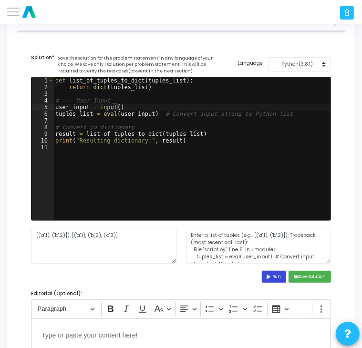
click at [268, 279] on button "Run" at bounding box center [274, 277] width 25 height 12
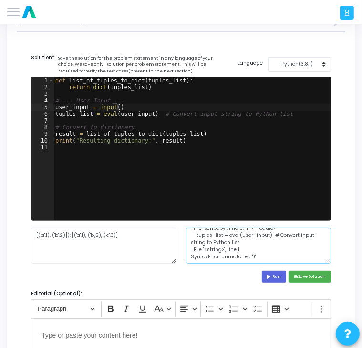
scroll to position [0, 0]
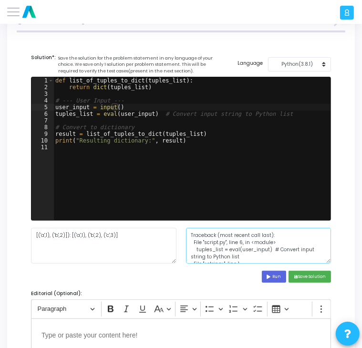
drag, startPoint x: 264, startPoint y: 250, endPoint x: 182, endPoint y: 233, distance: 83.3
click at [182, 233] on div "Traceback (most recent call last): File "script.py", line 6, in <module> tuples…" at bounding box center [258, 246] width 155 height 36
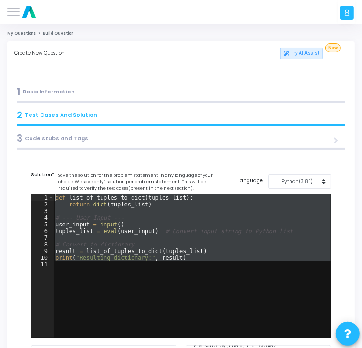
drag, startPoint x: 208, startPoint y: 266, endPoint x: 47, endPoint y: 191, distance: 177.5
click at [47, 191] on cj-code-editor "Solution*: Save the solution for the problem statement in any language of your …" at bounding box center [181, 285] width 300 height 229
paste textarea
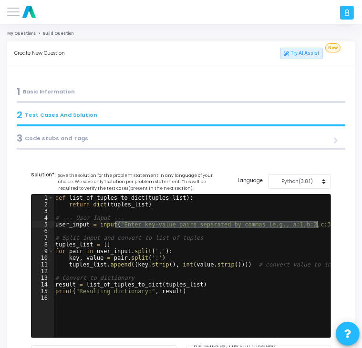
drag, startPoint x: 115, startPoint y: 224, endPoint x: 316, endPoint y: 225, distance: 200.5
click at [316, 225] on div "def list_of_tuples_to_dict ( tuples_list ) : return dict ( tuples_list ) # --- …" at bounding box center [192, 273] width 278 height 157
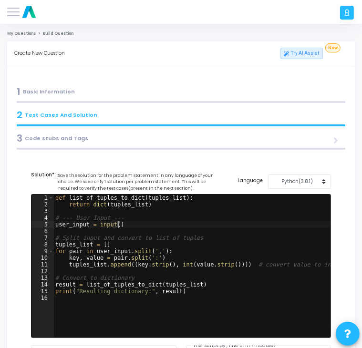
click at [190, 222] on div "def list_of_tuples_to_dict ( tuples_list ) : return dict ( tuples_list ) # --- …" at bounding box center [192, 273] width 278 height 157
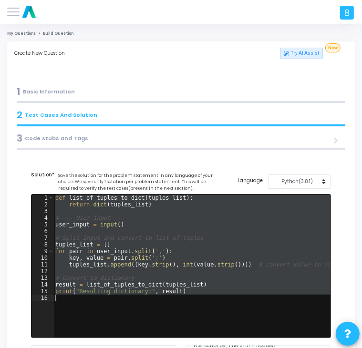
paste textarea
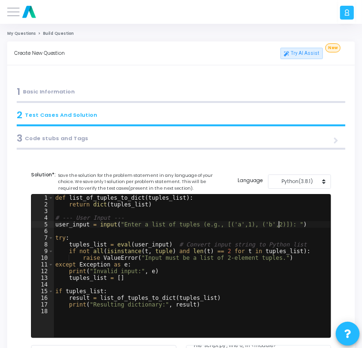
click at [279, 224] on div "def list_of_tuples_to_dict ( tuples_list ) : return dict ( tuples_list ) # --- …" at bounding box center [192, 273] width 278 height 157
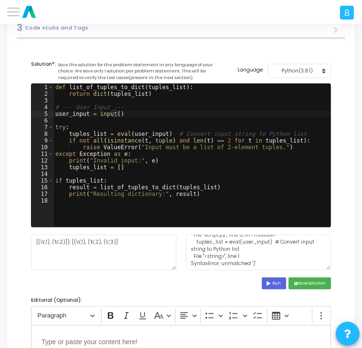
scroll to position [116, 0]
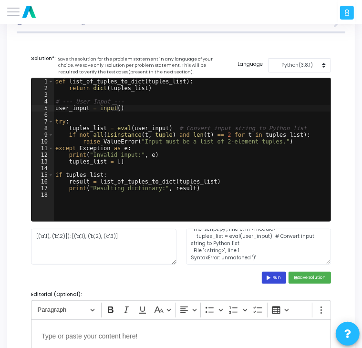
click at [282, 283] on button "Run" at bounding box center [274, 278] width 25 height 12
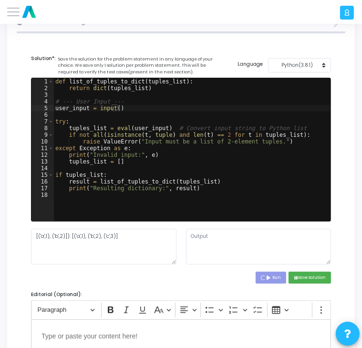
scroll to position [0, 0]
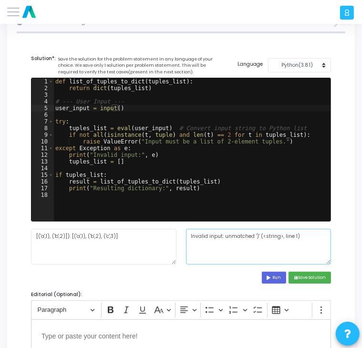
click at [251, 241] on textarea "Invalid input: unmatched ')' (<string>, line 1)" at bounding box center [259, 247] width 146 height 36
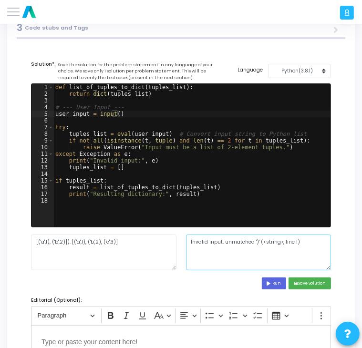
drag, startPoint x: 300, startPoint y: 241, endPoint x: 189, endPoint y: 242, distance: 110.7
click at [189, 242] on textarea "Invalid input: unmatched ')' (<string>, line 1)" at bounding box center [259, 253] width 146 height 36
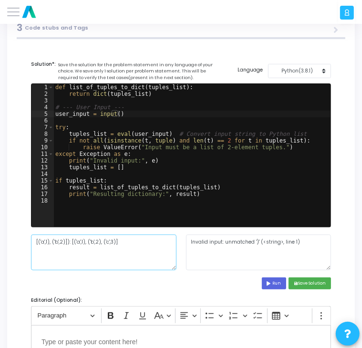
drag, startPoint x: 124, startPoint y: 248, endPoint x: 0, endPoint y: 242, distance: 124.2
click at [0, 242] on div "My Questions Build Question Create New Question Try AI Assist New 1 Basic Infor…" at bounding box center [181, 271] width 362 height 703
paste textarea
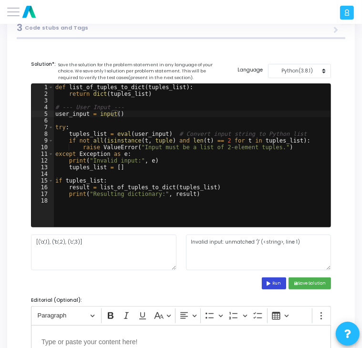
click at [275, 287] on button "Run" at bounding box center [274, 284] width 25 height 12
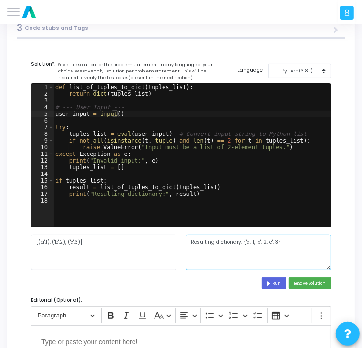
drag, startPoint x: 285, startPoint y: 243, endPoint x: 192, endPoint y: 241, distance: 92.6
click at [192, 241] on textarea "Resulting dictionary: {'a': 1, 'b': 2, 'c': 3}" at bounding box center [259, 253] width 146 height 36
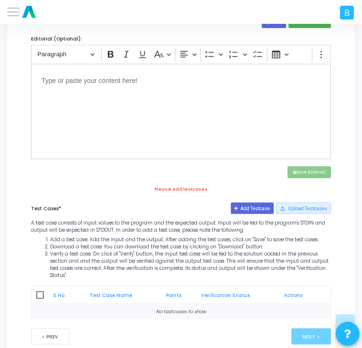
scroll to position [383, 0]
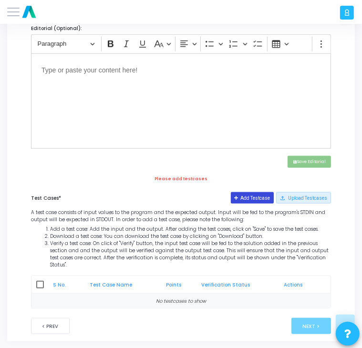
click at [252, 201] on button "Add Testcase" at bounding box center [252, 197] width 43 height 11
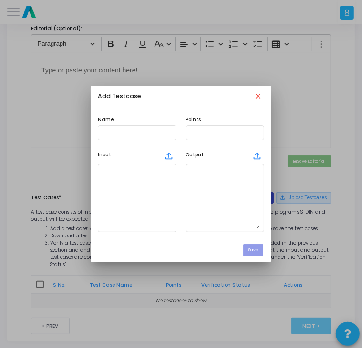
scroll to position [0, 0]
click at [252, 201] on textarea at bounding box center [226, 198] width 72 height 61
paste textarea "Resulting dictionary: {'a': 1, 'b': 2, 'c': 3}"
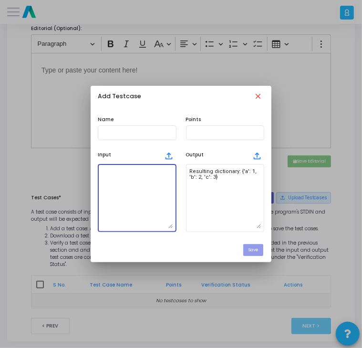
click at [136, 185] on textarea at bounding box center [137, 198] width 72 height 61
paste textarea "[('a',1), ('b',2), ('c',3)]"
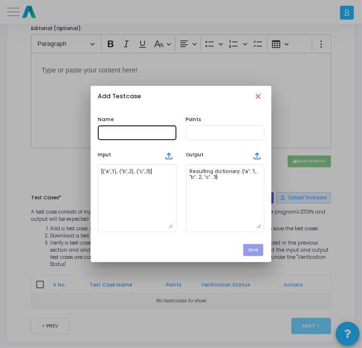
click at [144, 128] on div at bounding box center [137, 132] width 72 height 16
click at [139, 135] on input "text" at bounding box center [137, 133] width 72 height 6
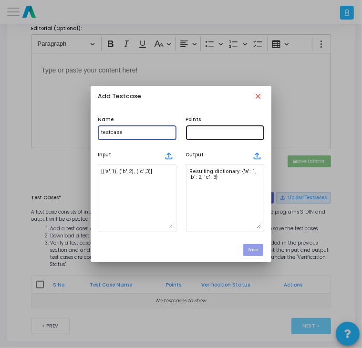
click at [200, 134] on input "text" at bounding box center [226, 133] width 72 height 6
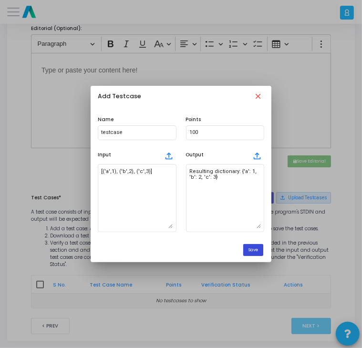
click at [252, 254] on button "Save" at bounding box center [253, 250] width 20 height 12
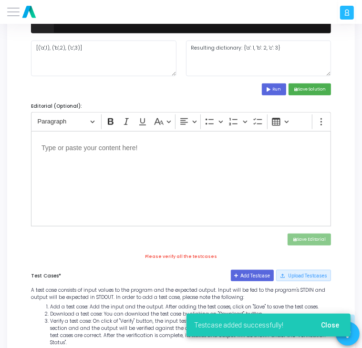
scroll to position [305, 0]
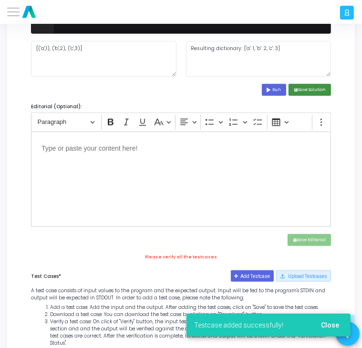
click at [316, 92] on button "save Save Solution" at bounding box center [310, 90] width 42 height 12
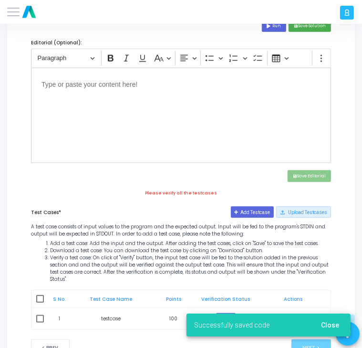
scroll to position [391, 0]
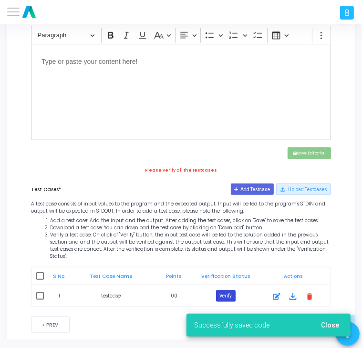
click at [226, 291] on button "Verify" at bounding box center [226, 296] width 20 height 11
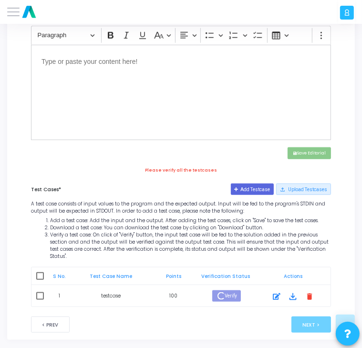
scroll to position [383, 0]
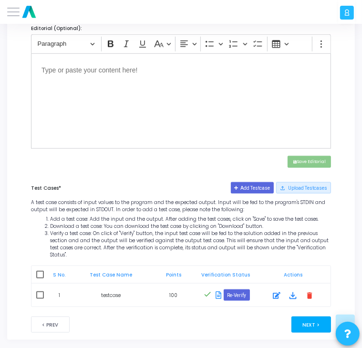
click at [311, 318] on button "Next >" at bounding box center [312, 325] width 40 height 16
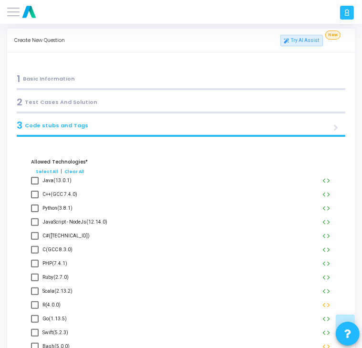
scroll to position [0, 0]
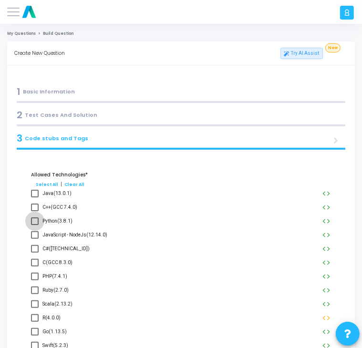
click at [55, 224] on span "Python(3.8.1)" at bounding box center [57, 221] width 30 height 11
click at [35, 225] on input "Python(3.8.1)" at bounding box center [34, 225] width 0 height 0
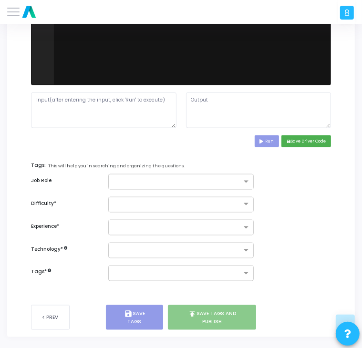
scroll to position [651, 0]
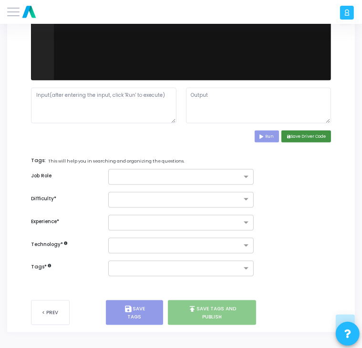
click at [300, 136] on button "save Save Driver Code" at bounding box center [307, 137] width 50 height 12
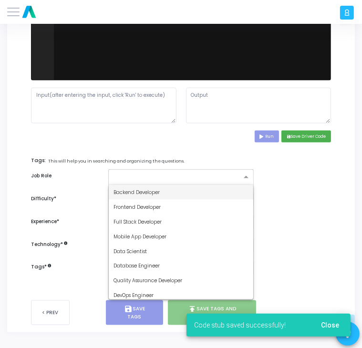
click at [198, 182] on div at bounding box center [181, 177] width 146 height 16
click at [191, 188] on div "Backend Developer" at bounding box center [181, 192] width 145 height 15
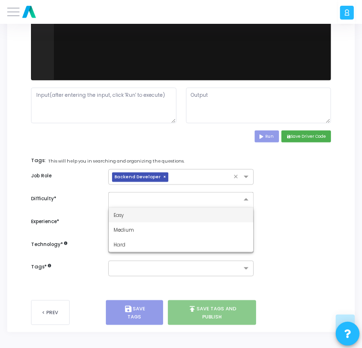
click at [185, 200] on input "text" at bounding box center [172, 198] width 116 height 7
click at [177, 212] on div "Easy" at bounding box center [181, 215] width 145 height 15
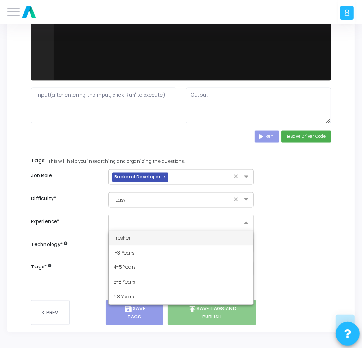
click at [171, 223] on input "text" at bounding box center [178, 223] width 128 height 7
click at [162, 236] on div "Fresher" at bounding box center [181, 238] width 145 height 15
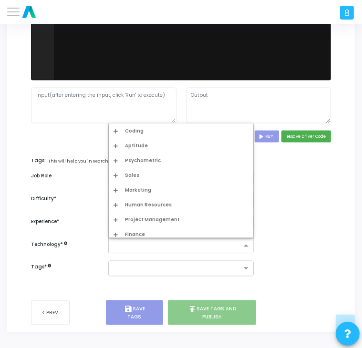
click at [158, 245] on input "text" at bounding box center [178, 246] width 128 height 7
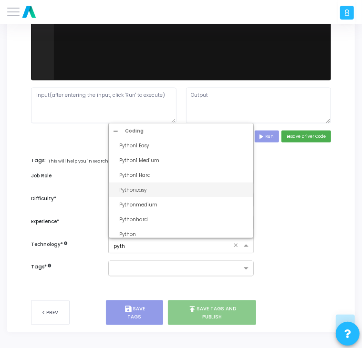
click at [172, 188] on div "Pythoneasy" at bounding box center [183, 190] width 129 height 7
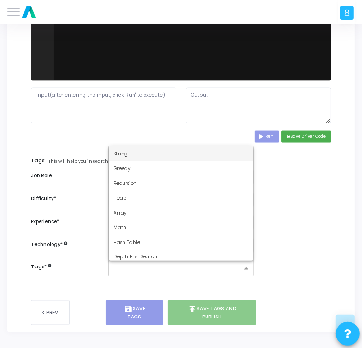
click at [157, 270] on input "text" at bounding box center [178, 269] width 128 height 7
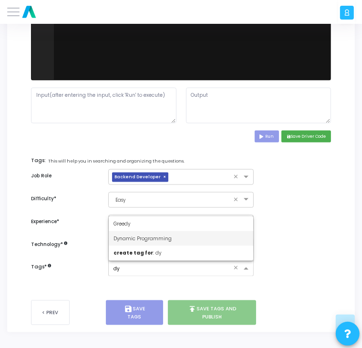
click at [184, 235] on div "Dynamic Programming" at bounding box center [181, 239] width 145 height 15
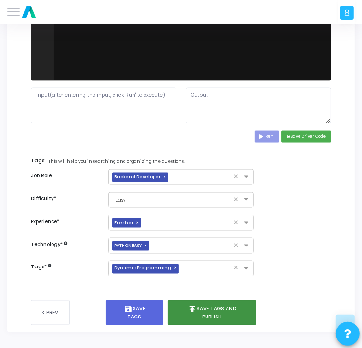
click at [208, 316] on button "publish Save Tags and Publish" at bounding box center [212, 313] width 88 height 25
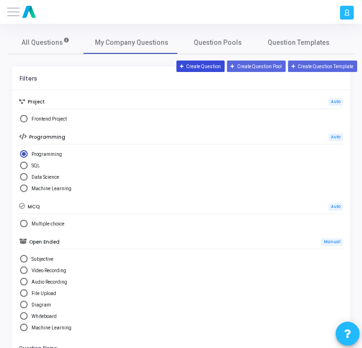
click at [203, 64] on button "Create Question" at bounding box center [201, 66] width 49 height 11
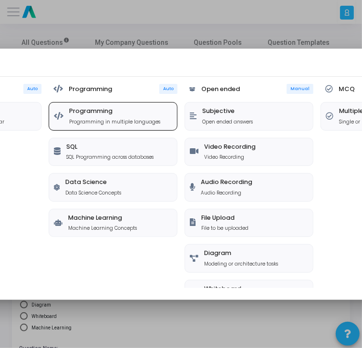
click at [113, 122] on p "Programming in multiple languages" at bounding box center [114, 121] width 91 height 7
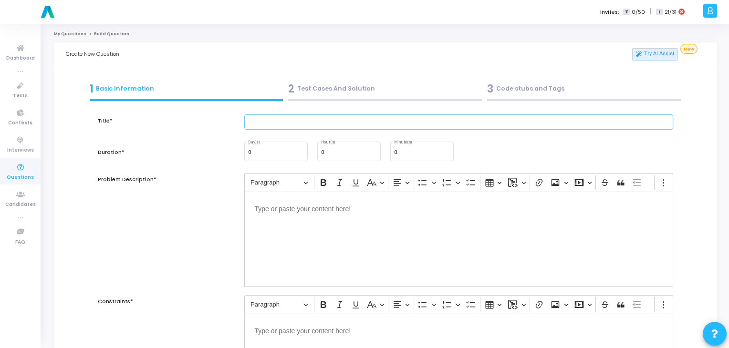
click at [286, 129] on input "text" at bounding box center [459, 123] width 430 height 16
paste input ""Write a function that groups words by their anagrams. Input: [""bat"",""tab"",…"
drag, startPoint x: 562, startPoint y: 126, endPoint x: 393, endPoint y: 127, distance: 168.5
click at [393, 127] on input ""Write a function that groups words by their anagrams. Input: [""bat"",""tab"",…" at bounding box center [459, 123] width 430 height 16
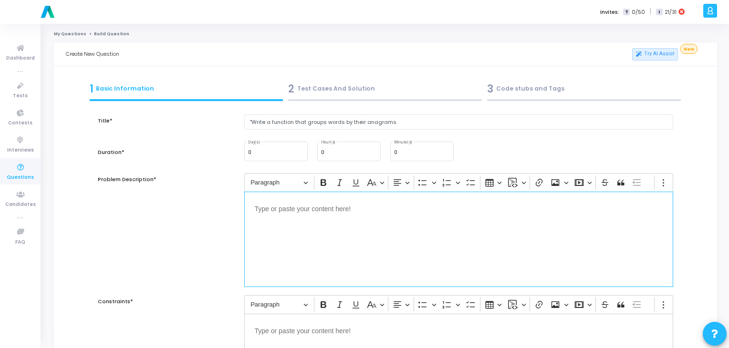
click at [294, 228] on div "Editor editing area: main" at bounding box center [459, 239] width 430 height 95
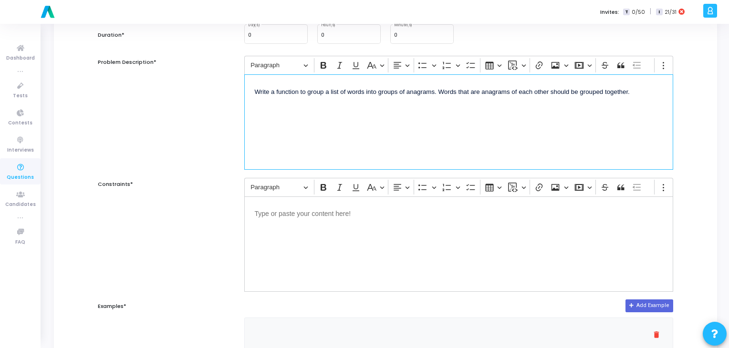
scroll to position [118, 0]
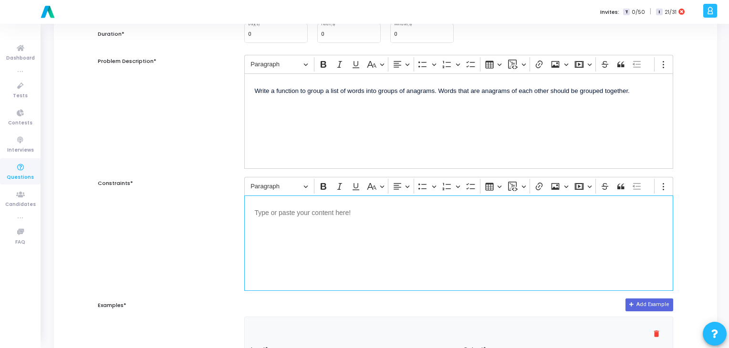
click at [312, 209] on p "Editor editing area: main" at bounding box center [459, 212] width 409 height 12
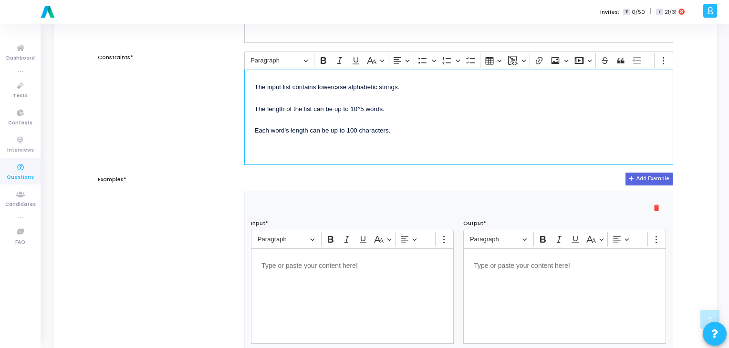
scroll to position [245, 0]
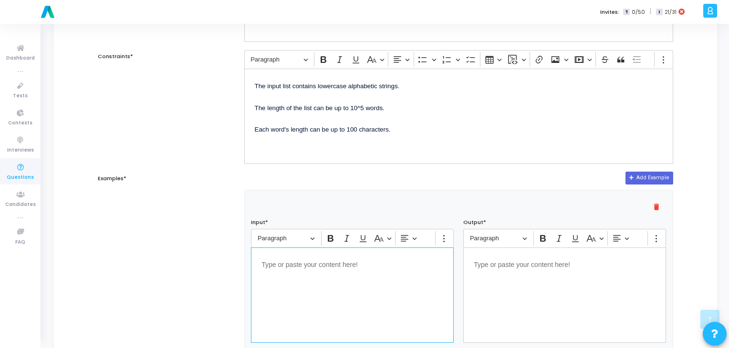
click at [344, 276] on div "Editor editing area: main" at bounding box center [352, 295] width 203 height 95
click at [531, 322] on div "Editor editing area: main" at bounding box center [565, 295] width 203 height 95
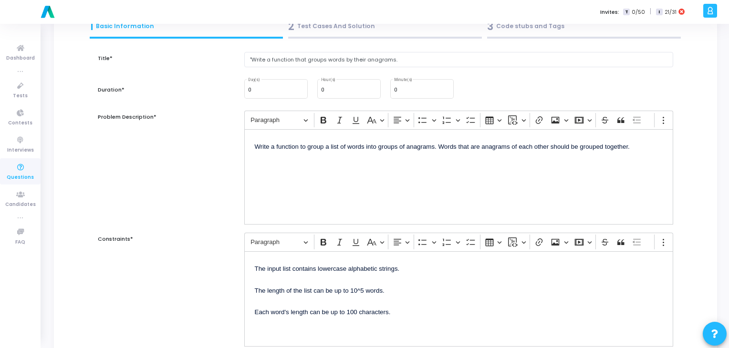
scroll to position [57, 0]
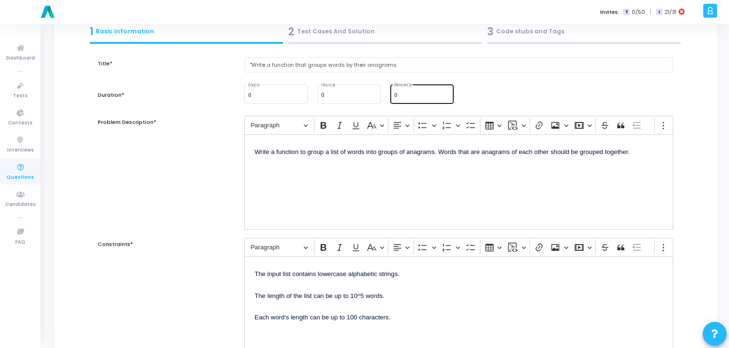
click at [402, 100] on div "0 Minute(s)" at bounding box center [422, 93] width 56 height 21
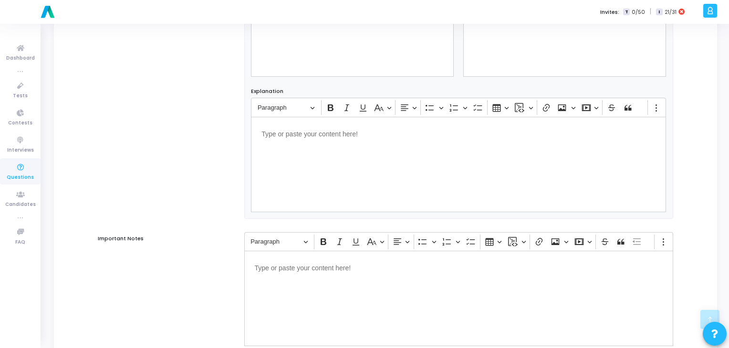
scroll to position [584, 0]
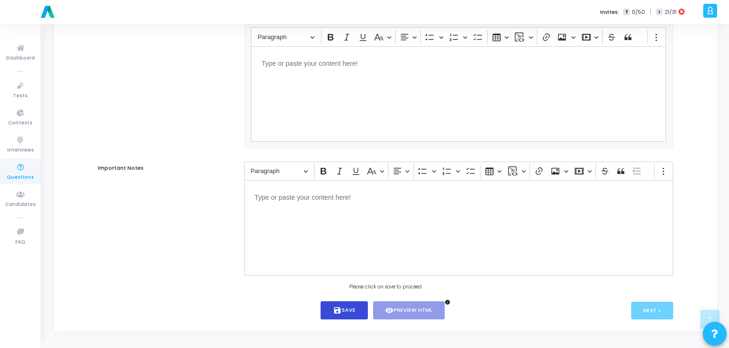
click at [359, 308] on button "save Save" at bounding box center [344, 311] width 47 height 19
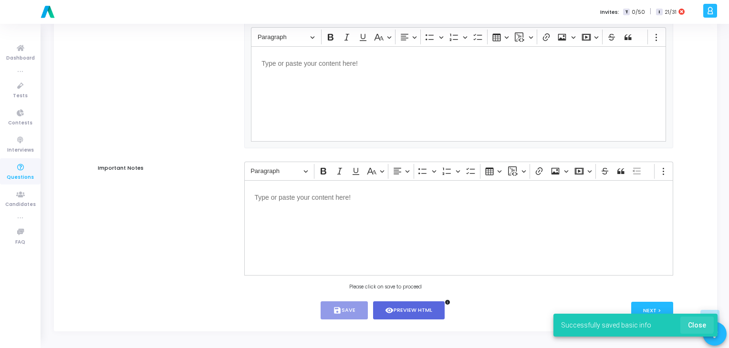
click at [689, 322] on span "Close" at bounding box center [697, 326] width 18 height 8
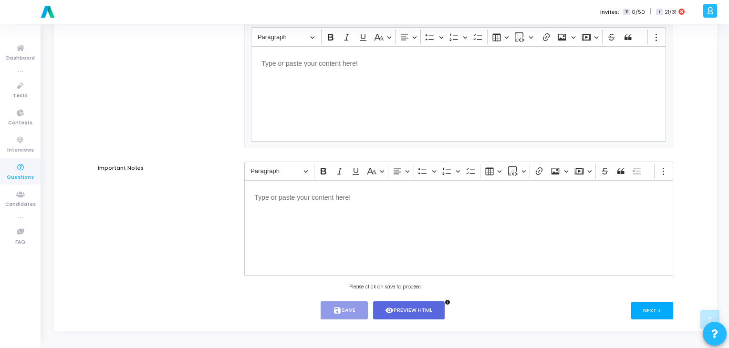
click at [651, 307] on button "Next >" at bounding box center [653, 311] width 42 height 18
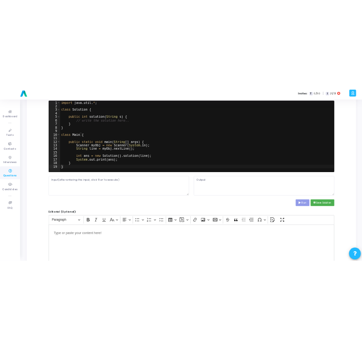
scroll to position [0, 0]
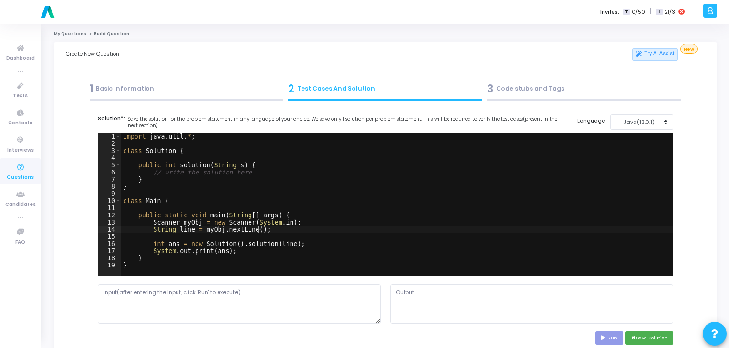
click at [336, 229] on div "import java . util . * ; class Solution { public int solution ( String s ) { //…" at bounding box center [397, 212] width 552 height 158
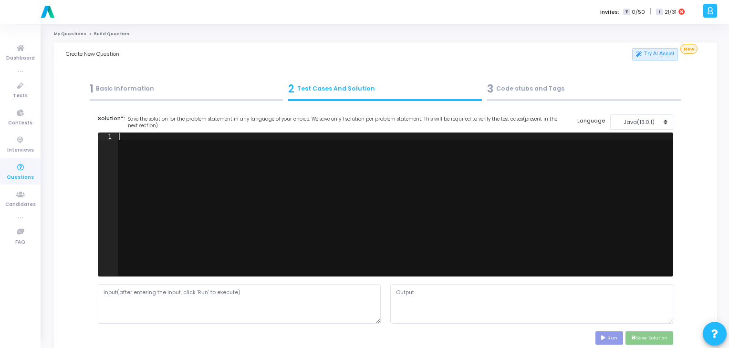
paste textarea """
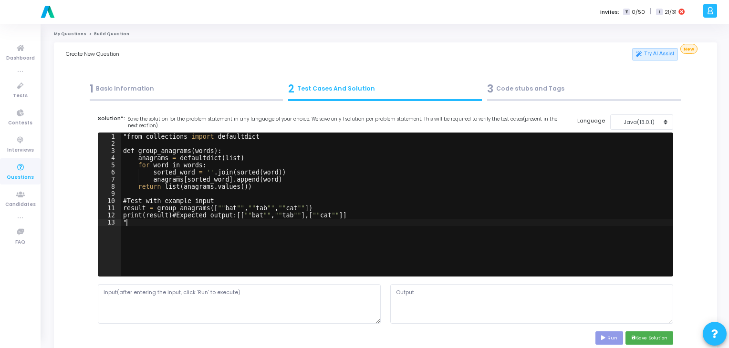
click at [127, 136] on div "" from collections import defaultdict def group_anagrams ( words ) : anagrams =…" at bounding box center [397, 212] width 552 height 158
click at [150, 222] on div "from collections import defaultdict def group_anagrams ( words ) : anagrams = d…" at bounding box center [397, 212] width 552 height 158
click at [646, 123] on div "Java(13.0.1)" at bounding box center [639, 122] width 47 height 8
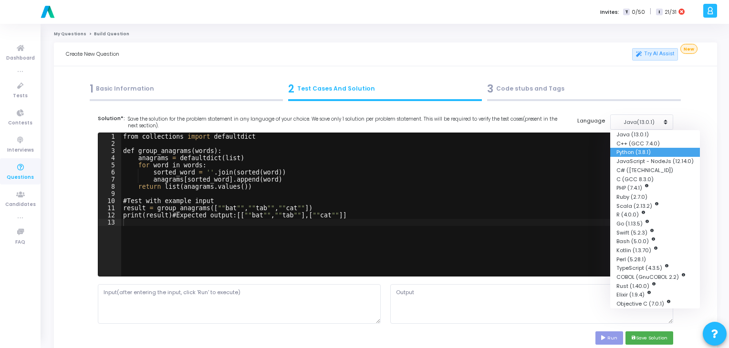
click at [638, 151] on button "Python (3.8.1)" at bounding box center [656, 152] width 90 height 9
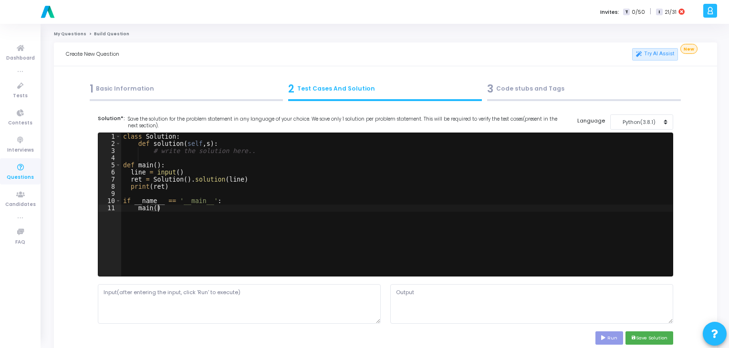
click at [188, 216] on div "class Solution : def solution ( self , s ) : # write the solution here.. def ma…" at bounding box center [397, 212] width 552 height 158
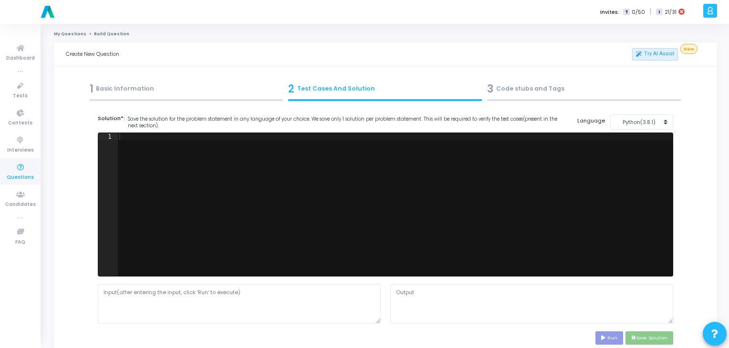
click at [172, 134] on div at bounding box center [395, 212] width 556 height 158
paste textarea "print("Grouped anagrams:", result)"
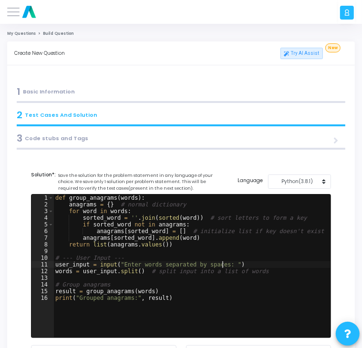
click at [223, 265] on div "def group_anagrams ( words ) : anagrams = { } # normal dictionary for word in w…" at bounding box center [192, 273] width 278 height 157
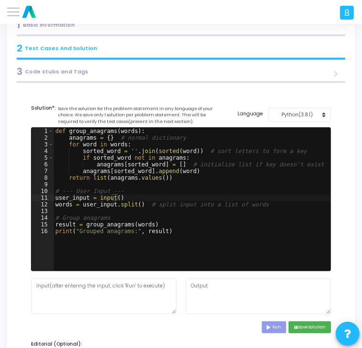
scroll to position [68, 0]
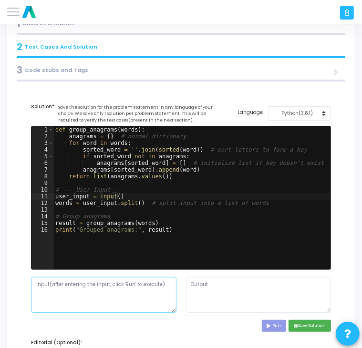
click at [147, 295] on textarea at bounding box center [104, 295] width 146 height 36
paste textarea "bat tab cat"
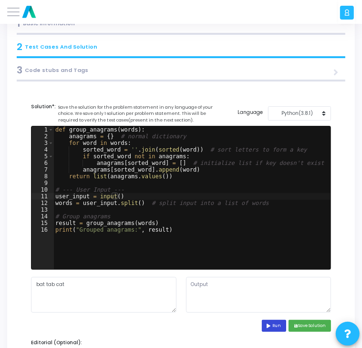
click at [268, 321] on button "Run" at bounding box center [274, 326] width 25 height 12
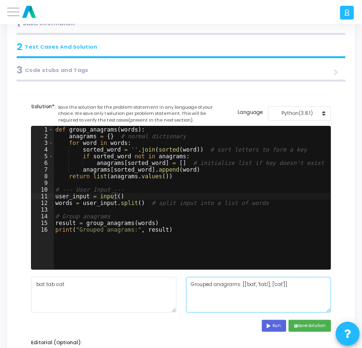
click at [280, 286] on textarea "Grouped anagrams: [['bat', 'tab'], ['cat']]" at bounding box center [259, 295] width 146 height 36
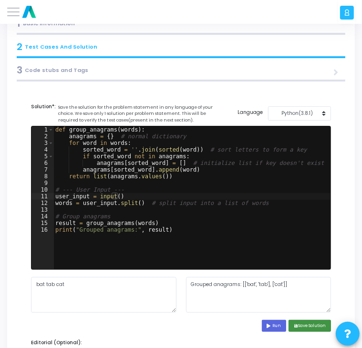
click at [312, 329] on button "save Save Solution" at bounding box center [310, 326] width 42 height 12
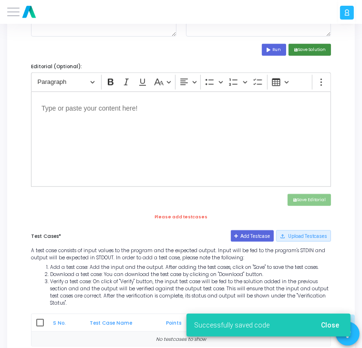
scroll to position [345, 0]
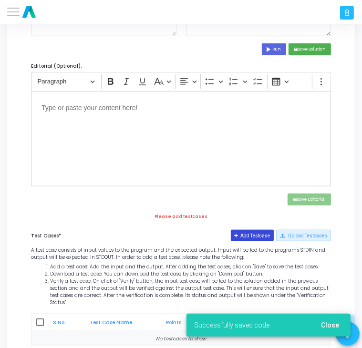
click at [258, 232] on button "Add Testcase" at bounding box center [252, 235] width 43 height 11
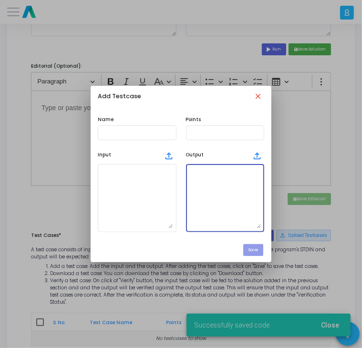
click at [234, 190] on textarea at bounding box center [226, 198] width 72 height 61
paste textarea "Grouped anagrams: [['bat', 'tab'], ['cat']]"
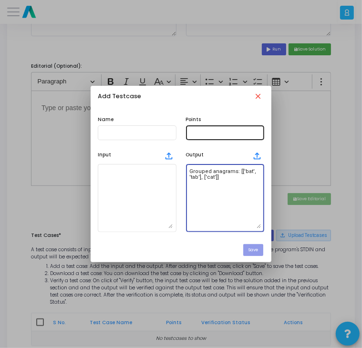
click at [206, 131] on input "text" at bounding box center [226, 133] width 72 height 6
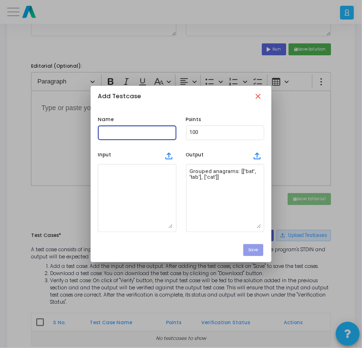
click at [160, 130] on input "text" at bounding box center [137, 133] width 72 height 6
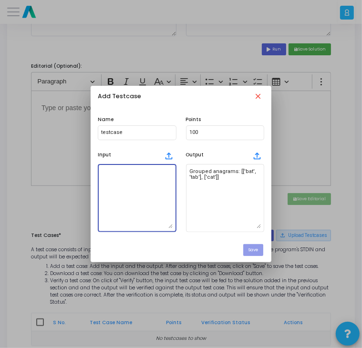
click at [140, 201] on textarea at bounding box center [137, 198] width 72 height 61
paste textarea "bat tab cat"
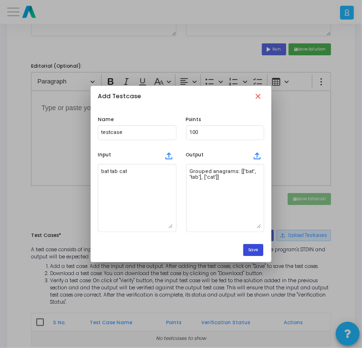
click at [260, 245] on button "Save" at bounding box center [253, 250] width 20 height 12
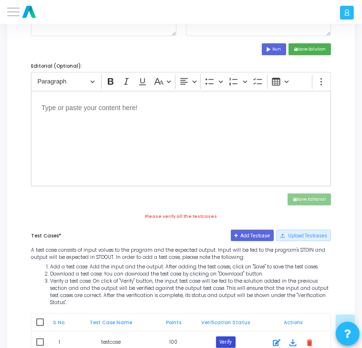
click at [226, 337] on button "Verify" at bounding box center [226, 342] width 20 height 11
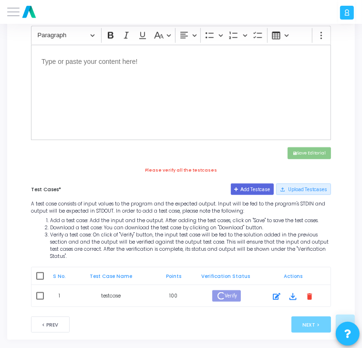
scroll to position [383, 0]
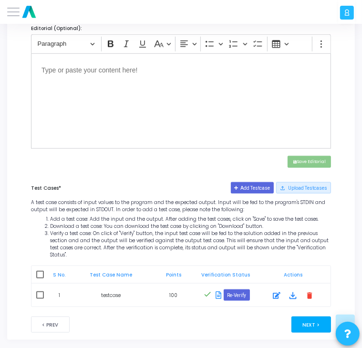
click at [315, 317] on button "Next >" at bounding box center [312, 325] width 40 height 16
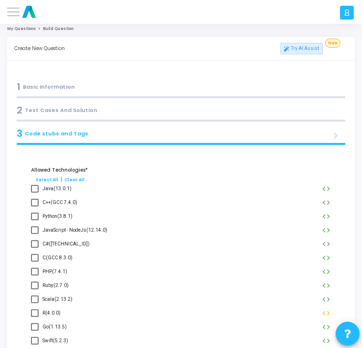
scroll to position [0, 0]
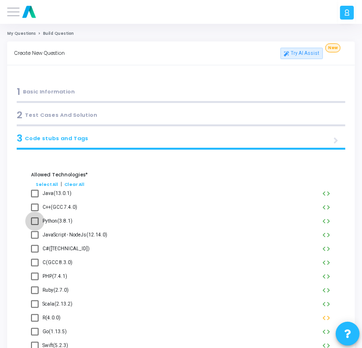
click at [59, 222] on span "Python(3.8.1)" at bounding box center [57, 221] width 30 height 11
click at [35, 225] on input "Python(3.8.1)" at bounding box center [34, 225] width 0 height 0
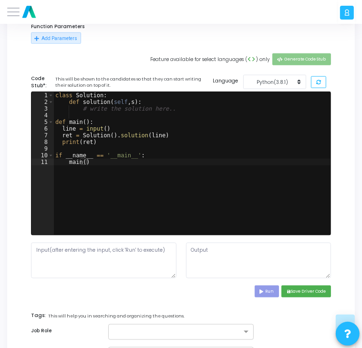
scroll to position [496, 0]
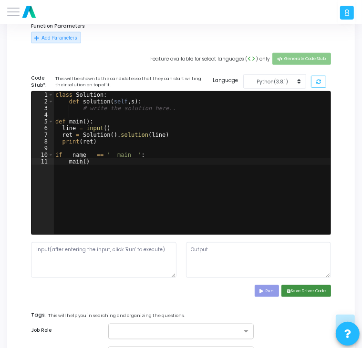
click at [302, 291] on button "save Save Driver Code" at bounding box center [307, 291] width 50 height 12
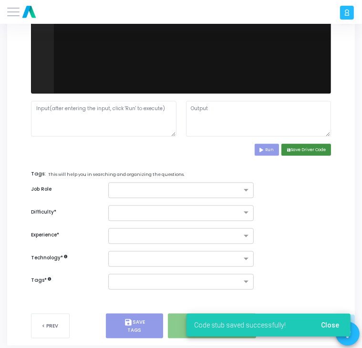
scroll to position [641, 0]
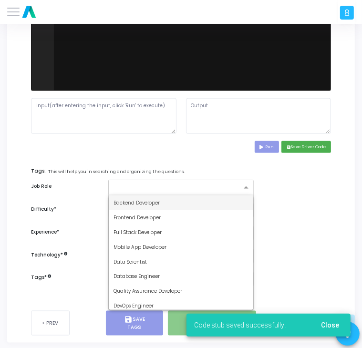
click at [237, 186] on input "text" at bounding box center [178, 188] width 128 height 7
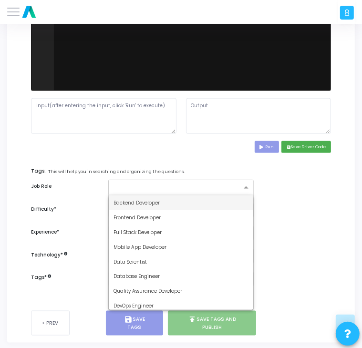
click at [193, 205] on div "Backend Developer" at bounding box center [181, 203] width 145 height 15
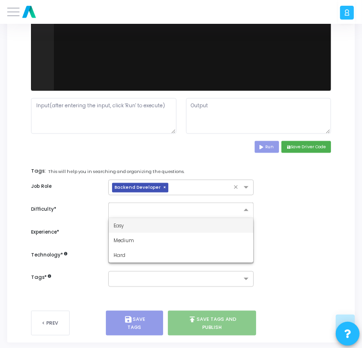
click at [193, 215] on div at bounding box center [181, 211] width 146 height 16
click at [181, 231] on div "Easy" at bounding box center [181, 226] width 145 height 15
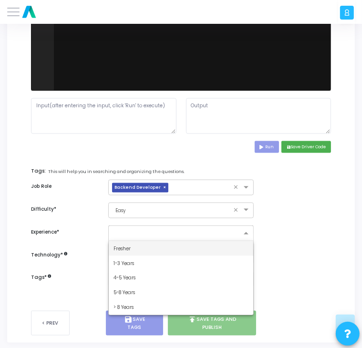
click at [181, 231] on input "text" at bounding box center [178, 234] width 128 height 7
click at [172, 252] on div "Fresher" at bounding box center [181, 249] width 145 height 15
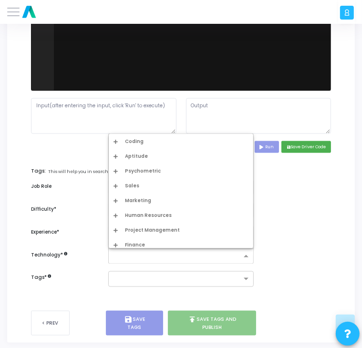
click at [172, 253] on input "text" at bounding box center [178, 256] width 128 height 7
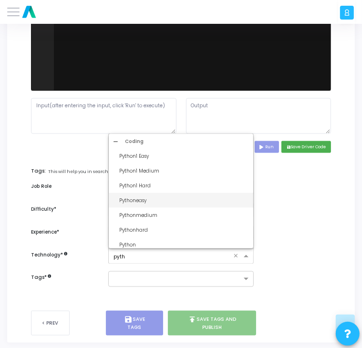
click at [162, 199] on div "Pythoneasy" at bounding box center [183, 200] width 129 height 7
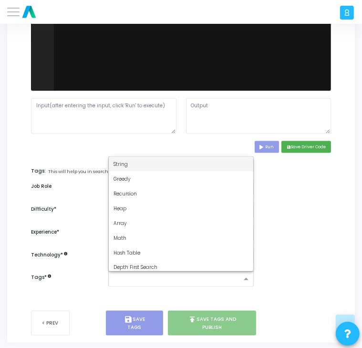
click at [143, 276] on input "text" at bounding box center [178, 279] width 128 height 7
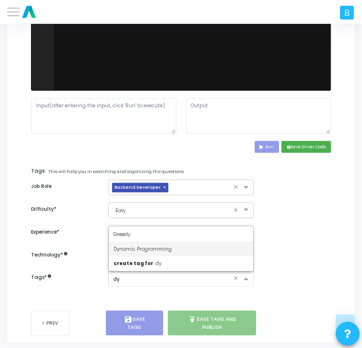
click at [159, 249] on span "Dynamic Programming" at bounding box center [143, 249] width 58 height 7
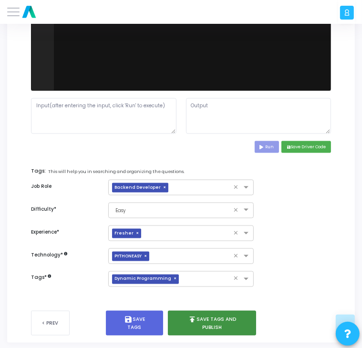
click at [194, 324] on button "publish Save Tags and Publish" at bounding box center [212, 323] width 88 height 25
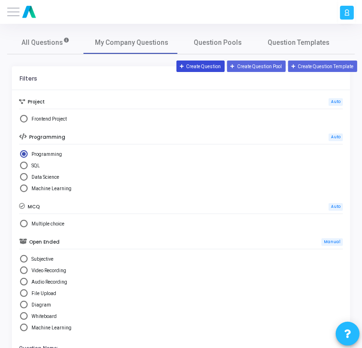
click at [211, 65] on button "Create Question" at bounding box center [201, 66] width 49 height 11
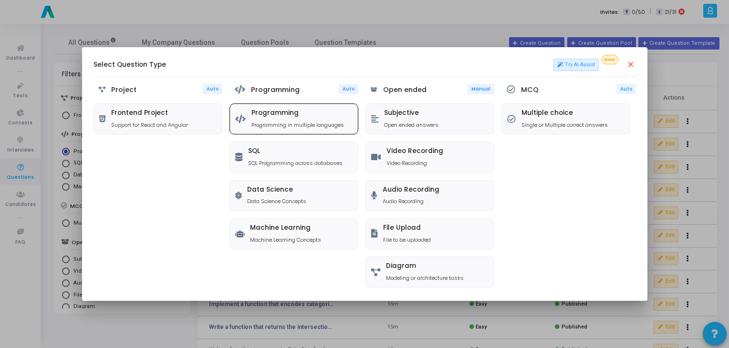
click at [304, 112] on h5 "Programming" at bounding box center [298, 113] width 93 height 8
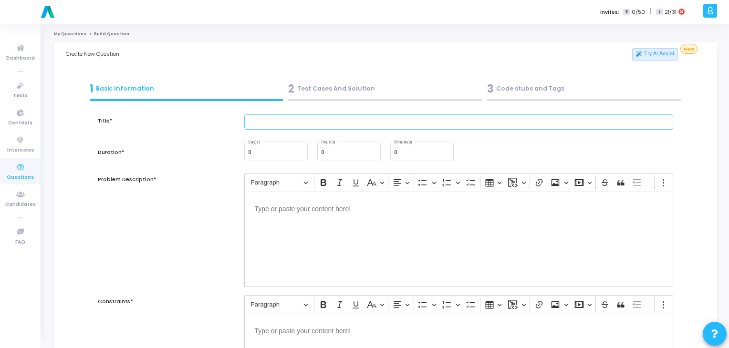
click at [287, 127] on input "text" at bounding box center [459, 123] width 430 height 16
paste input "Write a function to find the missing number in a sequence of 1…n."
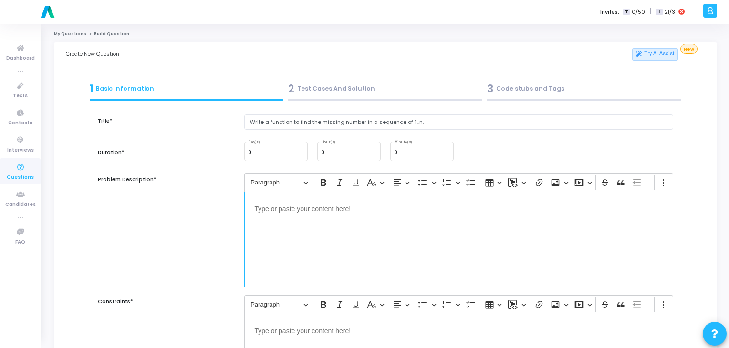
click at [319, 203] on p "Editor editing area: main" at bounding box center [459, 208] width 409 height 12
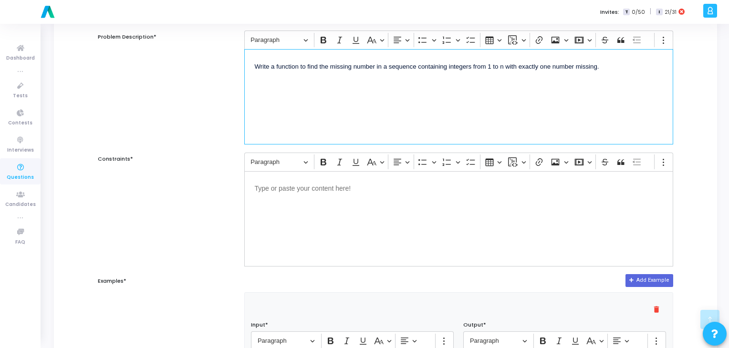
scroll to position [146, 0]
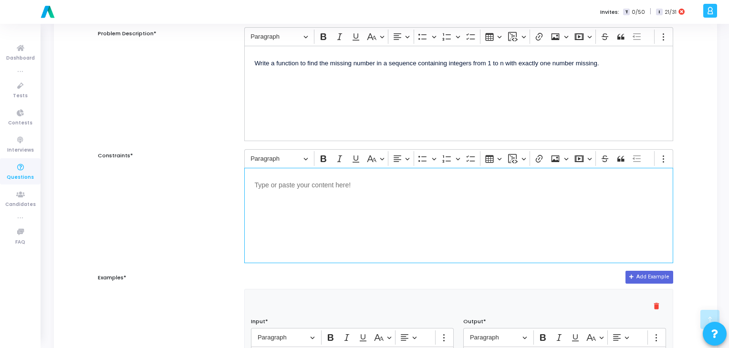
click at [302, 204] on div "Editor editing area: main" at bounding box center [459, 215] width 430 height 95
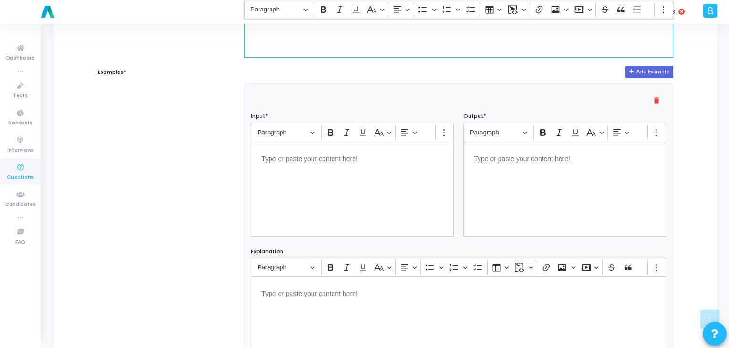
scroll to position [352, 0]
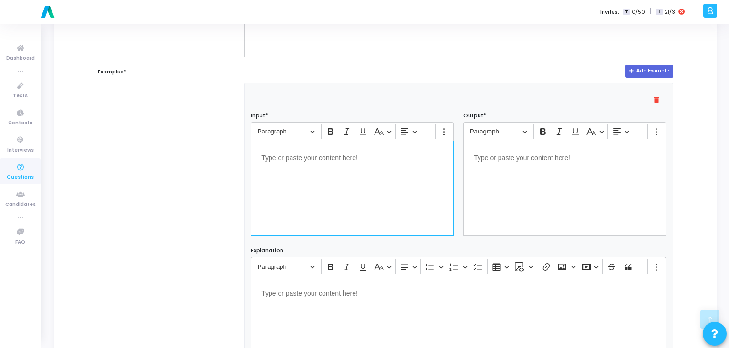
click at [365, 181] on div "Editor editing area: main" at bounding box center [352, 188] width 203 height 95
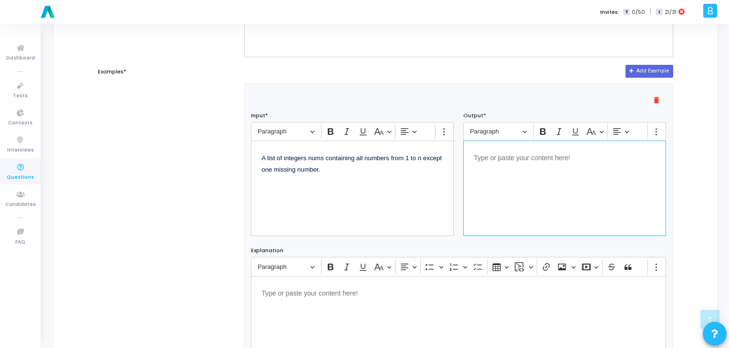
click at [504, 168] on div "Editor editing area: main" at bounding box center [565, 188] width 203 height 95
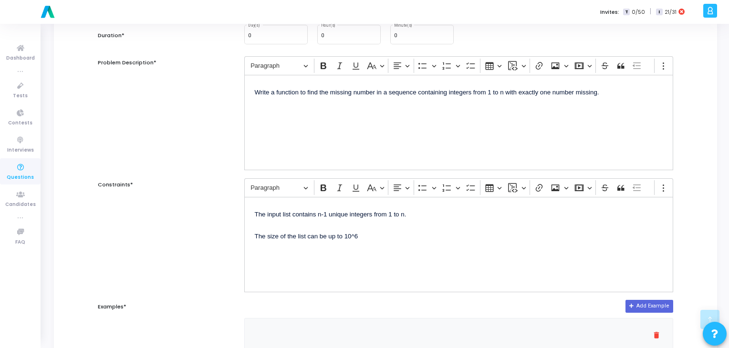
scroll to position [0, 0]
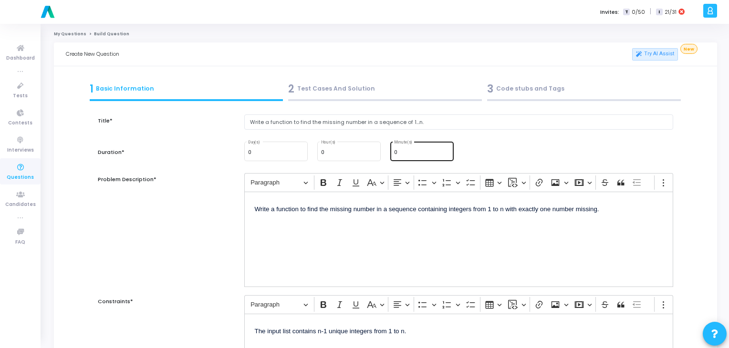
click at [411, 146] on div "0 Minute(s)" at bounding box center [422, 150] width 56 height 21
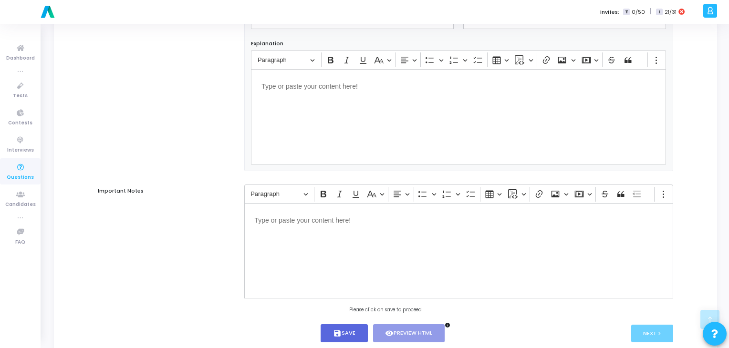
scroll to position [584, 0]
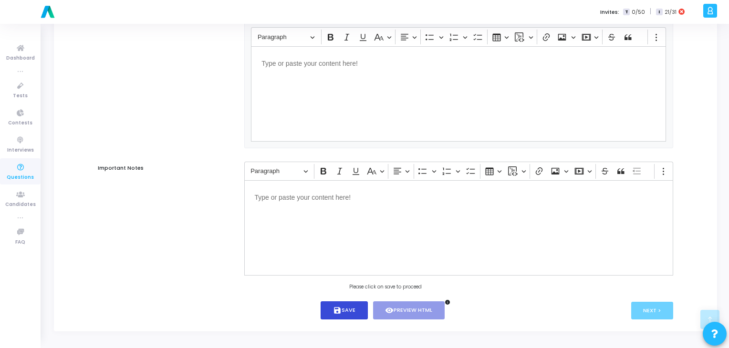
click at [352, 318] on button "save Save" at bounding box center [344, 311] width 47 height 19
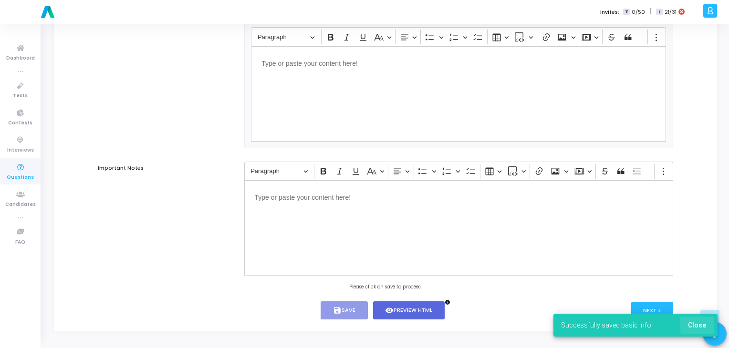
click at [699, 328] on span "Close" at bounding box center [697, 326] width 18 height 8
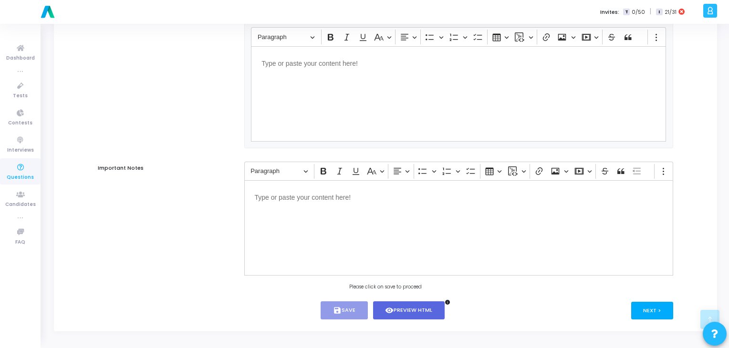
click at [635, 307] on button "Next >" at bounding box center [653, 311] width 42 height 18
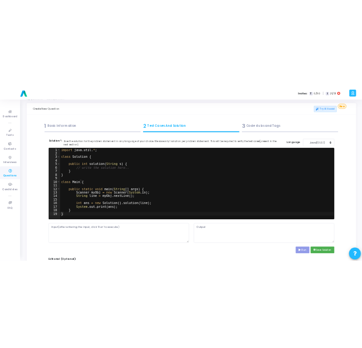
scroll to position [0, 0]
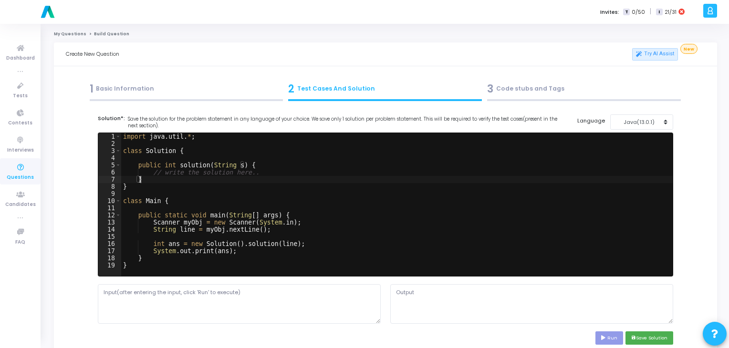
click at [254, 181] on div "import java . util . * ; class Solution { public int solution ( String s ) { //…" at bounding box center [397, 212] width 552 height 158
click at [642, 123] on div "Java(13.0.1)" at bounding box center [639, 122] width 47 height 8
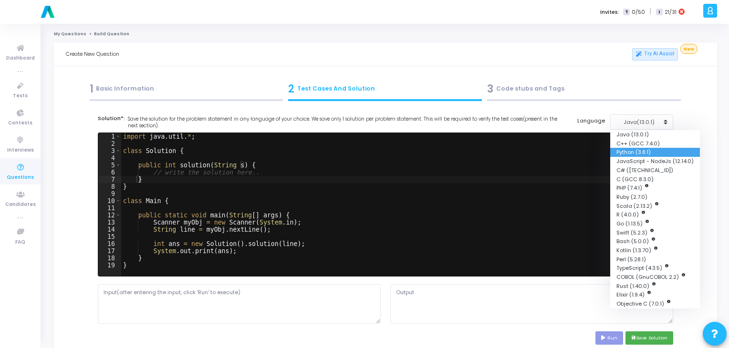
click at [630, 150] on button "Python (3.8.1)" at bounding box center [656, 152] width 90 height 9
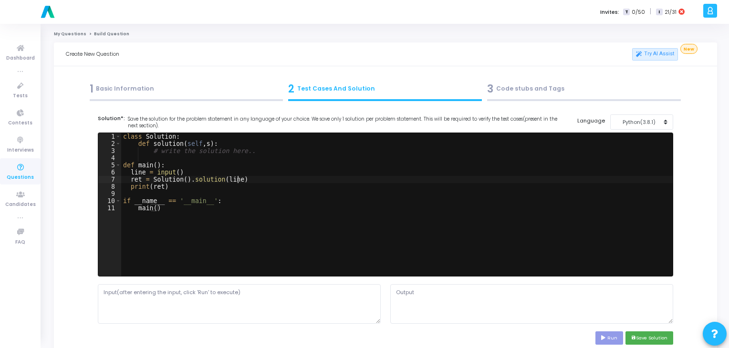
click at [476, 178] on div "class Solution : def solution ( self , s ) : # write the solution here.. def ma…" at bounding box center [397, 212] width 552 height 158
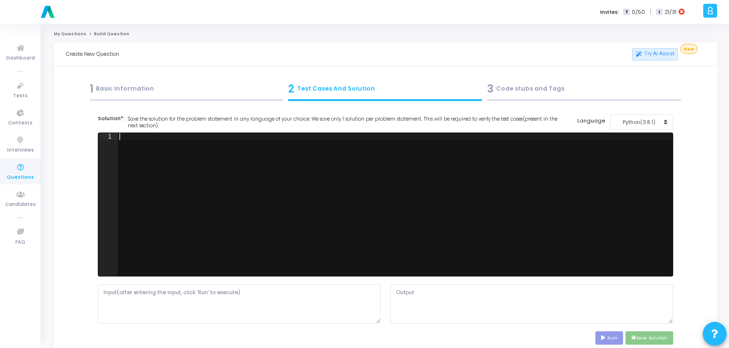
paste textarea """
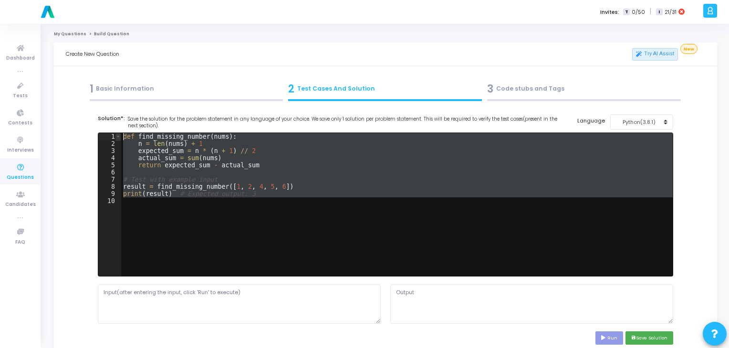
drag, startPoint x: 176, startPoint y: 222, endPoint x: 120, endPoint y: 137, distance: 101.7
click at [120, 137] on div "def find_missing_number(nums): 1 2 3 4 5 6 7 8 9 10 def find_missing_number ( n…" at bounding box center [385, 204] width 575 height 143
click at [222, 214] on div "def find_missing_number ( nums ) : n = len ( nums ) + 1 expected_sum = n * ( n …" at bounding box center [397, 204] width 552 height 143
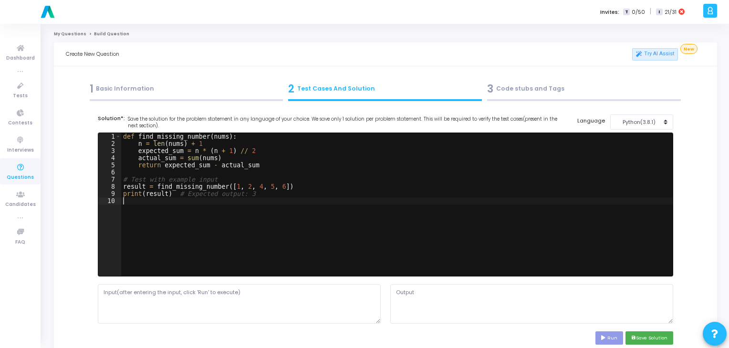
click at [222, 214] on div "def find_missing_number ( nums ) : n = len ( nums ) + 1 expected_sum = n * ( n …" at bounding box center [397, 212] width 552 height 158
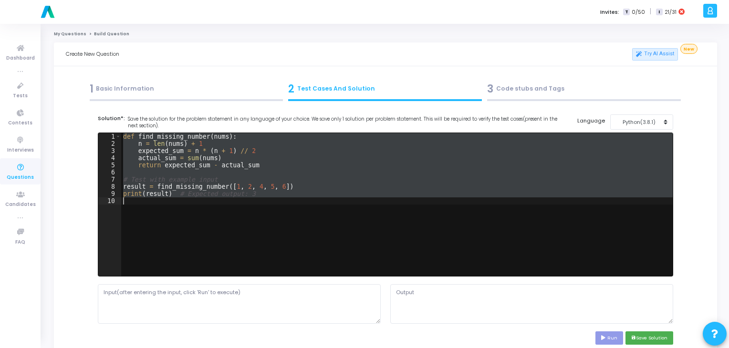
paste textarea
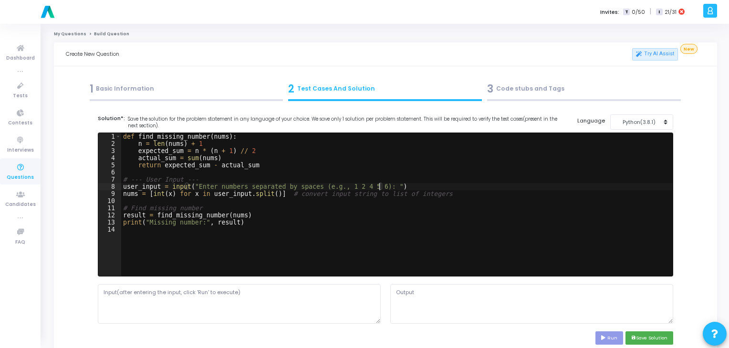
click at [380, 185] on div "def find_missing_number ( nums ) : n = len ( nums ) + 1 expected_sum = n * ( n …" at bounding box center [397, 212] width 552 height 158
click at [373, 185] on div "def find_missing_number ( nums ) : n = len ( nums ) + 1 expected_sum = n * ( n …" at bounding box center [397, 212] width 552 height 158
click at [369, 185] on div "def find_missing_number ( nums ) : n = len ( nums ) + 1 expected_sum = n * ( n …" at bounding box center [397, 212] width 552 height 158
click at [369, 185] on div "def find_missing_number ( nums ) : n = len ( nums ) + 1 expected_sum = n * ( n …" at bounding box center [397, 204] width 552 height 143
drag, startPoint x: 368, startPoint y: 185, endPoint x: 309, endPoint y: 186, distance: 58.7
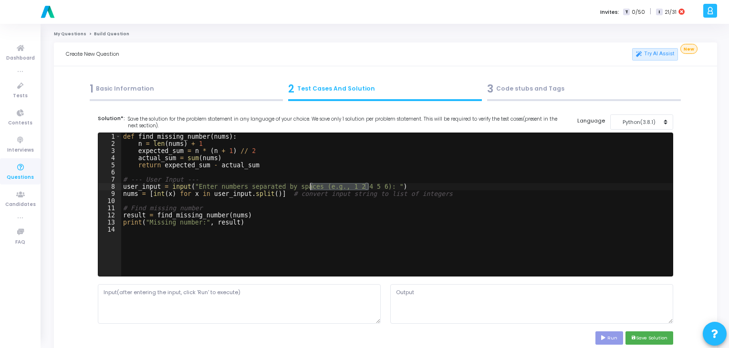
click at [309, 186] on div "def find_missing_number ( nums ) : n = len ( nums ) + 1 expected_sum = n * ( n …" at bounding box center [397, 212] width 552 height 158
click at [228, 254] on div "def find_missing_number ( nums ) : n = len ( nums ) + 1 expected_sum = n * ( n …" at bounding box center [397, 212] width 552 height 158
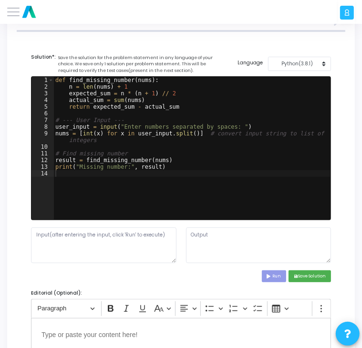
scroll to position [120, 0]
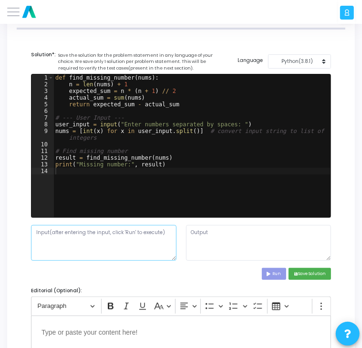
click at [153, 243] on textarea at bounding box center [104, 243] width 146 height 36
paste textarea "Enter numbers separated by spaces (e.g., 1 2 4 5 6): 1 2 4 5 6"
click at [158, 232] on textarea "Enter numbers separated by spaces (e.g., 1 2 4 5 6): 1 2 4 5 6" at bounding box center [104, 243] width 146 height 36
drag, startPoint x: 158, startPoint y: 232, endPoint x: 123, endPoint y: 235, distance: 34.5
click at [123, 235] on textarea "Enter numbers separated by spaces (e.g., 1 2 4 5 6): 1 2 4 5 6" at bounding box center [104, 243] width 146 height 36
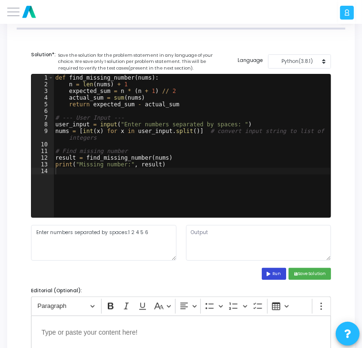
click at [270, 276] on button "Run" at bounding box center [274, 274] width 25 height 12
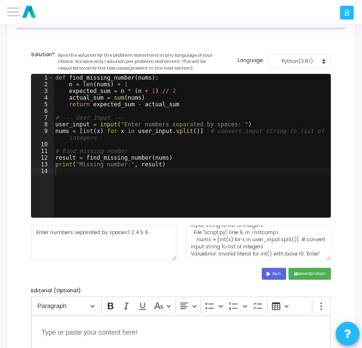
scroll to position [148, 0]
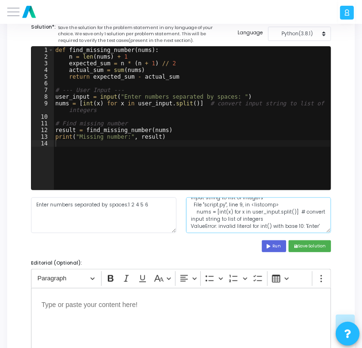
click at [305, 208] on textarea "Enter numbers separated by spaces: Traceback (most recent call last): File "scr…" at bounding box center [259, 216] width 146 height 36
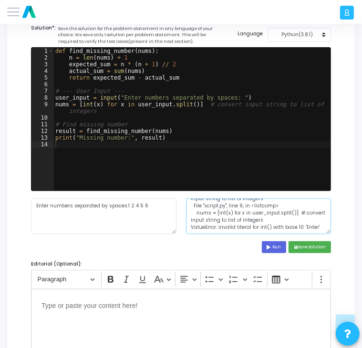
drag, startPoint x: 311, startPoint y: 222, endPoint x: 249, endPoint y: 211, distance: 63.4
click at [249, 211] on textarea "Enter numbers separated by spaces: Traceback (most recent call last): File "scr…" at bounding box center [259, 217] width 146 height 36
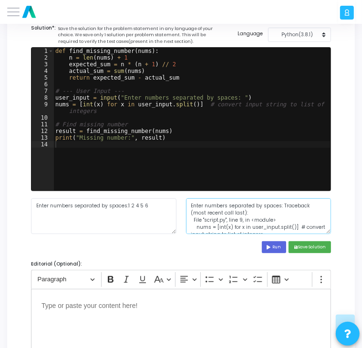
drag, startPoint x: 314, startPoint y: 221, endPoint x: 184, endPoint y: 203, distance: 130.6
click at [184, 203] on div "Enter numbers separated by spaces: Traceback (most recent call last): File "scr…" at bounding box center [258, 217] width 155 height 36
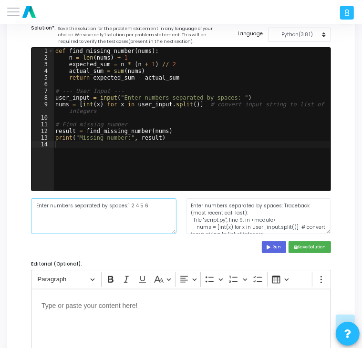
click at [122, 204] on textarea "Enter numbers separated by spaces:1 2 4 5 6" at bounding box center [104, 217] width 146 height 36
click at [130, 205] on textarea "Enter numbers separated by spaces:1 2 4 5 6" at bounding box center [104, 217] width 146 height 36
click at [273, 247] on button "Run" at bounding box center [274, 248] width 25 height 12
click at [191, 134] on div "def find_missing_number ( nums ) : n = len ( nums ) + 1 expected_sum = n * ( n …" at bounding box center [191, 126] width 277 height 157
click at [191, 134] on div "def find_missing_number ( nums ) : n = len ( nums ) + 1 expected_sum = n * ( n …" at bounding box center [192, 126] width 278 height 157
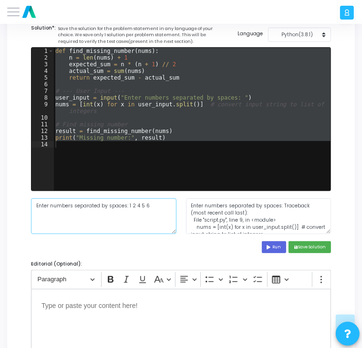
click at [126, 206] on textarea "Enter numbers separated by spaces: 1 2 4 5 6" at bounding box center [104, 217] width 146 height 36
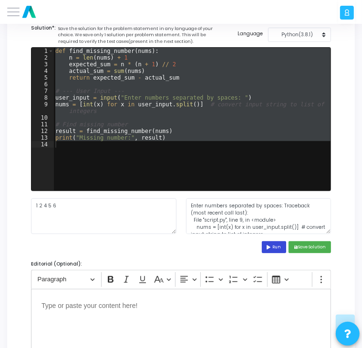
click at [282, 248] on button "Run" at bounding box center [274, 248] width 25 height 12
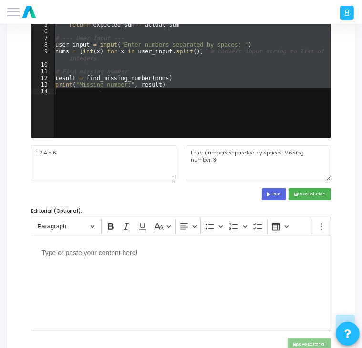
scroll to position [200, 0]
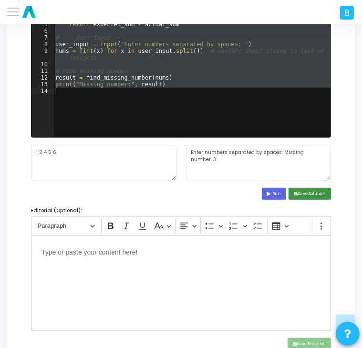
click at [306, 195] on button "save Save Solution" at bounding box center [310, 194] width 42 height 12
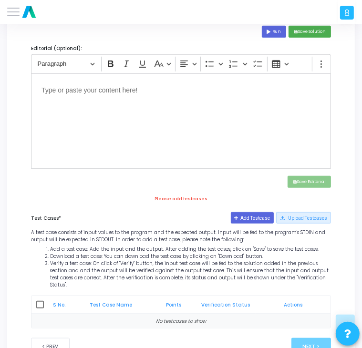
scroll to position [384, 0]
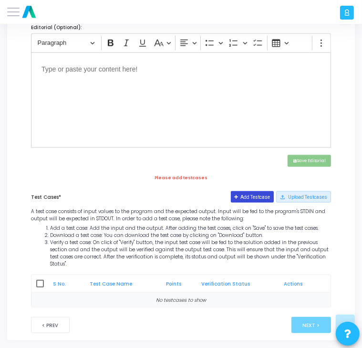
click at [248, 199] on button "Add Testcase" at bounding box center [252, 196] width 43 height 11
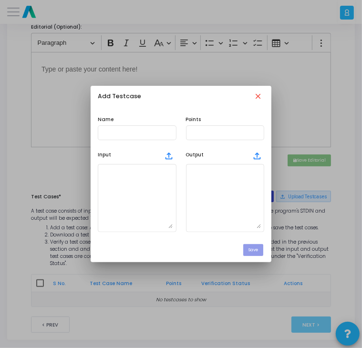
scroll to position [0, 0]
click at [207, 202] on textarea at bounding box center [226, 198] width 72 height 61
paste textarea "def find_missing_number(nums): n = len(nums) + 1 expected_sum = n * (n + 1) // …"
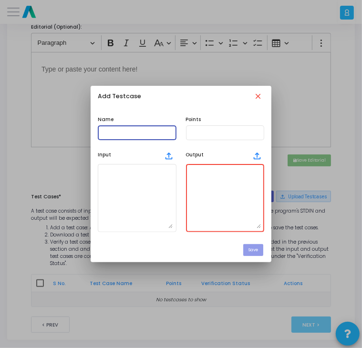
click at [143, 132] on input "text" at bounding box center [137, 133] width 72 height 6
click at [226, 186] on textarea at bounding box center [226, 198] width 72 height 61
paste textarea "Missing number: 3"
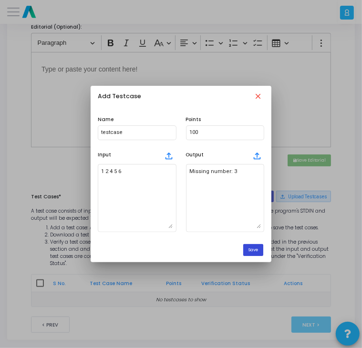
click at [258, 254] on button "Save" at bounding box center [253, 250] width 20 height 12
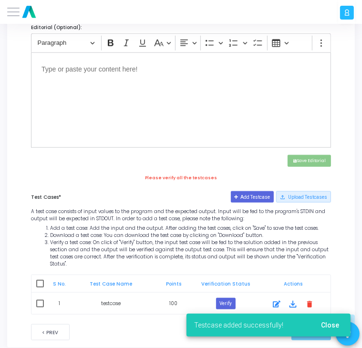
scroll to position [391, 0]
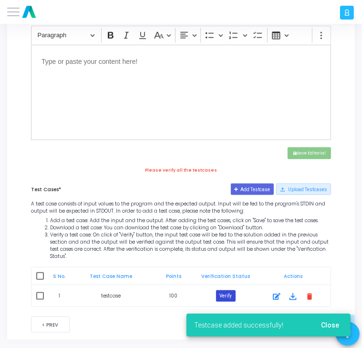
click at [231, 291] on button "Verify" at bounding box center [226, 296] width 20 height 11
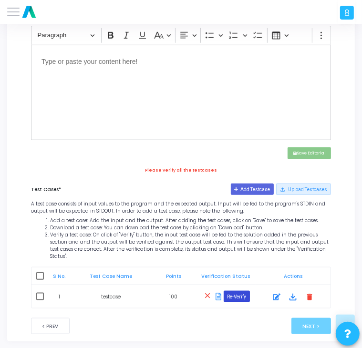
click at [241, 291] on button "Re-Verify" at bounding box center [237, 296] width 26 height 11
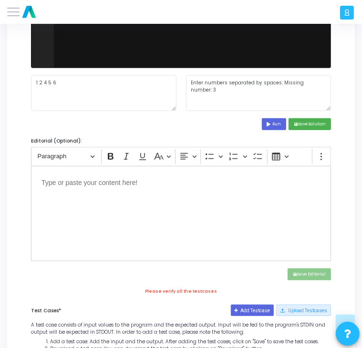
scroll to position [267, 0]
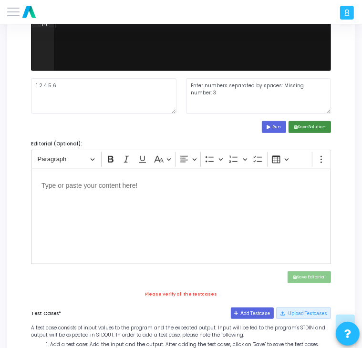
click at [301, 129] on button "save Save Solution" at bounding box center [310, 127] width 42 height 12
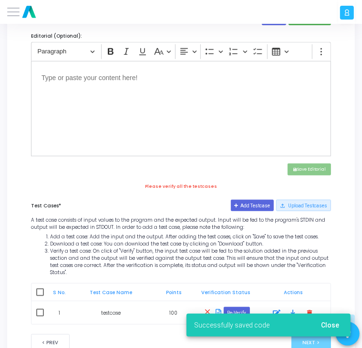
scroll to position [393, 0]
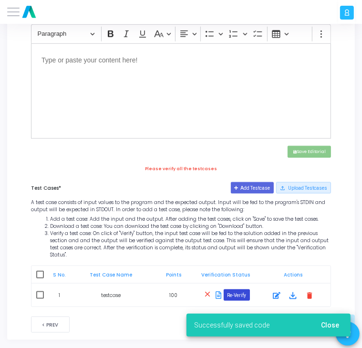
click at [241, 290] on button "Re-Verify" at bounding box center [237, 295] width 26 height 11
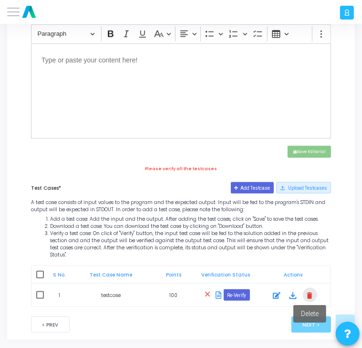
click at [312, 290] on mat-icon "delete" at bounding box center [310, 295] width 11 height 11
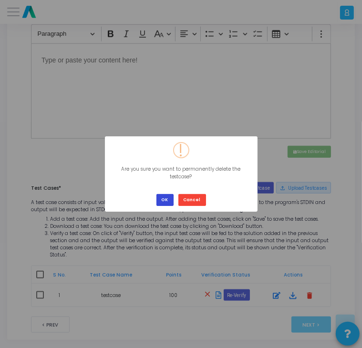
click at [163, 197] on button "OK" at bounding box center [165, 200] width 17 height 12
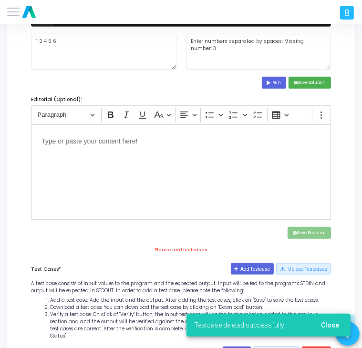
scroll to position [310, 0]
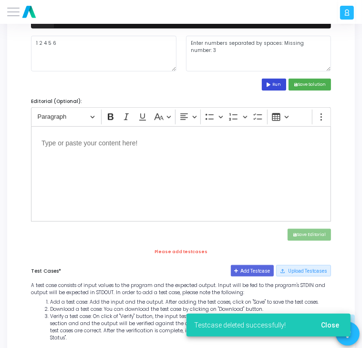
click at [265, 85] on button "Run" at bounding box center [274, 85] width 25 height 12
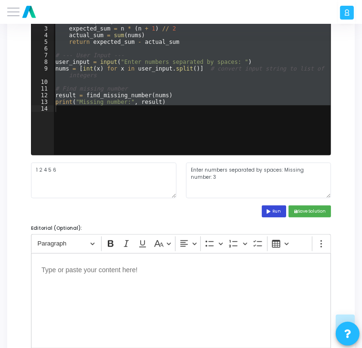
scroll to position [182, 0]
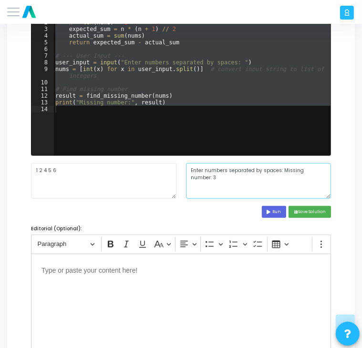
click at [270, 170] on textarea "Enter numbers separated by spaces: Missing number: 3" at bounding box center [259, 181] width 146 height 36
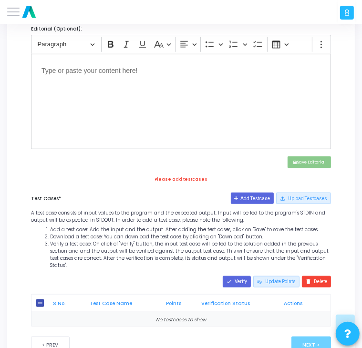
scroll to position [392, 0]
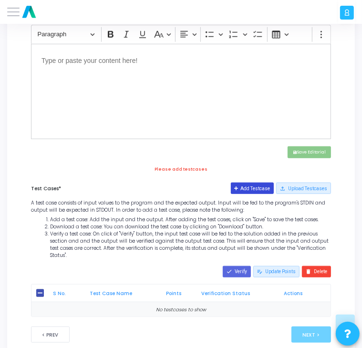
click at [258, 190] on button "Add Testcase" at bounding box center [252, 188] width 43 height 11
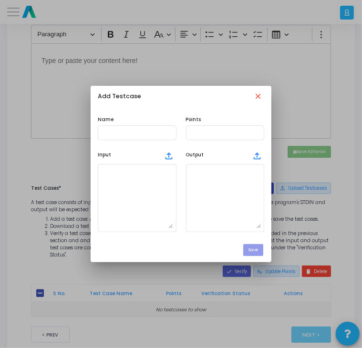
scroll to position [0, 0]
click at [236, 214] on textarea at bounding box center [226, 198] width 72 height 61
paste textarea "Enter numbers separated by spaces: Missing number: 3"
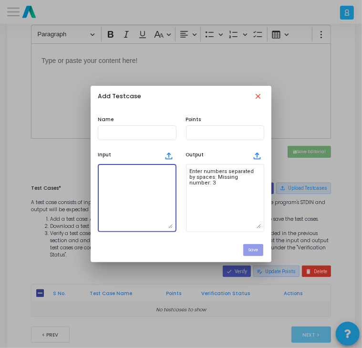
click at [158, 194] on textarea at bounding box center [137, 198] width 72 height 61
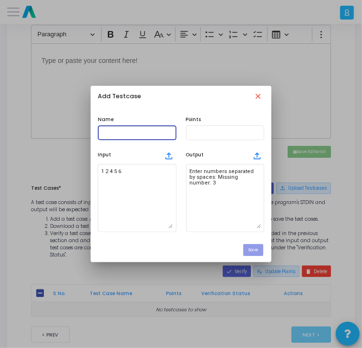
click at [136, 130] on input "text" at bounding box center [137, 133] width 72 height 6
click at [251, 248] on button "Save" at bounding box center [253, 250] width 20 height 12
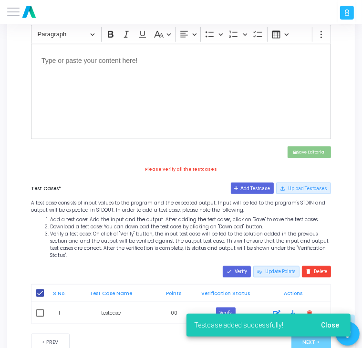
scroll to position [409, 0]
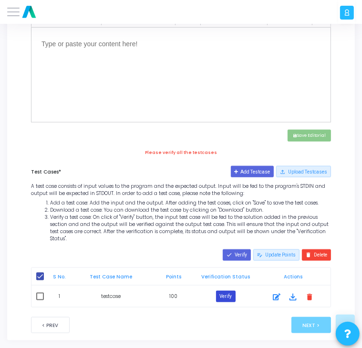
click at [228, 293] on button "Verify" at bounding box center [226, 296] width 20 height 11
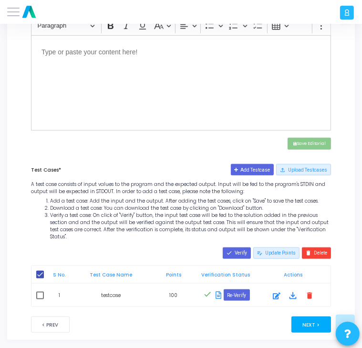
click at [305, 317] on button "Next >" at bounding box center [312, 325] width 40 height 16
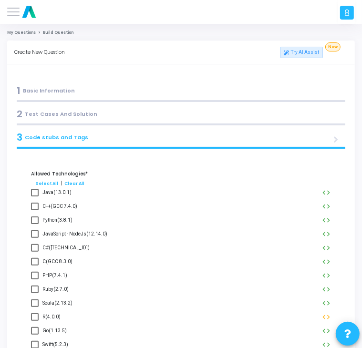
scroll to position [1, 0]
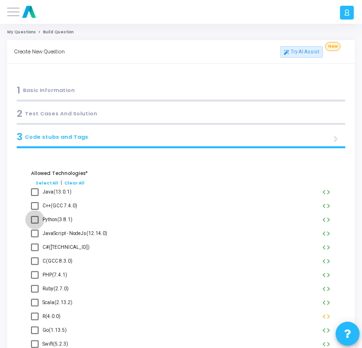
click at [35, 224] on label "Python(3.8.1)" at bounding box center [52, 219] width 42 height 11
click at [35, 224] on input "Python(3.8.1)" at bounding box center [34, 224] width 0 height 0
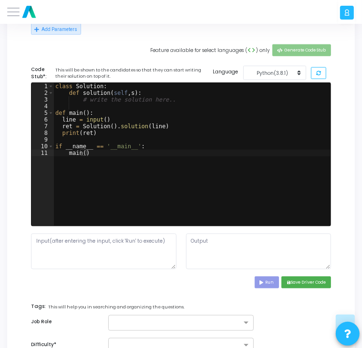
scroll to position [506, 0]
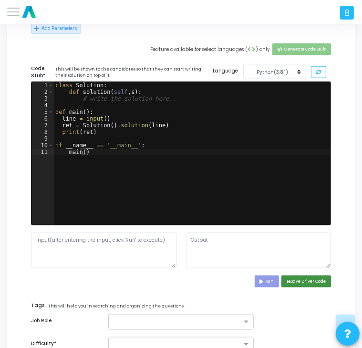
click at [303, 282] on button "save Save Driver Code" at bounding box center [307, 282] width 50 height 12
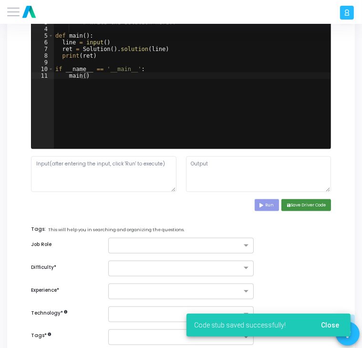
scroll to position [584, 0]
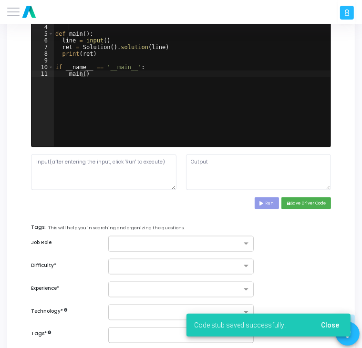
click at [239, 246] on input "text" at bounding box center [178, 244] width 128 height 7
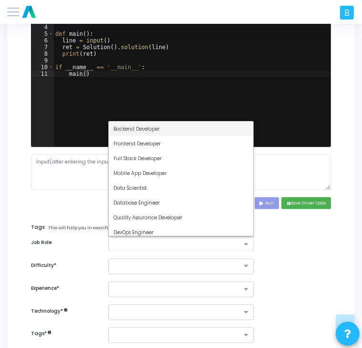
click at [177, 134] on div "Backend Developer" at bounding box center [181, 129] width 145 height 15
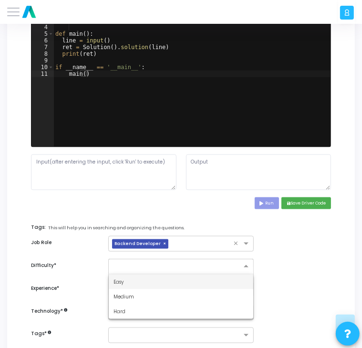
drag, startPoint x: 182, startPoint y: 260, endPoint x: 167, endPoint y: 288, distance: 31.6
click at [167, 275] on ng-select "Easy Medium Hard" at bounding box center [181, 267] width 146 height 16
click at [167, 288] on div "Easy" at bounding box center [181, 282] width 145 height 15
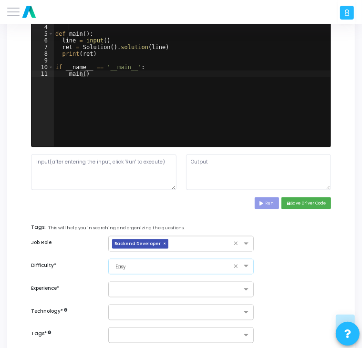
click at [167, 288] on input "text" at bounding box center [178, 290] width 128 height 7
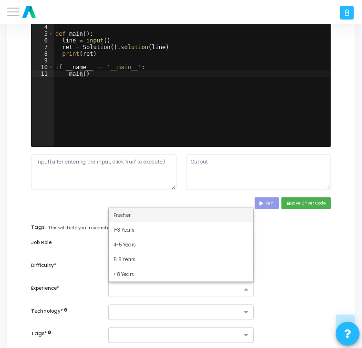
click at [142, 218] on div "Fresher" at bounding box center [181, 215] width 145 height 15
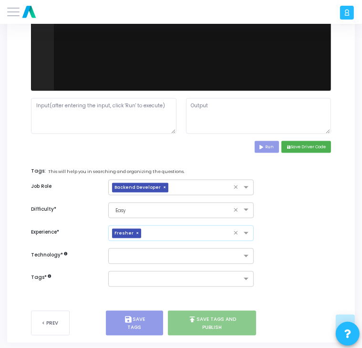
scroll to position [642, 0]
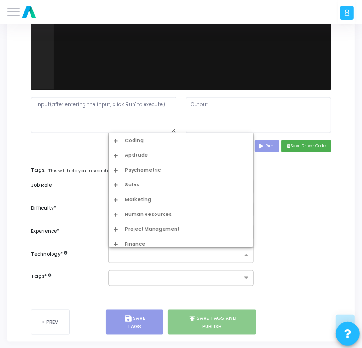
click at [139, 259] on div at bounding box center [176, 257] width 129 height 9
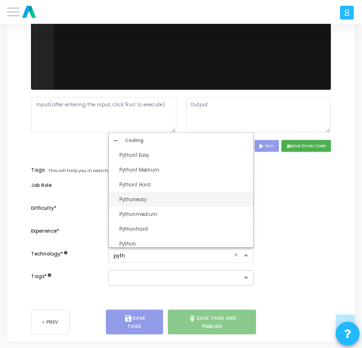
click at [162, 205] on div "Pythoneasy" at bounding box center [181, 199] width 145 height 15
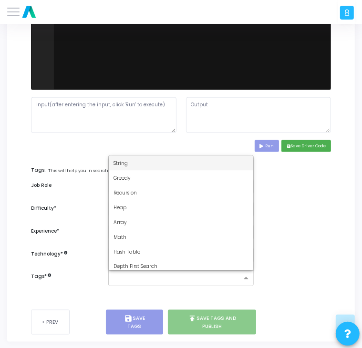
click at [136, 279] on input "text" at bounding box center [178, 278] width 128 height 7
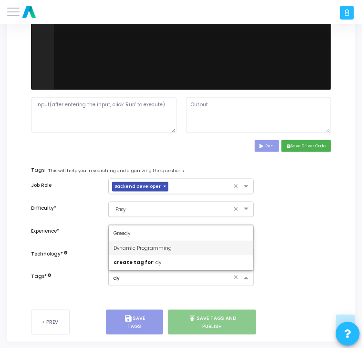
click at [151, 251] on div "Dynamic Programming" at bounding box center [181, 248] width 145 height 15
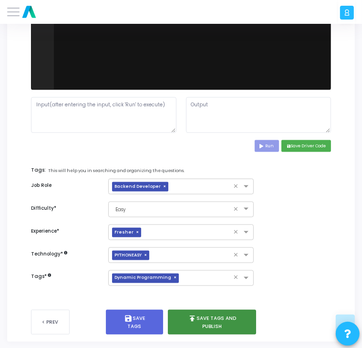
click at [205, 320] on button "publish Save Tags and Publish" at bounding box center [212, 322] width 88 height 25
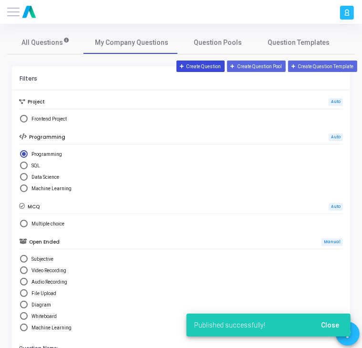
click at [207, 64] on button "Create Question" at bounding box center [201, 66] width 49 height 11
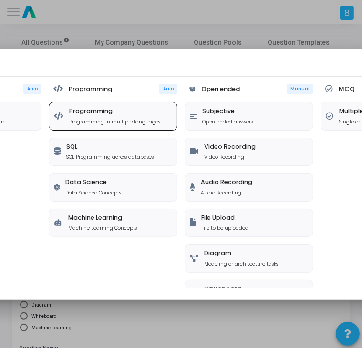
click at [92, 113] on h5 "Programming" at bounding box center [114, 110] width 91 height 7
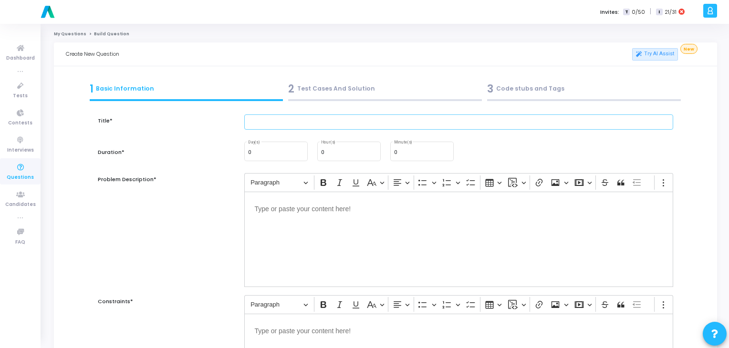
click at [292, 125] on input "text" at bounding box center [459, 123] width 430 height 16
paste input "Write a function that validates an email address format."
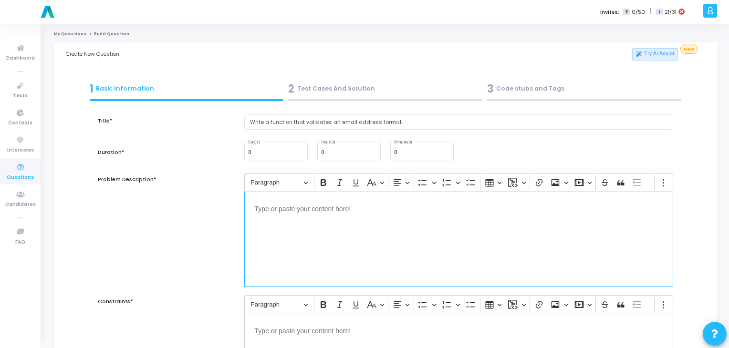
click at [273, 211] on p "Editor editing area: main" at bounding box center [459, 208] width 409 height 12
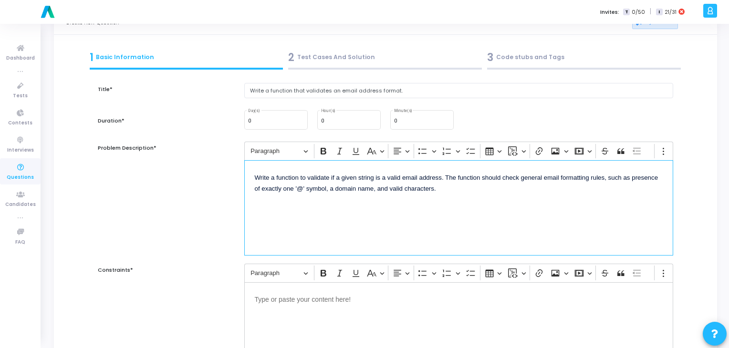
scroll to position [32, 0]
click at [283, 307] on div "Editor editing area: main" at bounding box center [459, 329] width 430 height 95
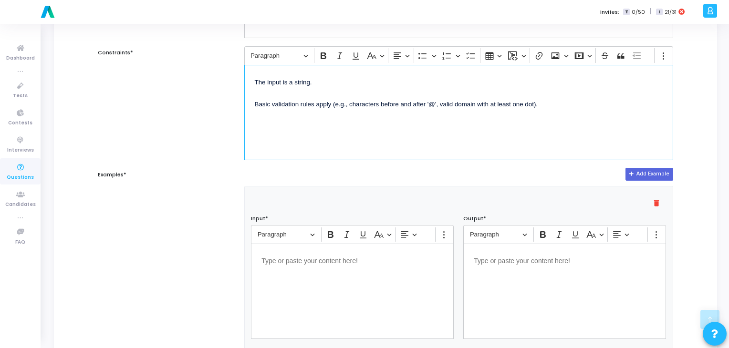
scroll to position [250, 0]
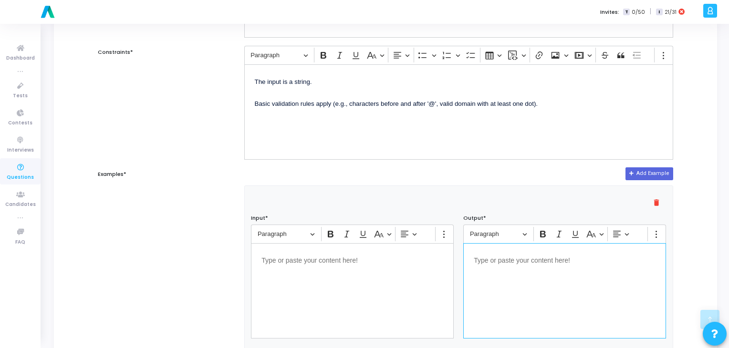
click at [522, 271] on div "Editor editing area: main" at bounding box center [565, 290] width 203 height 95
click at [358, 268] on div "Editor editing area: main" at bounding box center [352, 290] width 203 height 95
click at [500, 262] on span "A string email." at bounding box center [494, 260] width 40 height 7
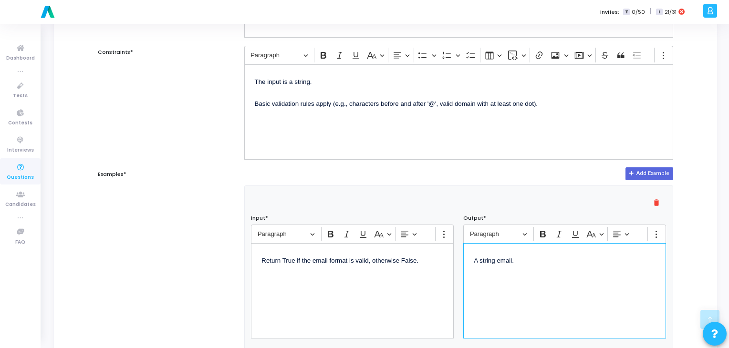
copy span "A string email."
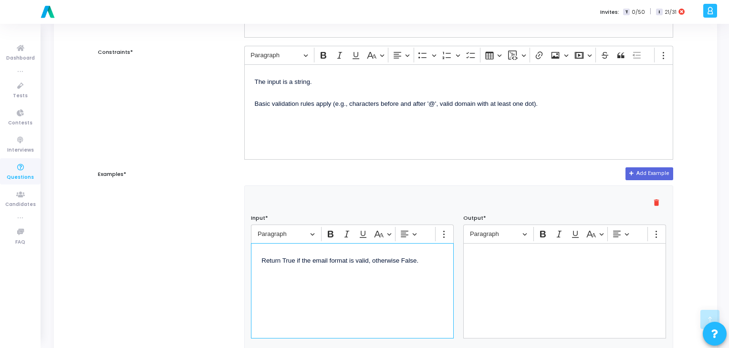
click at [285, 254] on p "Return True if the email format is valid, otherwise False." at bounding box center [353, 260] width 182 height 12
click at [262, 263] on span "Return True if the email format is valid, otherwise False." at bounding box center [340, 260] width 157 height 7
drag, startPoint x: 262, startPoint y: 289, endPoint x: 425, endPoint y: 297, distance: 163.9
click at [425, 297] on div "A string email. ⁠⁠⁠⁠⁠⁠⁠ Return True if the email format is valid, otherwise Fal…" at bounding box center [352, 290] width 203 height 95
click at [532, 275] on p "⁠⁠⁠⁠⁠⁠⁠" at bounding box center [565, 265] width 182 height 23
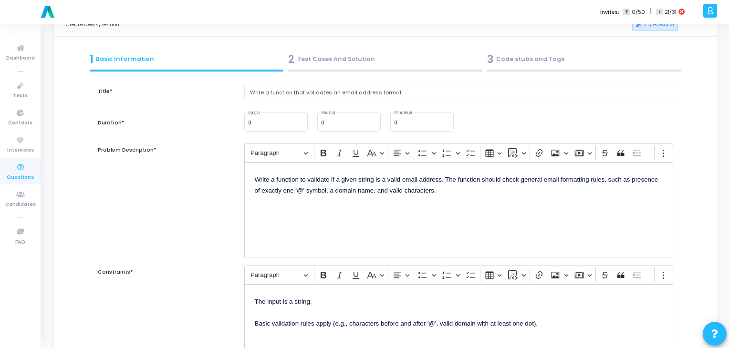
scroll to position [0, 0]
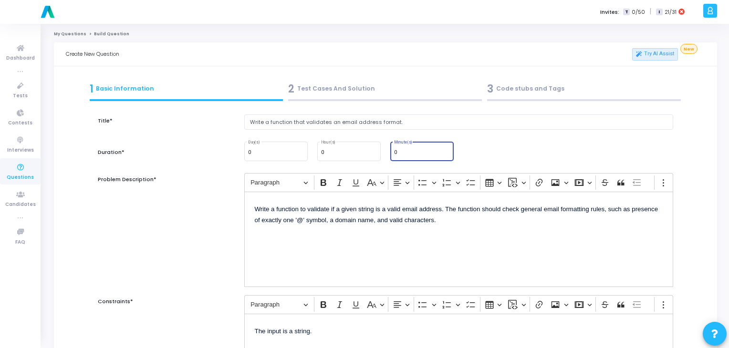
click at [405, 151] on input "0" at bounding box center [422, 153] width 56 height 6
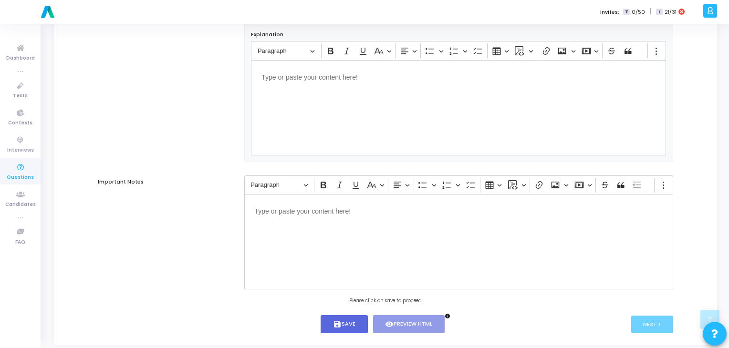
scroll to position [584, 0]
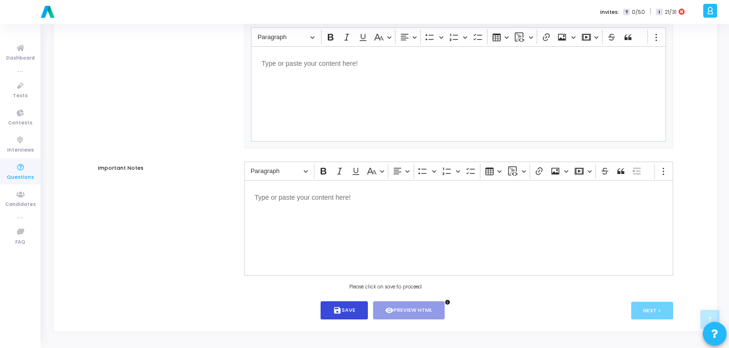
click at [348, 318] on button "save Save" at bounding box center [344, 311] width 47 height 19
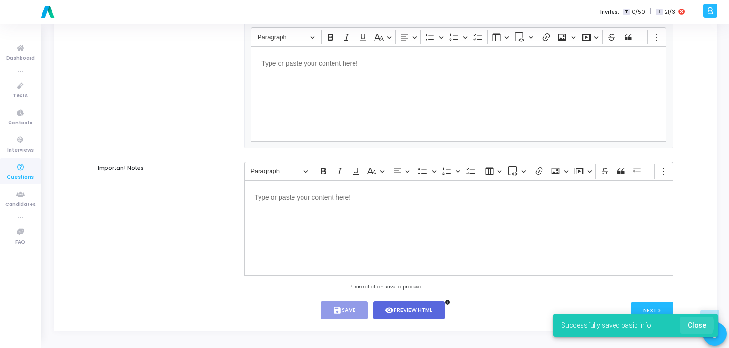
click at [695, 325] on span "Close" at bounding box center [697, 326] width 18 height 8
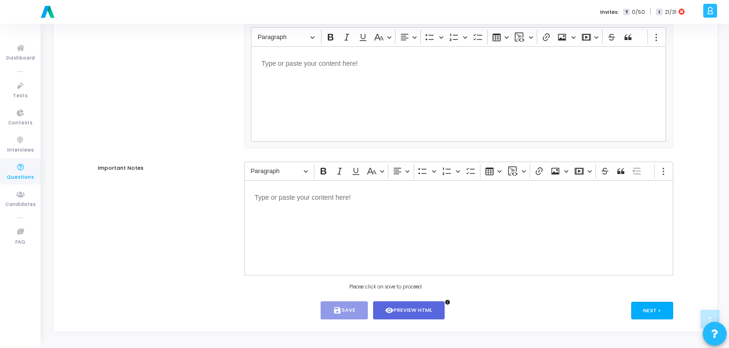
click at [644, 312] on button "Next >" at bounding box center [653, 311] width 42 height 18
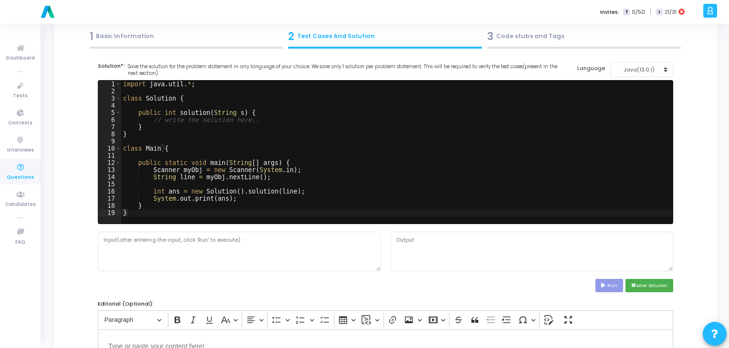
scroll to position [0, 0]
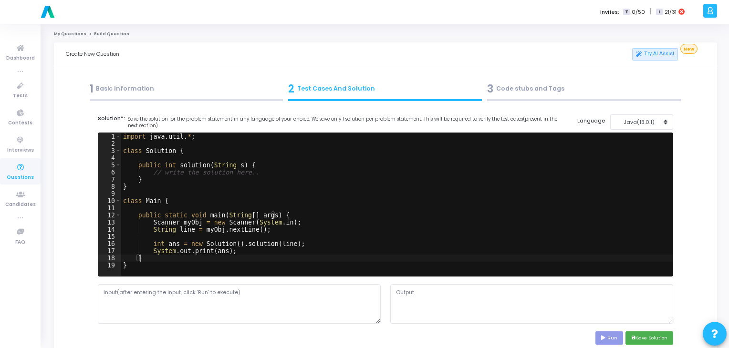
click at [256, 256] on div "import java . util . * ; class Solution { public int solution ( String s ) { //…" at bounding box center [397, 212] width 552 height 158
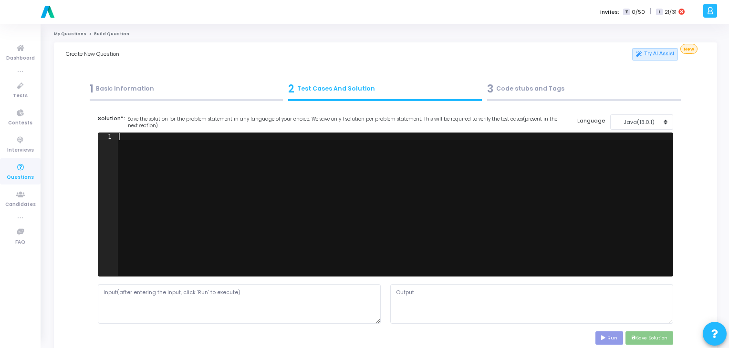
click at [189, 161] on div at bounding box center [395, 212] width 556 height 158
paste textarea """
click at [263, 187] on div at bounding box center [395, 212] width 556 height 158
drag, startPoint x: 646, startPoint y: 125, endPoint x: 663, endPoint y: 118, distance: 17.4
click at [663, 118] on button "Java(13.0.1)" at bounding box center [642, 123] width 63 height 16
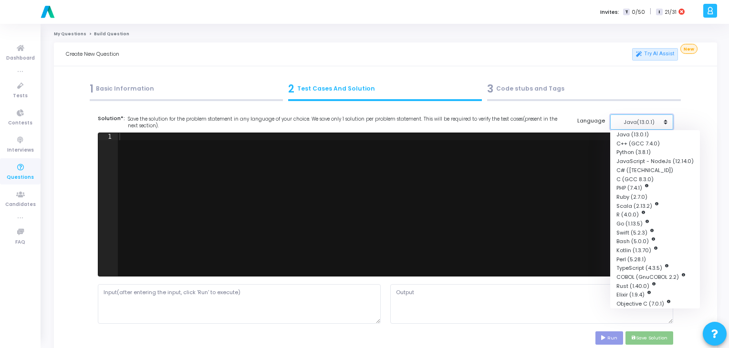
click at [663, 118] on button "Java(13.0.1)" at bounding box center [642, 123] width 63 height 16
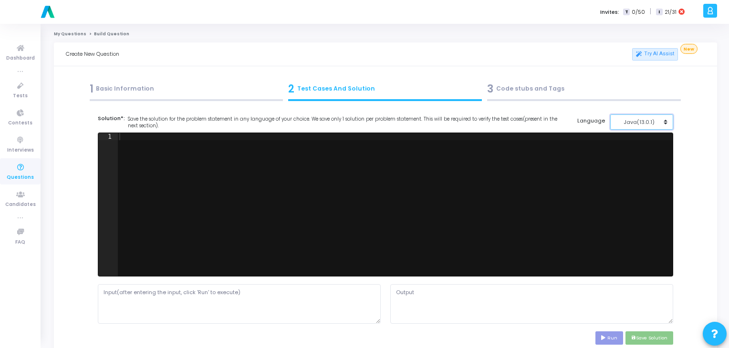
click at [652, 121] on div "Java(13.0.1)" at bounding box center [639, 122] width 47 height 8
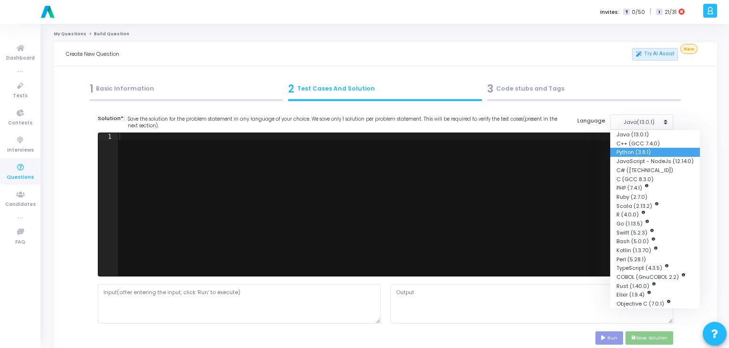
click at [630, 156] on button "Python (3.8.1)" at bounding box center [656, 152] width 90 height 9
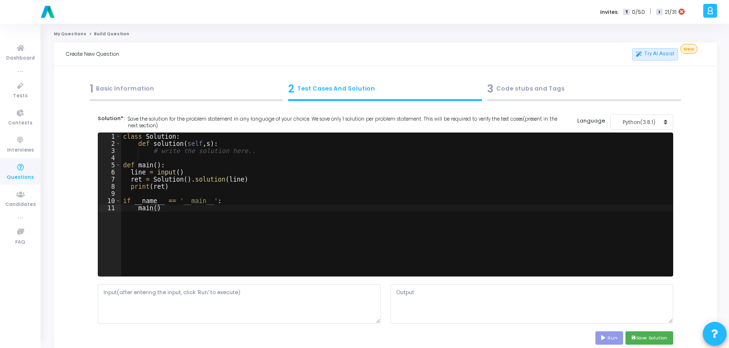
click at [327, 158] on div "class Solution : def solution ( self , s ) : # write the solution here.. def ma…" at bounding box center [397, 212] width 552 height 158
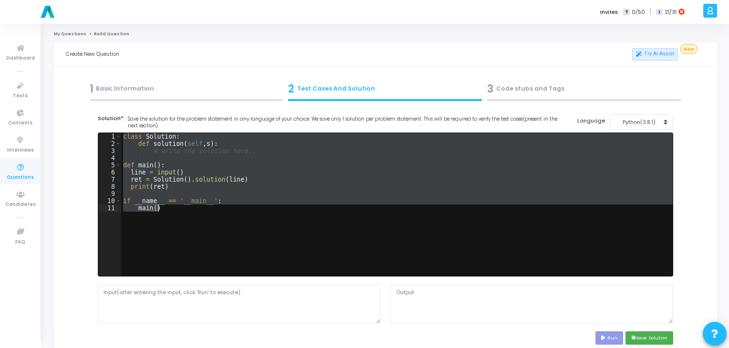
paste textarea
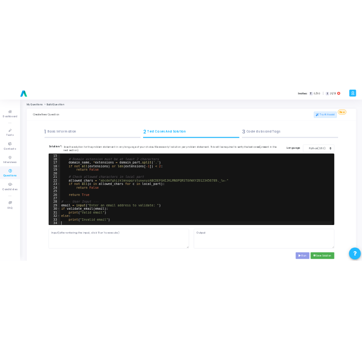
scroll to position [29, 0]
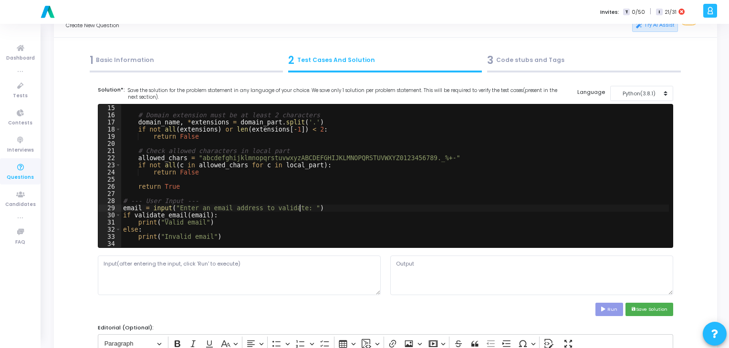
click at [299, 211] on div "# Domain extension must be at least 2 characters domain_name , * extensions = d…" at bounding box center [395, 184] width 548 height 158
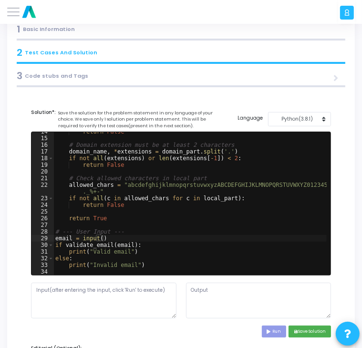
scroll to position [63, 0]
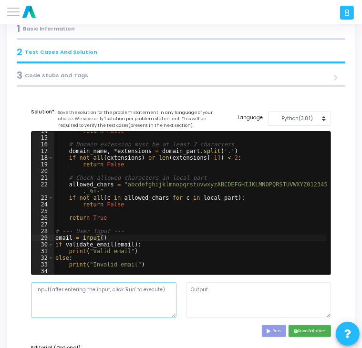
click at [116, 298] on textarea at bounding box center [104, 301] width 146 height 36
paste textarea "[EMAIL_ADDRESS][DOMAIN_NAME]"
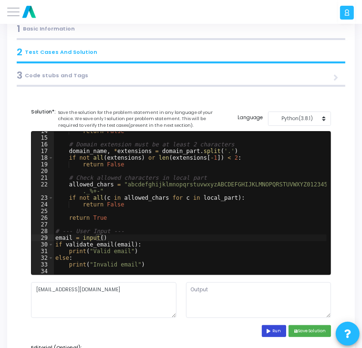
click at [275, 327] on button "Run" at bounding box center [274, 332] width 25 height 12
click at [69, 289] on textarea "[EMAIL_ADDRESS][DOMAIN_NAME]" at bounding box center [104, 301] width 146 height 36
click at [252, 296] on textarea "Valid email" at bounding box center [259, 301] width 146 height 36
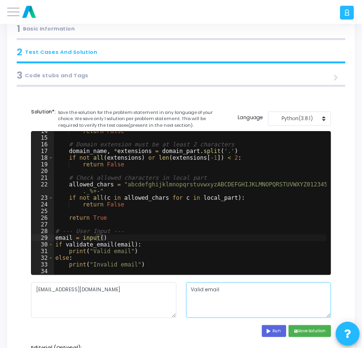
click at [252, 296] on textarea "Valid email" at bounding box center [259, 301] width 146 height 36
click at [307, 331] on button "save Save Solution" at bounding box center [310, 332] width 42 height 12
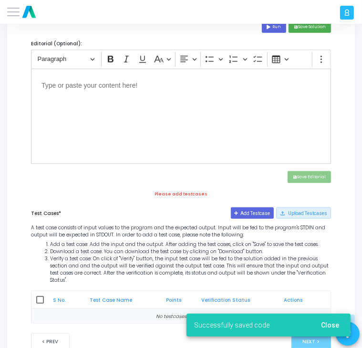
scroll to position [384, 0]
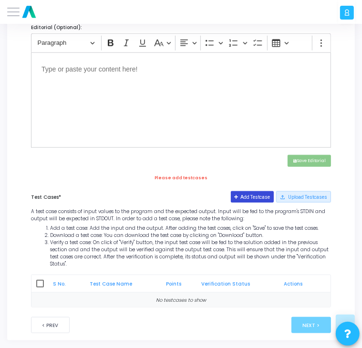
click at [260, 200] on button "Add Testcase" at bounding box center [252, 196] width 43 height 11
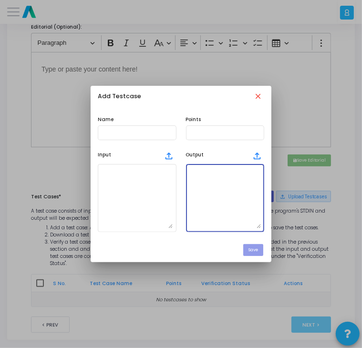
click at [235, 214] on textarea at bounding box center [226, 198] width 72 height 61
click at [234, 185] on textarea at bounding box center [226, 198] width 72 height 61
paste textarea "Valid email"
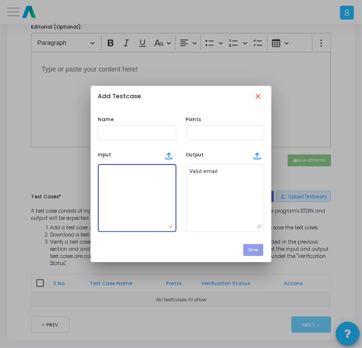
click at [137, 187] on textarea at bounding box center [137, 198] width 72 height 61
paste textarea "[EMAIL_ADDRESS][DOMAIN_NAME]"
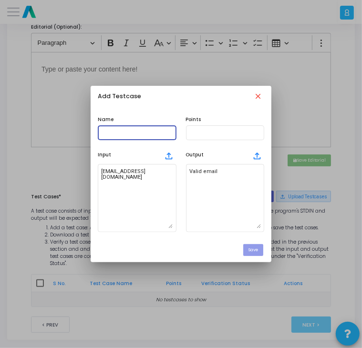
click at [139, 135] on input "text" at bounding box center [137, 133] width 72 height 6
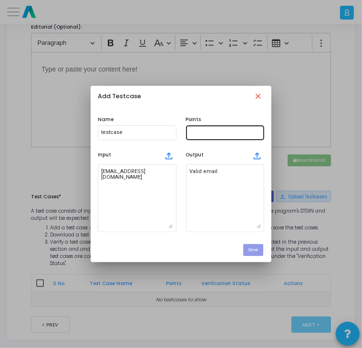
click at [199, 138] on div at bounding box center [226, 132] width 72 height 16
click at [253, 246] on button "Save" at bounding box center [253, 250] width 20 height 12
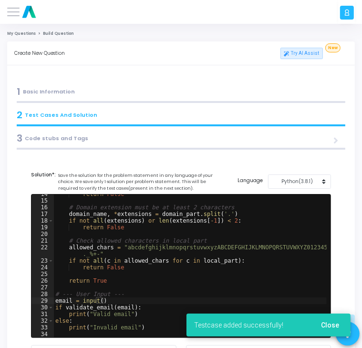
scroll to position [384, 0]
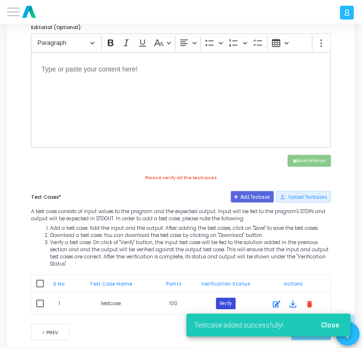
click at [226, 298] on button "Verify" at bounding box center [226, 303] width 20 height 11
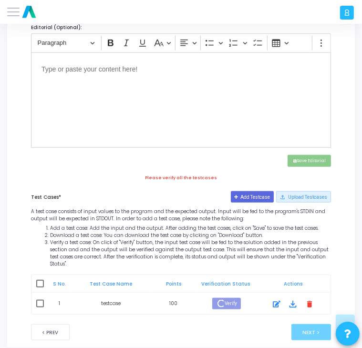
scroll to position [383, 0]
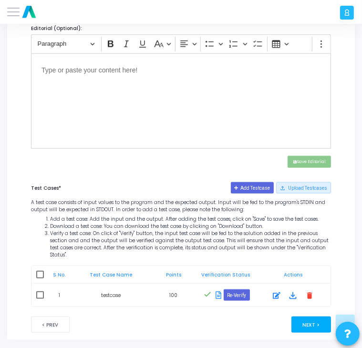
click at [304, 319] on button "Next >" at bounding box center [312, 325] width 40 height 16
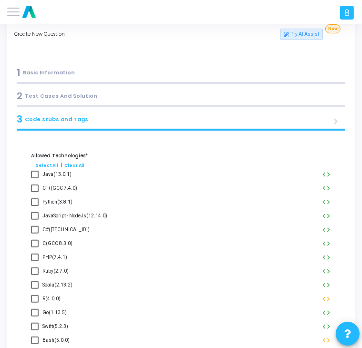
scroll to position [0, 0]
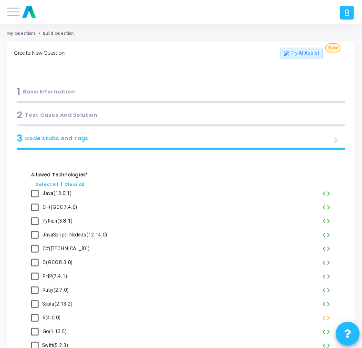
click at [31, 218] on div "Python(3.8.1) code" at bounding box center [181, 223] width 310 height 14
click at [38, 223] on span at bounding box center [35, 222] width 8 height 8
click at [35, 225] on input "Python(3.8.1)" at bounding box center [34, 225] width 0 height 0
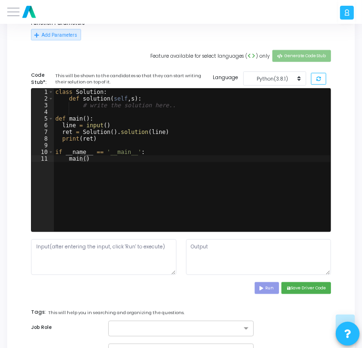
scroll to position [500, 0]
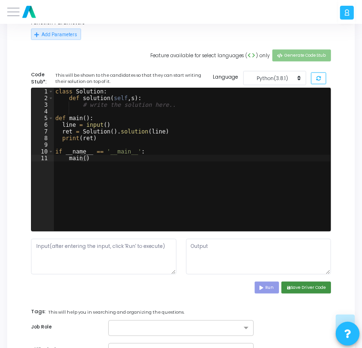
click at [314, 285] on button "save Save Driver Code" at bounding box center [307, 288] width 50 height 12
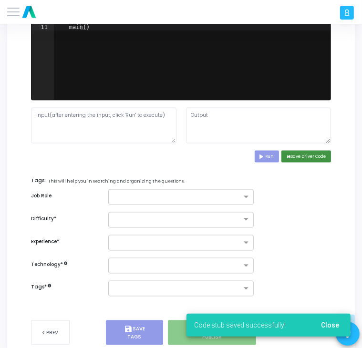
scroll to position [632, 0]
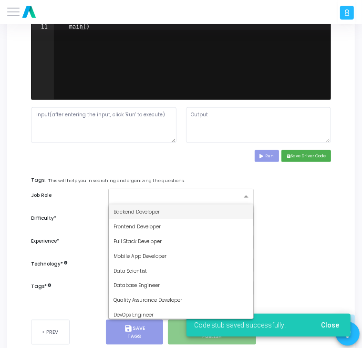
click at [232, 195] on input "text" at bounding box center [178, 197] width 128 height 7
click at [192, 211] on div "Backend Developer" at bounding box center [181, 212] width 145 height 15
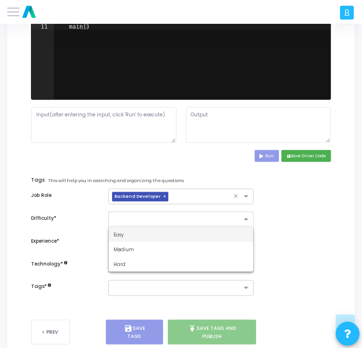
click at [191, 216] on input "text" at bounding box center [172, 218] width 116 height 7
click at [172, 239] on div "Easy" at bounding box center [181, 235] width 145 height 15
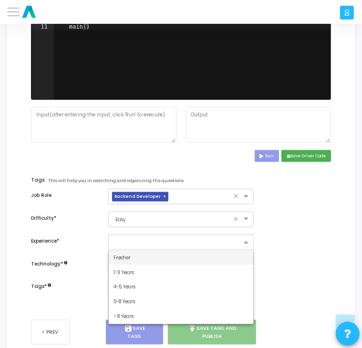
click at [172, 240] on input "text" at bounding box center [178, 243] width 128 height 7
click at [159, 253] on div "Fresher" at bounding box center [181, 258] width 145 height 15
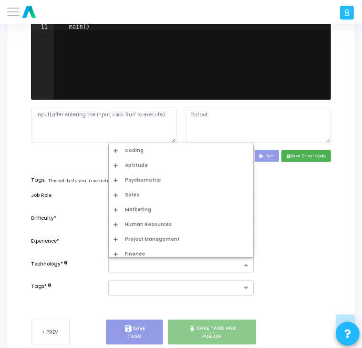
click at [194, 263] on input "text" at bounding box center [178, 266] width 128 height 7
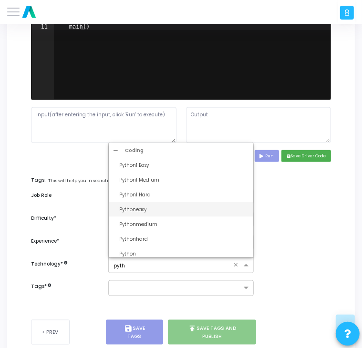
click at [172, 213] on div "Pythoneasy" at bounding box center [181, 209] width 145 height 15
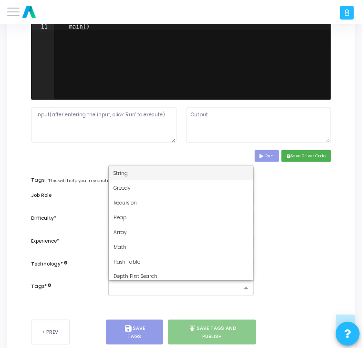
click at [144, 295] on div at bounding box center [181, 289] width 146 height 16
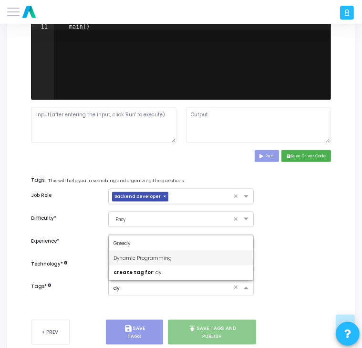
click at [178, 261] on div "Dynamic Programming" at bounding box center [181, 258] width 145 height 15
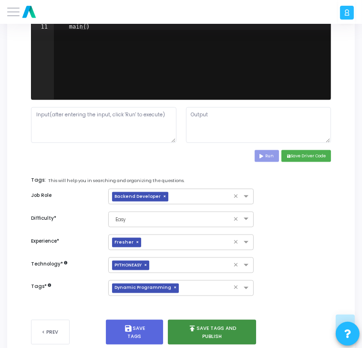
click at [211, 333] on button "publish Save Tags and Publish" at bounding box center [212, 332] width 88 height 25
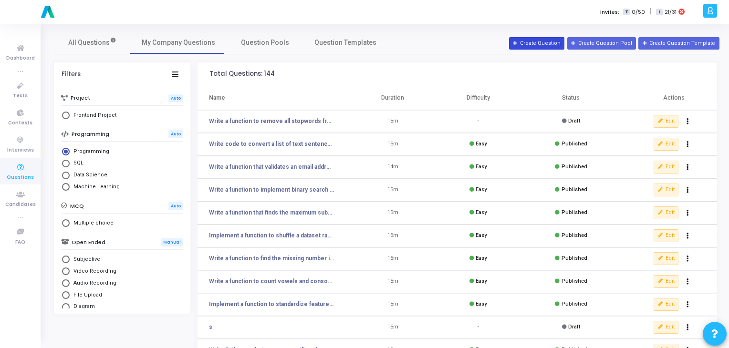
click at [551, 39] on button "Create Question" at bounding box center [536, 43] width 55 height 12
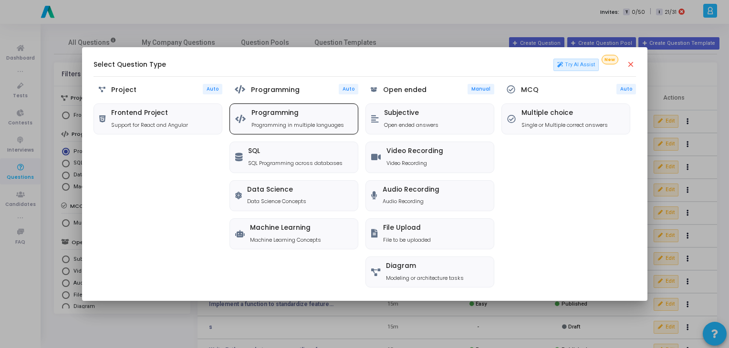
click at [283, 107] on div "Programming Programming in multiple languages" at bounding box center [294, 119] width 128 height 30
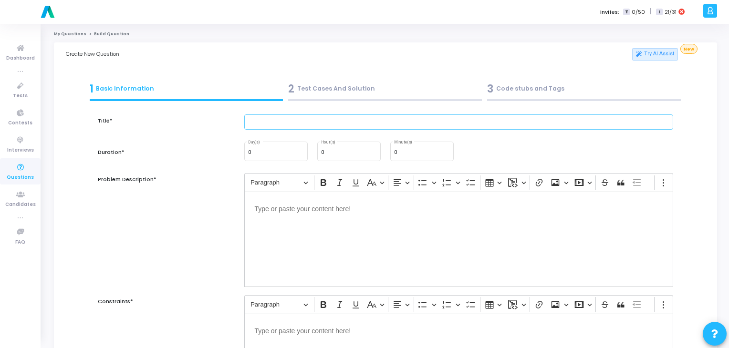
click at [316, 117] on input "text" at bounding box center [459, 123] width 430 height 16
paste input "Write a function to find the longest substring without repeating characters."
click at [407, 156] on input "0" at bounding box center [422, 153] width 56 height 6
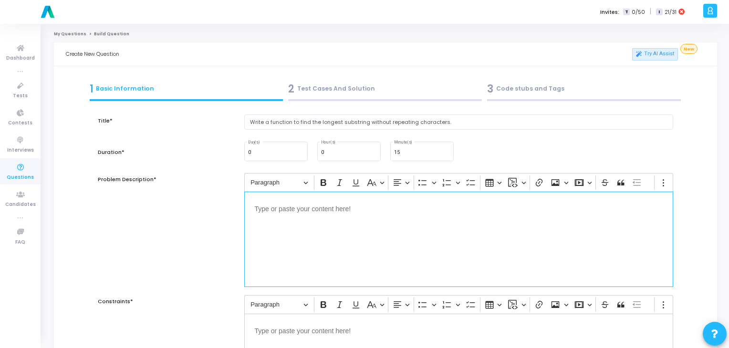
click at [318, 208] on p "Editor editing area: main" at bounding box center [459, 208] width 409 height 12
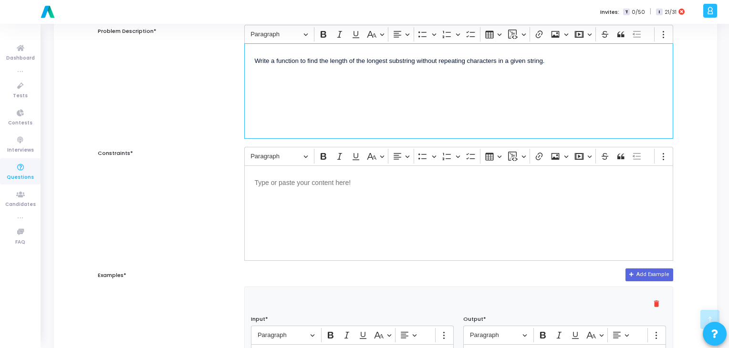
scroll to position [149, 0]
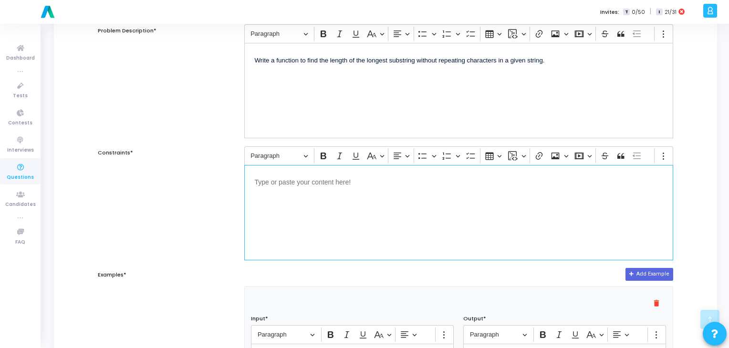
click at [337, 200] on div "Editor editing area: main" at bounding box center [459, 212] width 430 height 95
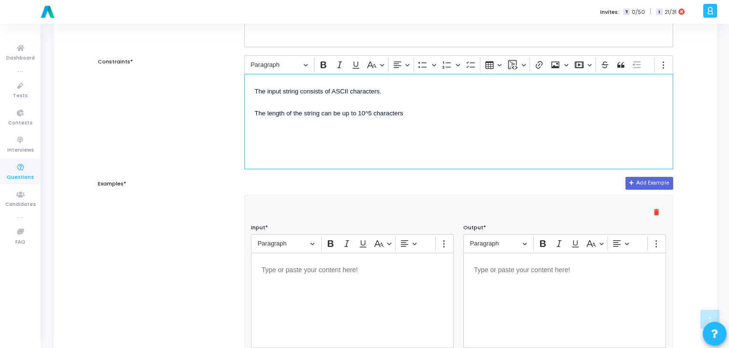
scroll to position [241, 0]
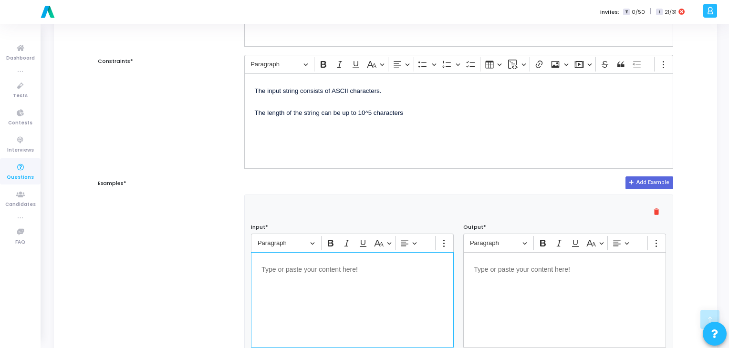
click at [300, 277] on div "Editor editing area: main" at bounding box center [352, 300] width 203 height 95
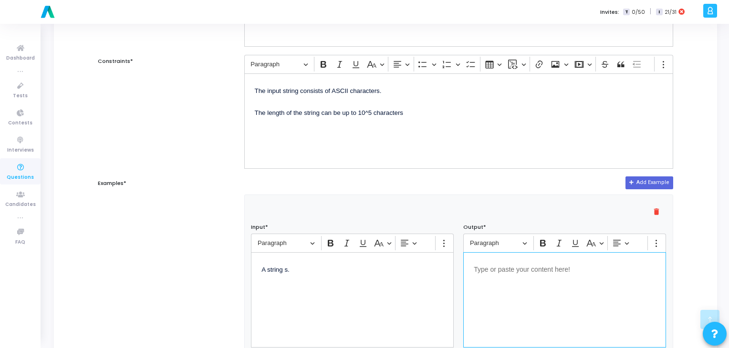
click at [512, 268] on p "Editor editing area: main" at bounding box center [565, 269] width 182 height 12
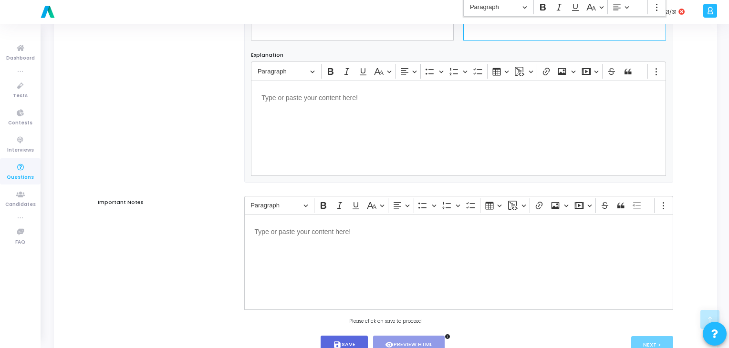
scroll to position [584, 0]
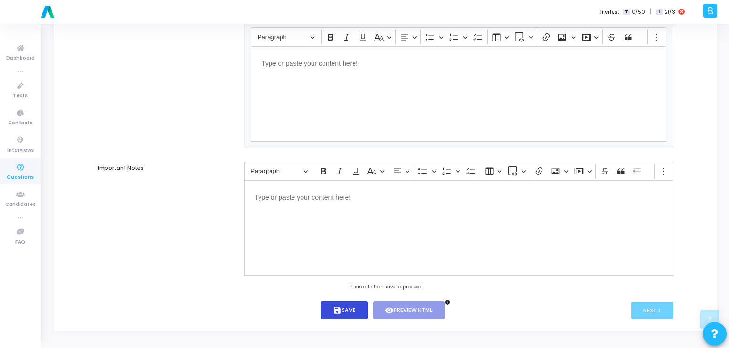
click at [360, 308] on button "save Save" at bounding box center [344, 311] width 47 height 19
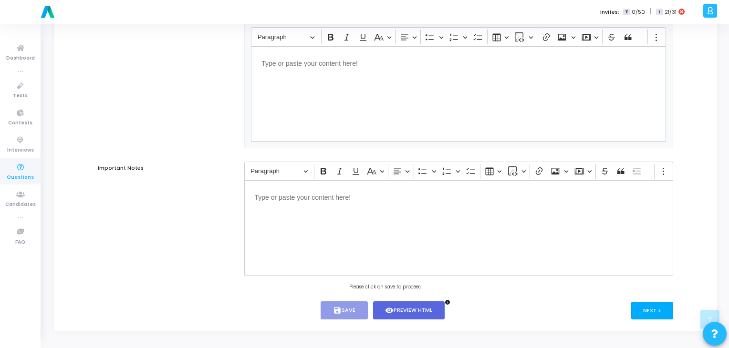
click at [648, 304] on button "Next >" at bounding box center [653, 311] width 42 height 18
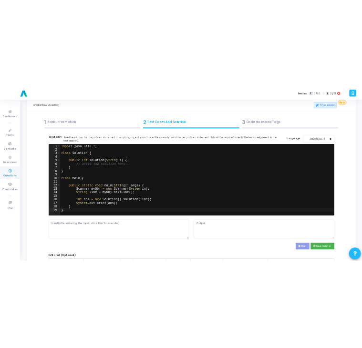
scroll to position [0, 0]
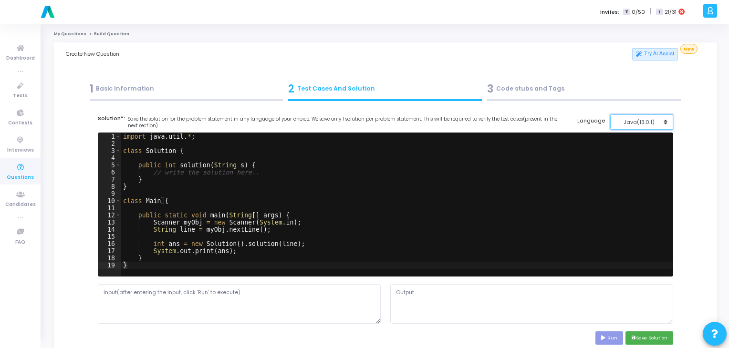
click at [636, 129] on button "Java(13.0.1)" at bounding box center [642, 123] width 63 height 16
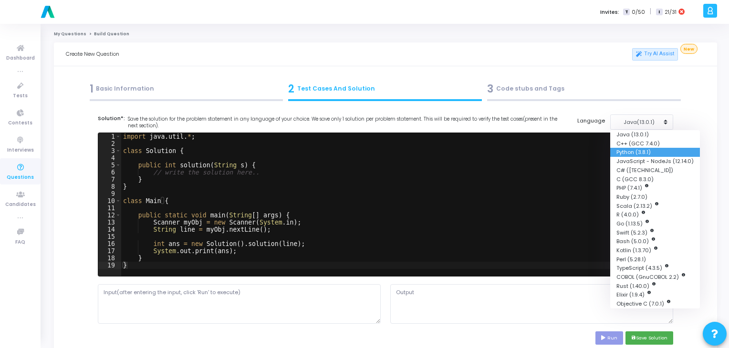
click at [637, 154] on button "Python (3.8.1)" at bounding box center [656, 152] width 90 height 9
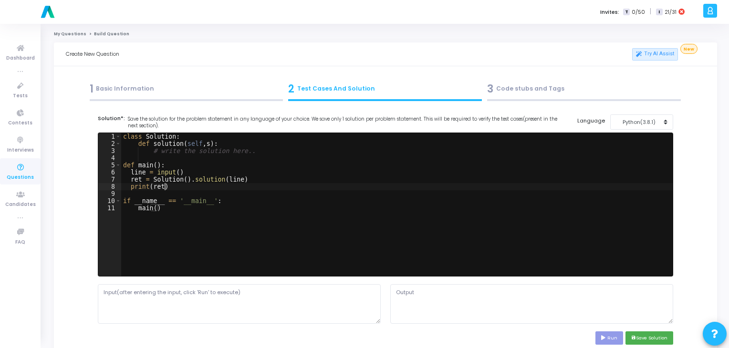
click at [324, 187] on div "class Solution : def solution ( self , s ) : # write the solution here.. def ma…" at bounding box center [397, 212] width 552 height 158
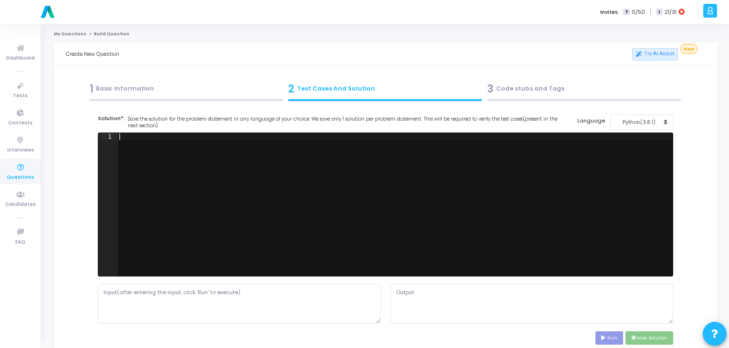
paste textarea """
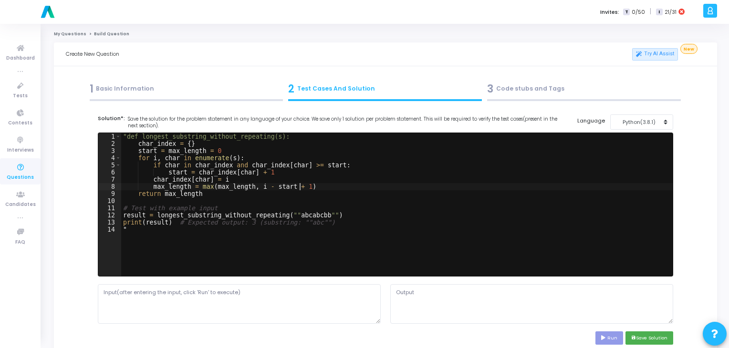
click at [324, 187] on div ""def longest_substring_without_repeating(s): char_index = { } start = max_lengt…" at bounding box center [397, 212] width 552 height 158
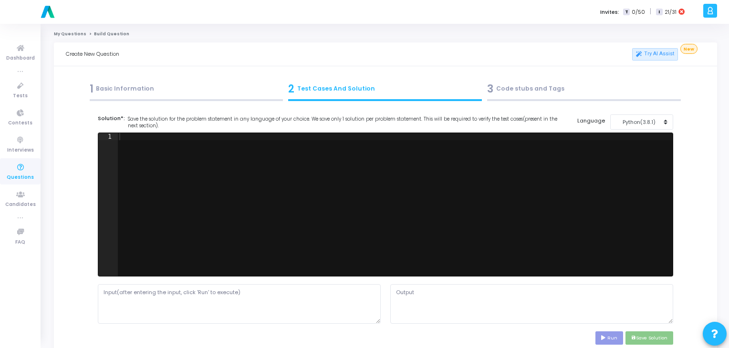
click at [160, 179] on div at bounding box center [395, 212] width 556 height 158
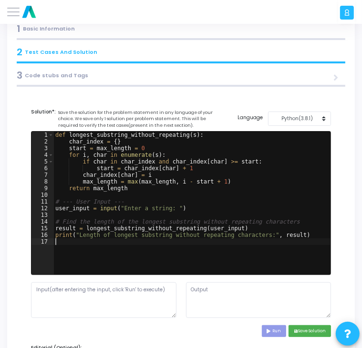
scroll to position [63, 0]
click at [169, 211] on div "def longest_substring_without_repeating ( s ) : char_index = { } start = max_le…" at bounding box center [192, 210] width 278 height 157
click at [172, 205] on div "def longest_substring_without_repeating ( s ) : char_index = { } start = max_le…" at bounding box center [192, 210] width 278 height 157
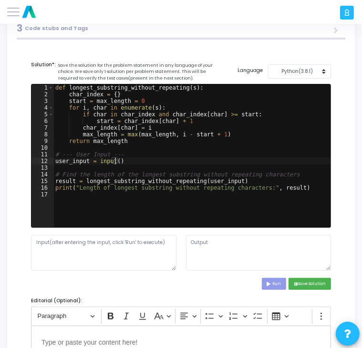
scroll to position [111, 0]
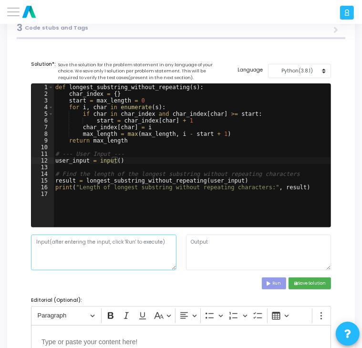
click at [134, 251] on textarea at bounding box center [104, 253] width 146 height 36
paste textarea "abcabcbb"
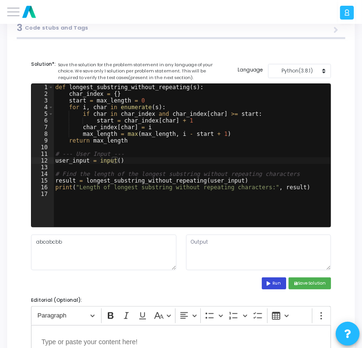
click at [269, 285] on button "Run" at bounding box center [274, 284] width 25 height 12
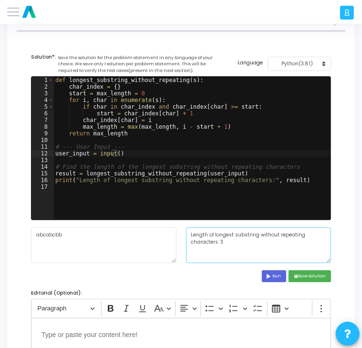
click at [227, 240] on textarea "Length of longest substring without repeating characters: 3" at bounding box center [259, 246] width 146 height 36
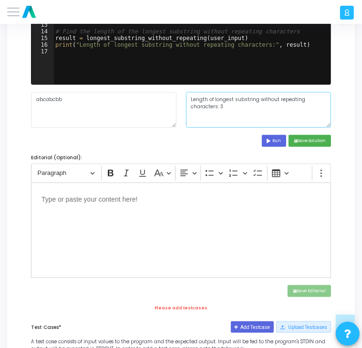
scroll to position [254, 0]
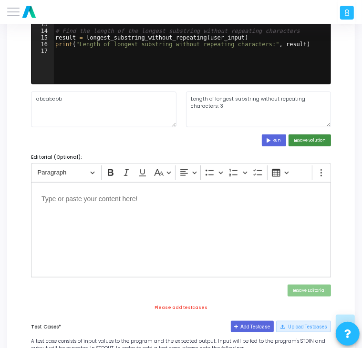
click at [305, 143] on button "save Save Solution" at bounding box center [310, 141] width 42 height 12
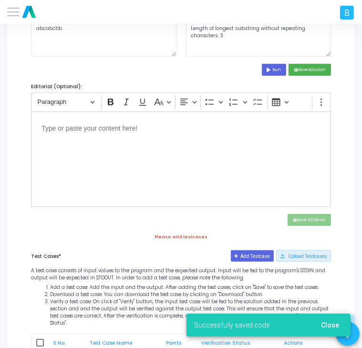
scroll to position [326, 0]
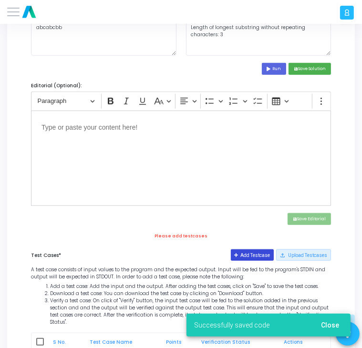
click at [260, 255] on button "Add Testcase" at bounding box center [252, 255] width 43 height 11
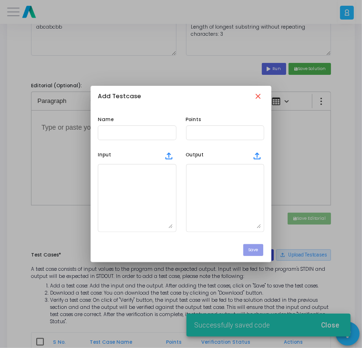
scroll to position [0, 0]
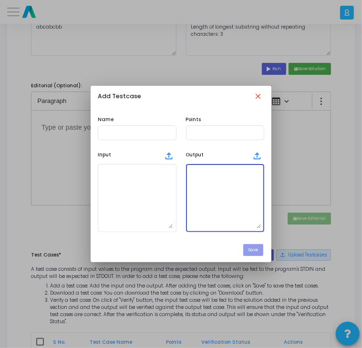
click at [231, 208] on textarea at bounding box center [226, 198] width 72 height 61
paste textarea "Length of longest substring without repeating characters: 3"
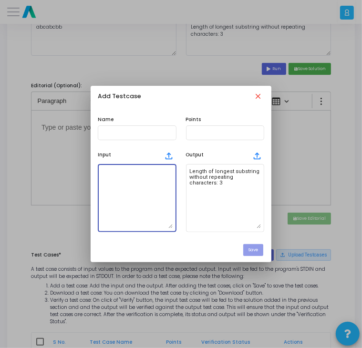
click at [125, 185] on textarea at bounding box center [137, 198] width 72 height 61
paste textarea "abcabcbb"
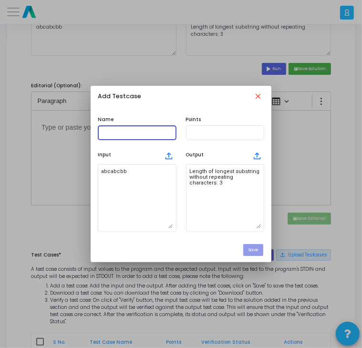
click at [124, 133] on input "text" at bounding box center [137, 133] width 72 height 6
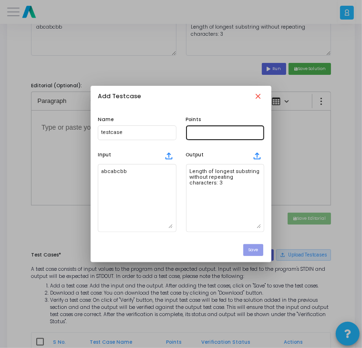
click at [226, 138] on div at bounding box center [226, 132] width 72 height 16
click at [259, 246] on button "Save" at bounding box center [253, 250] width 20 height 12
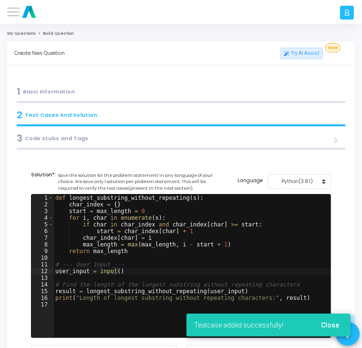
scroll to position [326, 0]
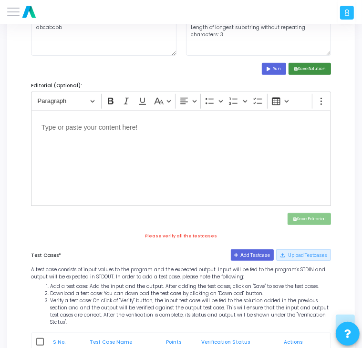
click at [305, 73] on button "save Save Solution" at bounding box center [310, 69] width 42 height 12
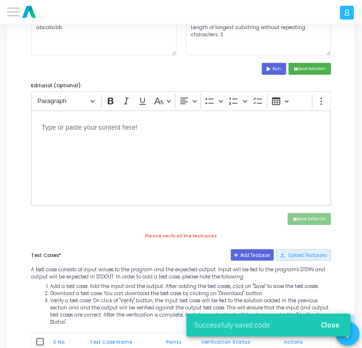
scroll to position [391, 0]
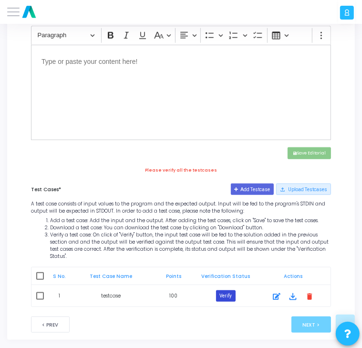
click at [227, 291] on button "Verify" at bounding box center [226, 296] width 20 height 11
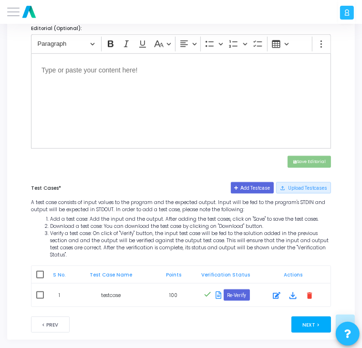
click at [314, 317] on button "Next >" at bounding box center [312, 325] width 40 height 16
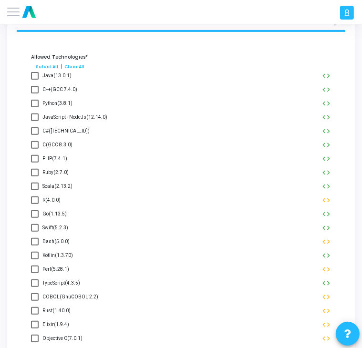
scroll to position [0, 0]
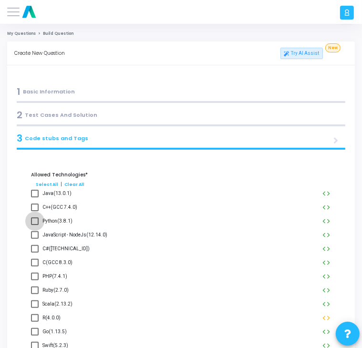
click at [37, 223] on span at bounding box center [35, 222] width 8 height 8
click at [35, 225] on input "Python(3.8.1)" at bounding box center [34, 225] width 0 height 0
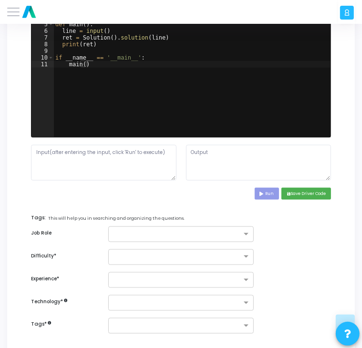
scroll to position [622, 0]
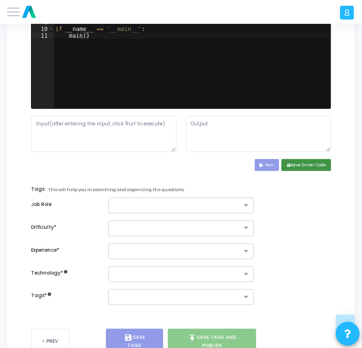
click at [309, 169] on button "save Save Driver Code" at bounding box center [307, 165] width 50 height 12
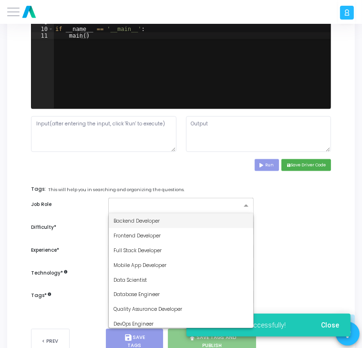
click at [215, 209] on div at bounding box center [176, 207] width 129 height 9
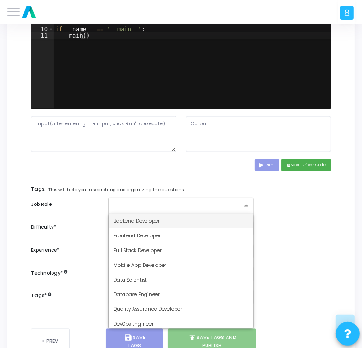
click at [166, 224] on div "Backend Developer" at bounding box center [181, 221] width 145 height 15
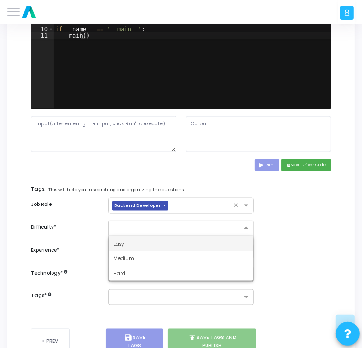
click at [166, 224] on input "text" at bounding box center [172, 227] width 116 height 7
click at [165, 242] on div "Easy" at bounding box center [181, 244] width 145 height 15
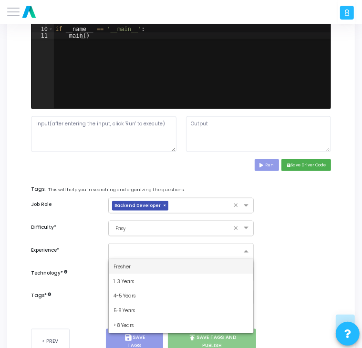
click at [164, 249] on input "text" at bounding box center [178, 252] width 128 height 7
click at [145, 267] on div "Fresher" at bounding box center [181, 267] width 145 height 15
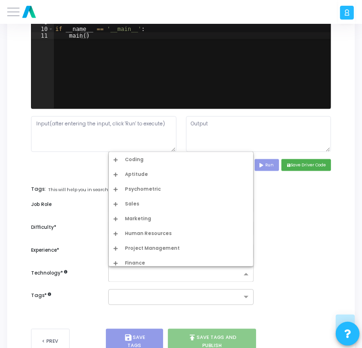
click at [145, 267] on div at bounding box center [181, 275] width 146 height 16
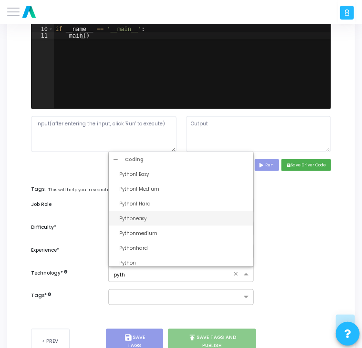
click at [187, 220] on div "Pythoneasy" at bounding box center [183, 218] width 129 height 7
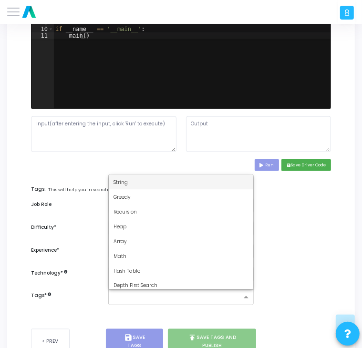
click at [133, 300] on input "text" at bounding box center [178, 298] width 128 height 7
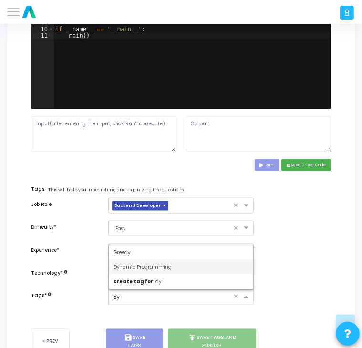
click at [185, 263] on div "Dynamic Programming" at bounding box center [181, 267] width 145 height 15
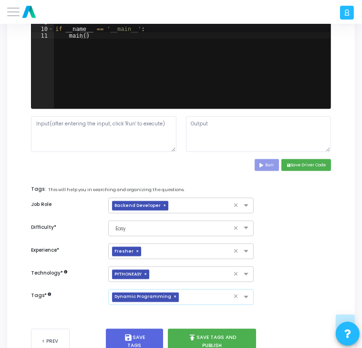
scroll to position [651, 0]
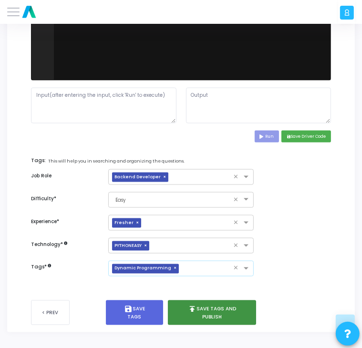
click at [195, 315] on button "publish Save Tags and Publish" at bounding box center [212, 313] width 88 height 25
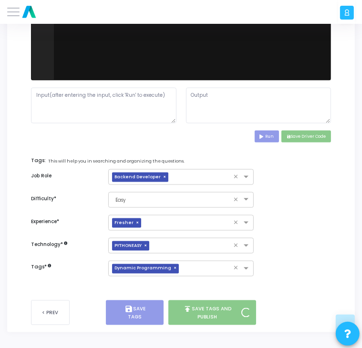
scroll to position [644, 0]
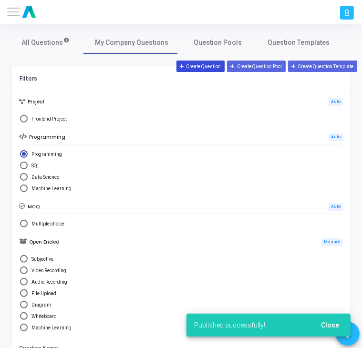
click at [197, 63] on button "Create Question" at bounding box center [201, 66] width 49 height 11
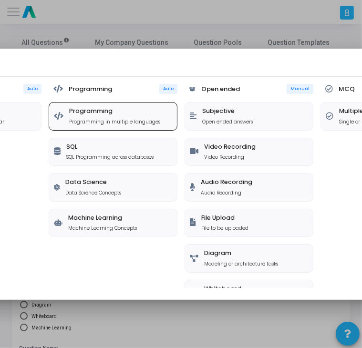
click at [144, 114] on h5 "Programming" at bounding box center [114, 110] width 91 height 7
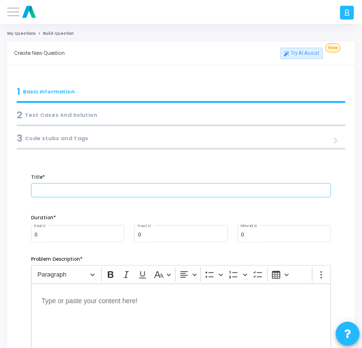
click at [101, 189] on input "text" at bounding box center [181, 190] width 300 height 14
paste input "Write a function to implement insertion sort."
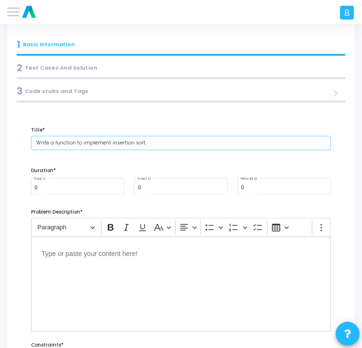
scroll to position [53, 0]
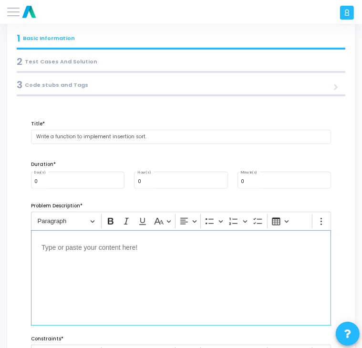
click at [105, 259] on div "Editor editing area: main" at bounding box center [181, 278] width 300 height 95
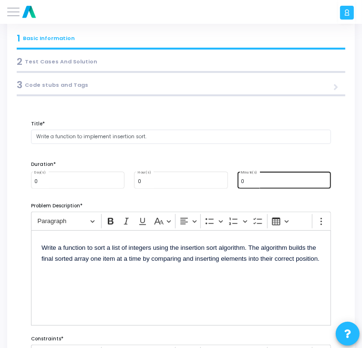
click at [264, 178] on div "0 Minute(s)" at bounding box center [284, 179] width 86 height 19
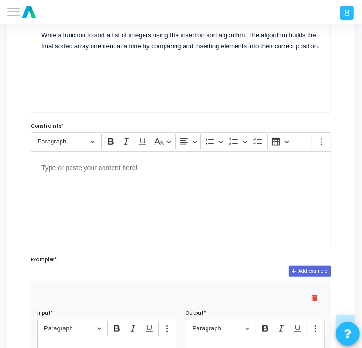
scroll to position [267, 0]
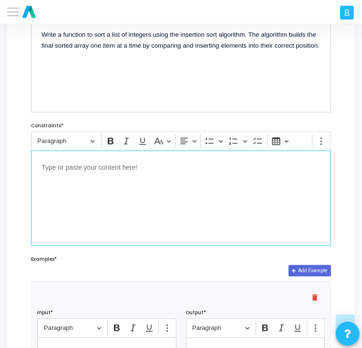
click at [198, 173] on div "Editor editing area: main" at bounding box center [181, 198] width 300 height 95
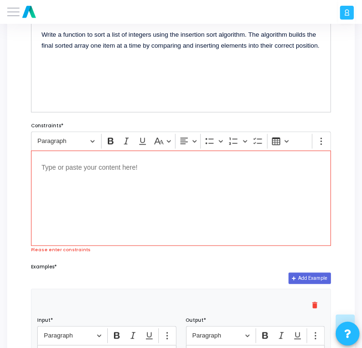
click at [178, 188] on div "Editor editing area: main" at bounding box center [181, 198] width 300 height 95
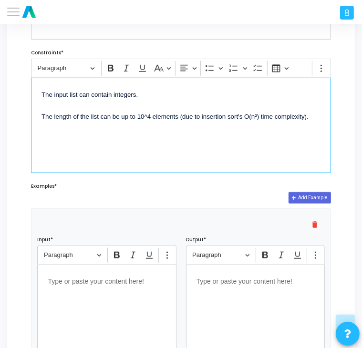
scroll to position [341, 0]
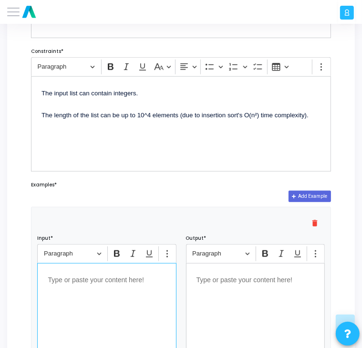
click at [124, 286] on div "Editor editing area: main" at bounding box center [106, 310] width 139 height 95
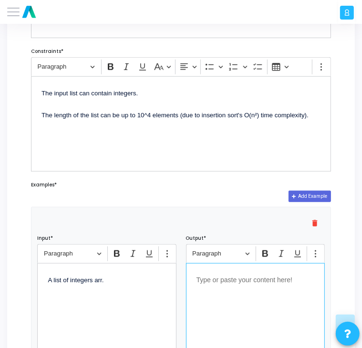
click at [274, 287] on div "Editor editing area: main" at bounding box center [255, 310] width 139 height 95
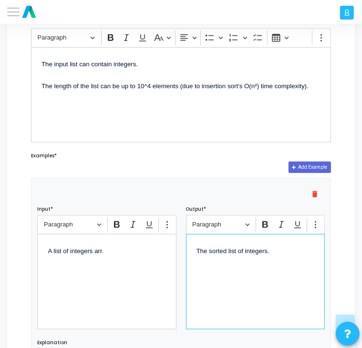
scroll to position [371, 0]
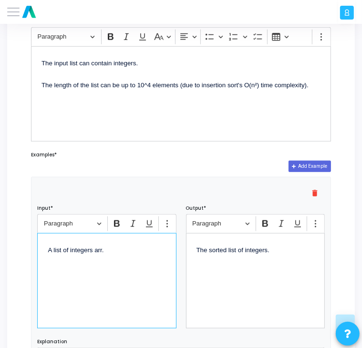
click at [110, 251] on p "A list of integers arr." at bounding box center [107, 250] width 118 height 12
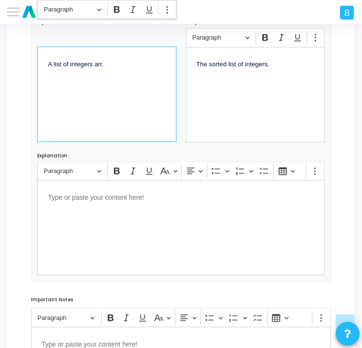
scroll to position [699, 0]
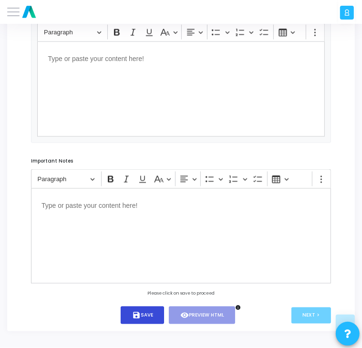
click at [159, 317] on button "save Save" at bounding box center [142, 316] width 43 height 18
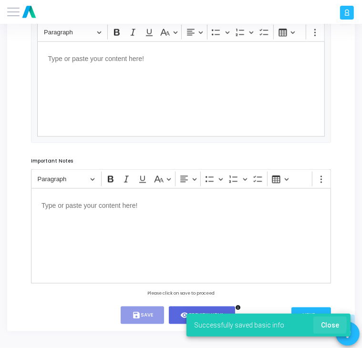
click at [318, 323] on button "Close" at bounding box center [330, 325] width 33 height 17
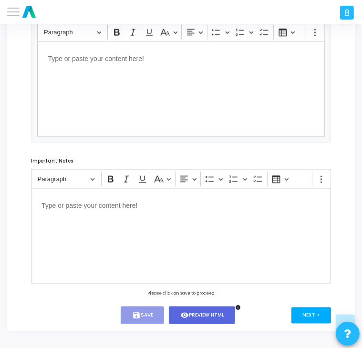
click at [308, 318] on button "Next >" at bounding box center [312, 316] width 40 height 16
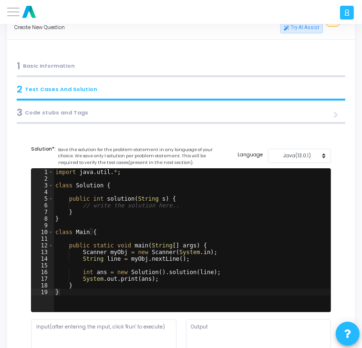
scroll to position [0, 0]
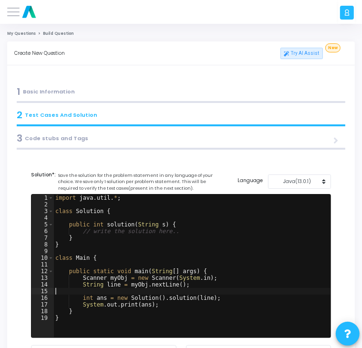
click at [152, 289] on div "import java . util . * ; class Solution { public int solution ( String s ) { //…" at bounding box center [192, 273] width 278 height 157
click at [308, 185] on div "Java(13.0.1)" at bounding box center [298, 181] width 48 height 7
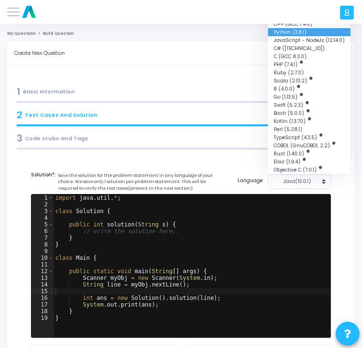
click at [303, 31] on button "Python (3.8.1)" at bounding box center [309, 32] width 83 height 8
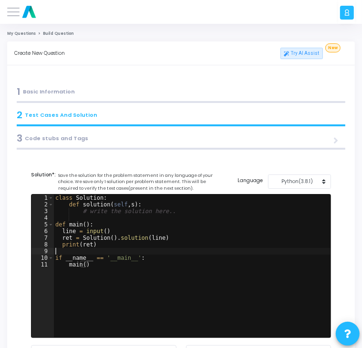
click at [164, 251] on div "class Solution : def solution ( self , s ) : # write the solution here.. def ma…" at bounding box center [192, 273] width 278 height 157
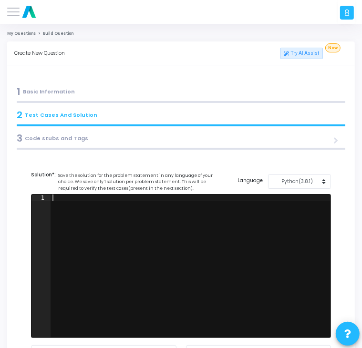
paste textarea """
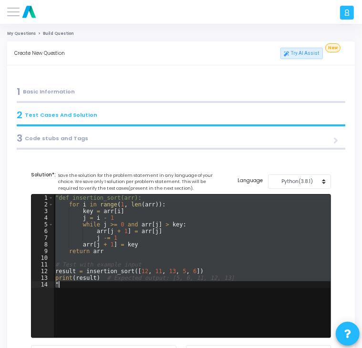
click at [147, 263] on div ""def insertion_sort(arr): for i in range ( 1 , len ( arr )) : key = arr [ i ] j…" at bounding box center [191, 266] width 277 height 143
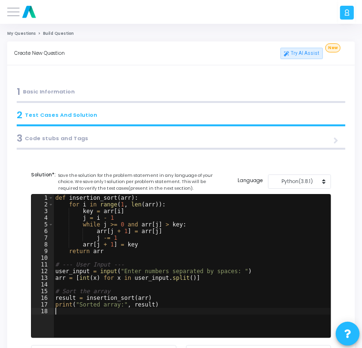
scroll to position [63, 0]
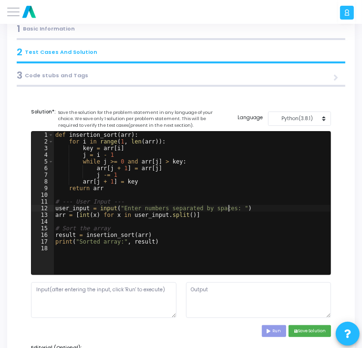
click at [228, 210] on div "def insertion_sort ( arr ) : for i in range ( 1 , len ( arr )) : key = arr [ i …" at bounding box center [192, 210] width 278 height 157
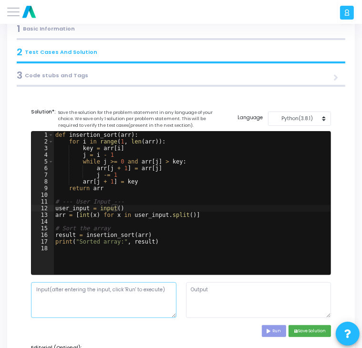
click at [149, 297] on textarea at bounding box center [104, 301] width 146 height 36
paste textarea "12 11 13 5 6"
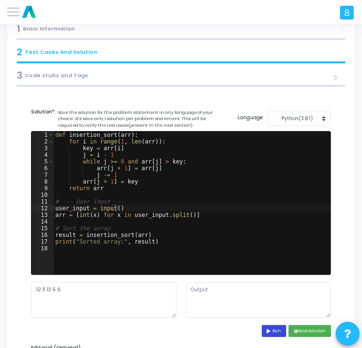
click at [275, 332] on button "Run" at bounding box center [274, 332] width 25 height 12
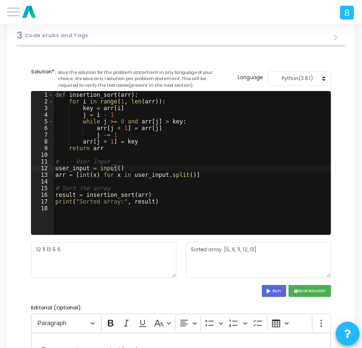
scroll to position [105, 0]
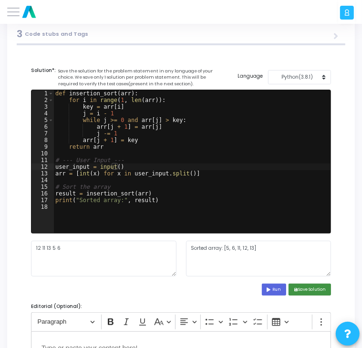
click at [304, 289] on button "save Save Solution" at bounding box center [310, 290] width 42 height 12
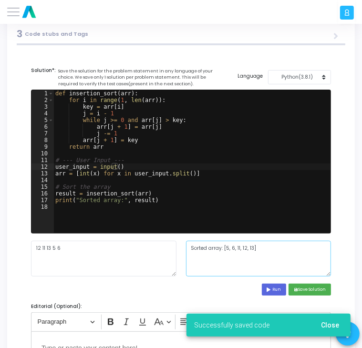
drag, startPoint x: 278, startPoint y: 248, endPoint x: 189, endPoint y: 247, distance: 89.7
click at [189, 247] on textarea "Sorted array: [5, 6, 11, 12, 13]" at bounding box center [259, 259] width 146 height 36
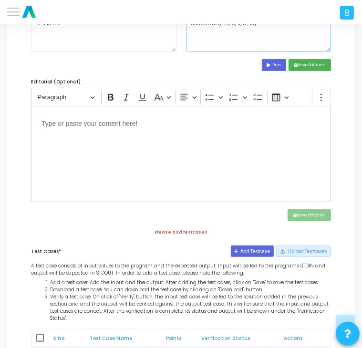
scroll to position [330, 0]
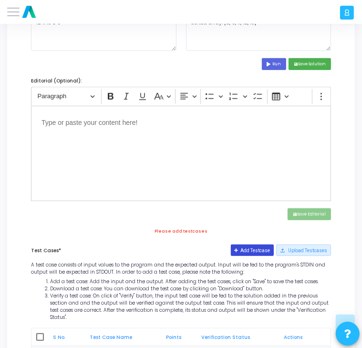
click at [251, 249] on button "Add Testcase" at bounding box center [252, 250] width 43 height 11
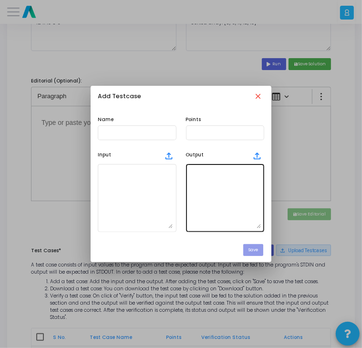
click at [229, 196] on textarea at bounding box center [226, 198] width 72 height 61
paste textarea "Sorted array: [5, 6, 11, 12, 13]"
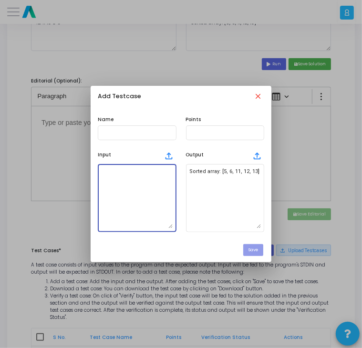
click at [151, 199] on textarea at bounding box center [137, 198] width 72 height 61
paste textarea "12 11 13 5 6"
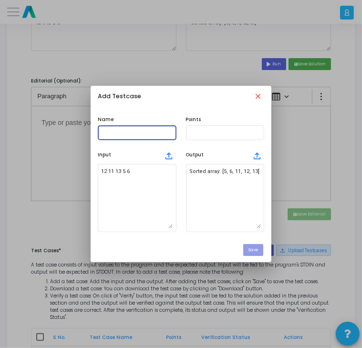
click at [155, 134] on input "text" at bounding box center [137, 133] width 72 height 6
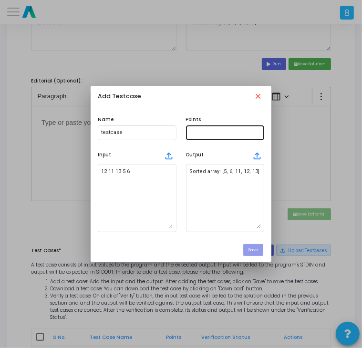
click at [195, 129] on div at bounding box center [226, 132] width 72 height 16
click at [254, 253] on button "Save" at bounding box center [253, 250] width 20 height 12
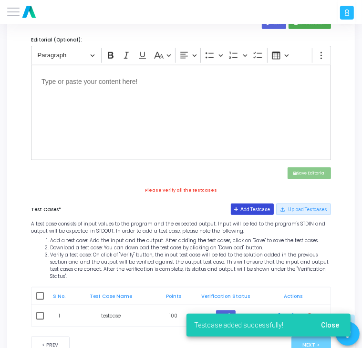
scroll to position [391, 0]
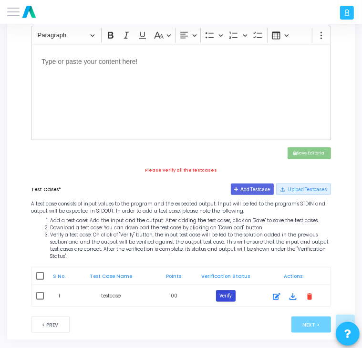
click at [228, 291] on button "Verify" at bounding box center [226, 296] width 20 height 11
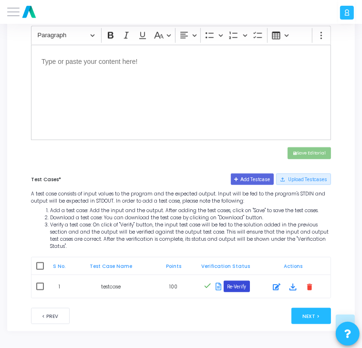
scroll to position [383, 0]
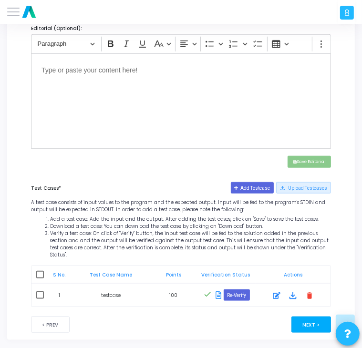
click at [306, 317] on button "Next >" at bounding box center [312, 325] width 40 height 16
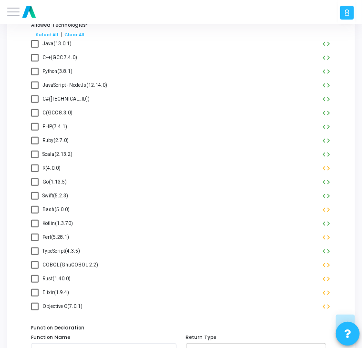
scroll to position [0, 0]
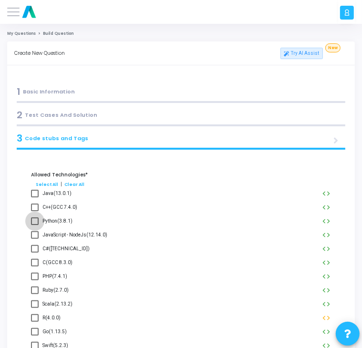
click at [38, 223] on span at bounding box center [35, 222] width 8 height 8
click at [35, 225] on input "Python(3.8.1)" at bounding box center [34, 225] width 0 height 0
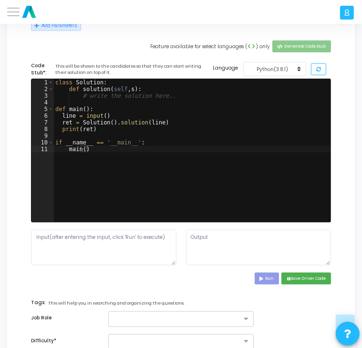
scroll to position [510, 0]
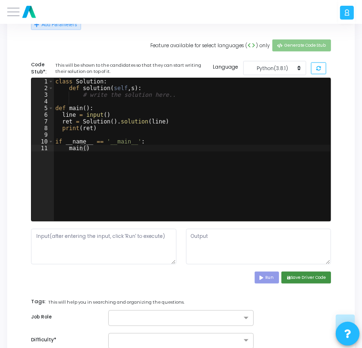
click at [304, 279] on button "save Save Driver Code" at bounding box center [307, 278] width 50 height 12
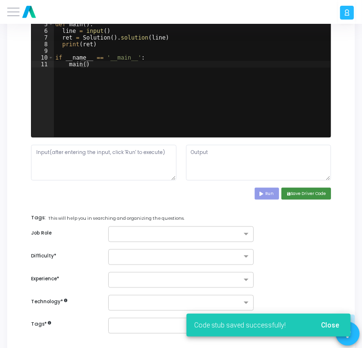
scroll to position [594, 0]
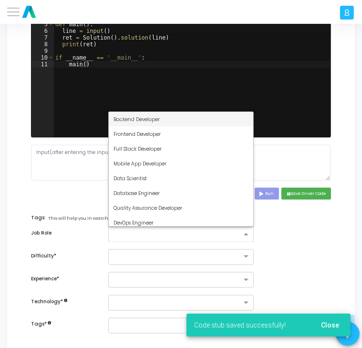
click at [231, 233] on input "text" at bounding box center [178, 235] width 128 height 7
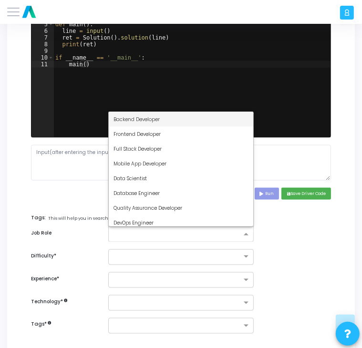
click at [161, 123] on div "Backend Developer" at bounding box center [181, 119] width 145 height 15
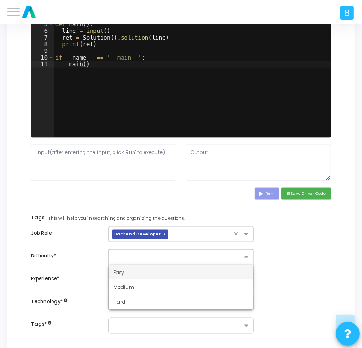
click at [159, 256] on input "text" at bounding box center [172, 256] width 116 height 7
click at [159, 272] on div "Easy" at bounding box center [181, 272] width 145 height 15
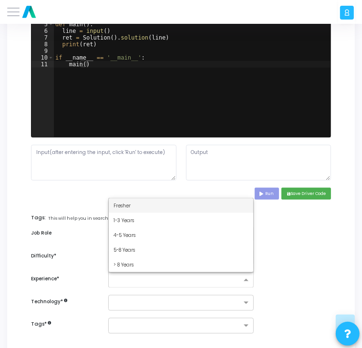
click at [156, 277] on input "text" at bounding box center [178, 280] width 128 height 7
click at [143, 208] on div "Fresher" at bounding box center [181, 206] width 145 height 15
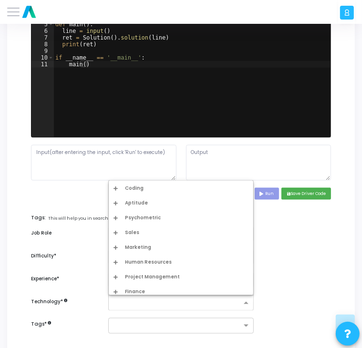
click at [134, 298] on div at bounding box center [175, 303] width 133 height 11
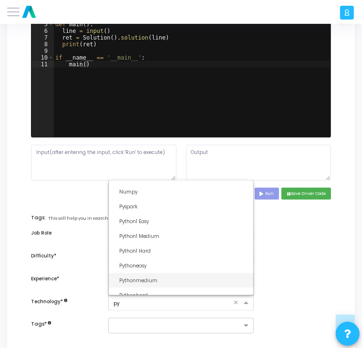
scroll to position [26, 0]
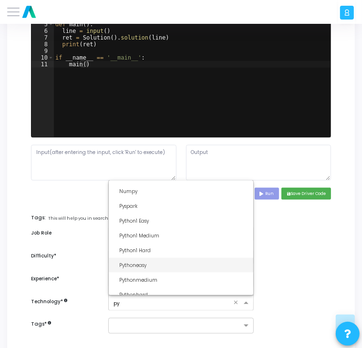
click at [151, 270] on div "Pythoneasy" at bounding box center [181, 265] width 145 height 15
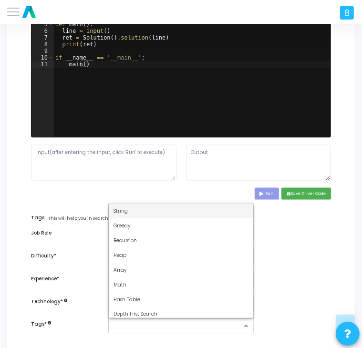
click at [141, 330] on div at bounding box center [176, 327] width 129 height 9
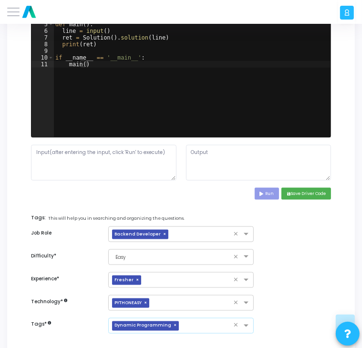
scroll to position [651, 0]
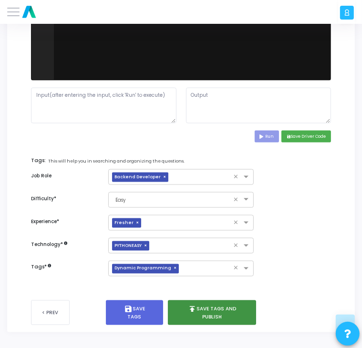
click at [214, 314] on button "publish Save Tags and Publish" at bounding box center [212, 313] width 88 height 25
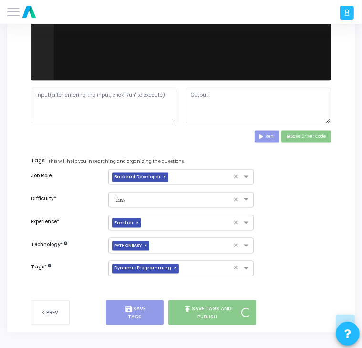
scroll to position [644, 0]
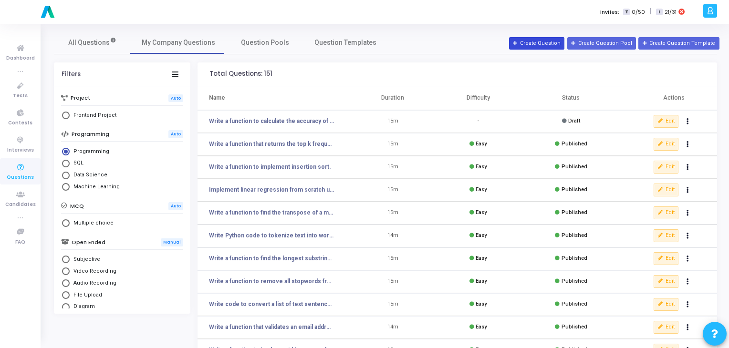
click at [539, 45] on button "Create Question" at bounding box center [536, 43] width 55 height 12
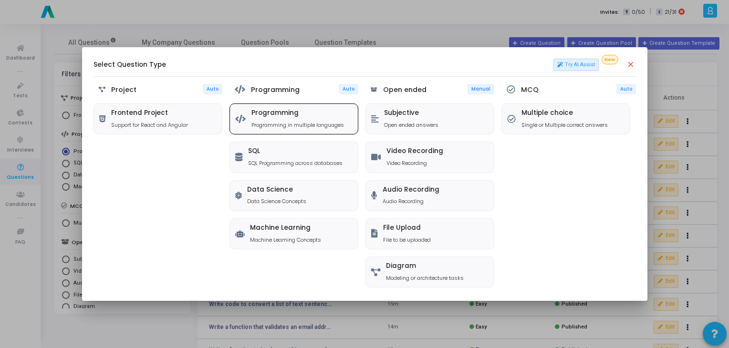
click at [239, 126] on div "Programming Programming in multiple languages" at bounding box center [294, 119] width 128 height 30
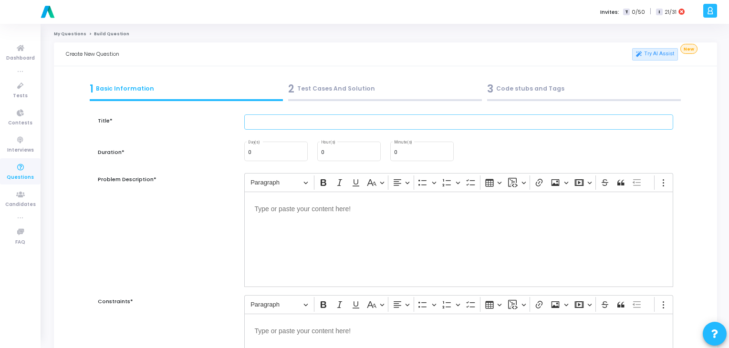
click at [272, 126] on input "text" at bounding box center [459, 123] width 430 height 16
paste input "Write a function to calculate compound interest."
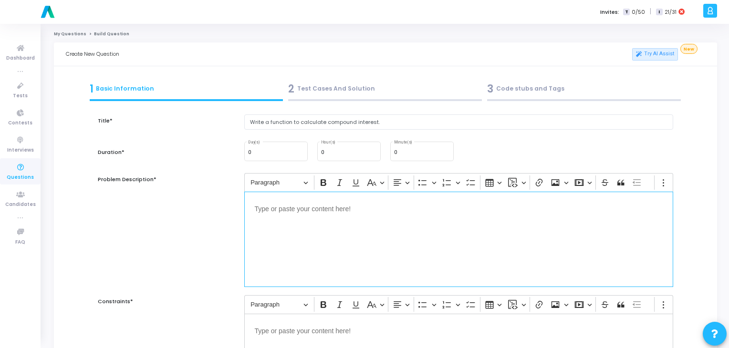
click at [332, 206] on p "Editor editing area: main" at bounding box center [459, 208] width 409 height 12
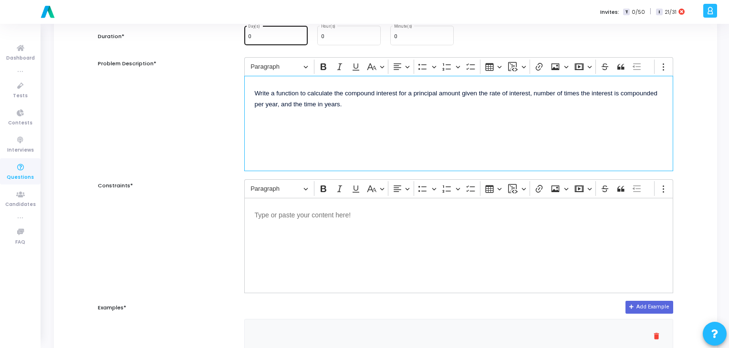
scroll to position [118, 0]
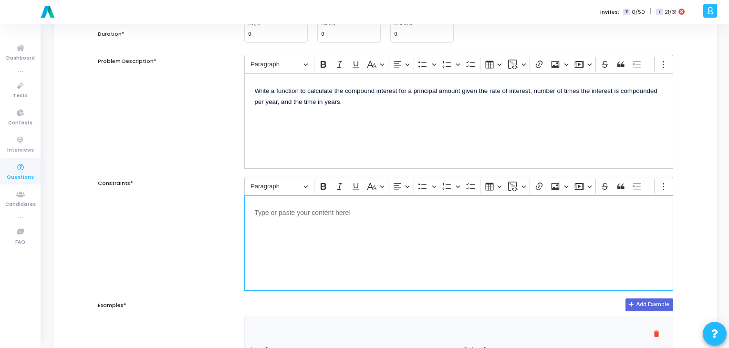
click at [290, 197] on div "Editor editing area: main" at bounding box center [459, 243] width 430 height 95
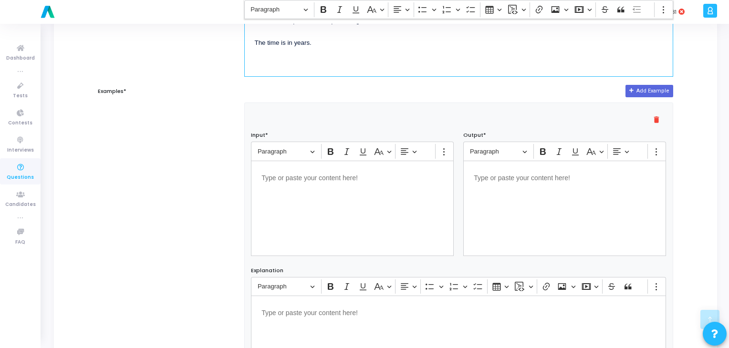
scroll to position [337, 0]
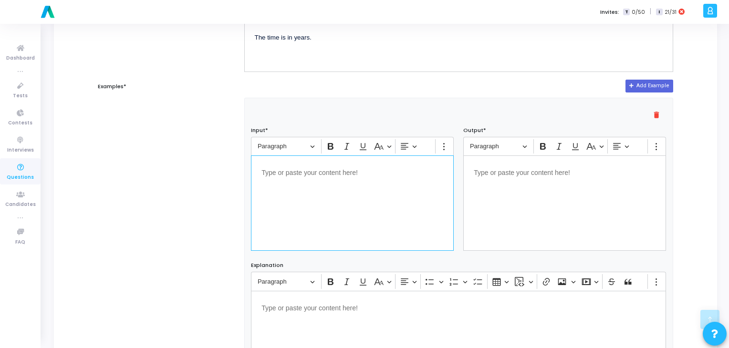
click at [311, 220] on div "Editor editing area: main" at bounding box center [352, 203] width 203 height 95
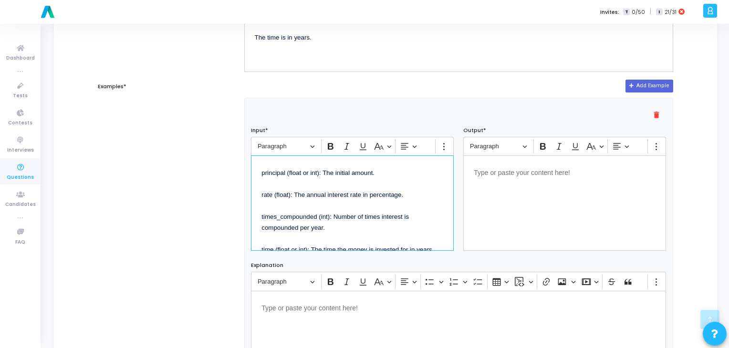
scroll to position [12, 0]
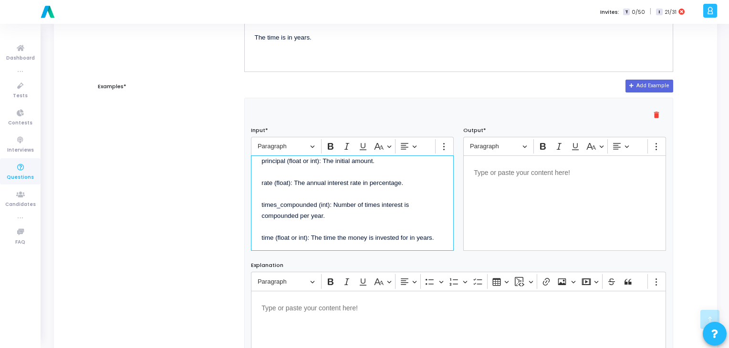
click at [536, 206] on div "Editor editing area: main" at bounding box center [565, 203] width 203 height 95
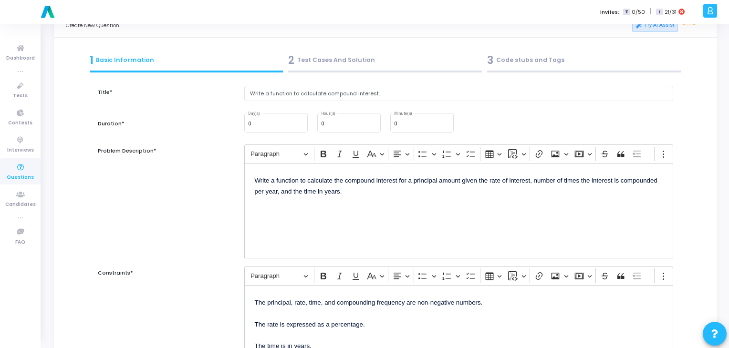
scroll to position [0, 0]
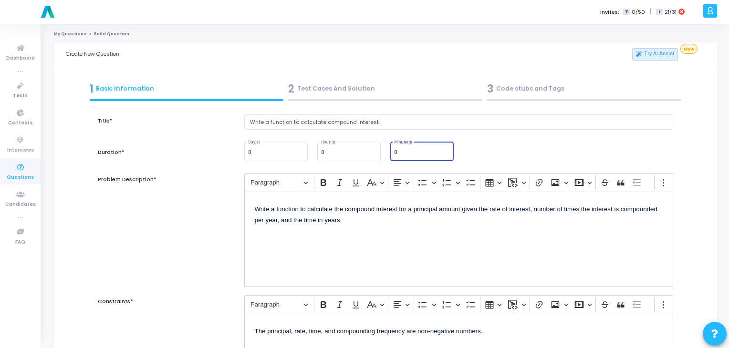
click at [426, 155] on input "0" at bounding box center [422, 153] width 56 height 6
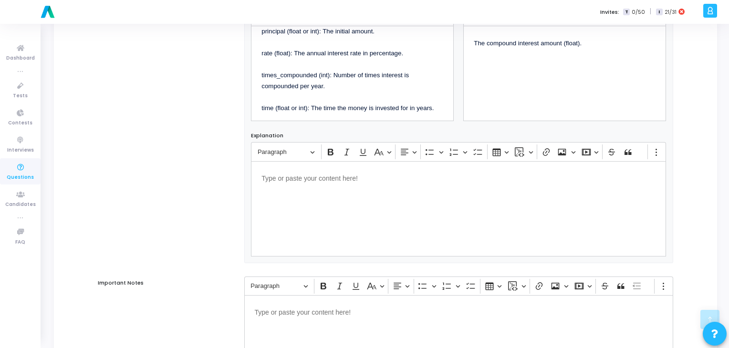
scroll to position [584, 0]
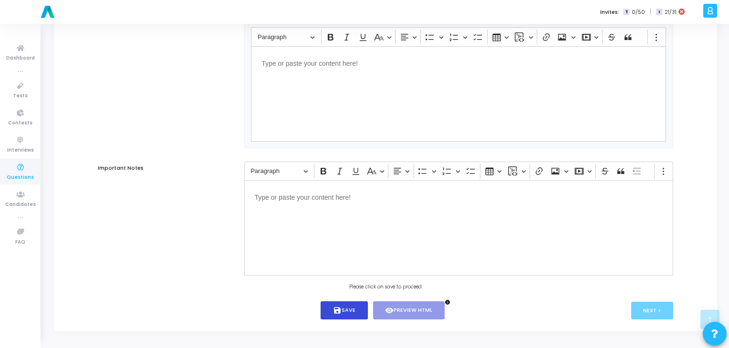
click at [336, 302] on button "save Save" at bounding box center [344, 311] width 47 height 19
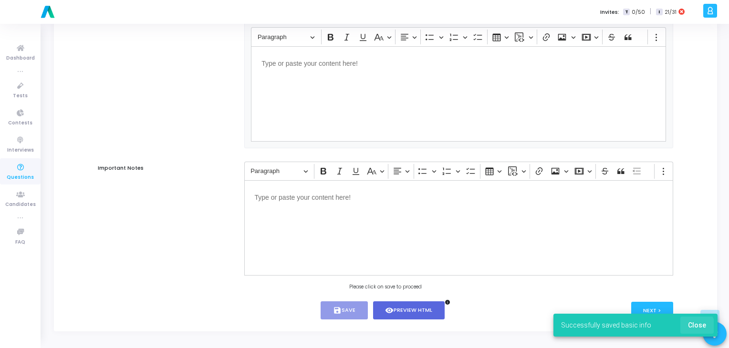
click at [685, 330] on button "Close" at bounding box center [697, 325] width 33 height 17
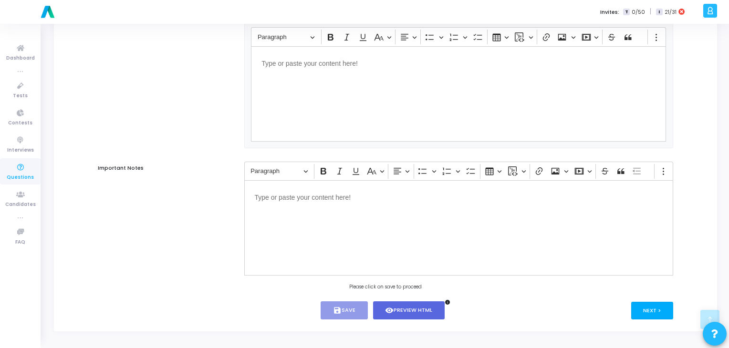
click at [654, 317] on button "Next >" at bounding box center [653, 311] width 42 height 18
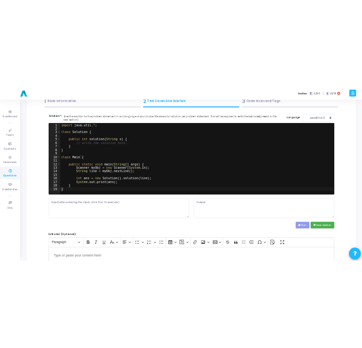
scroll to position [0, 0]
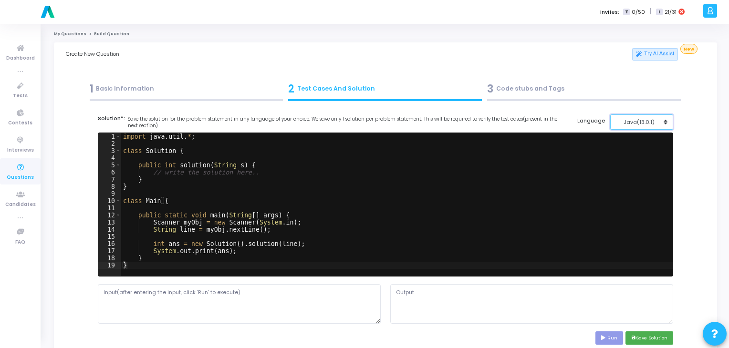
click at [643, 118] on div "Java(13.0.1)" at bounding box center [639, 122] width 47 height 8
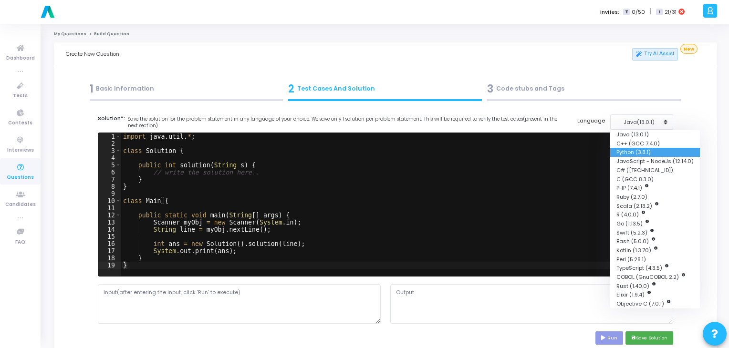
click at [628, 155] on button "Python (3.8.1)" at bounding box center [656, 152] width 90 height 9
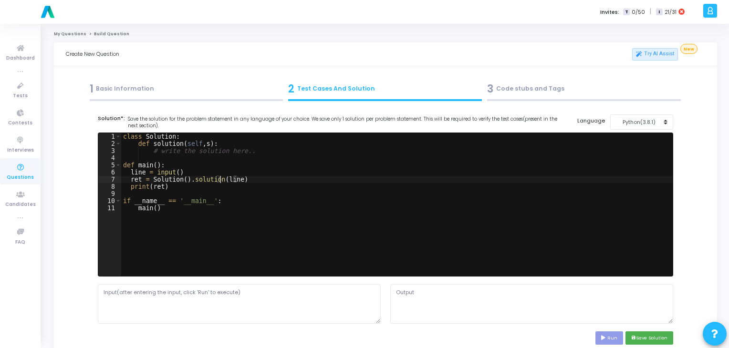
click at [220, 181] on div "class Solution : def solution ( self , s ) : # write the solution here.. def ma…" at bounding box center [397, 212] width 552 height 158
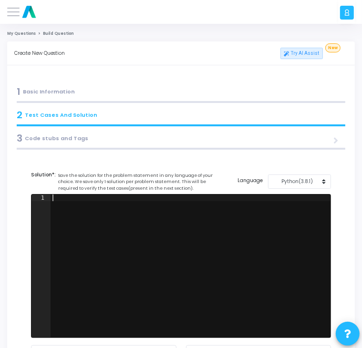
click at [116, 221] on div at bounding box center [191, 273] width 281 height 157
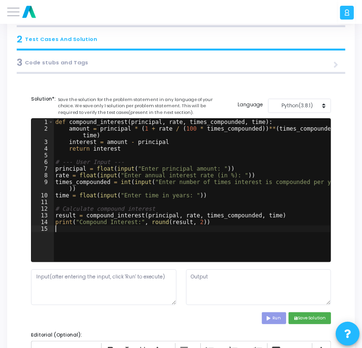
scroll to position [76, 0]
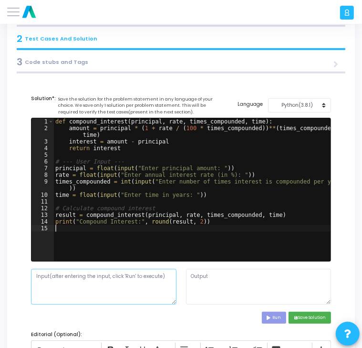
click at [121, 286] on textarea at bounding box center [104, 287] width 146 height 36
click at [81, 295] on textarea at bounding box center [104, 287] width 146 height 36
paste textarea "Enter principal amount: 1000 Enter annual interest rate (in %): 5 Enter number …"
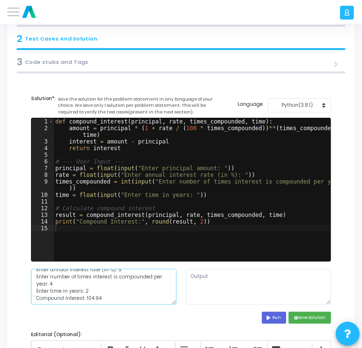
scroll to position [14, 0]
drag, startPoint x: 109, startPoint y: 297, endPoint x: 31, endPoint y: 300, distance: 77.9
click at [31, 300] on textarea "Enter principal amount: 1000 Enter annual interest rate (in %): 5 Enter number …" at bounding box center [104, 287] width 146 height 36
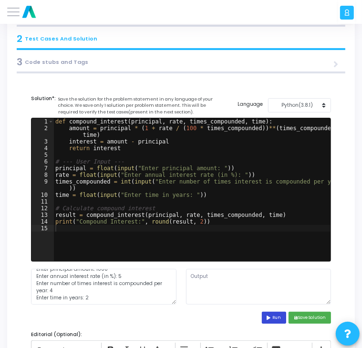
click at [273, 317] on button "Run" at bounding box center [274, 318] width 25 height 12
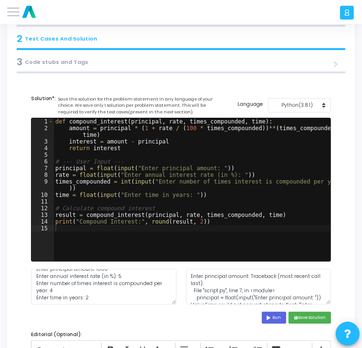
scroll to position [21, 0]
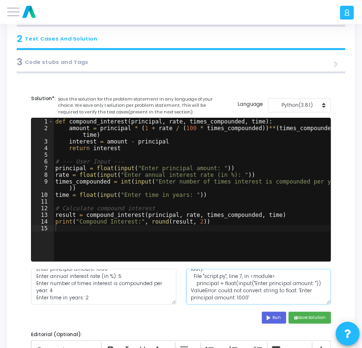
click at [256, 294] on textarea "Enter principal amount: Traceback (most recent call last): File "script.py", li…" at bounding box center [259, 287] width 146 height 36
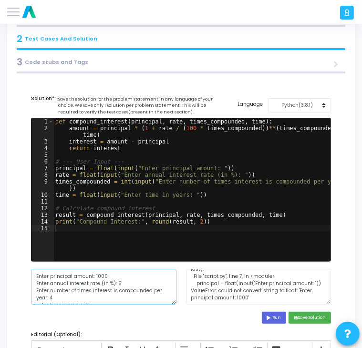
click at [92, 274] on textarea "Enter principal amount: 1000 Enter annual interest rate (in %): 5 Enter number …" at bounding box center [104, 287] width 146 height 36
click at [113, 283] on textarea "1000 Enter annual interest rate (in %): 5 Enter number of times interest is com…" at bounding box center [104, 287] width 146 height 36
click at [44, 296] on textarea "1000 5 Enter number of times interest is compounded per year: 4 Enter time in y…" at bounding box center [104, 287] width 146 height 36
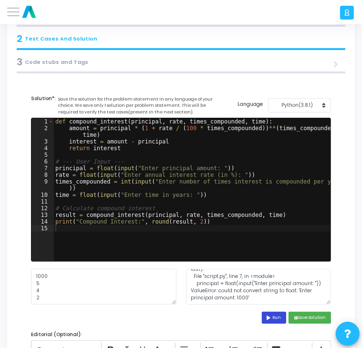
click at [273, 321] on button "Run" at bounding box center [274, 318] width 25 height 12
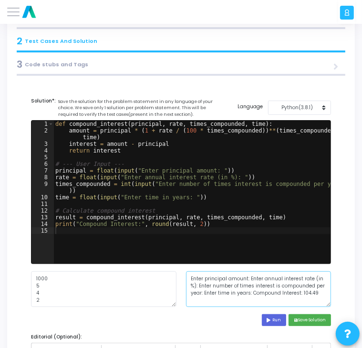
click at [269, 295] on textarea "Enter principal amount: Enter annual interest rate (in %): Enter number of time…" at bounding box center [259, 290] width 146 height 36
click at [308, 284] on textarea "Enter principal amount: Enter annual interest rate (in %): Enter number of time…" at bounding box center [259, 290] width 146 height 36
click at [290, 293] on textarea "Enter principal amount: Enter annual interest rate (in %): Enter number of time…" at bounding box center [259, 290] width 146 height 36
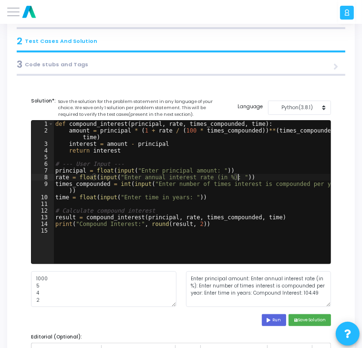
click at [245, 176] on div "def compound_interest ( principal , rate , times_compounded , time ) : amount =…" at bounding box center [192, 199] width 278 height 157
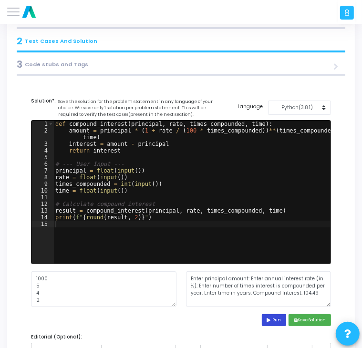
click at [276, 318] on button "Run" at bounding box center [274, 321] width 25 height 12
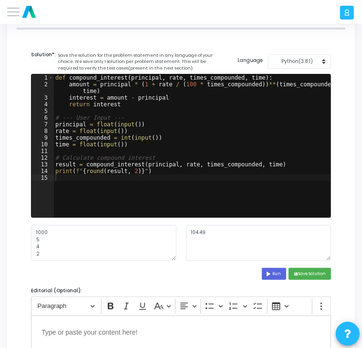
scroll to position [120, 0]
click at [267, 273] on icon at bounding box center [270, 274] width 6 height 4
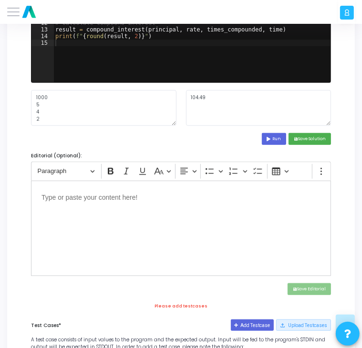
scroll to position [258, 0]
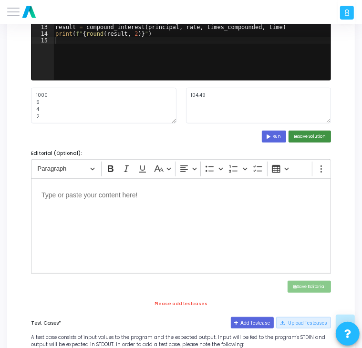
click at [307, 134] on button "save Save Solution" at bounding box center [310, 137] width 42 height 12
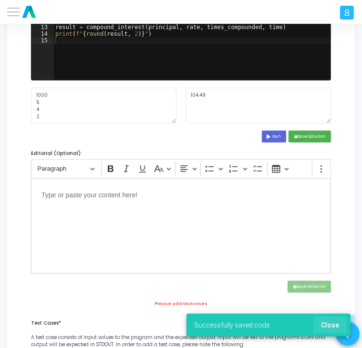
click at [333, 324] on span "Close" at bounding box center [330, 326] width 18 height 8
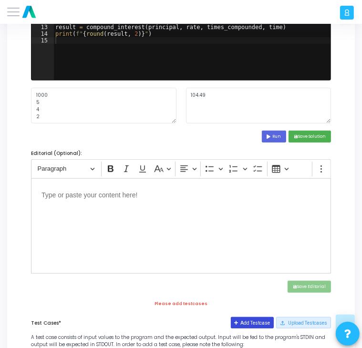
click at [252, 322] on button "Add Testcase" at bounding box center [252, 322] width 43 height 11
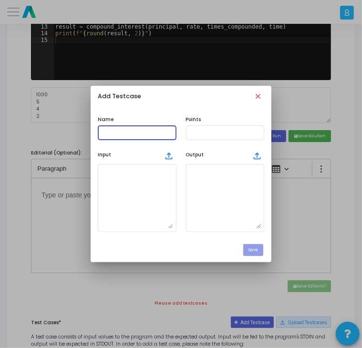
click at [130, 130] on input "text" at bounding box center [137, 133] width 72 height 6
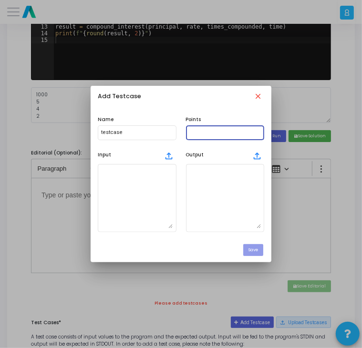
click at [190, 130] on input "text" at bounding box center [226, 133] width 72 height 6
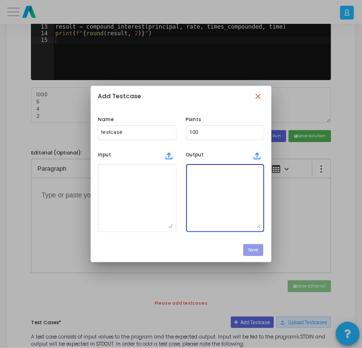
click at [213, 189] on textarea at bounding box center [226, 198] width 72 height 61
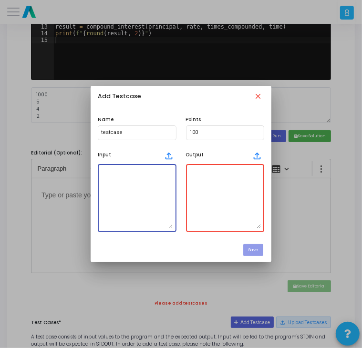
click at [105, 197] on textarea at bounding box center [137, 198] width 72 height 61
paste textarea "1000 5 4 2"
click at [220, 178] on textarea at bounding box center [226, 198] width 72 height 61
paste textarea "104.94"
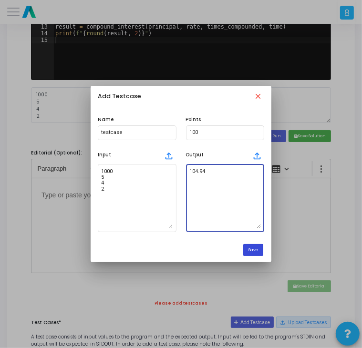
click at [248, 250] on button "Save" at bounding box center [253, 250] width 20 height 12
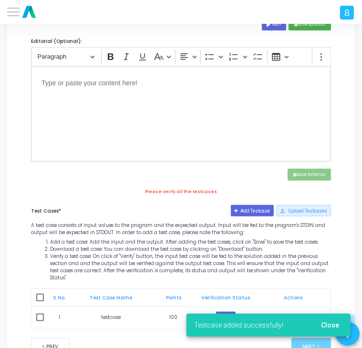
scroll to position [391, 0]
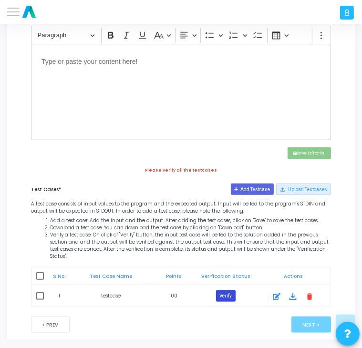
click at [224, 292] on button "Verify" at bounding box center [226, 296] width 20 height 11
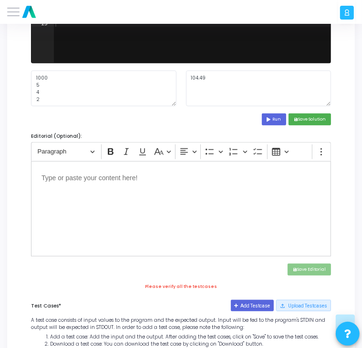
scroll to position [272, 0]
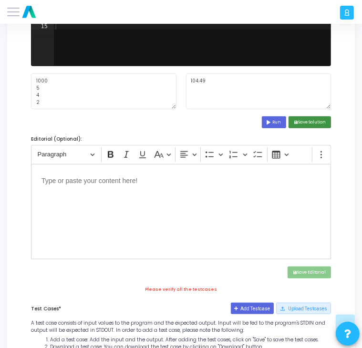
click at [306, 125] on button "save Save Solution" at bounding box center [310, 122] width 42 height 12
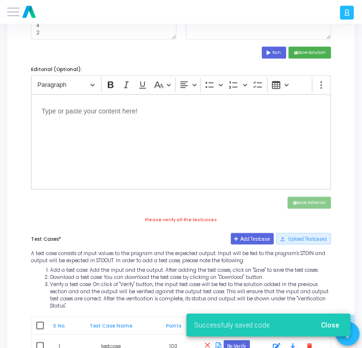
scroll to position [393, 0]
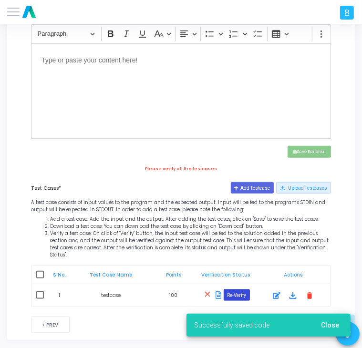
click at [241, 290] on button "Re-Verify" at bounding box center [237, 295] width 26 height 11
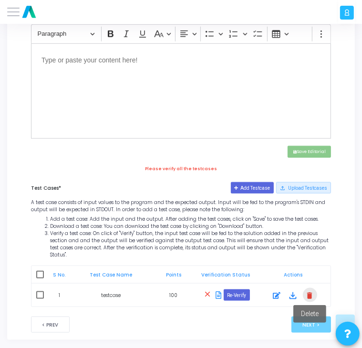
click at [306, 290] on mat-icon "delete" at bounding box center [310, 295] width 11 height 11
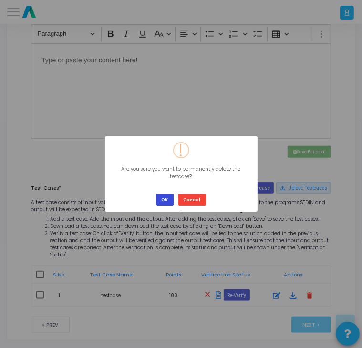
click at [160, 194] on button "OK" at bounding box center [165, 200] width 17 height 12
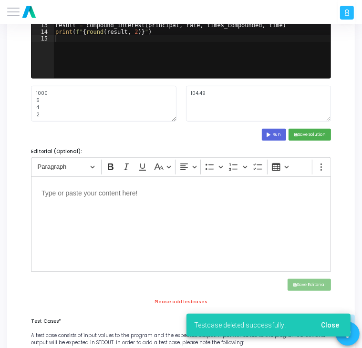
scroll to position [253, 0]
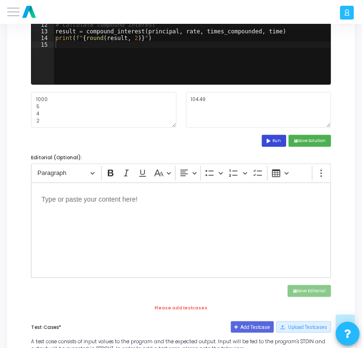
click at [268, 139] on icon at bounding box center [270, 141] width 6 height 4
click at [304, 143] on button "save Save Solution" at bounding box center [310, 141] width 42 height 12
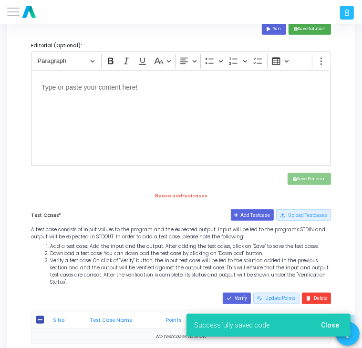
scroll to position [402, 0]
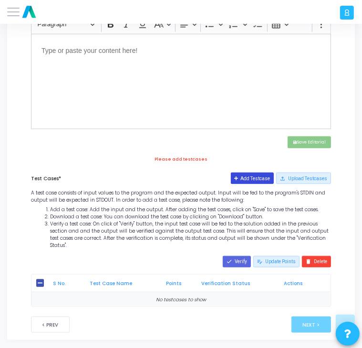
click at [254, 181] on button "Add Testcase" at bounding box center [252, 178] width 43 height 11
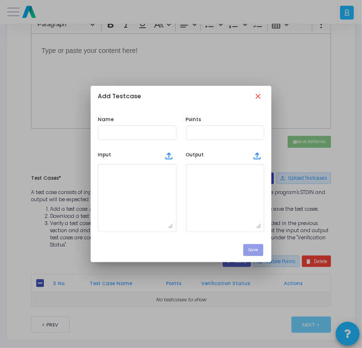
scroll to position [0, 0]
click at [157, 136] on div at bounding box center [137, 132] width 72 height 16
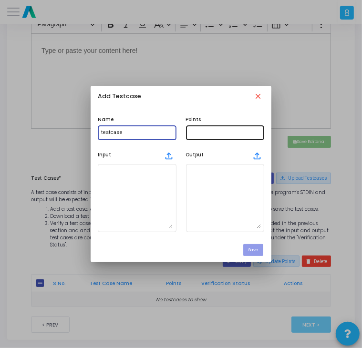
click at [209, 132] on input "text" at bounding box center [226, 133] width 72 height 6
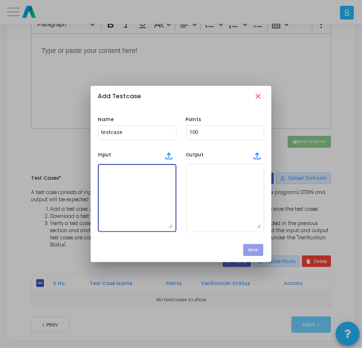
click at [146, 183] on textarea at bounding box center [137, 198] width 72 height 61
paste textarea "1000 5 4 2"
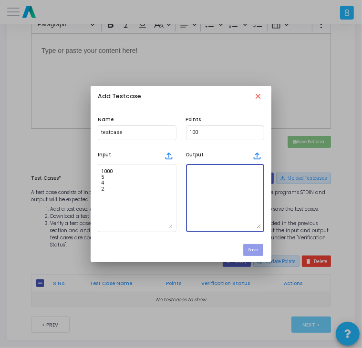
click at [221, 185] on textarea at bounding box center [226, 198] width 72 height 61
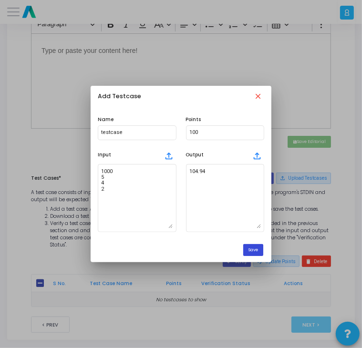
click at [258, 254] on button "Save" at bounding box center [253, 250] width 20 height 12
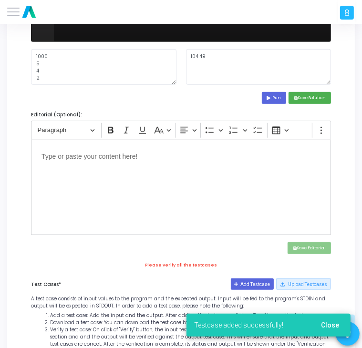
scroll to position [409, 0]
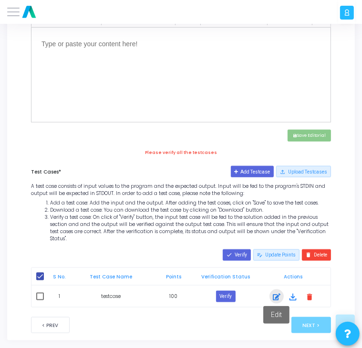
click at [279, 292] on icon at bounding box center [277, 297] width 8 height 11
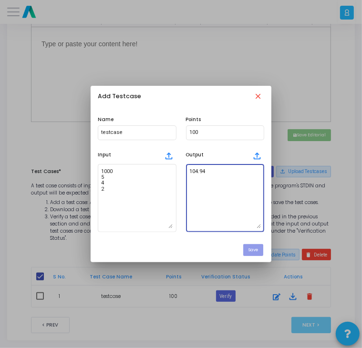
click at [216, 168] on textarea "104.94" at bounding box center [226, 198] width 72 height 61
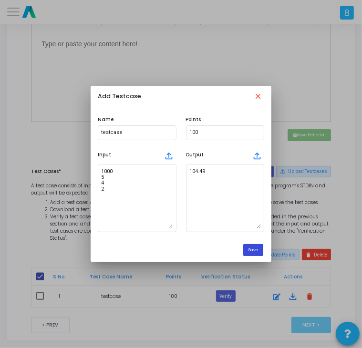
click at [254, 249] on button "Save" at bounding box center [253, 250] width 20 height 12
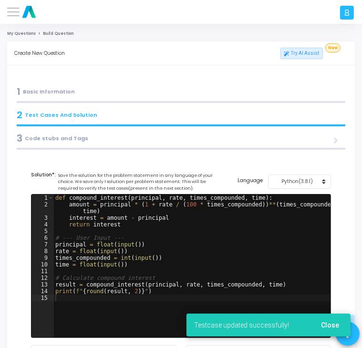
scroll to position [409, 0]
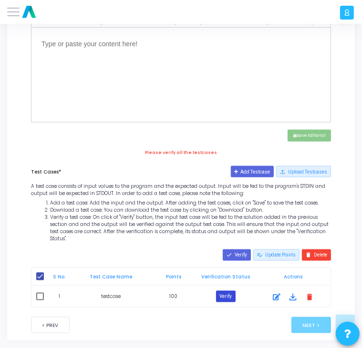
click at [233, 291] on button "Verify" at bounding box center [226, 296] width 20 height 11
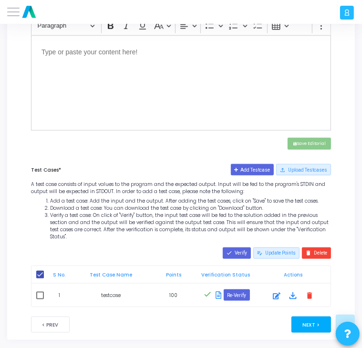
click at [303, 317] on button "Next >" at bounding box center [312, 325] width 40 height 16
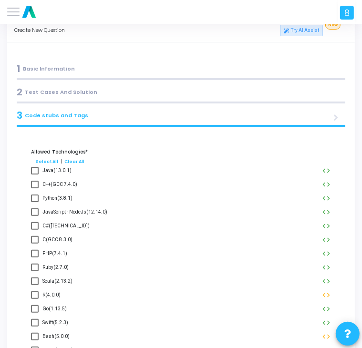
scroll to position [0, 0]
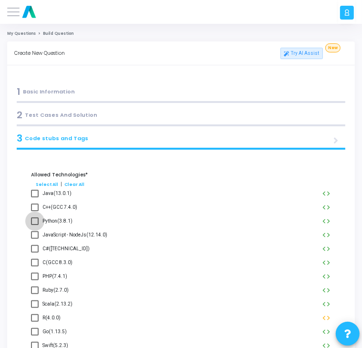
click at [36, 224] on span at bounding box center [35, 222] width 8 height 8
click at [35, 225] on input "Python(3.8.1)" at bounding box center [34, 225] width 0 height 0
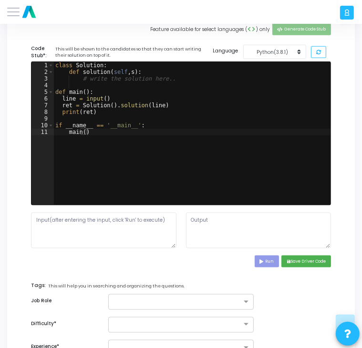
scroll to position [525, 0]
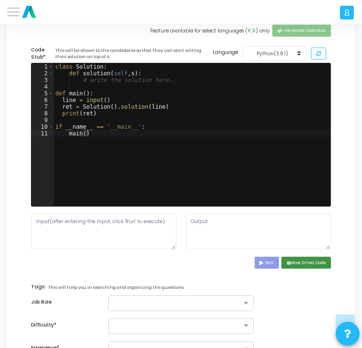
click at [304, 263] on button "save Save Driver Code" at bounding box center [307, 263] width 50 height 12
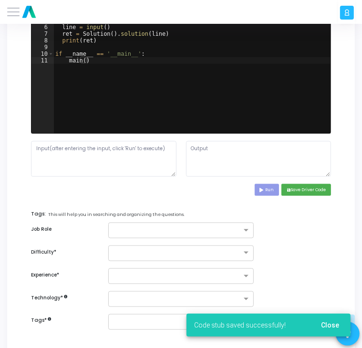
scroll to position [604, 0]
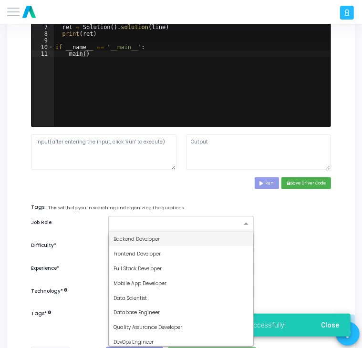
click at [179, 226] on input "text" at bounding box center [178, 224] width 128 height 7
click at [166, 237] on div "Backend Developer" at bounding box center [181, 239] width 145 height 15
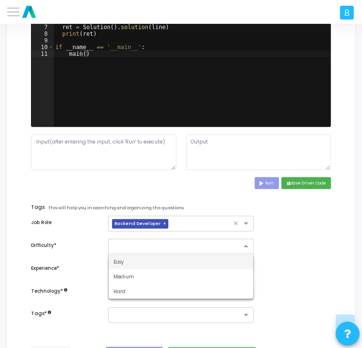
click at [165, 242] on input "text" at bounding box center [172, 245] width 116 height 7
click at [148, 264] on div "Easy" at bounding box center [181, 262] width 145 height 15
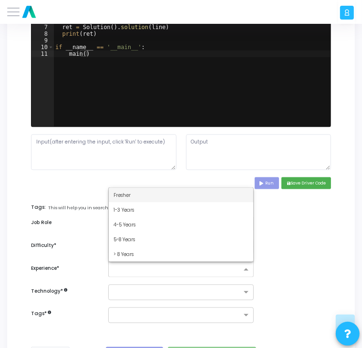
click at [148, 264] on div at bounding box center [175, 269] width 133 height 11
click at [154, 188] on div "Fresher" at bounding box center [181, 195] width 145 height 15
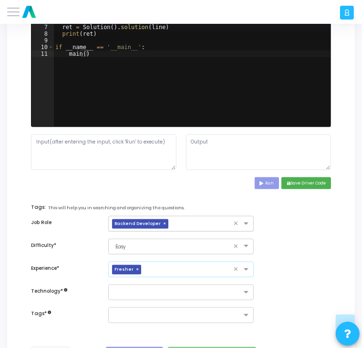
scroll to position [651, 0]
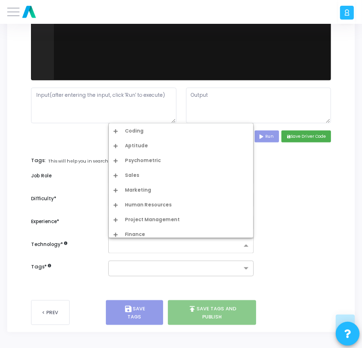
click at [152, 247] on input "text" at bounding box center [178, 246] width 128 height 7
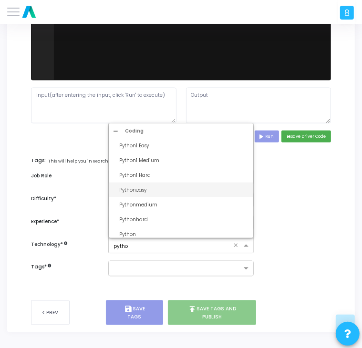
click at [176, 190] on div "Pythoneasy" at bounding box center [183, 190] width 129 height 7
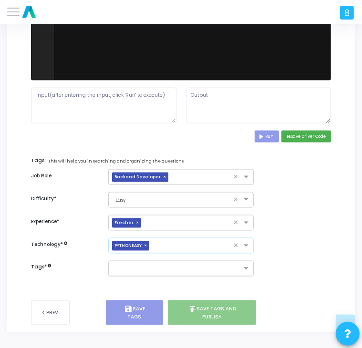
click at [150, 262] on div at bounding box center [181, 269] width 146 height 16
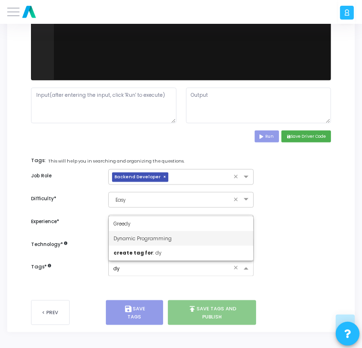
click at [172, 241] on div "Dynamic Programming" at bounding box center [181, 239] width 145 height 15
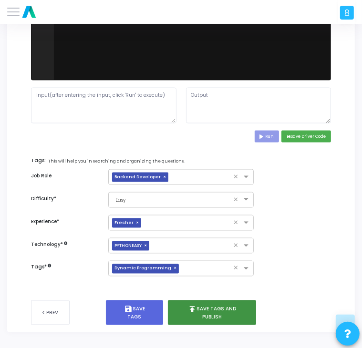
click at [219, 318] on button "publish Save Tags and Publish" at bounding box center [212, 313] width 88 height 25
